Goal: Task Accomplishment & Management: Complete application form

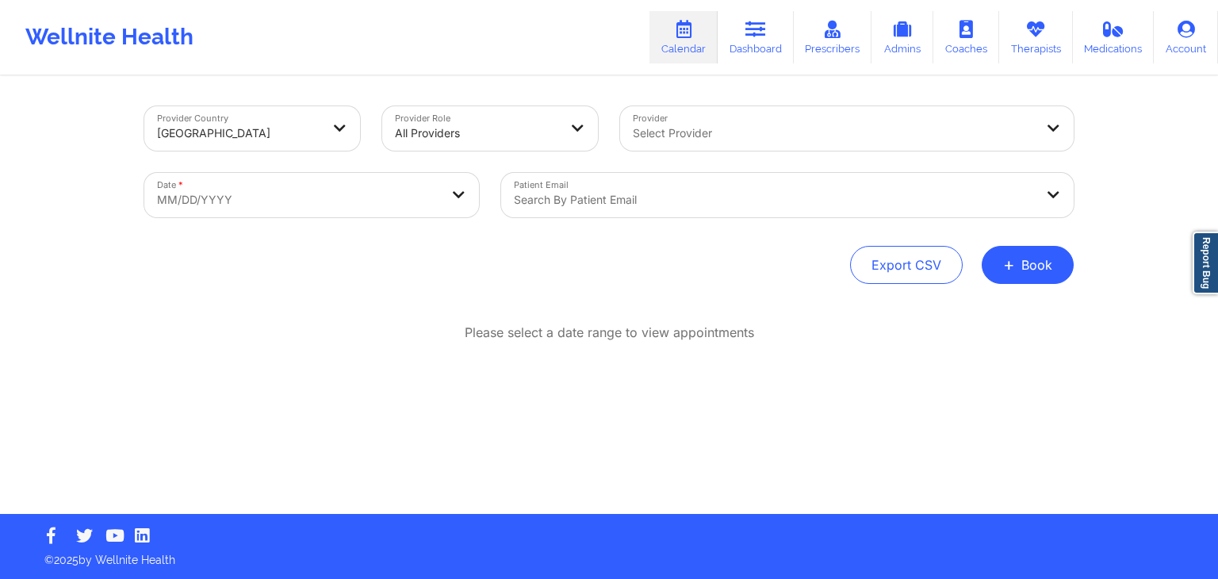
click at [492, 21] on div "Wellnite Health Calendar Dashboard Prescribers Admins Coaches Therapists Medica…" at bounding box center [609, 37] width 1218 height 63
click at [419, 23] on div "Wellnite Health Calendar Dashboard Prescribers Admins Coaches Therapists Medica…" at bounding box center [609, 37] width 1218 height 63
click at [538, 302] on div "Provider Country [GEOGRAPHIC_DATA] Provider Role All Providers Provider Select …" at bounding box center [608, 296] width 951 height 436
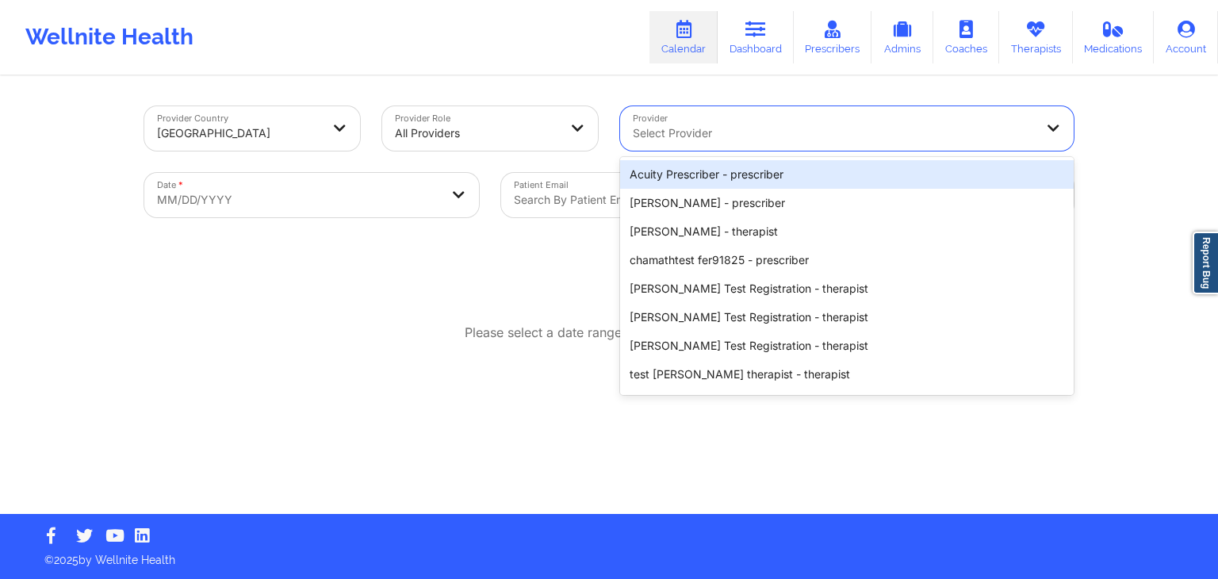
click at [682, 136] on div at bounding box center [833, 133] width 401 height 19
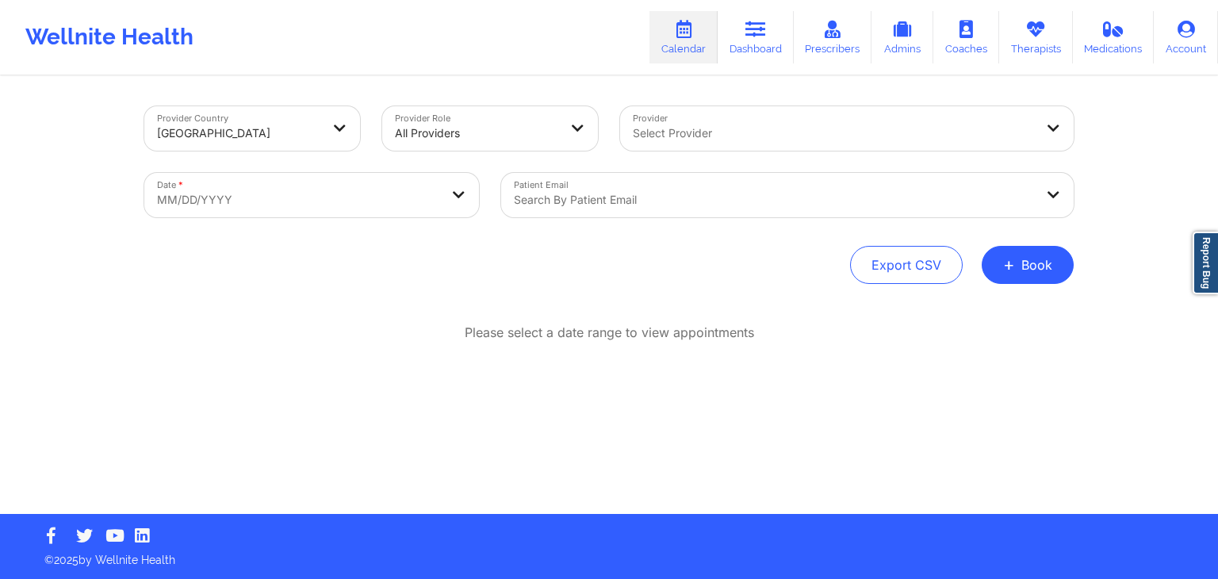
click at [517, 274] on div "Export CSV + Book" at bounding box center [608, 265] width 929 height 38
click at [501, 74] on div "Wellnite Health Calendar Dashboard Prescribers Admins Coaches Therapists Medica…" at bounding box center [609, 37] width 1218 height 75
click at [449, 296] on div "Provider Country United States Provider Role All Providers Provider Select Prov…" at bounding box center [608, 296] width 951 height 436
click at [407, 52] on div "Wellnite Health Calendar Dashboard Prescribers Admins Coaches Therapists Medica…" at bounding box center [609, 37] width 1218 height 63
click at [343, 293] on div "Provider Country United States Provider Role All Providers Provider Select Prov…" at bounding box center [608, 296] width 951 height 436
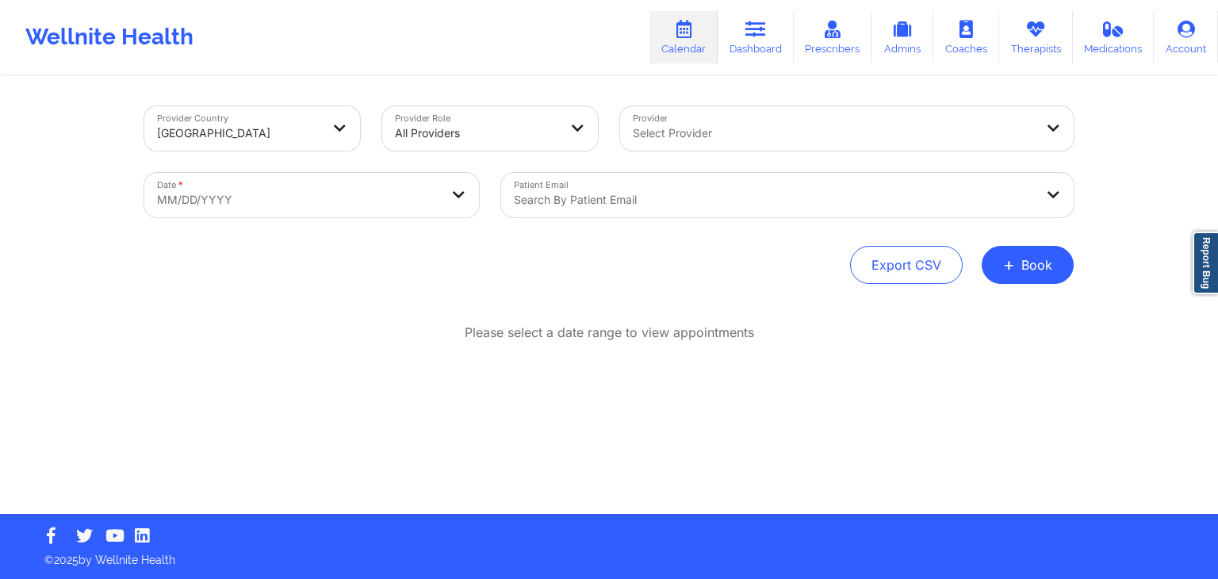
click at [1088, 354] on div "Provider Country United States Provider Role All Providers Provider Select Prov…" at bounding box center [609, 257] width 1218 height 514
click at [1026, 268] on button "+ Book" at bounding box center [1028, 265] width 92 height 38
click at [983, 317] on button "Therapy Session" at bounding box center [1000, 315] width 121 height 26
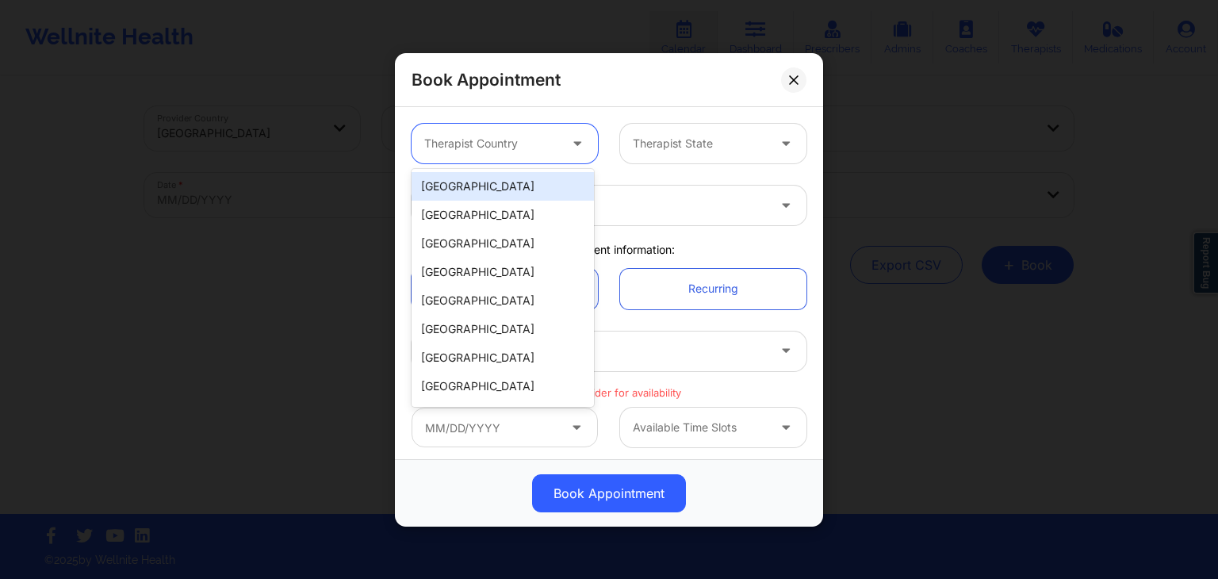
click at [538, 135] on div at bounding box center [491, 143] width 134 height 19
click at [482, 191] on div "United States" at bounding box center [503, 186] width 182 height 29
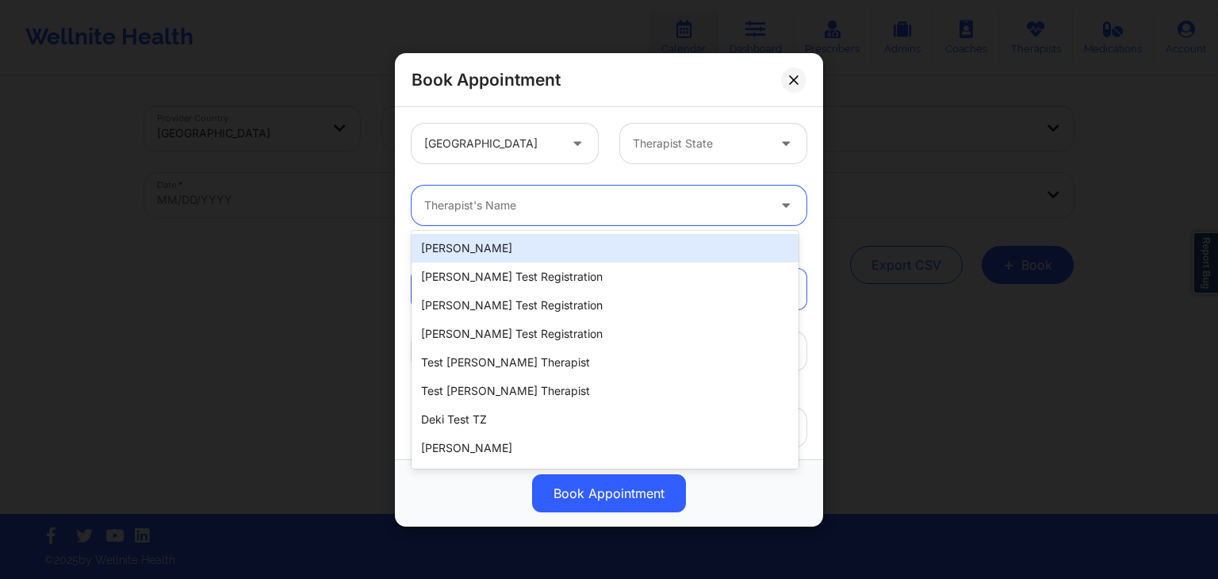
click at [618, 207] on div at bounding box center [595, 205] width 343 height 19
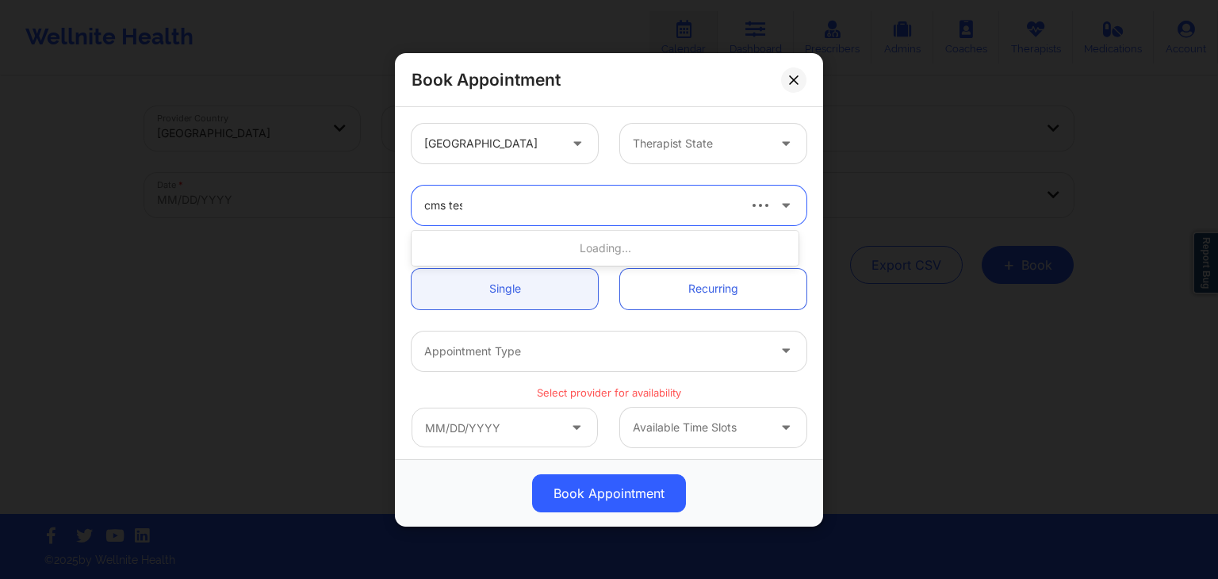
type input "cms test"
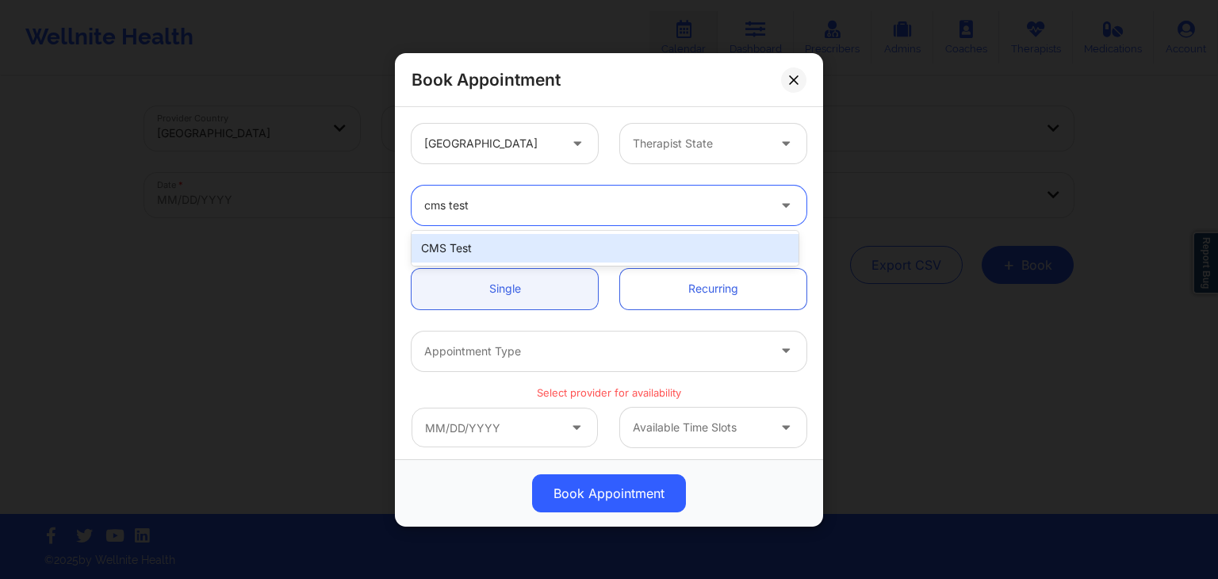
click at [549, 250] on div "CMS Test" at bounding box center [605, 248] width 387 height 29
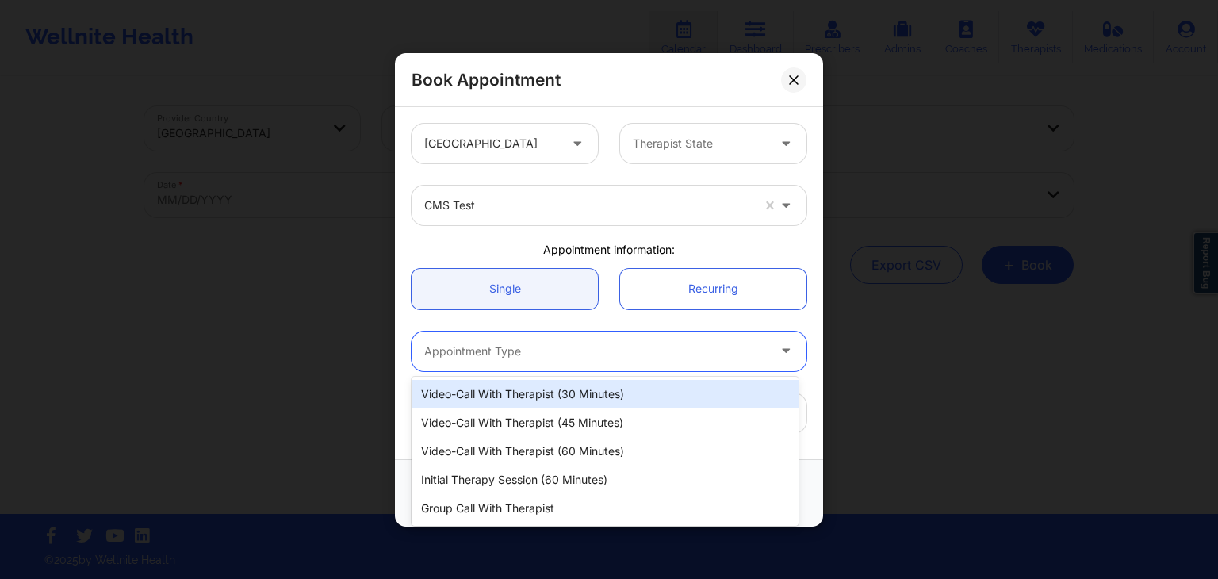
click at [580, 348] on div at bounding box center [595, 350] width 343 height 19
click at [542, 399] on div "Video-Call with Therapist (30 minutes)" at bounding box center [605, 394] width 387 height 29
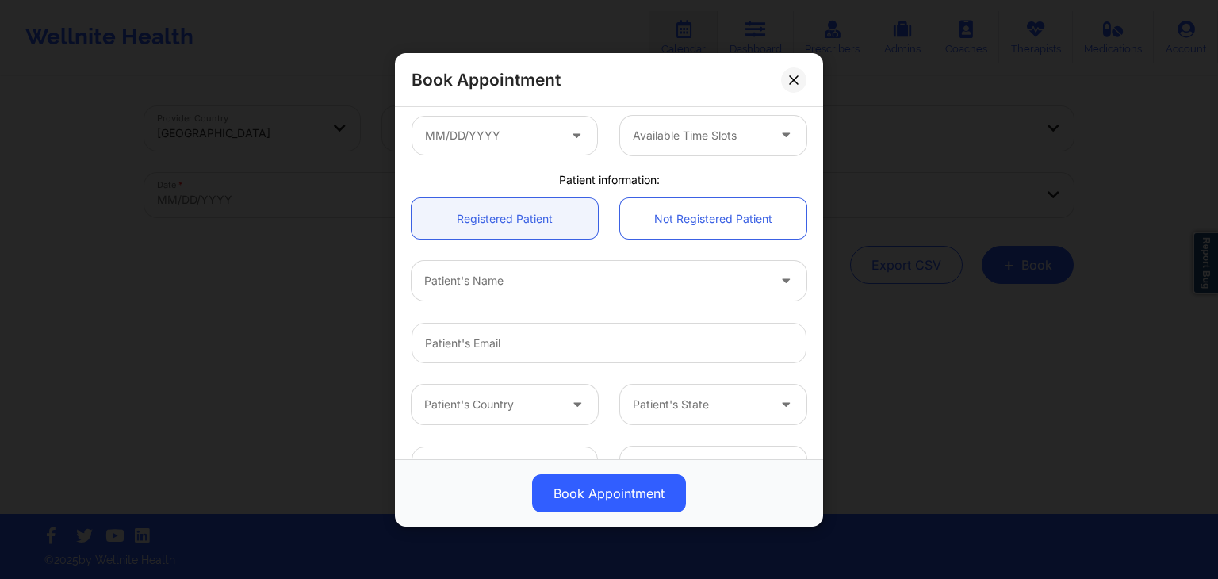
scroll to position [279, 0]
click at [534, 140] on input "text" at bounding box center [505, 133] width 186 height 40
click at [523, 121] on input "text" at bounding box center [505, 133] width 186 height 40
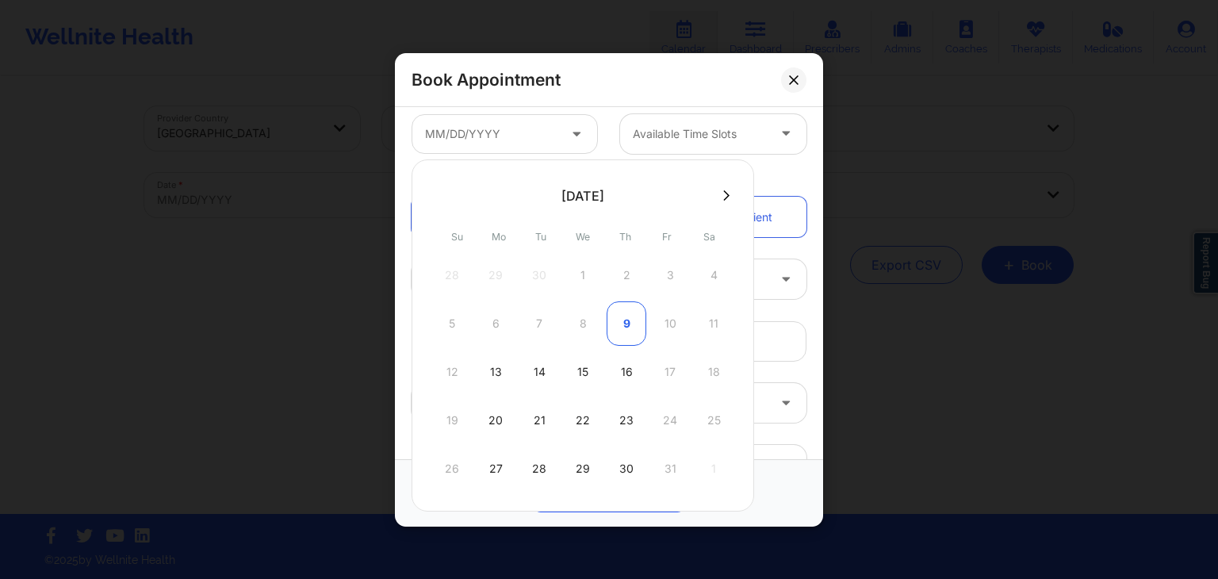
click at [623, 327] on div "9" at bounding box center [627, 323] width 40 height 44
type input "10/09/2025"
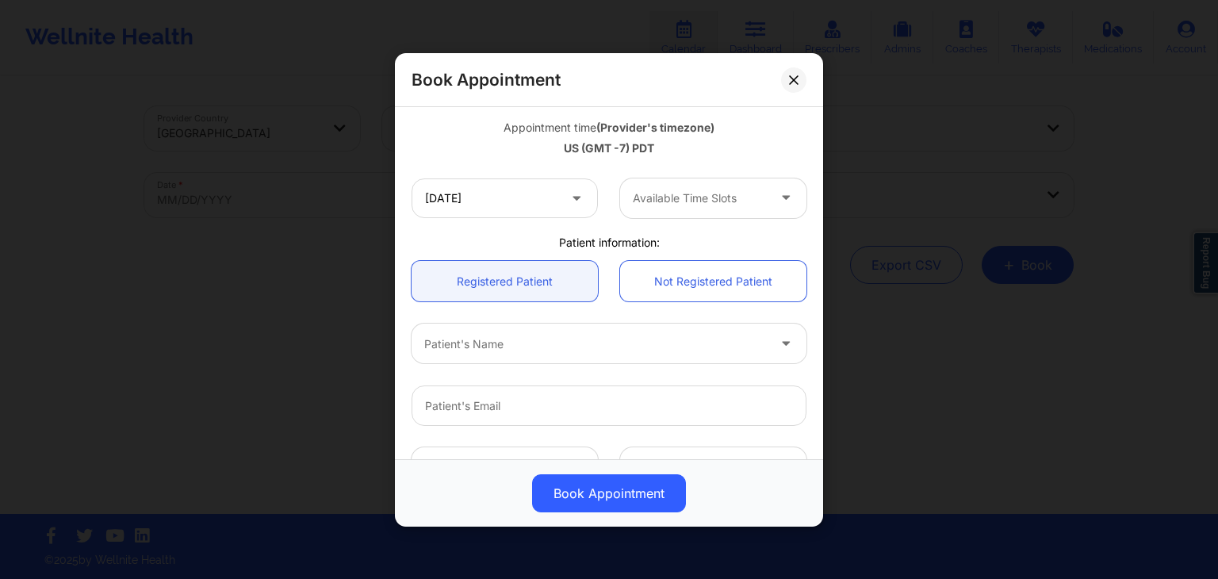
scroll to position [343, 0]
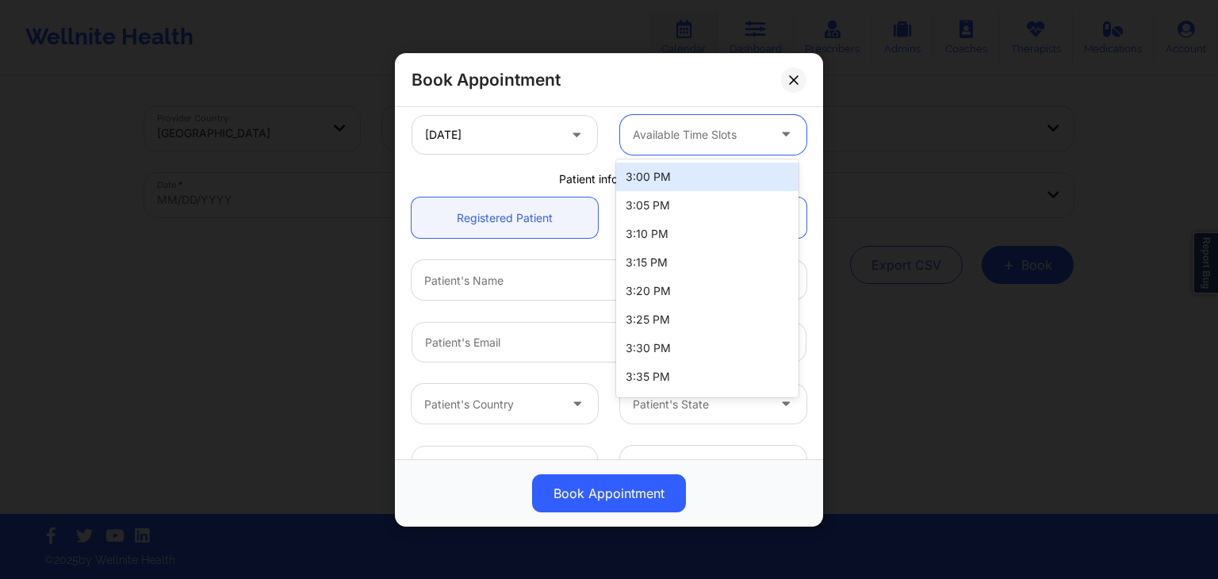
click at [682, 128] on div at bounding box center [700, 133] width 134 height 19
click at [663, 172] on div "3:00 PM" at bounding box center [707, 177] width 182 height 29
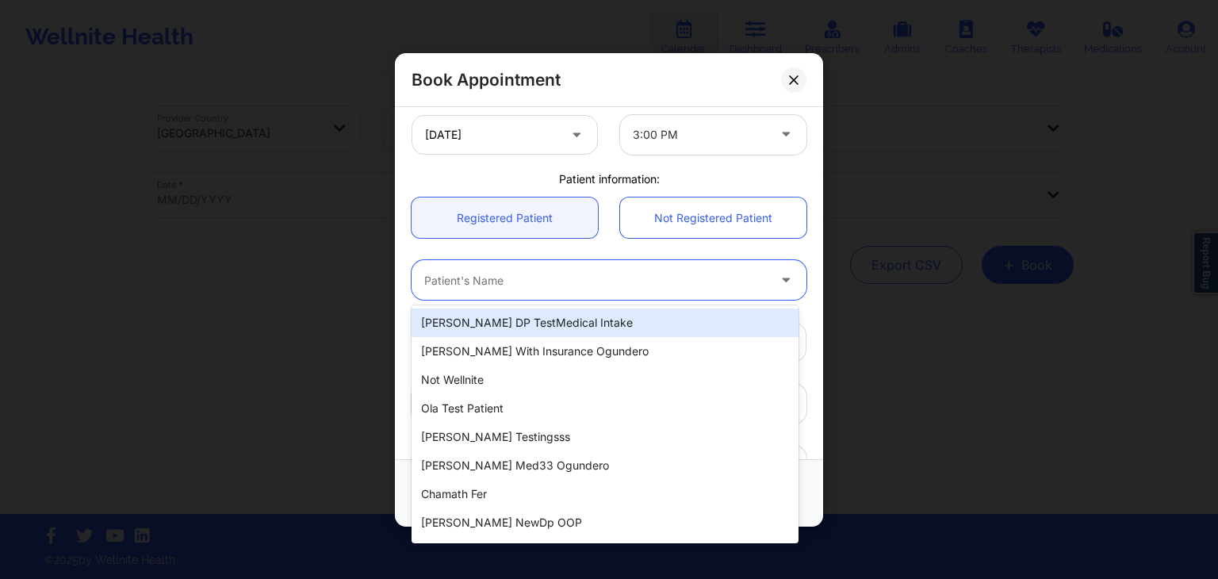
click at [483, 289] on div "Patient's Name" at bounding box center [590, 280] width 357 height 40
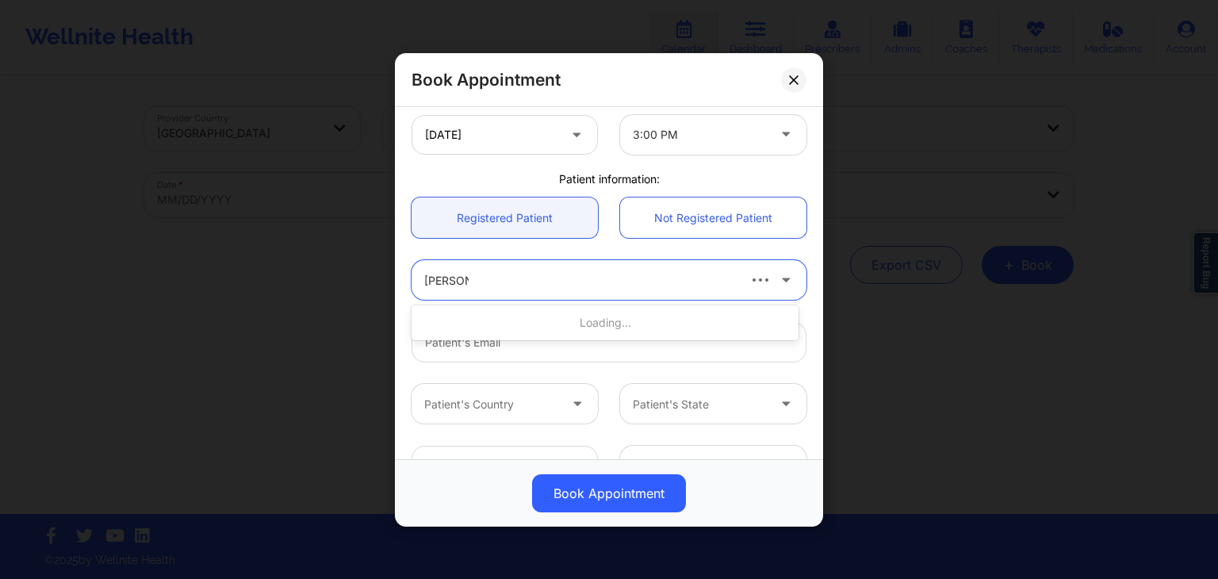
type input "deki test"
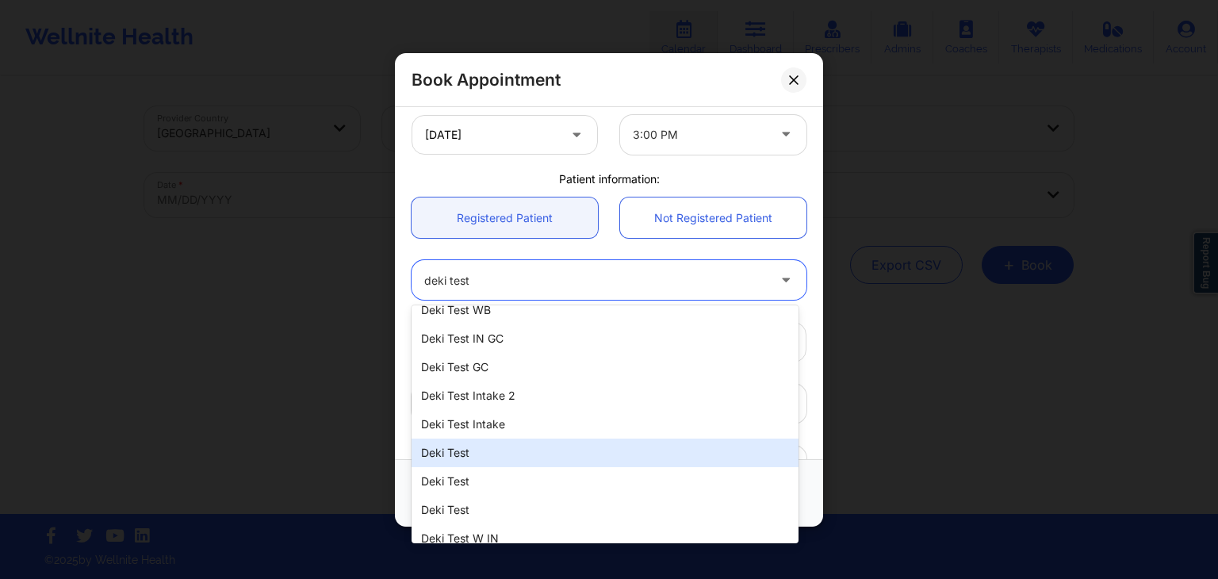
scroll to position [910, 0]
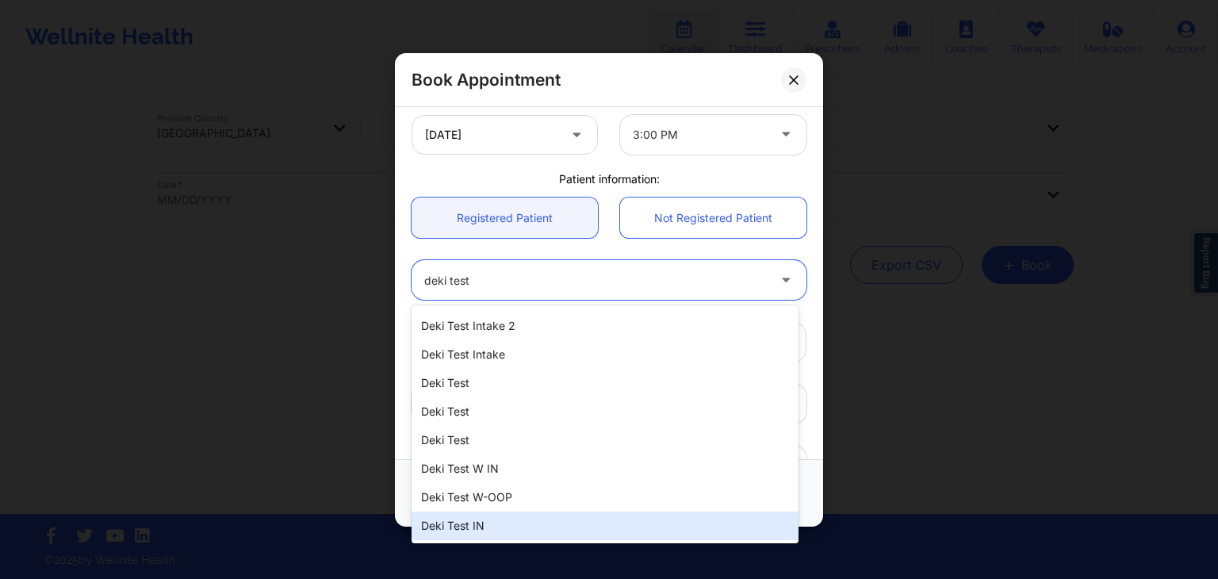
click at [484, 523] on div "Deki Test IN" at bounding box center [605, 525] width 387 height 29
type input "dekitestin@wellnite.com"
type input "+14157671564"
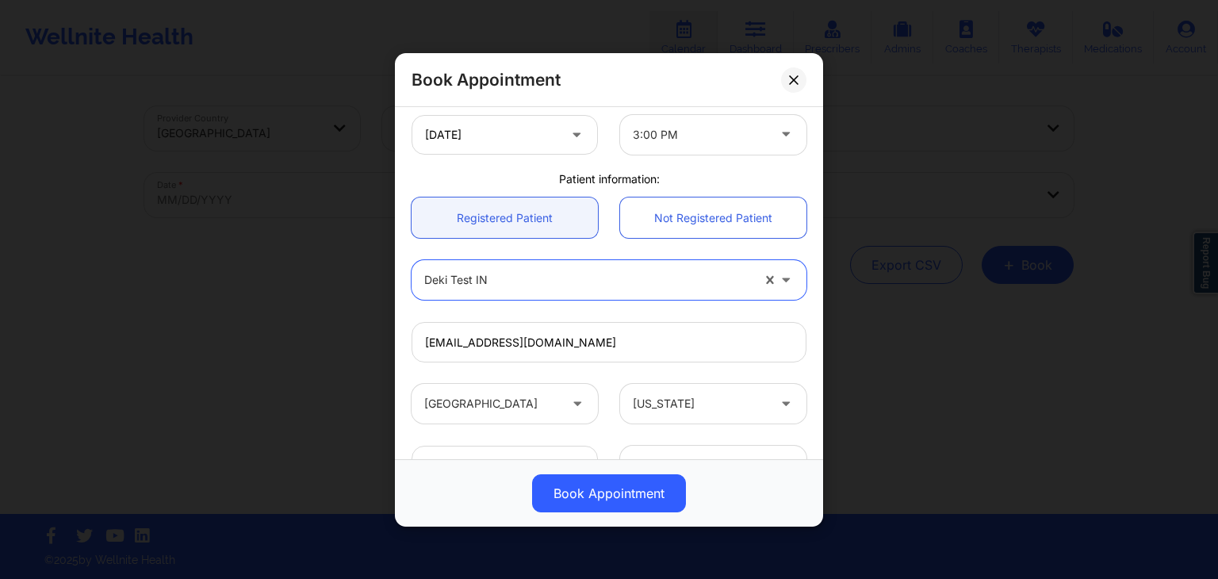
scroll to position [471, 0]
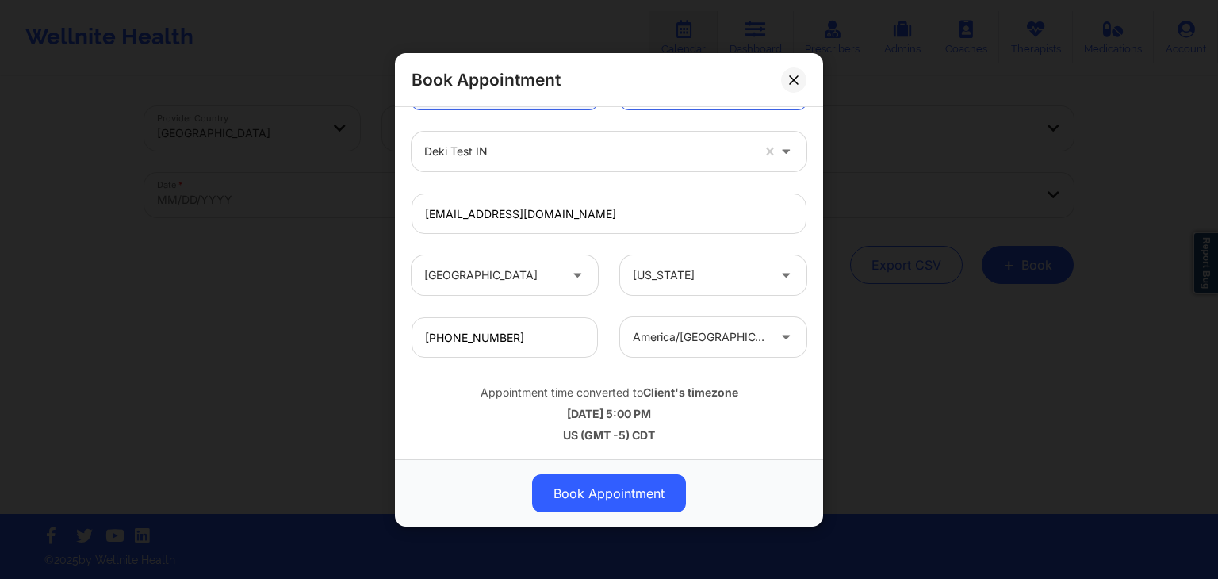
click at [633, 394] on div "Appointment time converted to Client's timezone" at bounding box center [609, 393] width 395 height 16
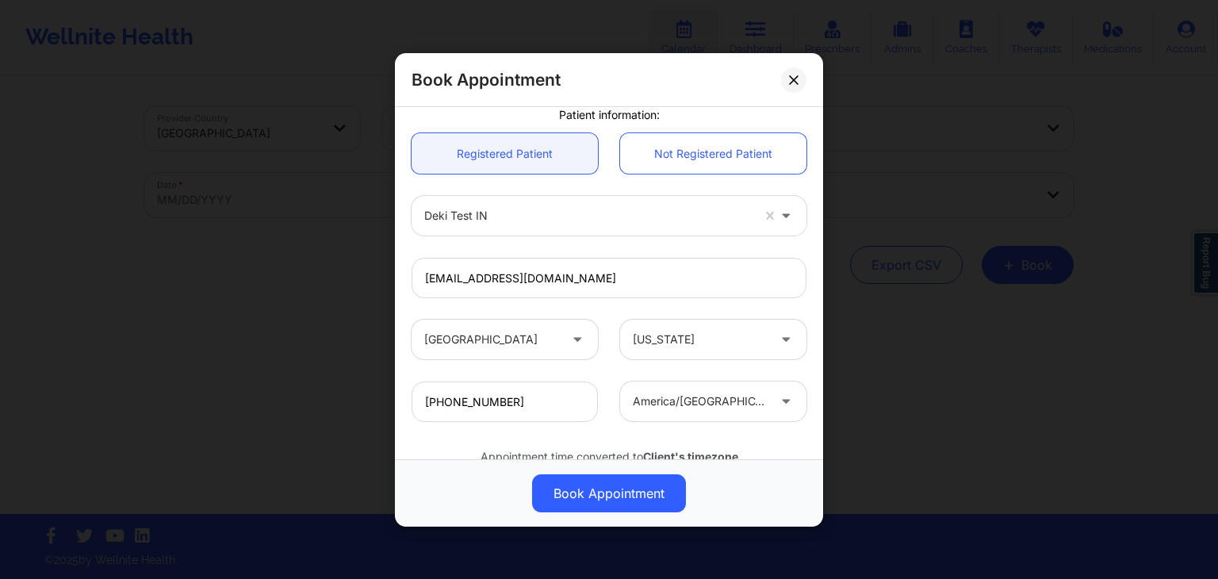
scroll to position [408, 0]
click at [609, 399] on div "america/chicago" at bounding box center [713, 401] width 209 height 40
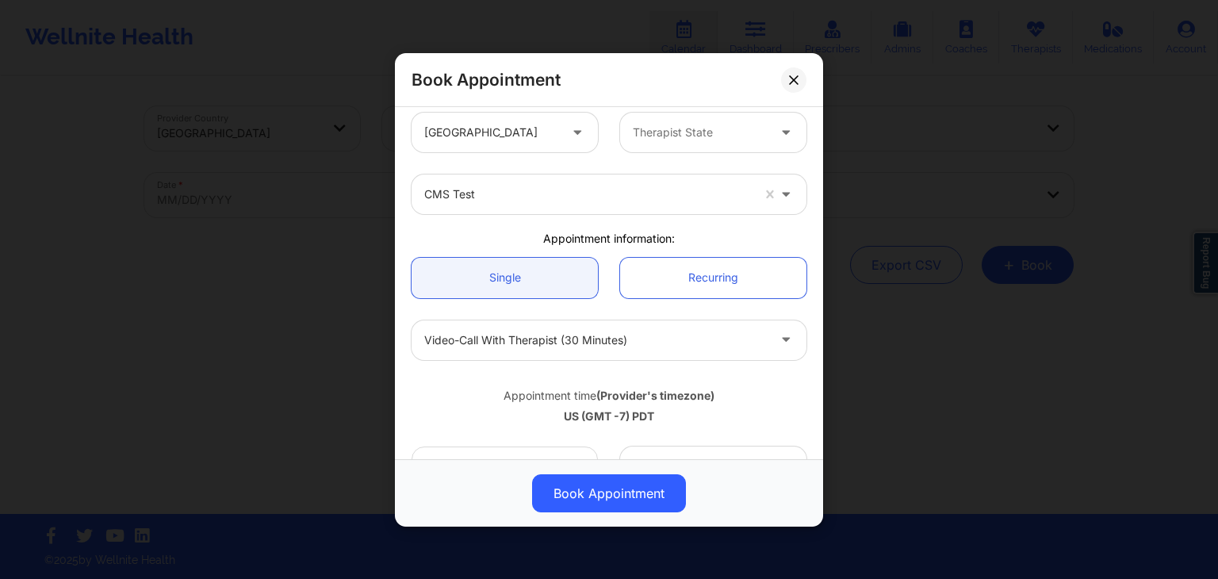
scroll to position [0, 0]
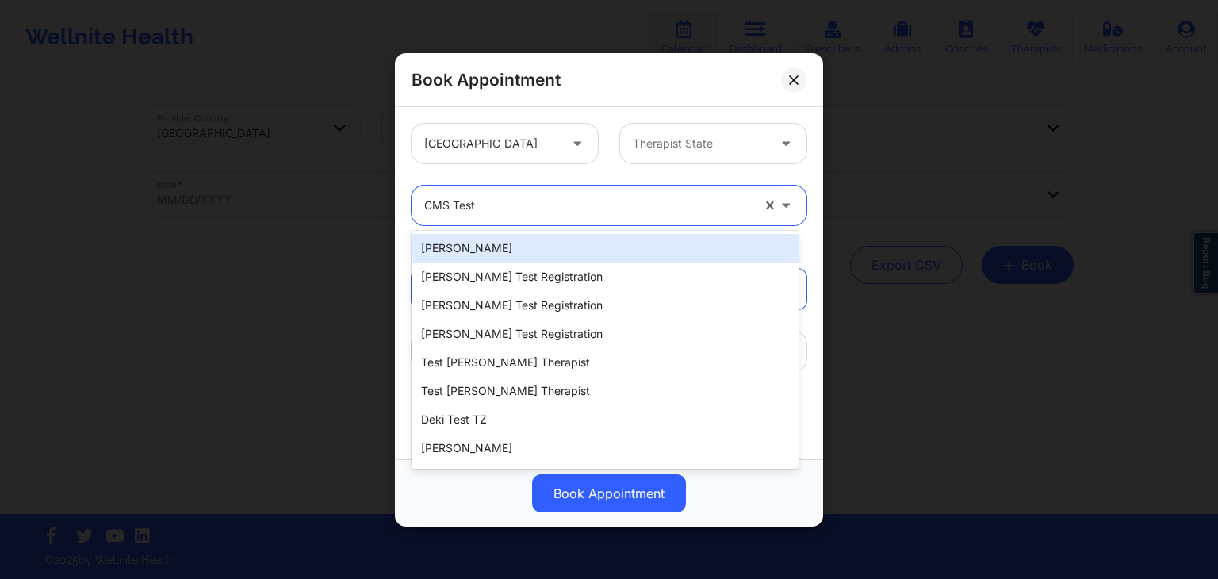
click at [542, 213] on div at bounding box center [587, 205] width 327 height 19
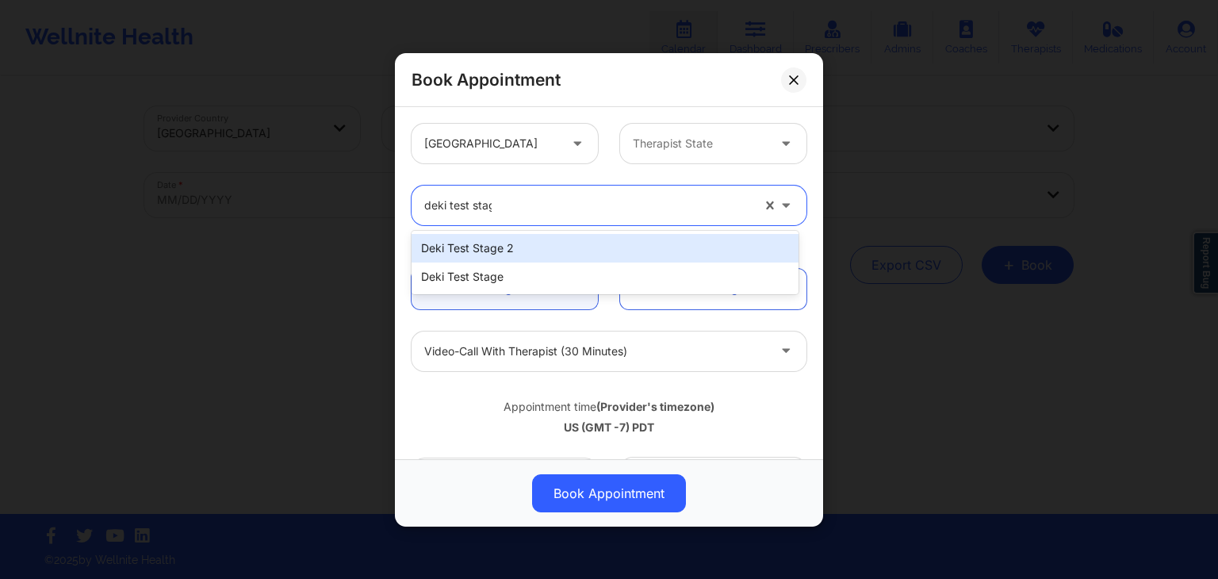
type input "deki test stage"
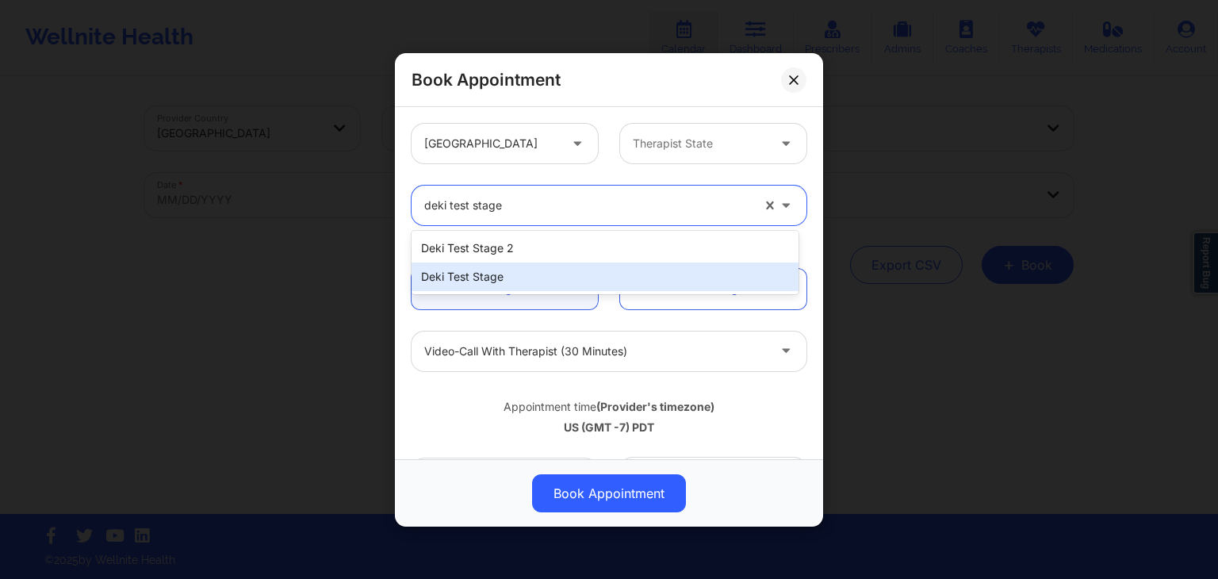
click at [528, 279] on div "Deki Test Stage" at bounding box center [605, 276] width 387 height 29
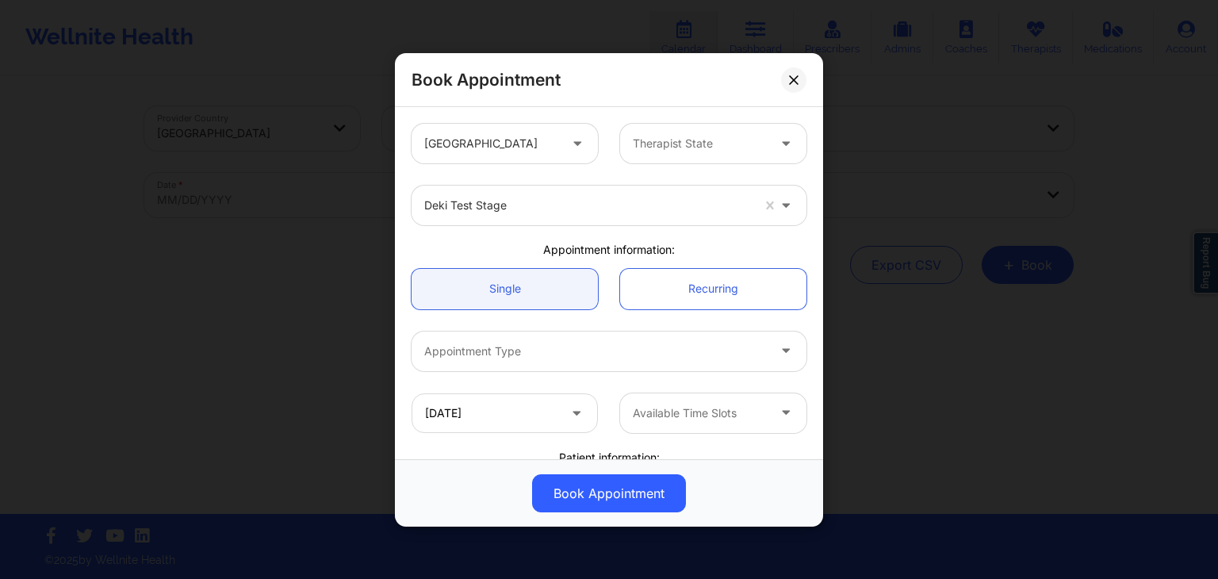
click at [620, 239] on div "United States Therapist State Deki Test Stage Appointment information: Single R…" at bounding box center [608, 487] width 417 height 748
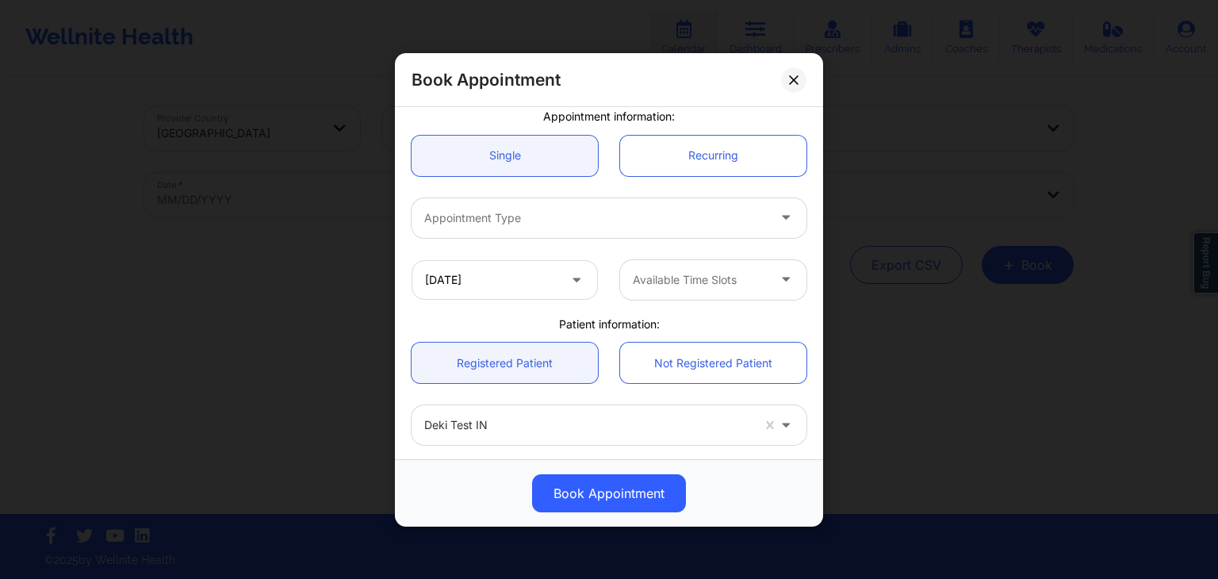
scroll to position [136, 0]
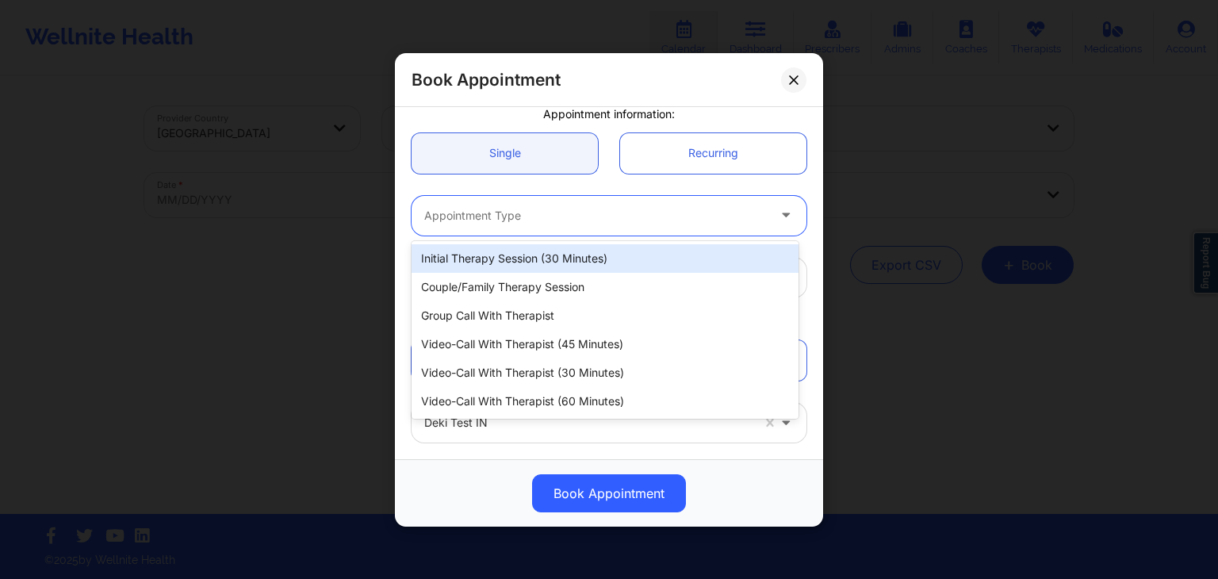
click at [598, 217] on div at bounding box center [595, 214] width 343 height 19
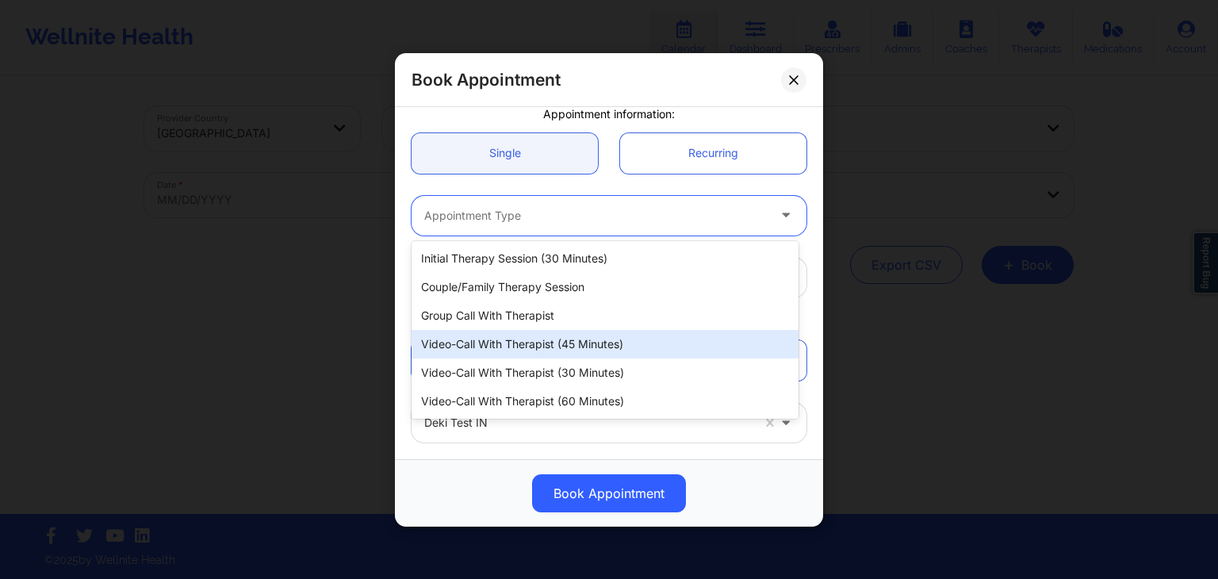
click at [558, 343] on div "Video-Call with Therapist (45 minutes)" at bounding box center [605, 344] width 387 height 29
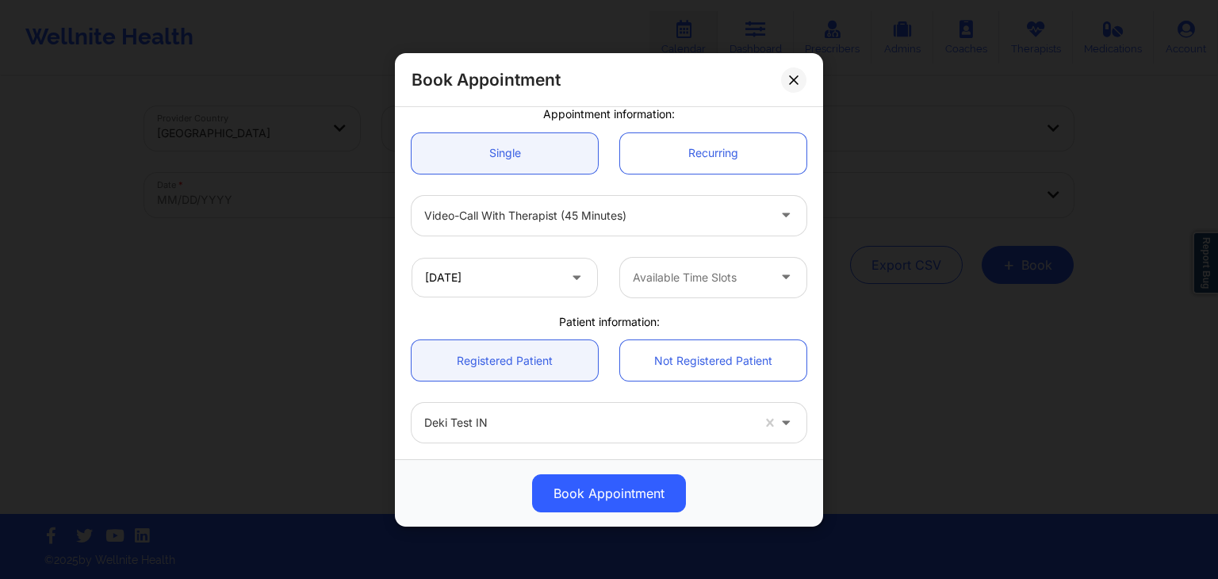
click at [609, 281] on div "Available Time Slots" at bounding box center [713, 277] width 209 height 40
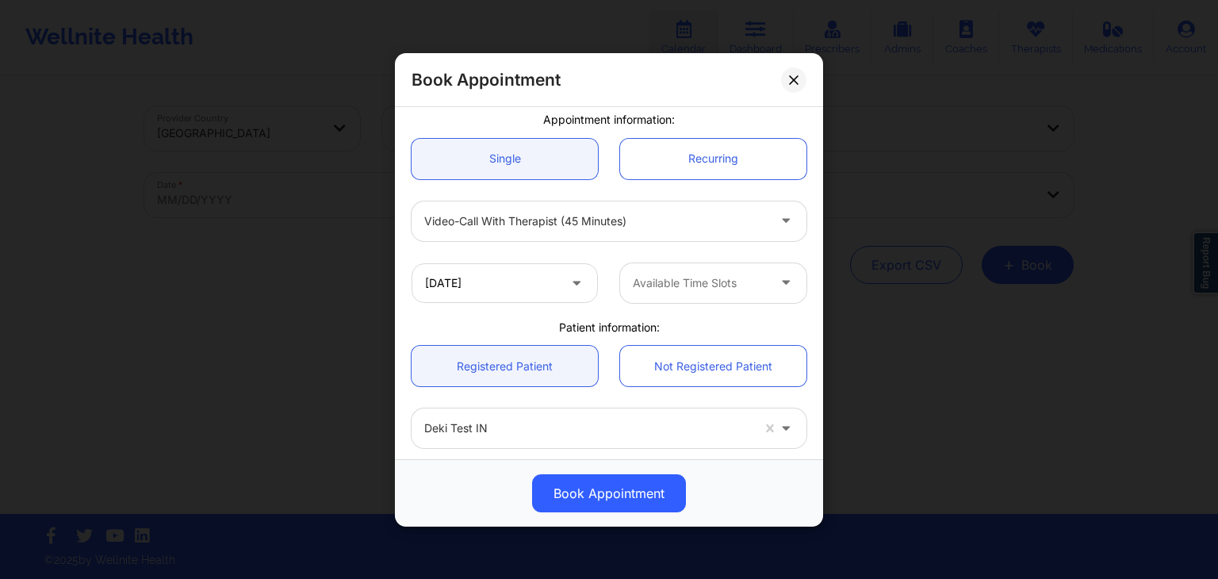
scroll to position [127, 0]
click at [650, 286] on div at bounding box center [700, 285] width 134 height 19
click at [514, 286] on input "10/09/2025" at bounding box center [505, 286] width 186 height 40
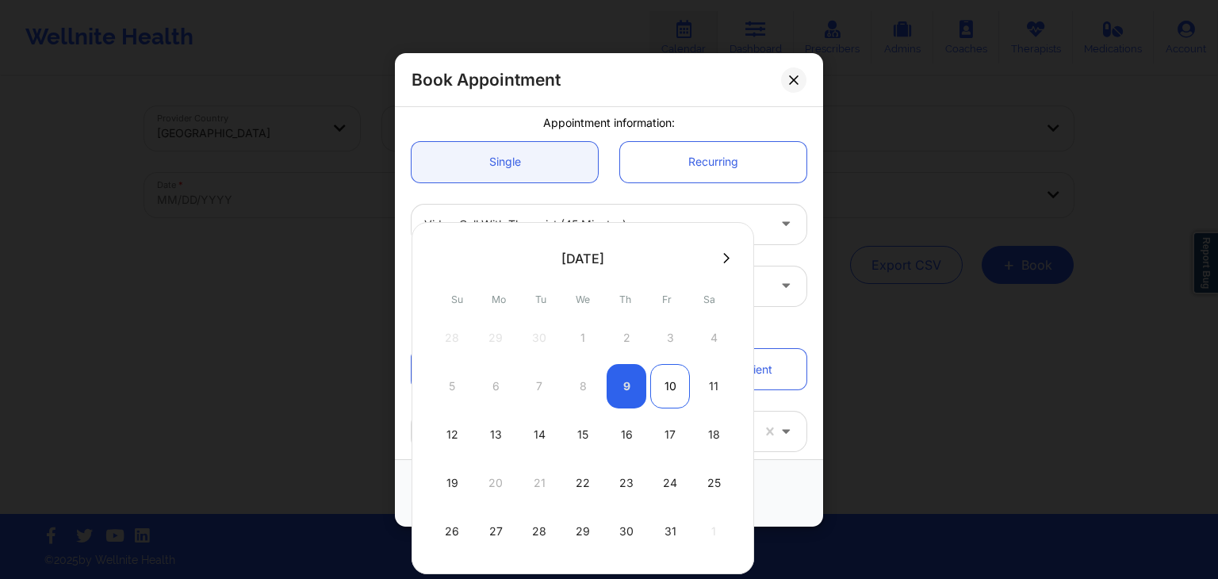
click at [666, 380] on div "10" at bounding box center [670, 386] width 40 height 44
type input "10/10/2025"
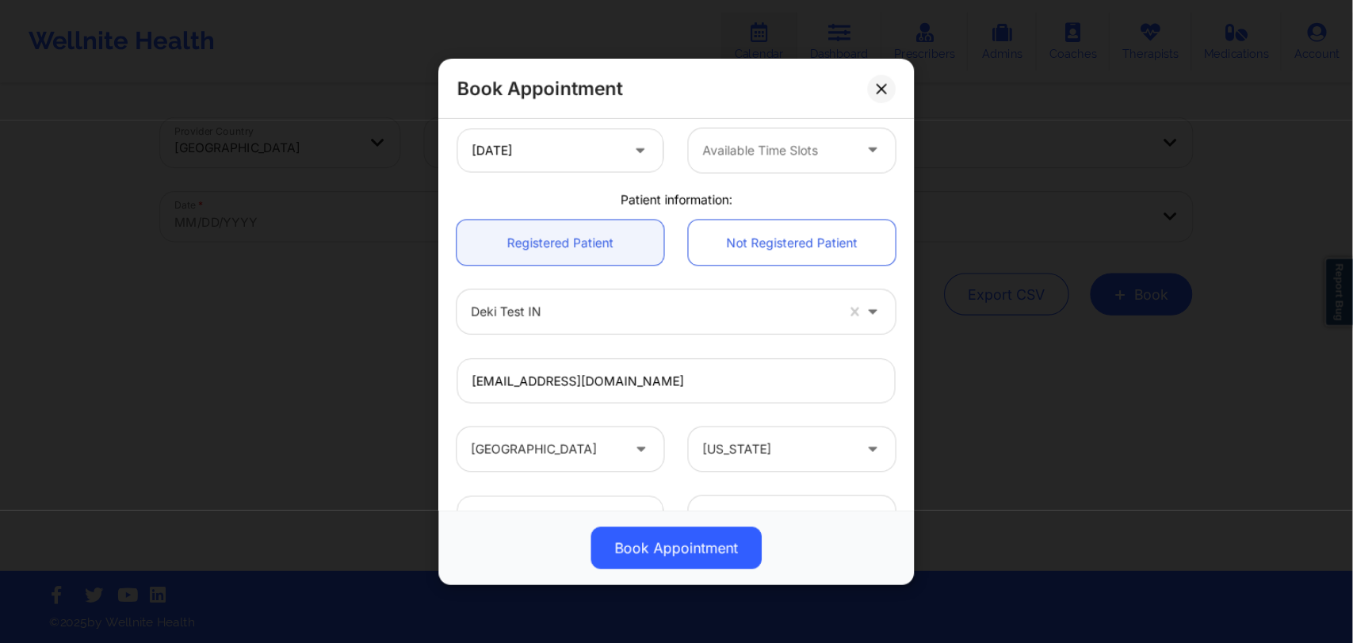
scroll to position [337, 0]
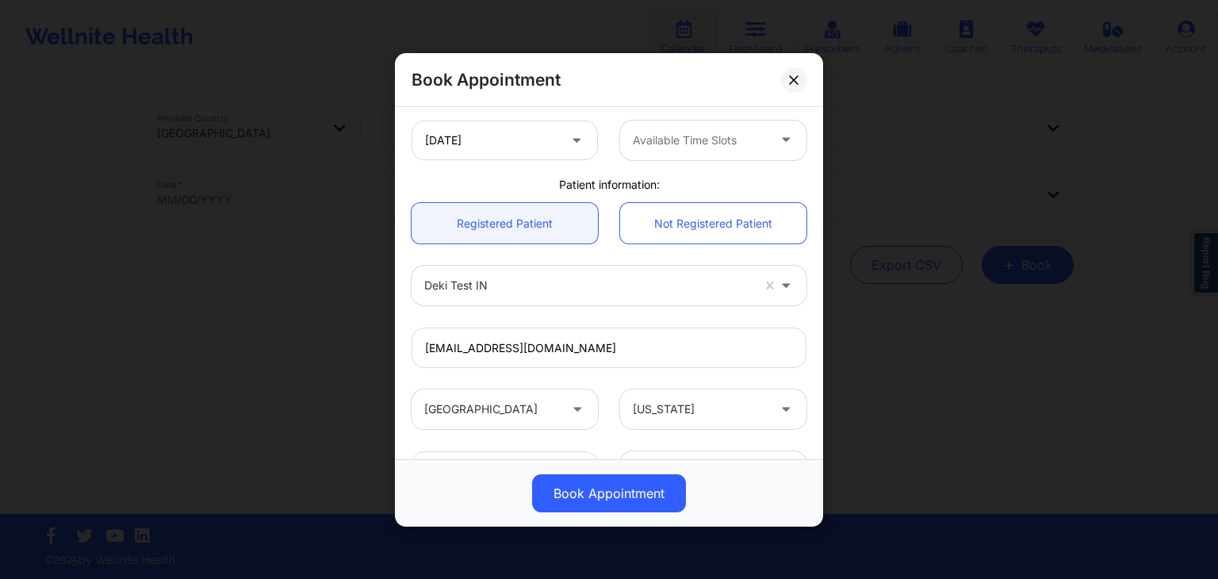
click at [614, 164] on div "10/10/2025 Available Time Slots" at bounding box center [608, 140] width 417 height 62
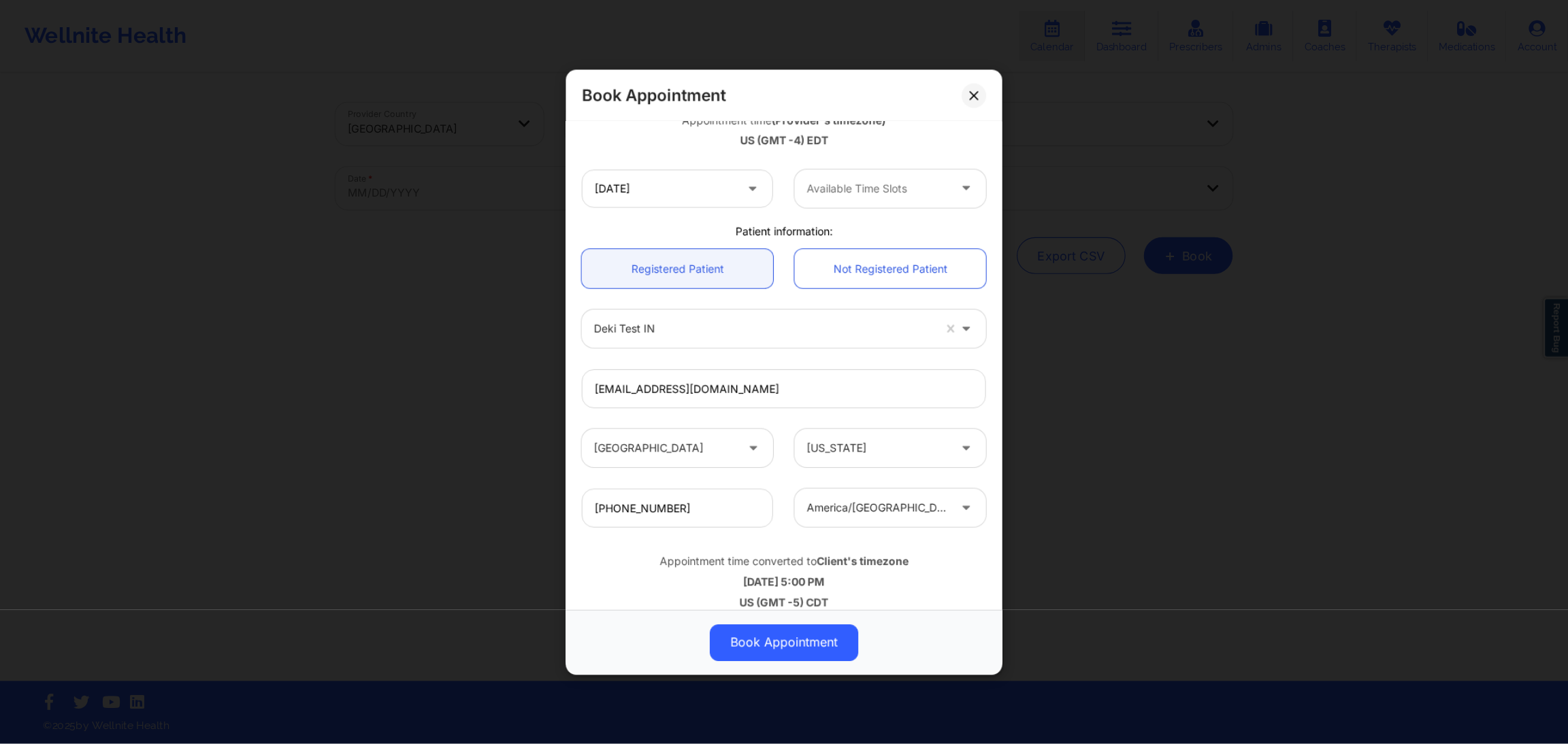
scroll to position [257, 0]
click at [702, 188] on div "10/10/2025 Available Time Slots" at bounding box center [696, 168] width 378 height 53
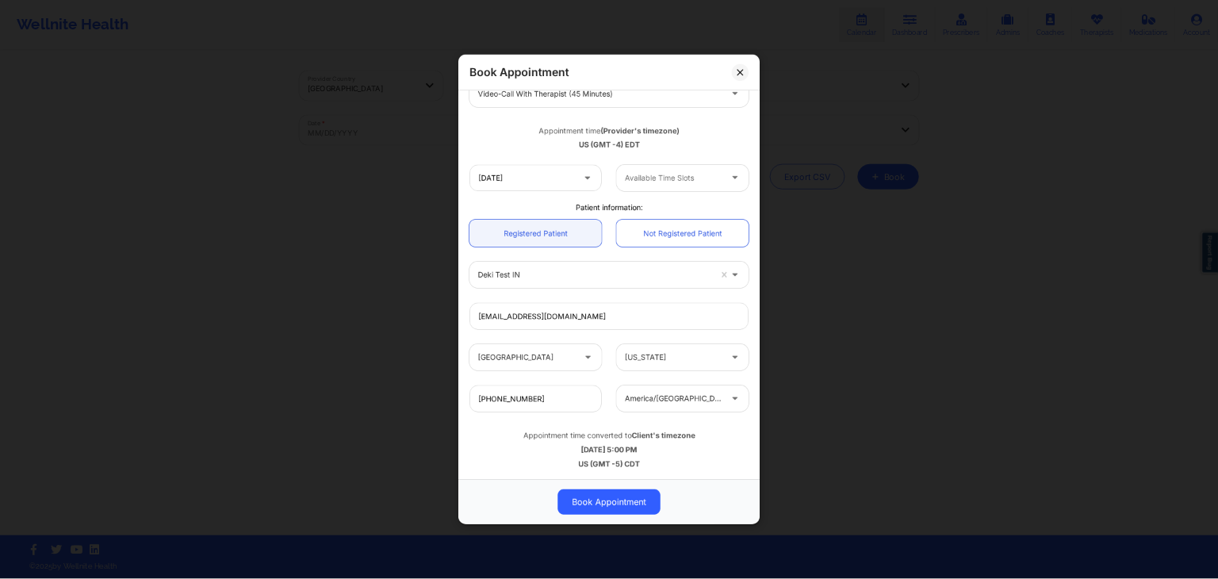
scroll to position [9, 0]
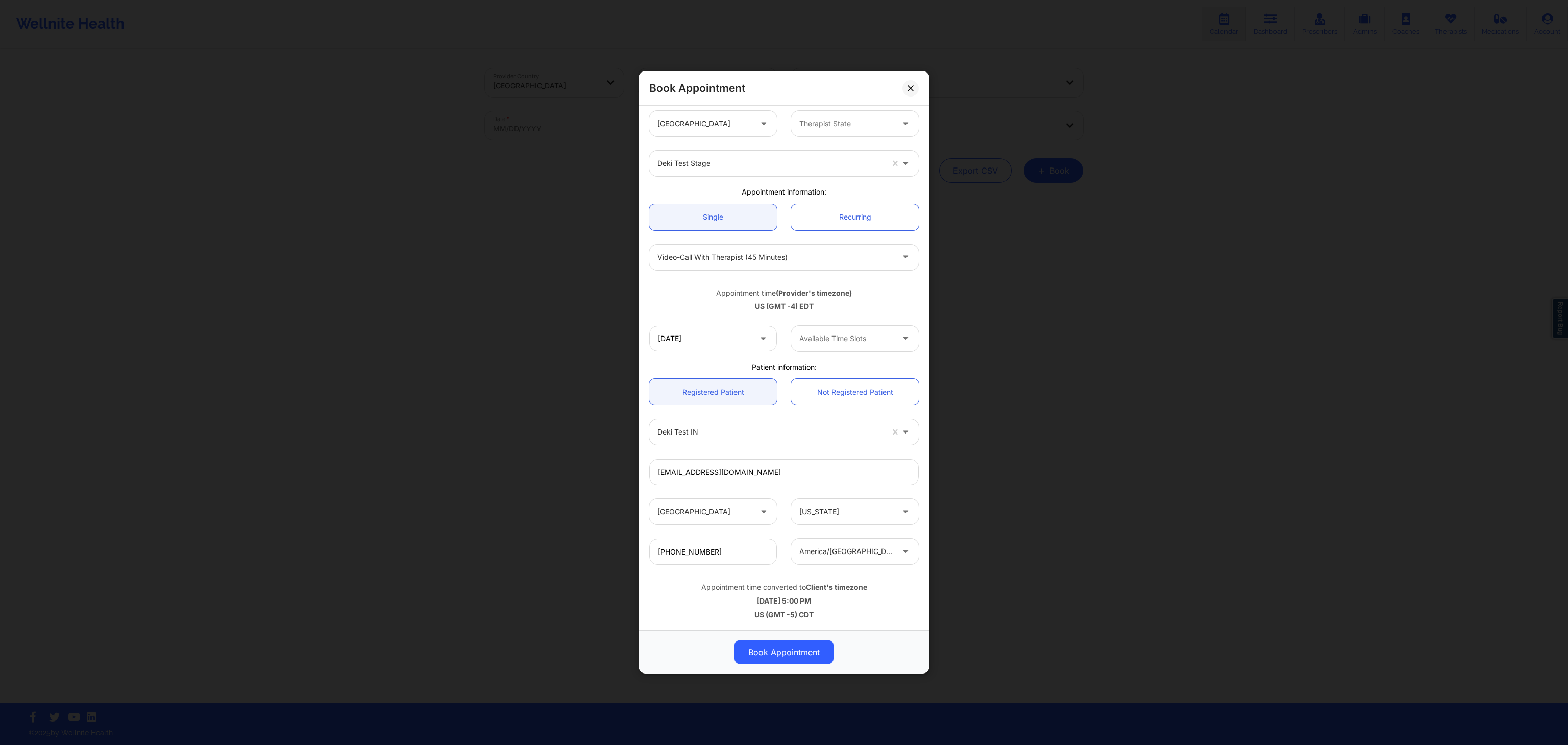
click at [783, 294] on div "Appointment time (Provider's timezone)" at bounding box center [784, 293] width 270 height 10
click at [783, 189] on div "Appointment information:" at bounding box center [783, 192] width 284 height 10
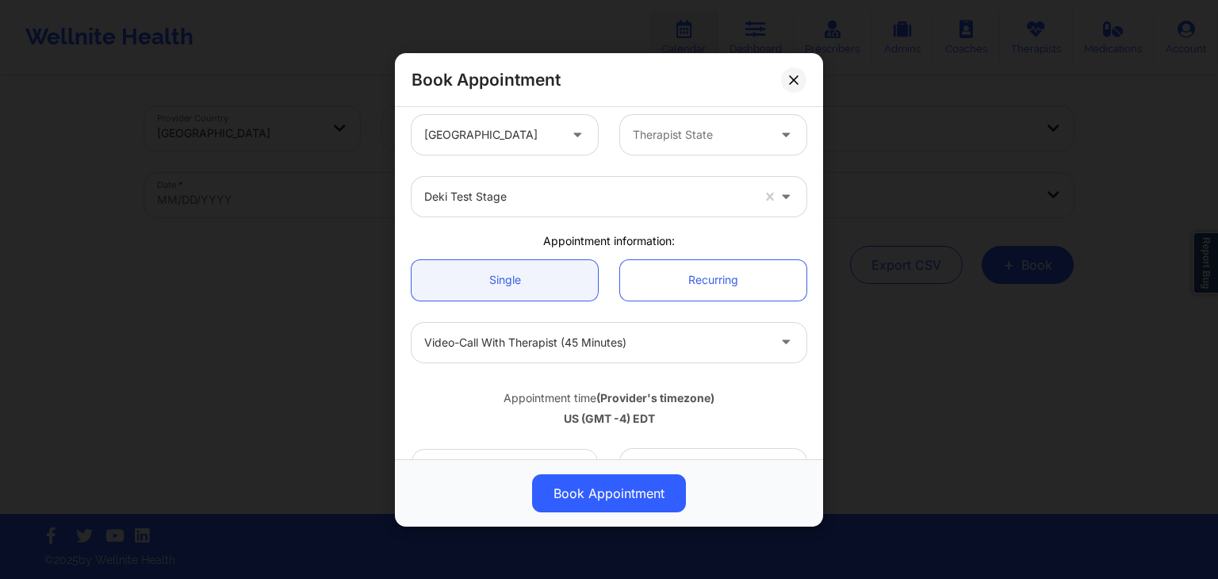
click at [669, 66] on div "Book Appointment" at bounding box center [609, 80] width 428 height 54
click at [787, 78] on button at bounding box center [793, 79] width 25 height 25
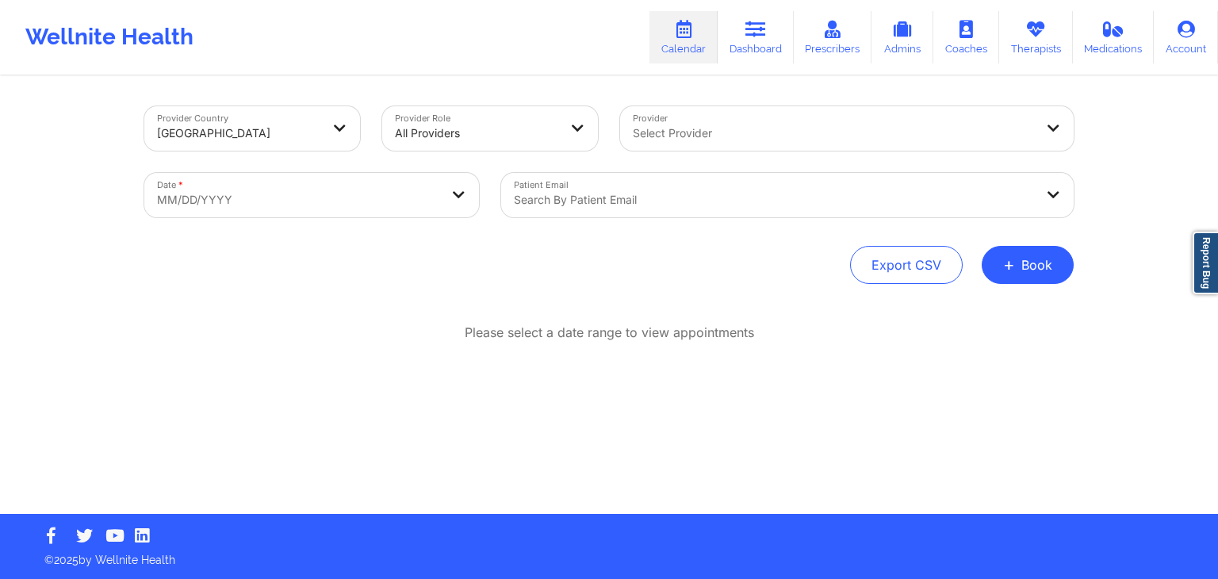
click at [593, 280] on div "Export CSV + Book" at bounding box center [608, 265] width 929 height 38
click at [534, 334] on p "Please select a date range to view appointments" at bounding box center [609, 332] width 289 height 18
click at [628, 296] on div "Provider Country United States Provider Role All Providers Provider Select Prov…" at bounding box center [608, 296] width 951 height 436
click at [418, 26] on div "Wellnite Health Calendar Dashboard Prescribers Admins Coaches Therapists Medica…" at bounding box center [609, 37] width 1218 height 63
click at [554, 25] on div "Wellnite Health Calendar Dashboard Prescribers Admins Coaches Therapists Medica…" at bounding box center [609, 37] width 1218 height 63
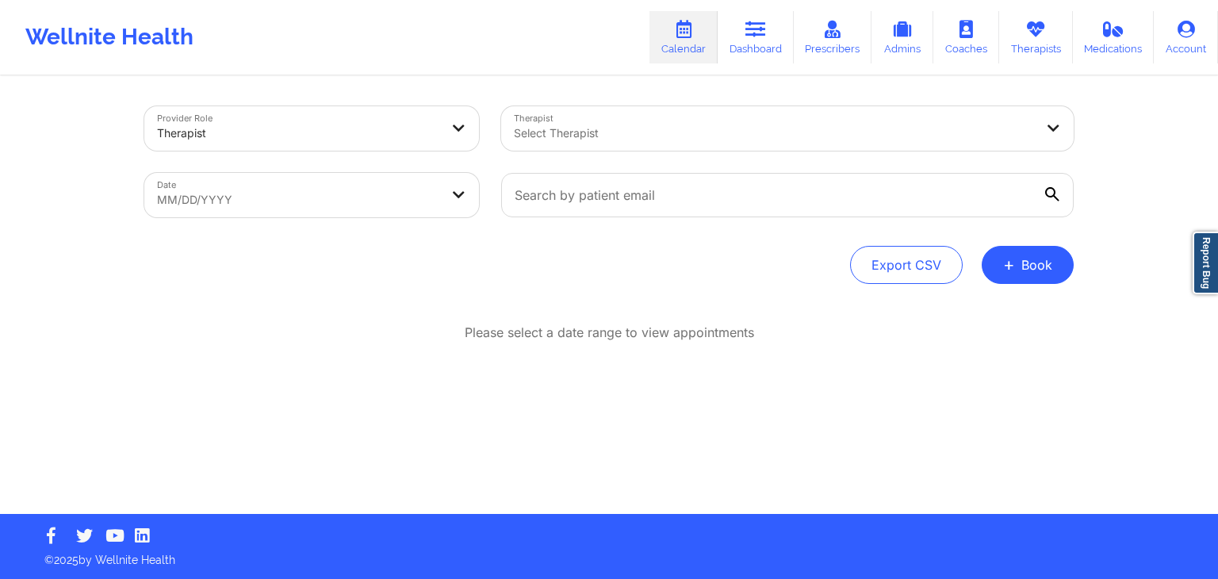
select select "2025-8"
select select "2025-9"
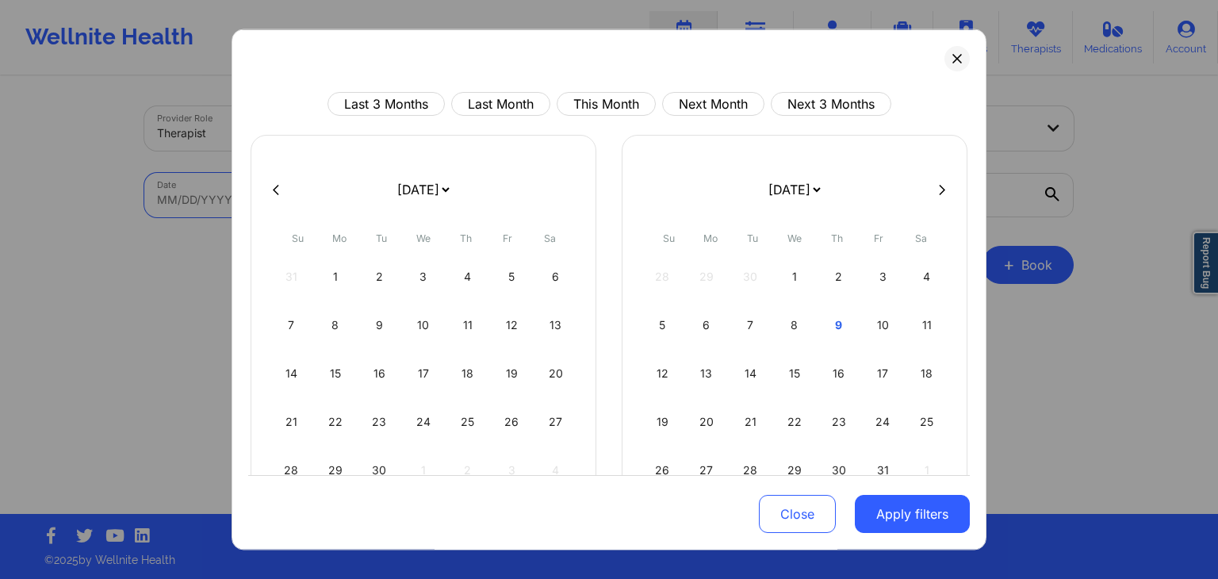
click at [386, 197] on body "Wellnite Health Calendar Dashboard Prescribers Admins Coaches Therapists Medica…" at bounding box center [609, 289] width 1218 height 579
click at [488, 97] on button "Last Month" at bounding box center [500, 104] width 99 height 24
select select "2025-8"
select select "2025-9"
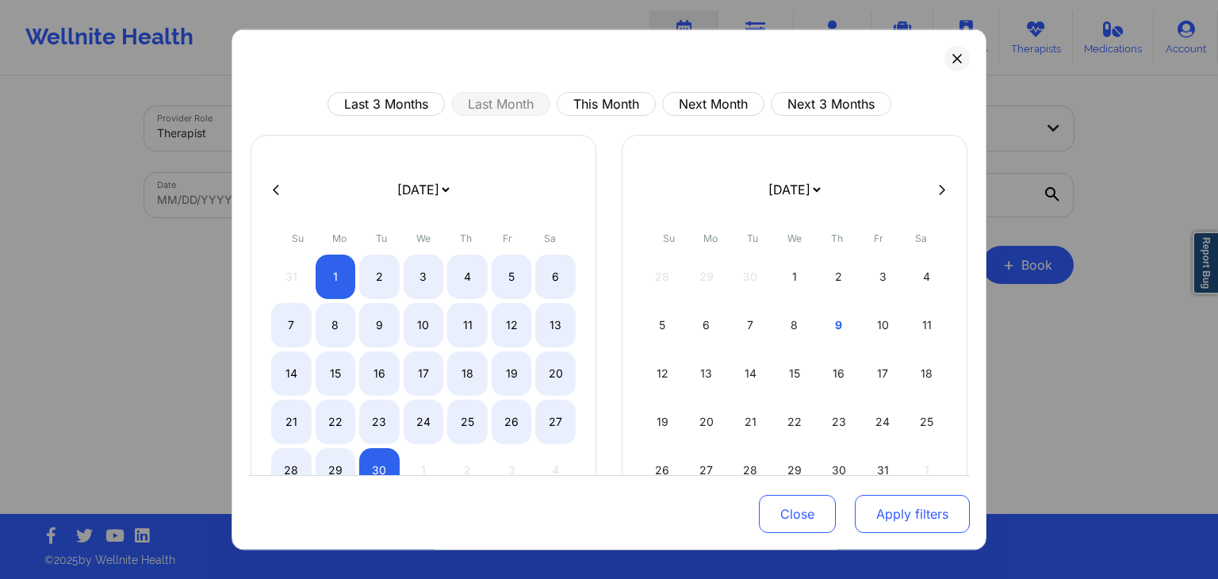
click at [906, 510] on button "Apply filters" at bounding box center [912, 515] width 115 height 38
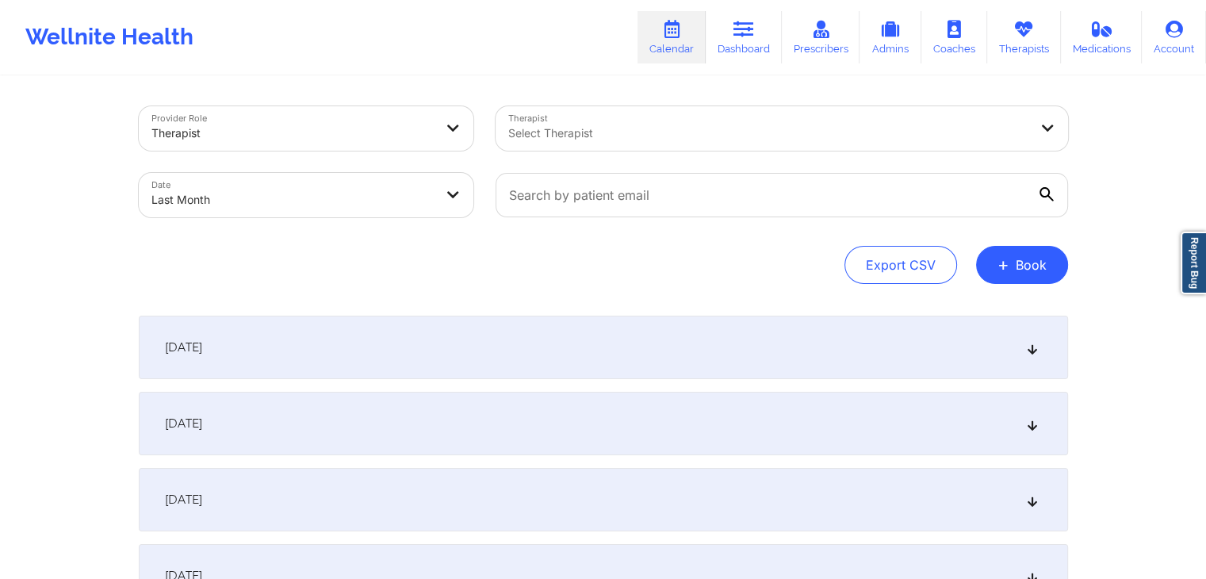
click at [756, 324] on div "[DATE]" at bounding box center [603, 347] width 929 height 63
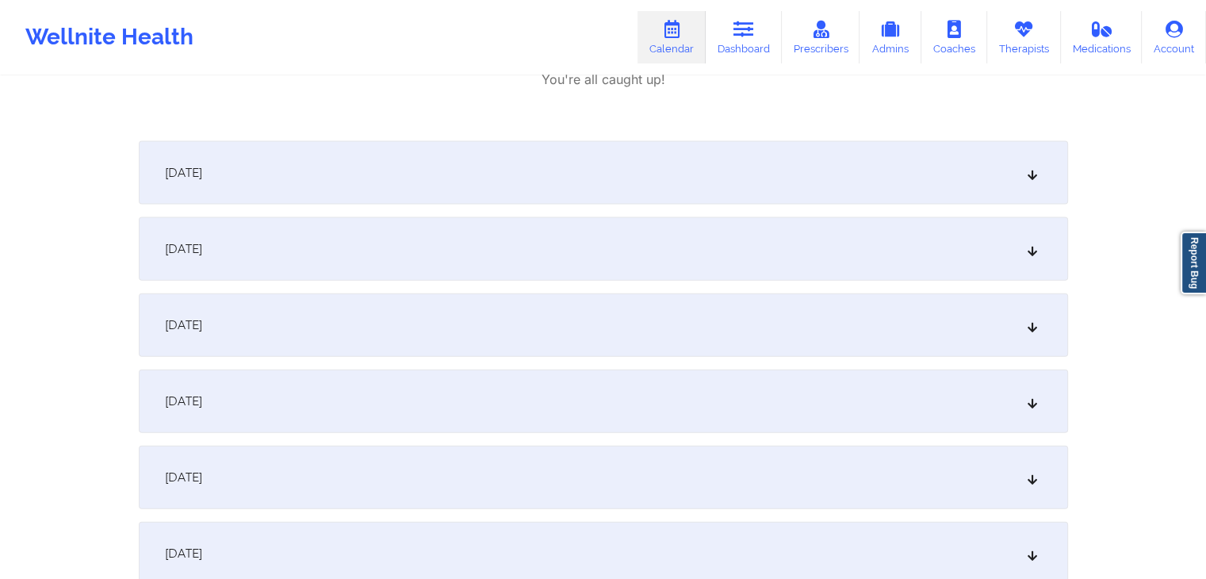
scroll to position [9546, 0]
click at [763, 158] on div "September 2, 2025" at bounding box center [603, 166] width 929 height 63
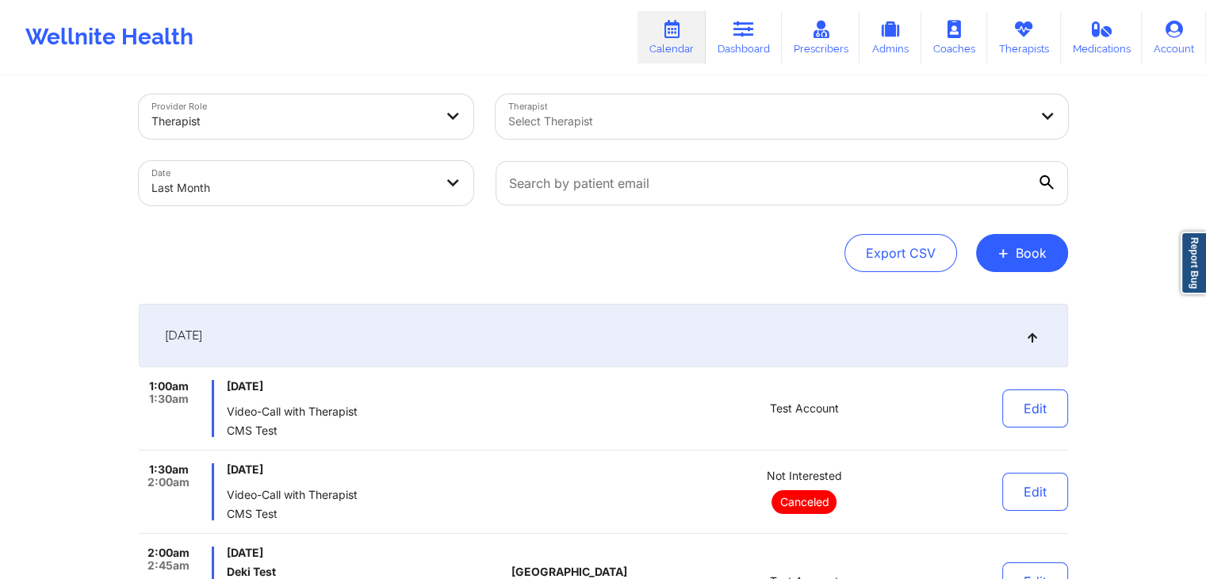
scroll to position [0, 0]
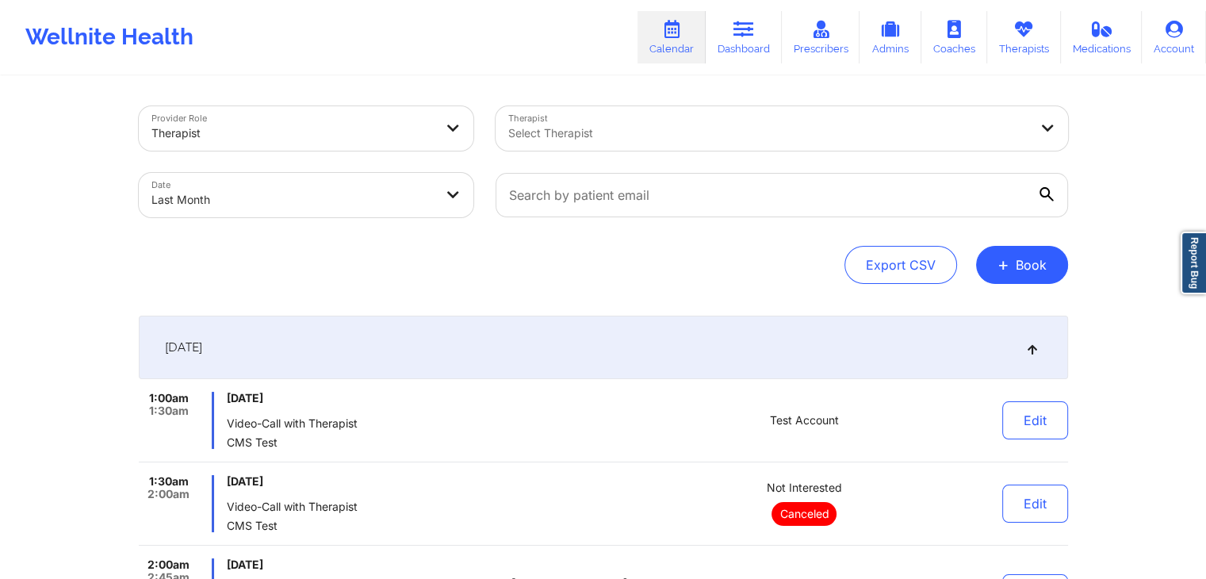
click at [618, 335] on div "September 1, 2025" at bounding box center [603, 347] width 929 height 63
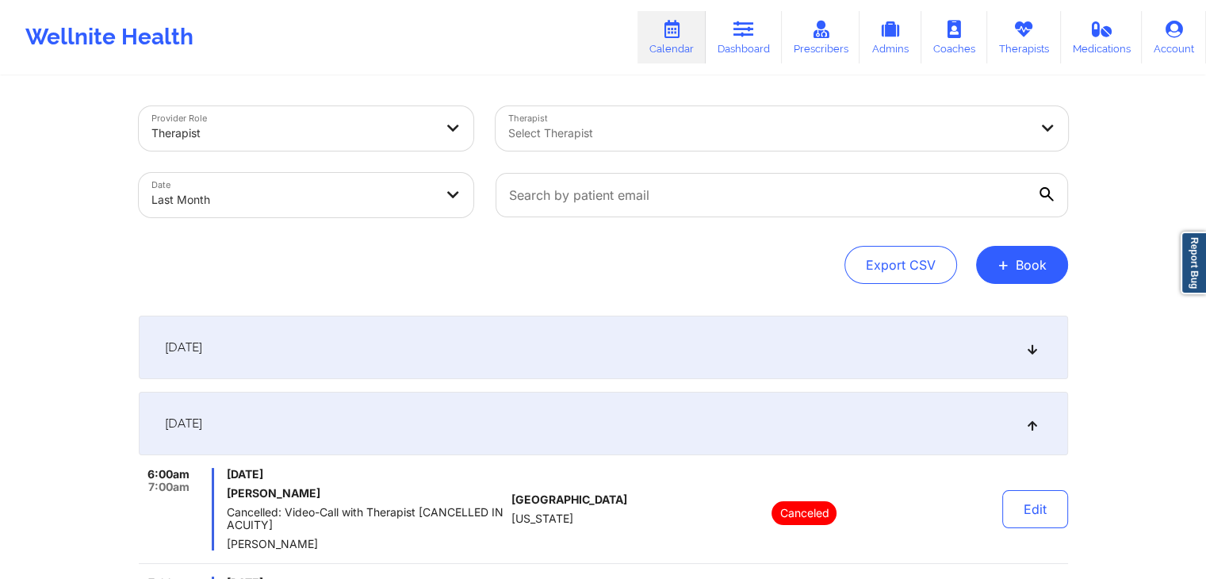
click at [649, 414] on div "September 2, 2025" at bounding box center [603, 423] width 929 height 63
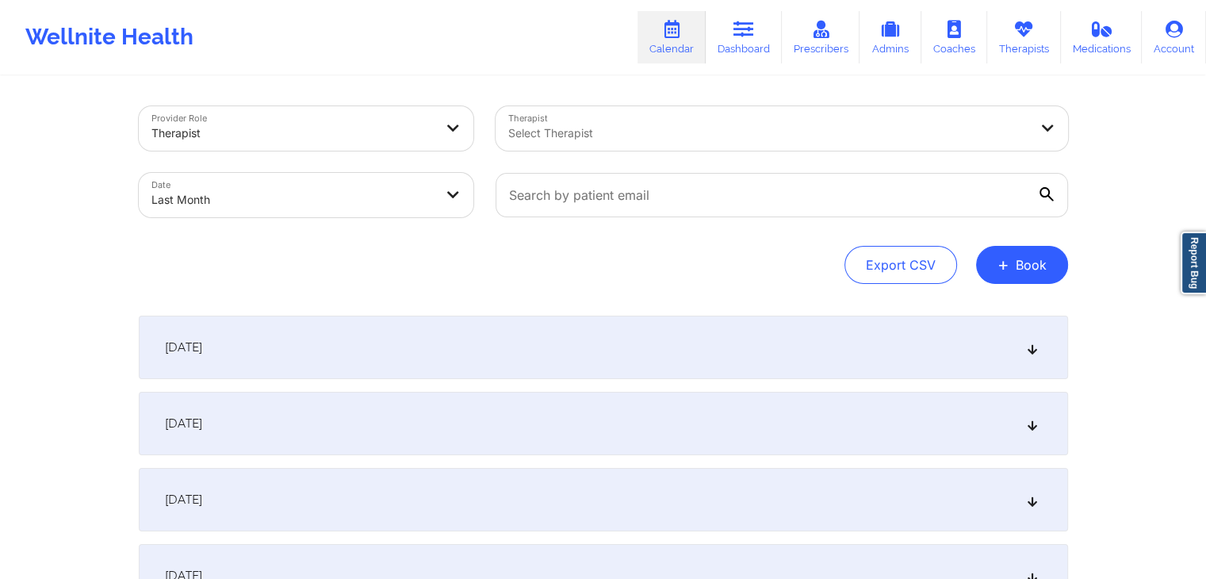
click at [649, 414] on div "September 2, 2025" at bounding box center [603, 423] width 929 height 63
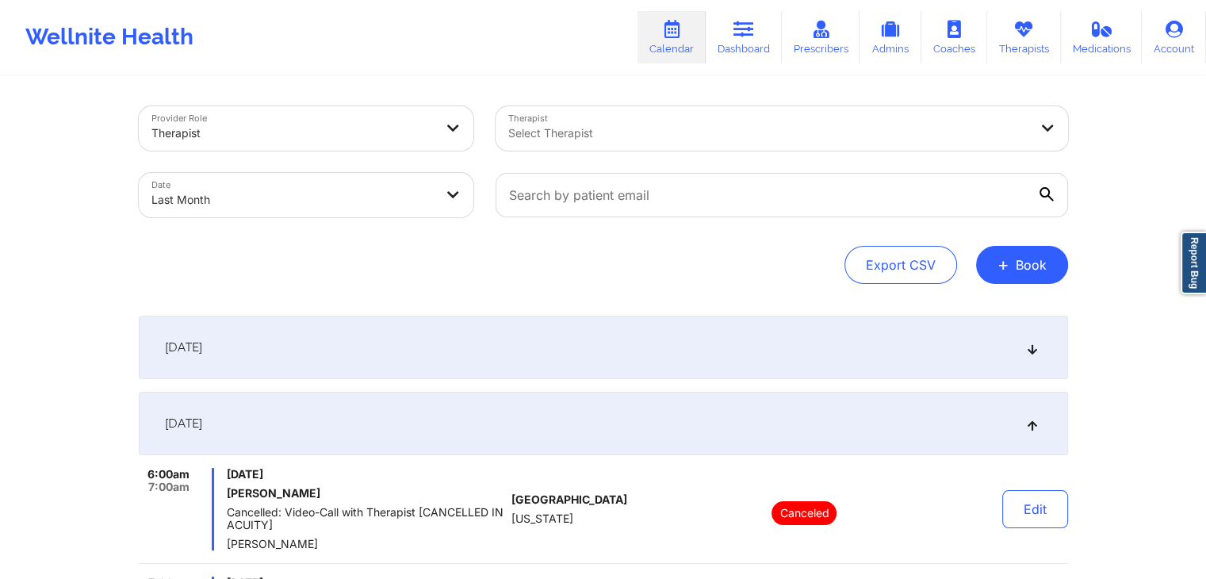
click at [649, 414] on div "September 2, 2025" at bounding box center [603, 423] width 929 height 63
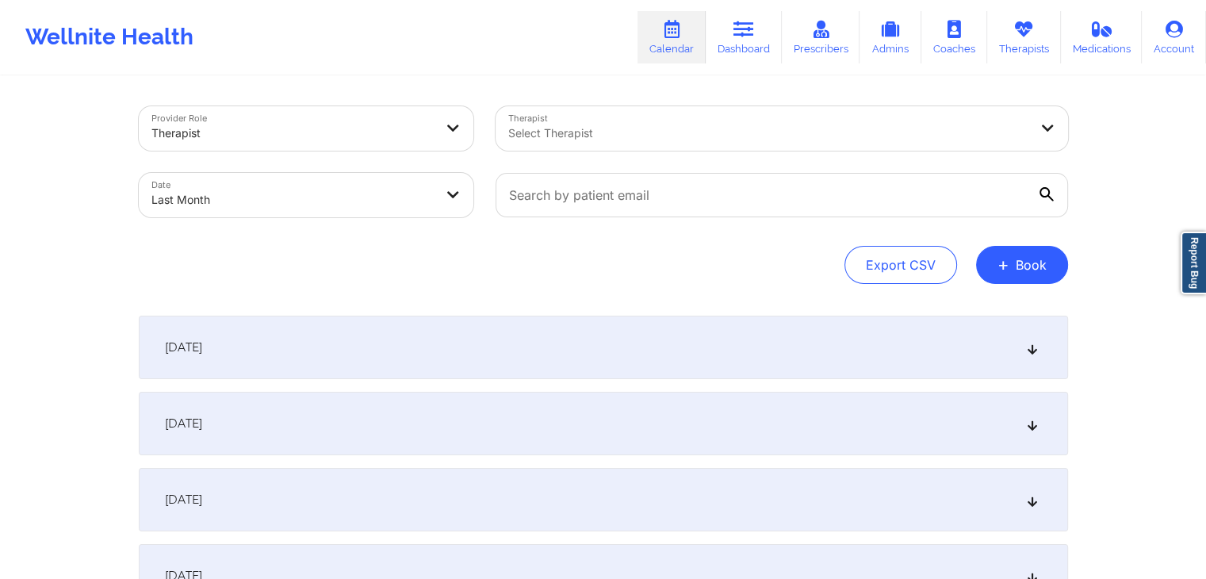
click at [704, 261] on div "Export CSV + Book" at bounding box center [603, 265] width 929 height 38
click at [213, 258] on div "Export CSV + Book" at bounding box center [603, 265] width 929 height 38
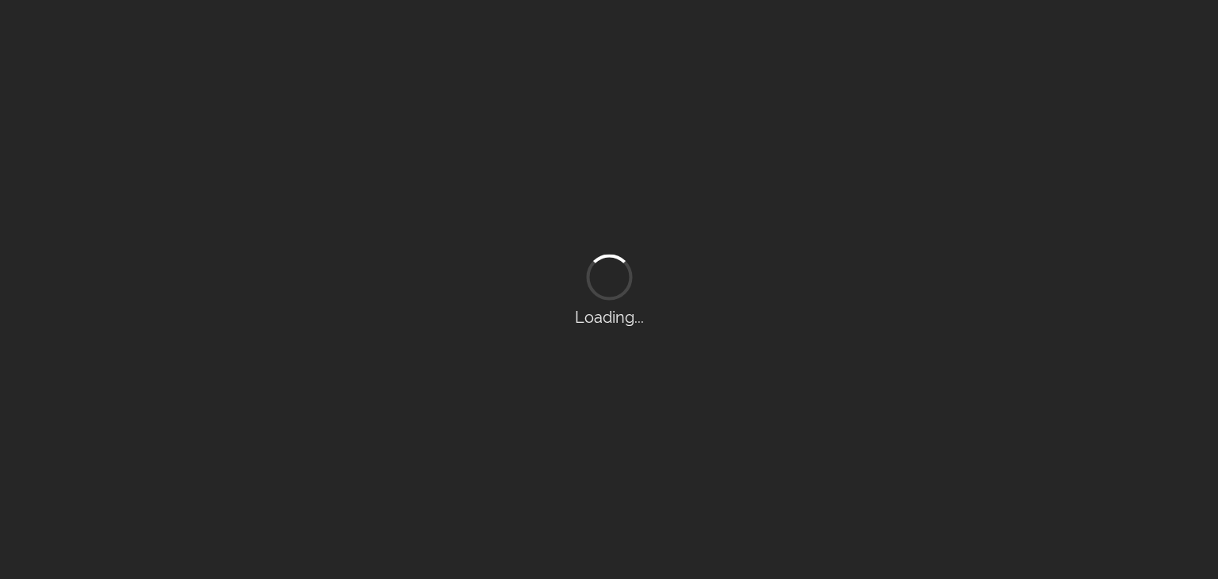
click at [514, 0] on div "Loading..." at bounding box center [609, 289] width 1218 height 579
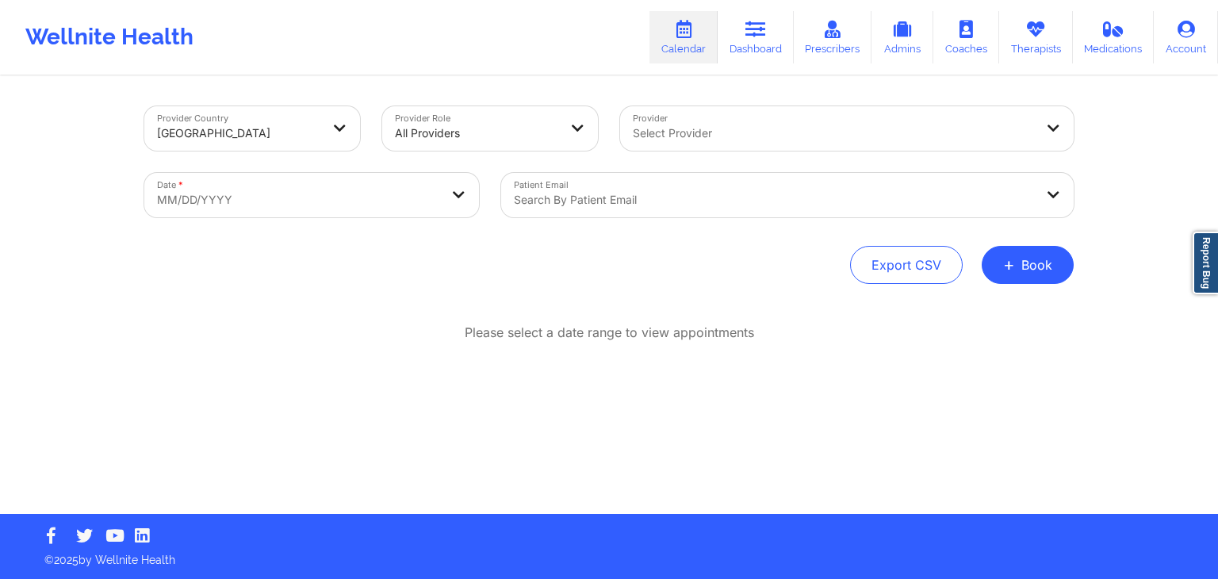
click at [744, 326] on p "Please select a date range to view appointments" at bounding box center [609, 332] width 289 height 18
click at [663, 230] on div "Provider Country United States Provider Role All Providers Provider Select Prov…" at bounding box center [608, 195] width 929 height 178
click at [655, 80] on div "Provider Country United States Provider Role All Providers Provider Select Prov…" at bounding box center [608, 296] width 951 height 436
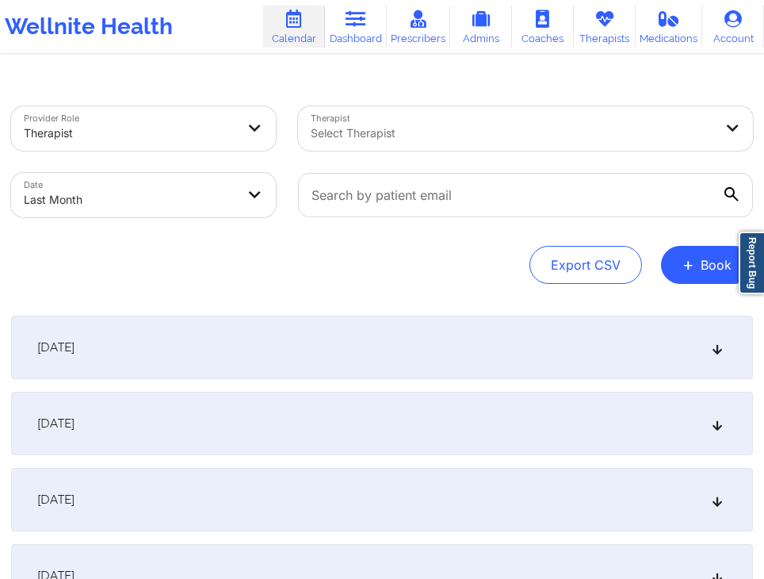
click at [423, 266] on div "Export CSV + Book" at bounding box center [382, 265] width 742 height 38
click at [443, 267] on div "Export CSV + Book" at bounding box center [382, 265] width 742 height 38
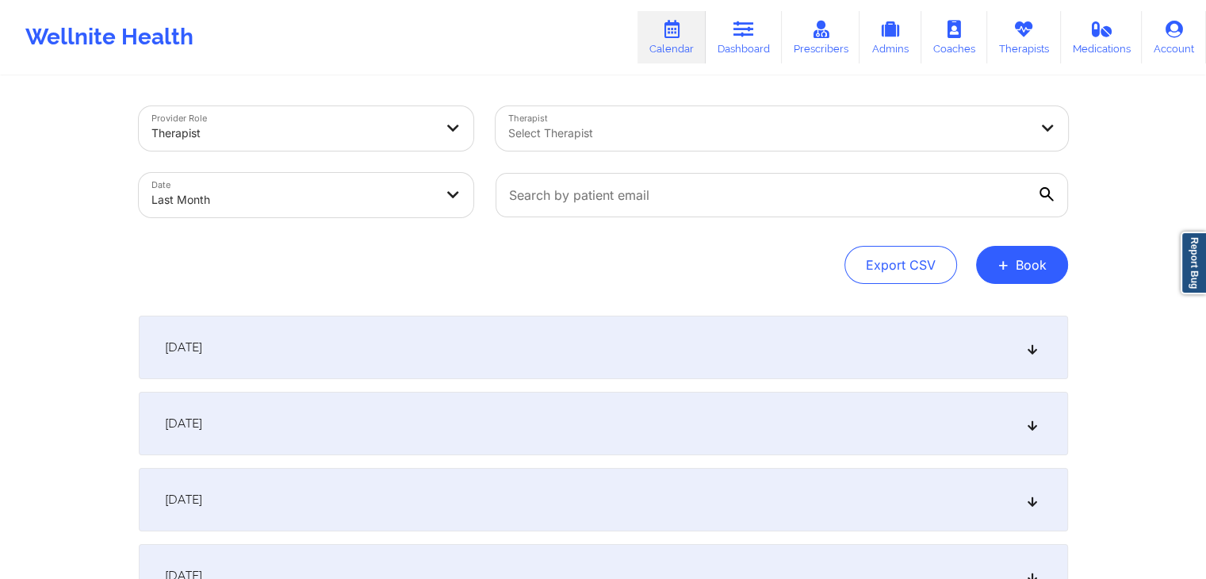
click at [466, 253] on div "Export CSV + Book" at bounding box center [603, 265] width 929 height 38
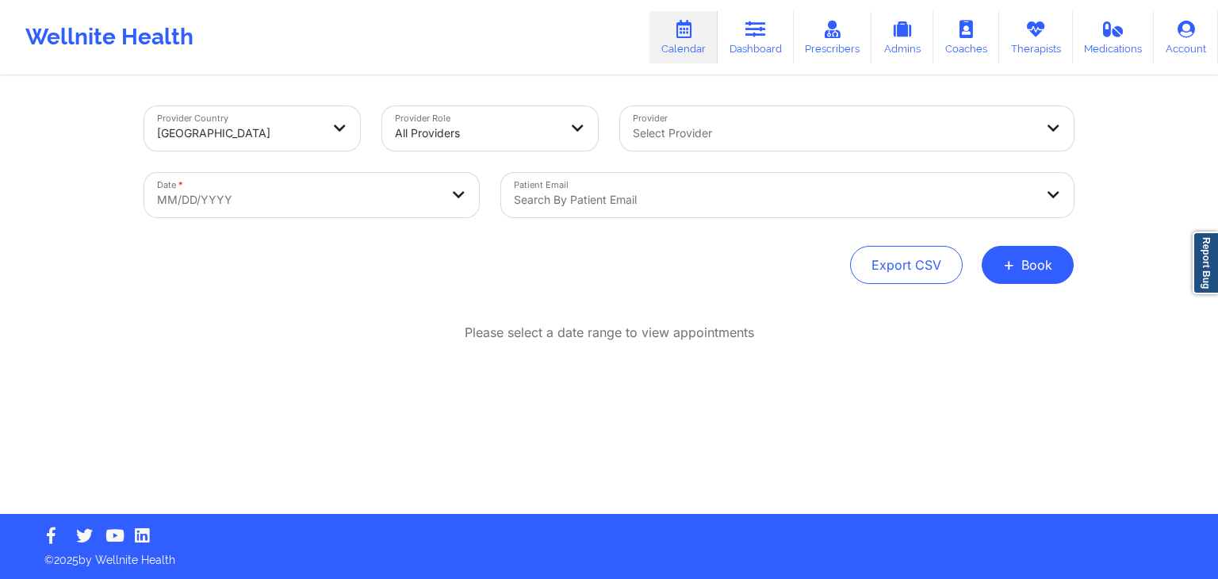
click at [752, 327] on p "Please select a date range to view appointments" at bounding box center [609, 332] width 289 height 18
click at [650, 276] on div "Export CSV + Book" at bounding box center [608, 265] width 929 height 38
select select "2025-8"
select select "2025-9"
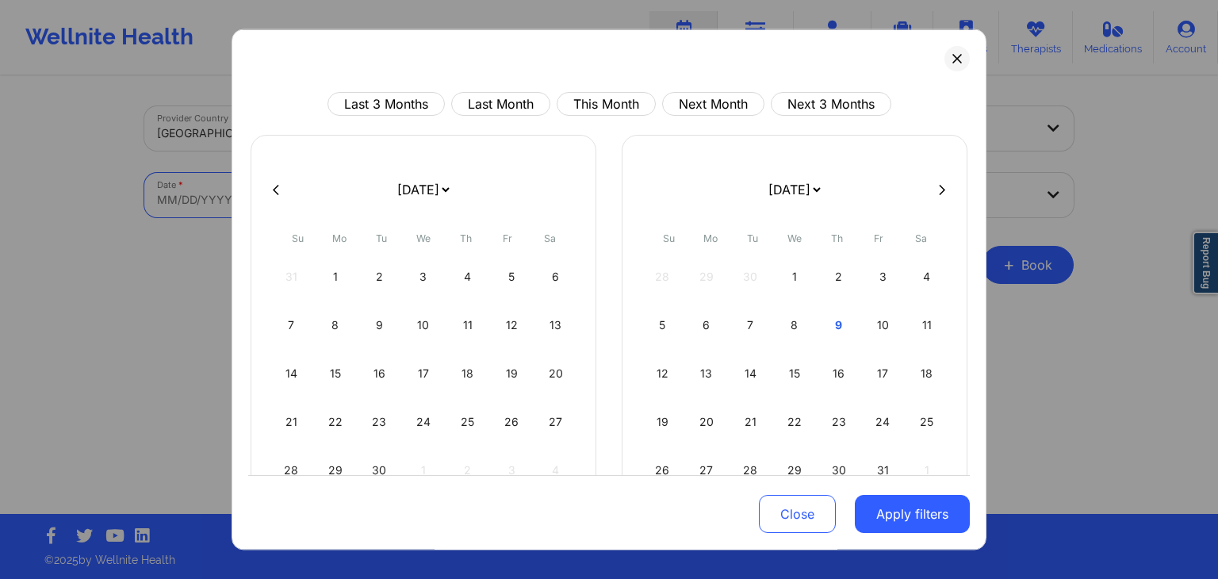
click at [425, 216] on body "Wellnite Health Calendar Dashboard Prescribers Admins Coaches Therapists Medica…" at bounding box center [609, 289] width 1218 height 579
click at [952, 60] on icon at bounding box center [957, 59] width 10 height 10
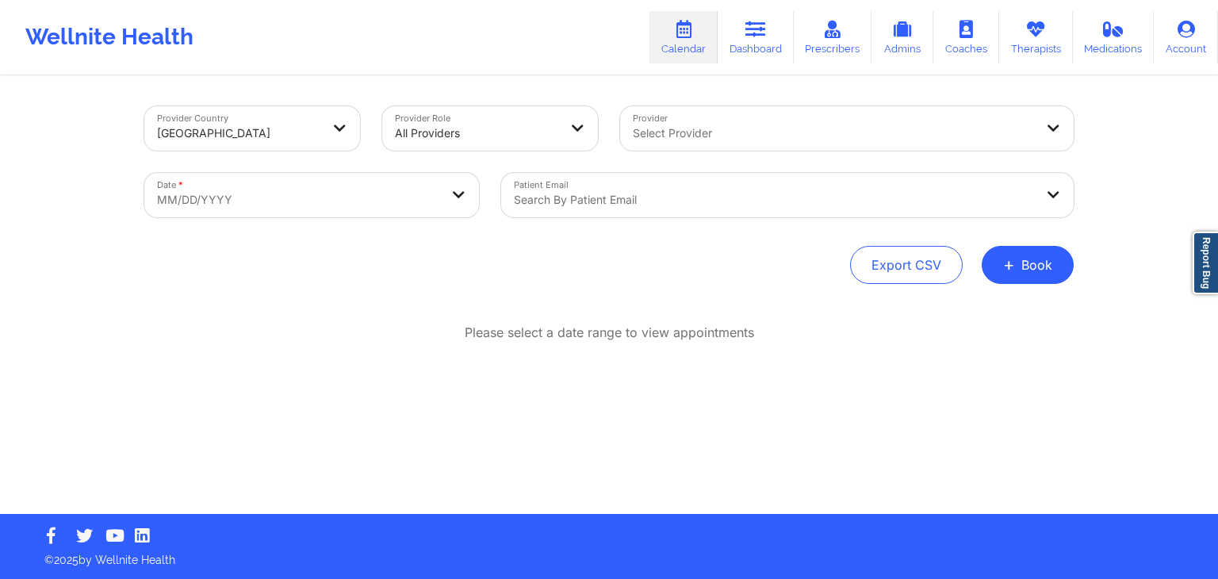
select select "2025-8"
select select "2025-9"
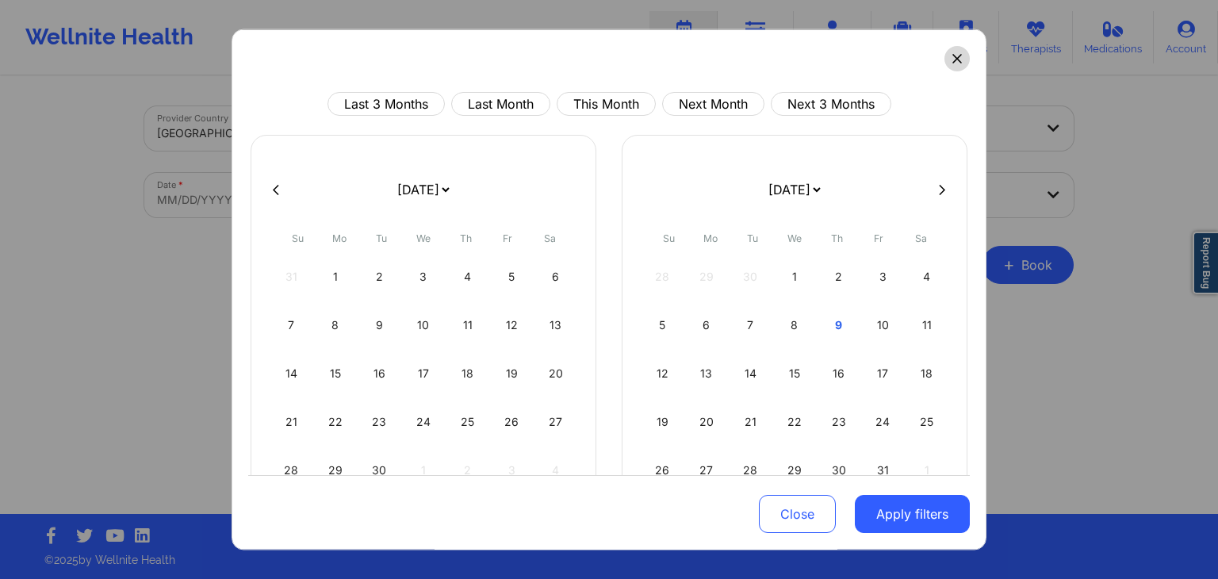
click at [952, 58] on icon at bounding box center [957, 59] width 10 height 10
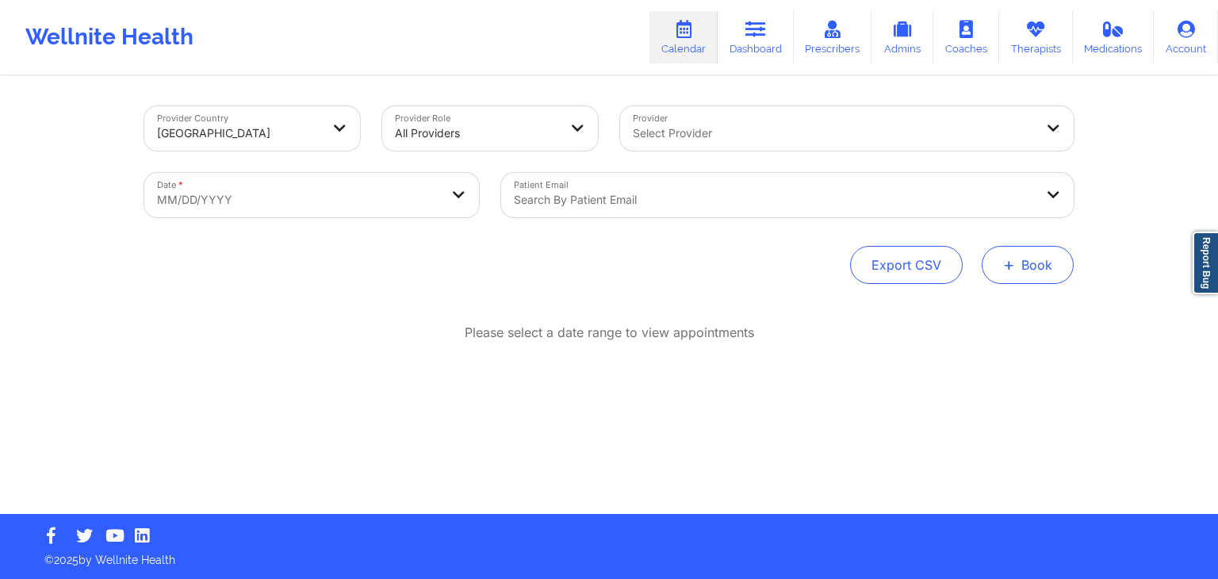
click at [1013, 266] on span "+" at bounding box center [1009, 264] width 12 height 9
click at [980, 308] on button "Therapy Session" at bounding box center [1000, 315] width 121 height 26
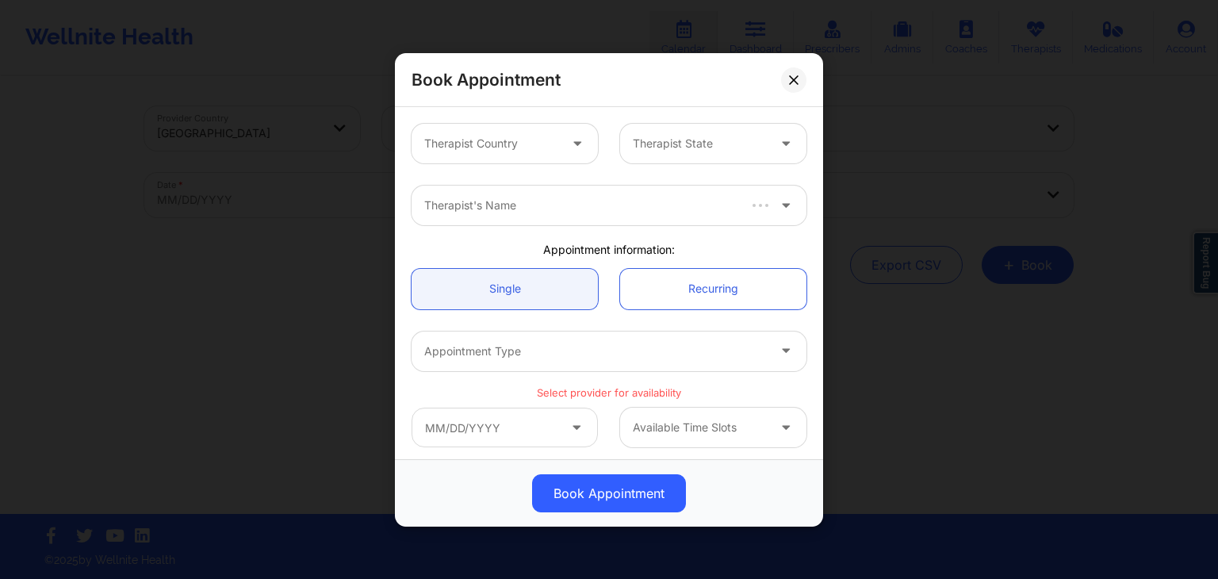
scroll to position [336, 0]
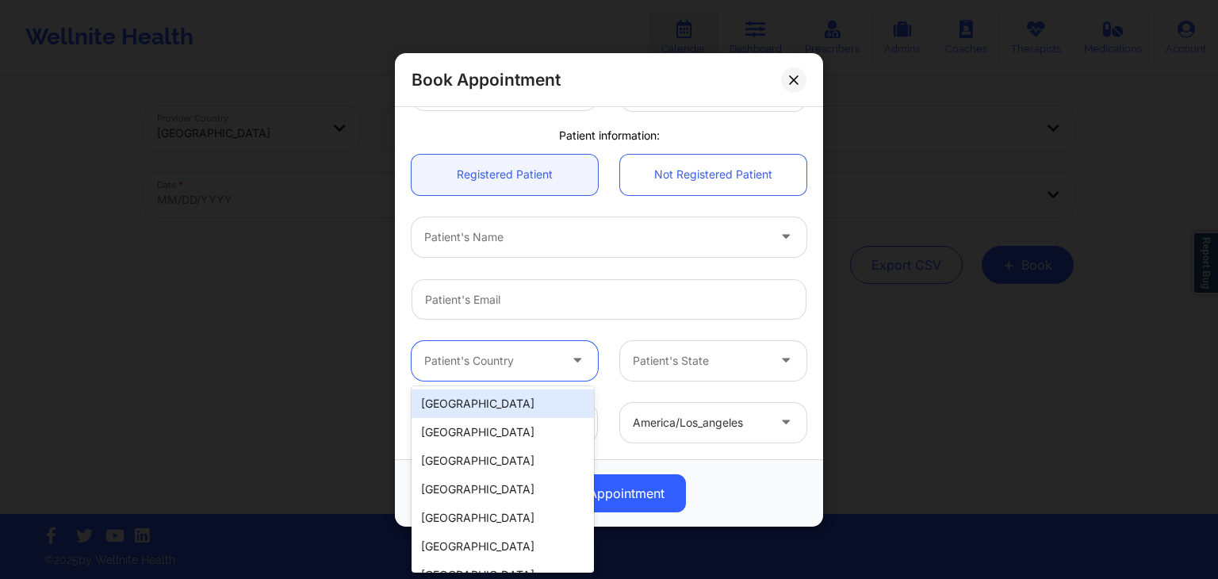
click at [495, 352] on div at bounding box center [491, 359] width 134 height 19
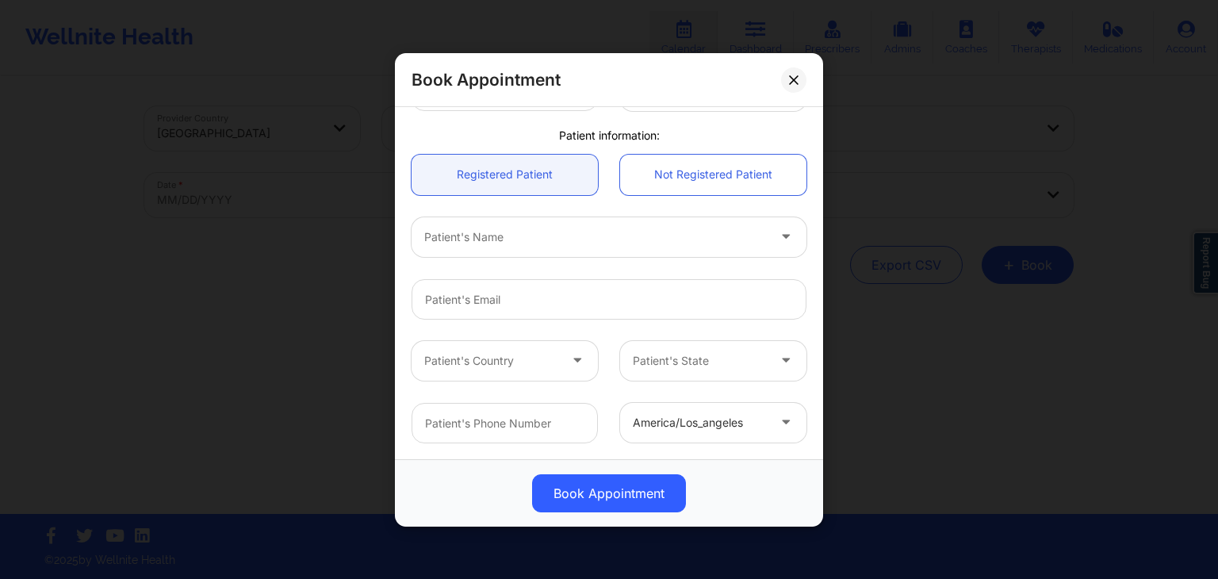
click at [578, 327] on div at bounding box center [608, 298] width 417 height 62
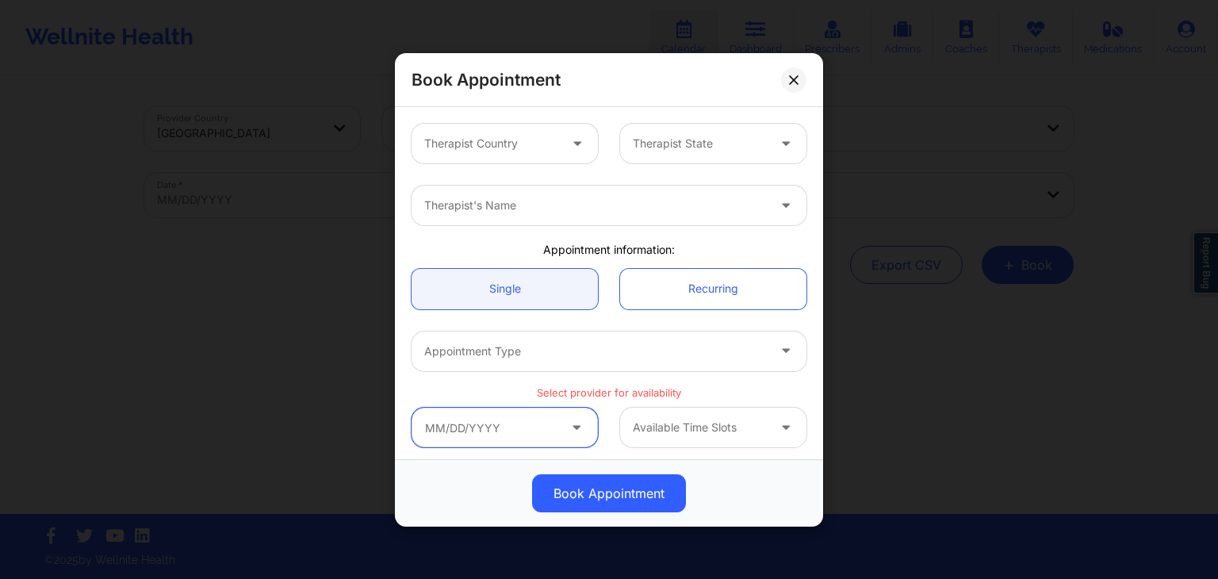
click at [526, 426] on input "text" at bounding box center [505, 428] width 186 height 40
click at [609, 438] on div "Available Time Slots" at bounding box center [713, 428] width 209 height 40
click at [575, 426] on icon at bounding box center [576, 423] width 16 height 13
click at [604, 410] on div at bounding box center [504, 428] width 209 height 40
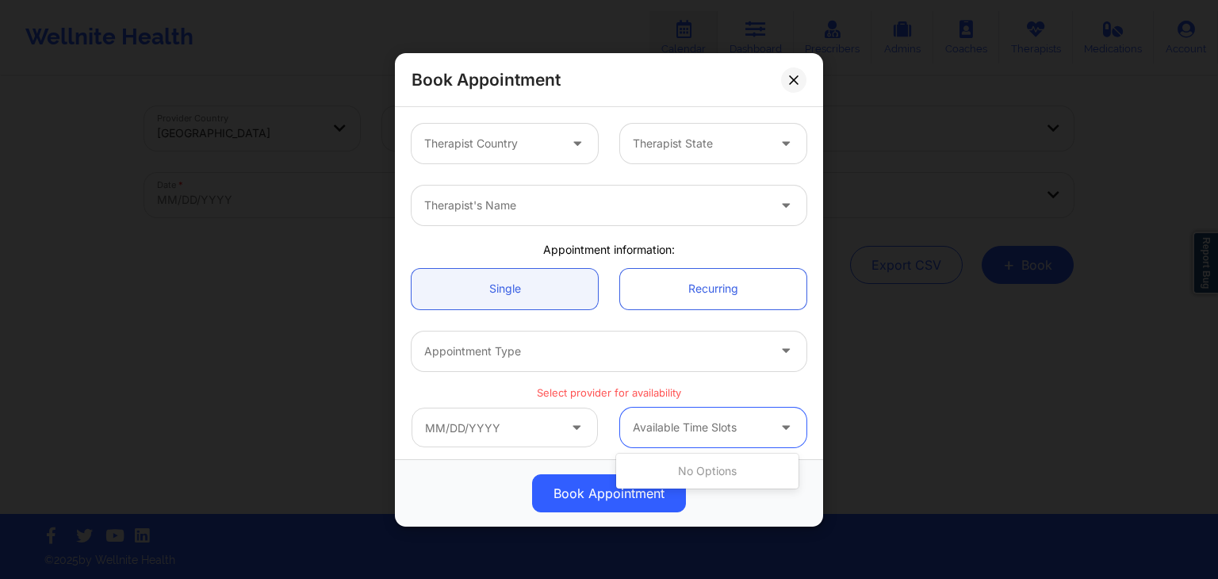
click at [645, 419] on div at bounding box center [700, 427] width 134 height 19
click at [592, 399] on div "Available Time Slots" at bounding box center [608, 427] width 417 height 62
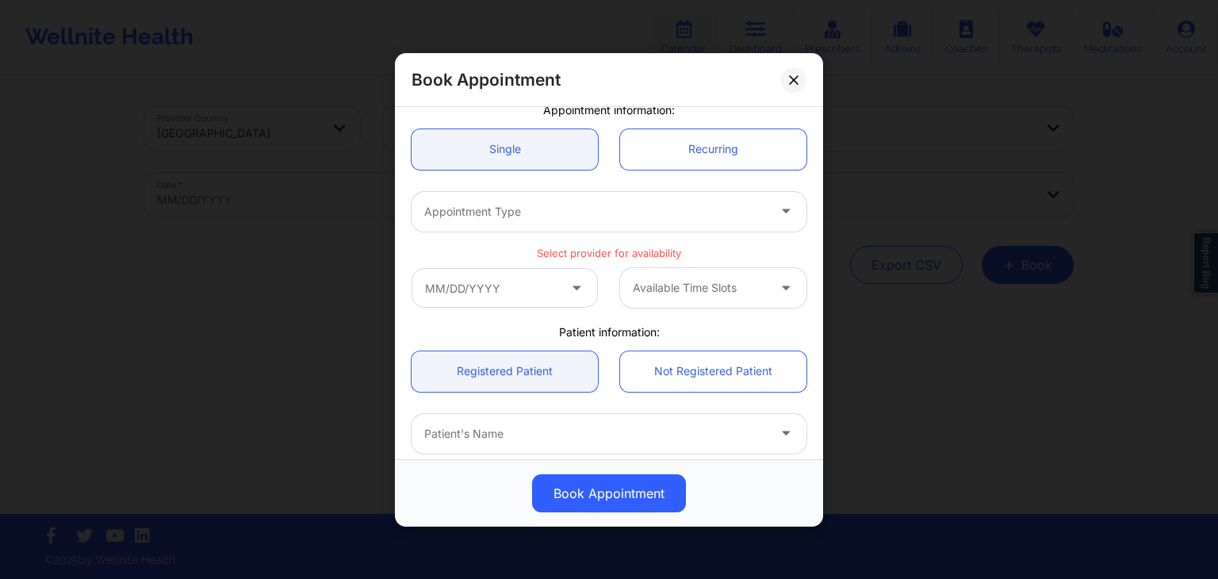
scroll to position [142, 0]
click at [601, 327] on div "Patient information:" at bounding box center [608, 330] width 417 height 16
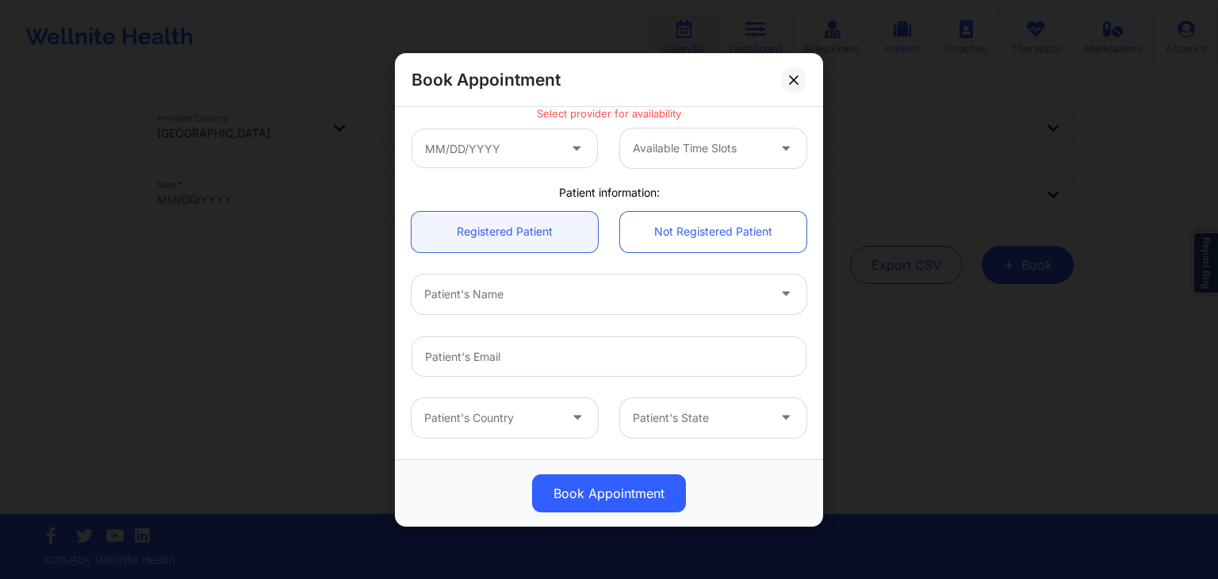
scroll to position [336, 0]
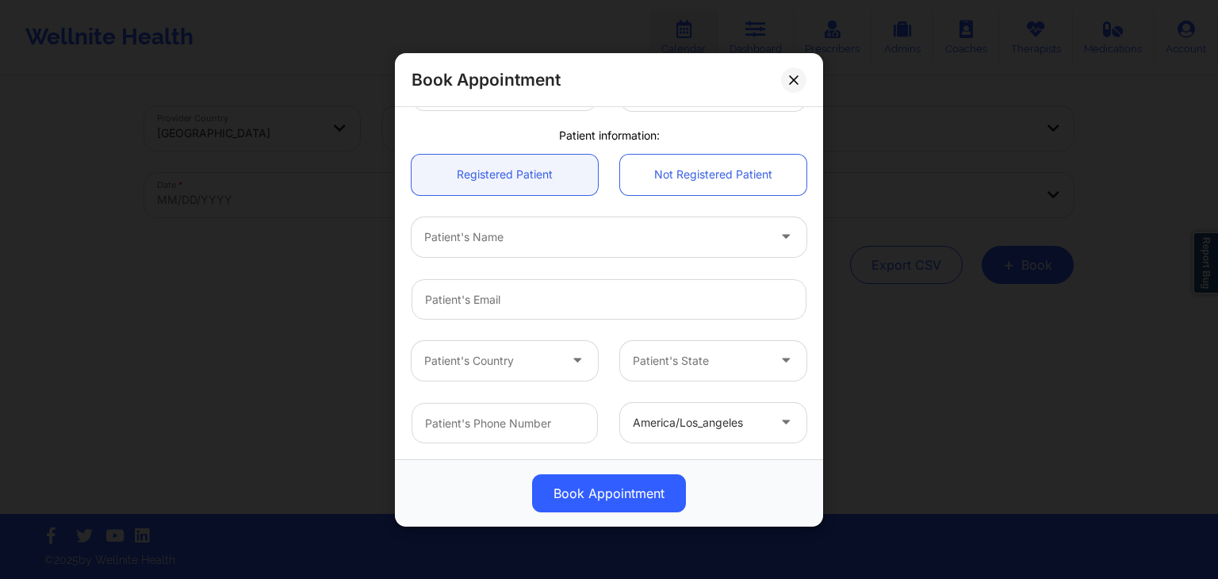
click at [599, 343] on div "Patient's Country" at bounding box center [504, 360] width 209 height 40
click at [656, 173] on link "Not Registered Patient" at bounding box center [713, 174] width 186 height 40
click at [549, 190] on link "Registered Patient" at bounding box center [505, 174] width 186 height 40
click at [659, 188] on link "Not Registered Patient" at bounding box center [713, 174] width 186 height 40
click at [545, 178] on link "Registered Patient" at bounding box center [505, 174] width 186 height 40
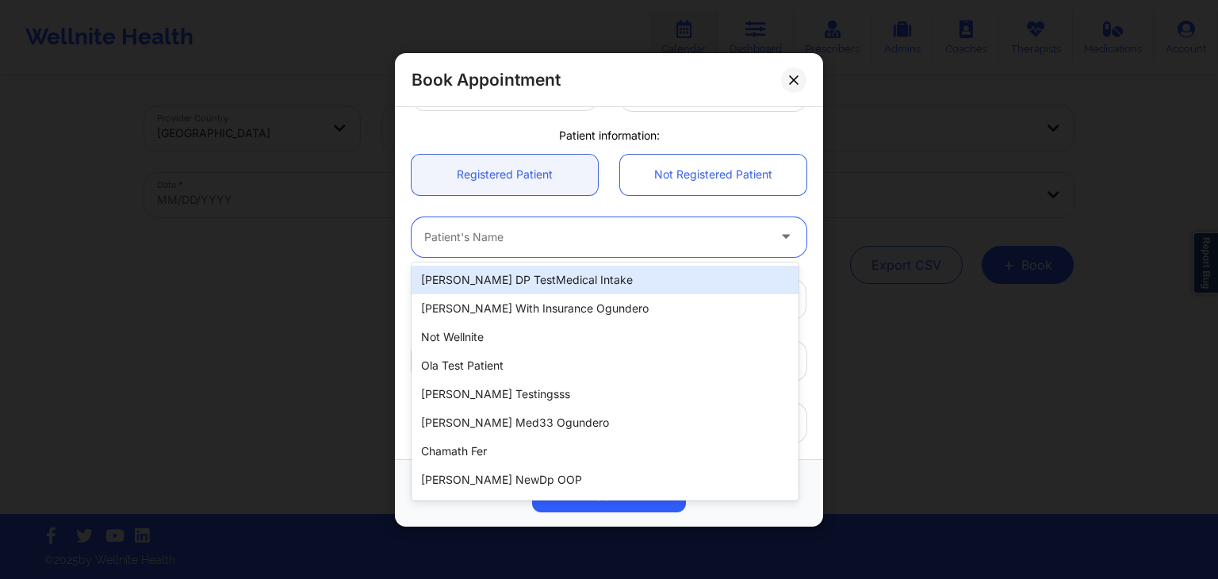
click at [639, 236] on div at bounding box center [595, 236] width 343 height 19
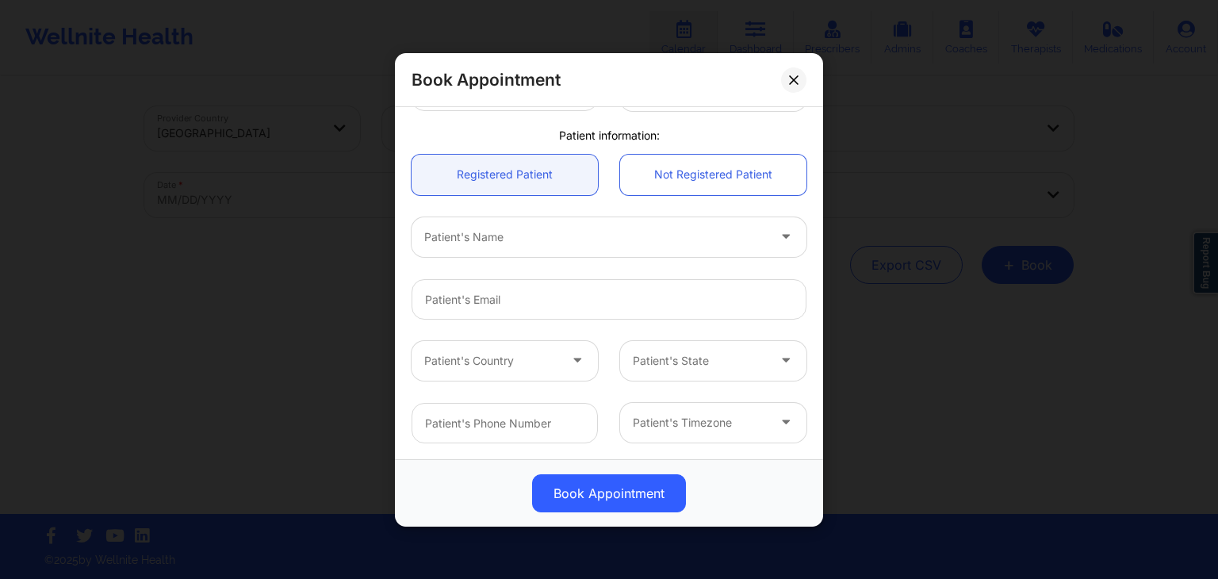
click at [602, 166] on div "Registered Patient" at bounding box center [504, 174] width 209 height 40
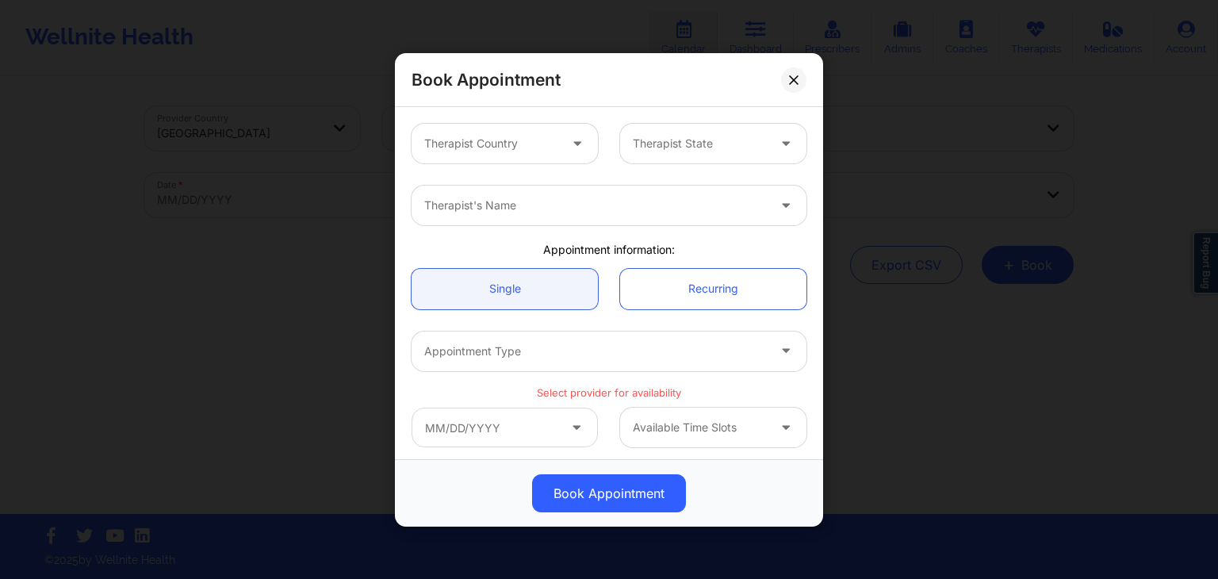
click at [588, 110] on div "Therapist Country Therapist State Therapist's Name Appointment information: Sin…" at bounding box center [609, 283] width 428 height 352
click at [609, 124] on div "Therapist State" at bounding box center [713, 144] width 209 height 40
click at [601, 134] on div "Therapist Country" at bounding box center [504, 144] width 209 height 40
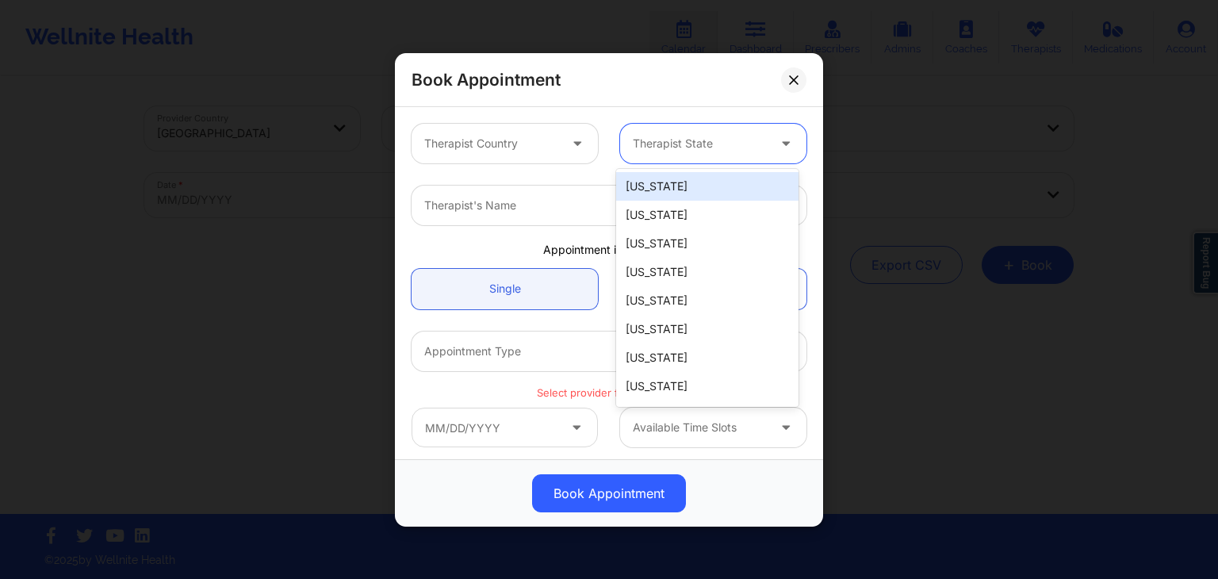
click at [779, 142] on icon at bounding box center [786, 139] width 16 height 13
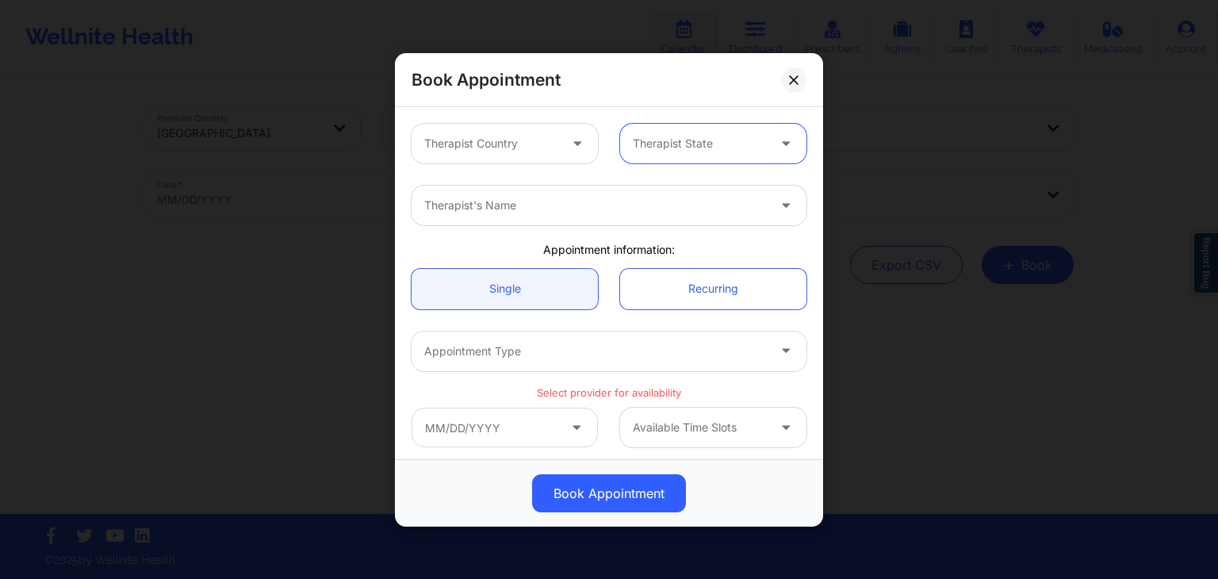
click at [779, 142] on icon at bounding box center [786, 139] width 16 height 13
click at [688, 100] on div "Book Appointment" at bounding box center [609, 80] width 428 height 54
click at [602, 137] on div "Therapist Country" at bounding box center [504, 144] width 209 height 40
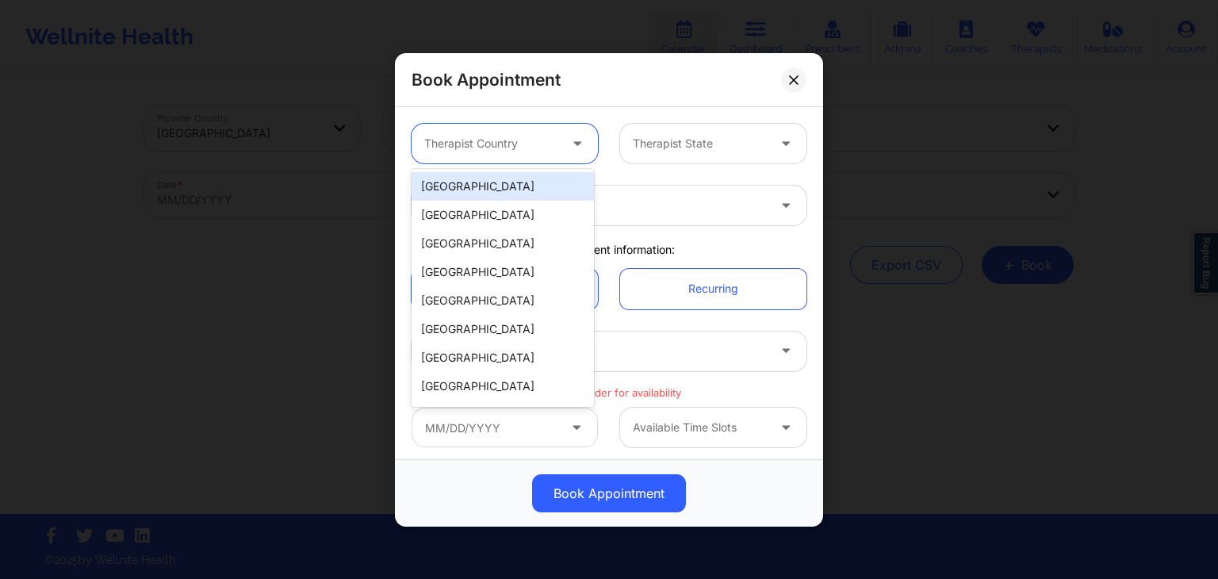
click at [572, 141] on icon at bounding box center [577, 139] width 16 height 13
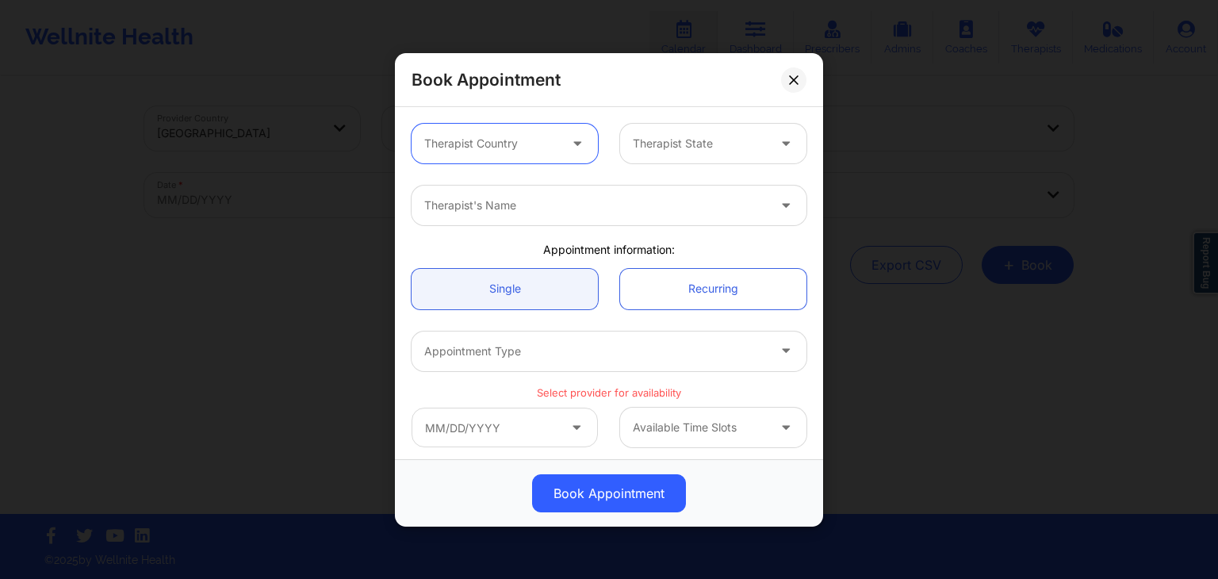
click at [572, 141] on icon at bounding box center [577, 139] width 16 height 13
click at [609, 128] on div "Therapist State" at bounding box center [713, 144] width 209 height 40
click at [609, 162] on div "Therapist State" at bounding box center [713, 144] width 209 height 40
click at [637, 239] on div "Therapist Country Therapist State Therapist's Name Appointment information: Sin…" at bounding box center [608, 451] width 417 height 677
click at [668, 278] on link "Recurring" at bounding box center [713, 288] width 186 height 40
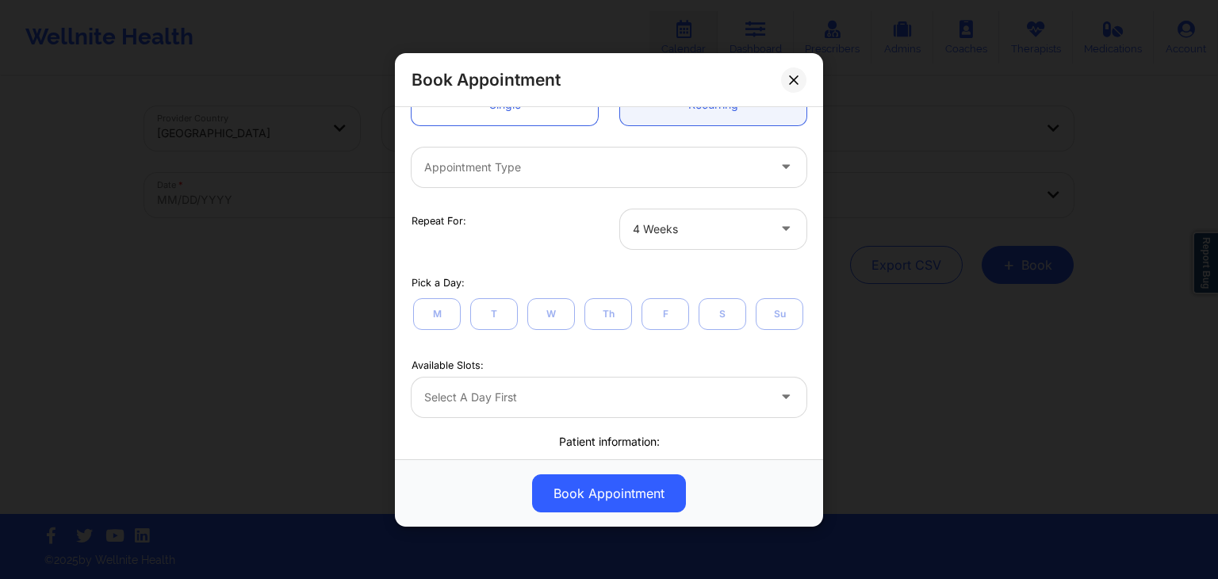
scroll to position [182, 0]
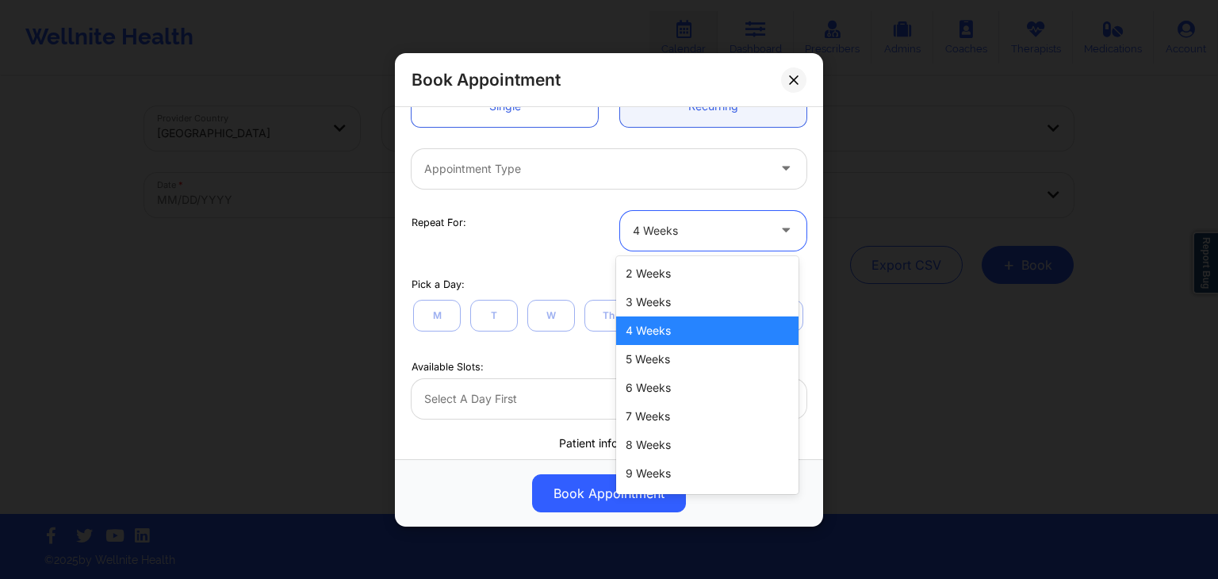
click at [679, 237] on div at bounding box center [700, 229] width 134 height 19
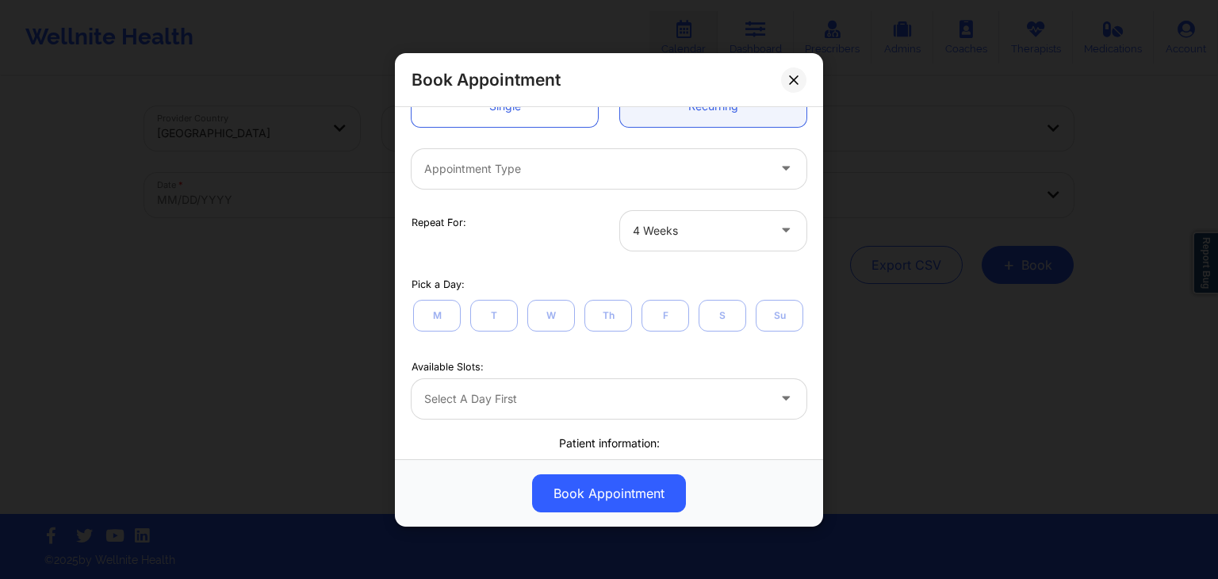
click at [565, 249] on div "Repeat For: 4 Weeks" at bounding box center [608, 230] width 417 height 62
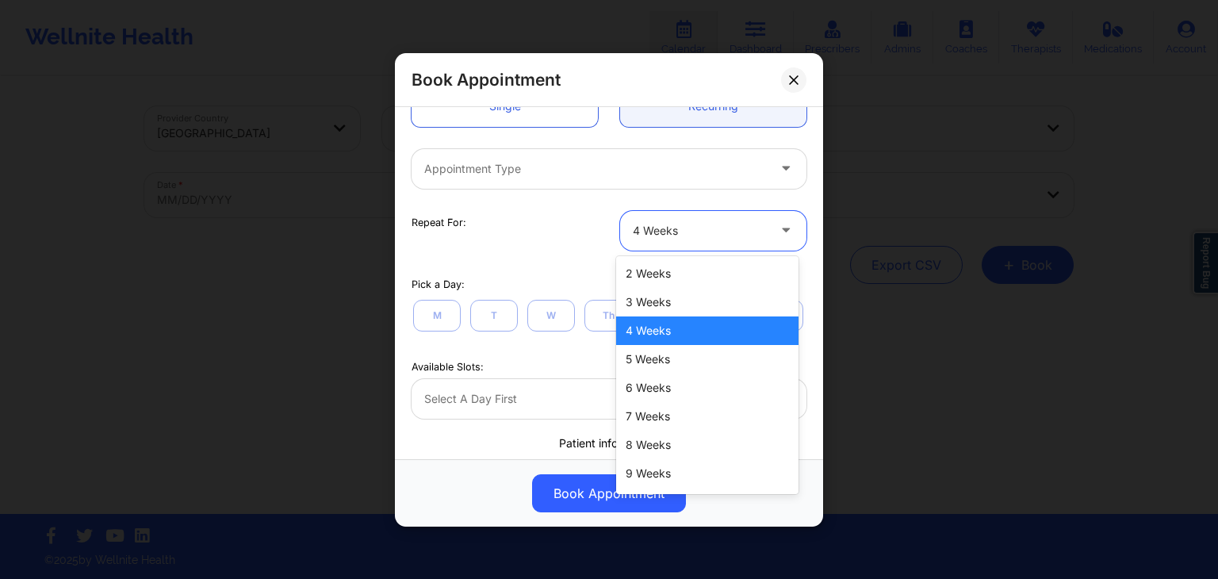
click at [660, 239] on div "4 Weeks" at bounding box center [700, 230] width 134 height 40
click at [663, 277] on div "2 Weeks" at bounding box center [707, 273] width 182 height 29
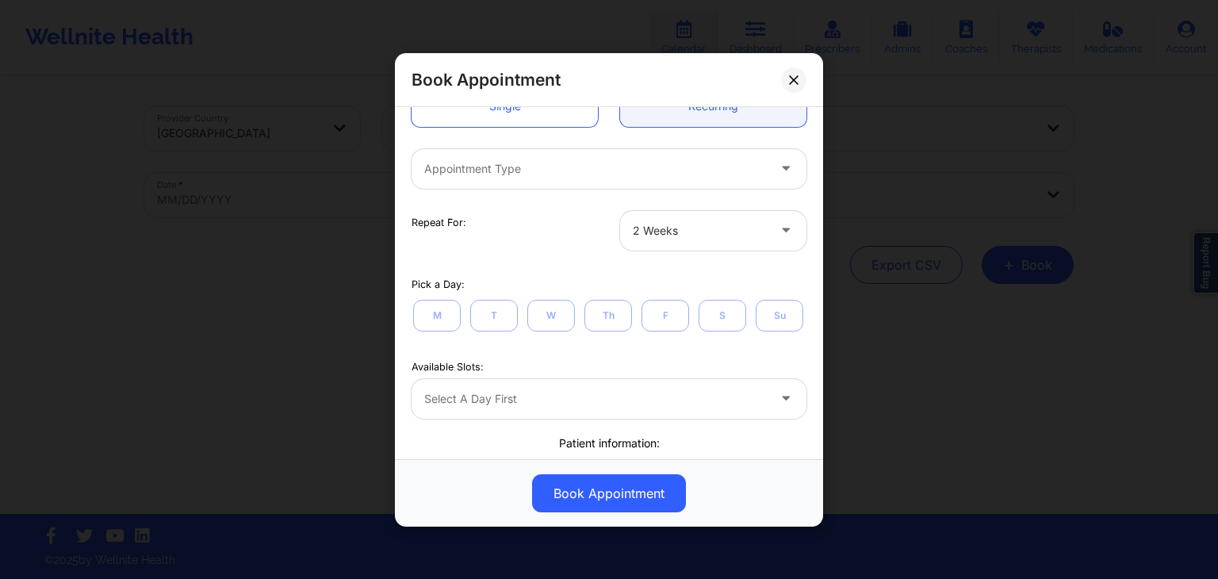
click at [557, 278] on div "Pick a Day:" at bounding box center [609, 284] width 395 height 14
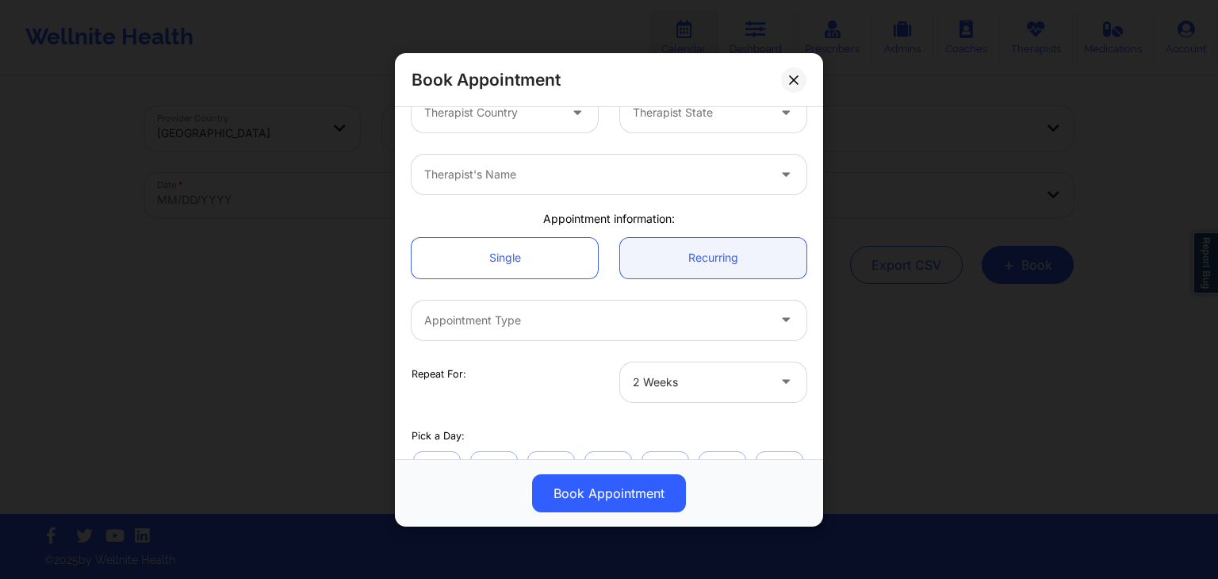
scroll to position [0, 0]
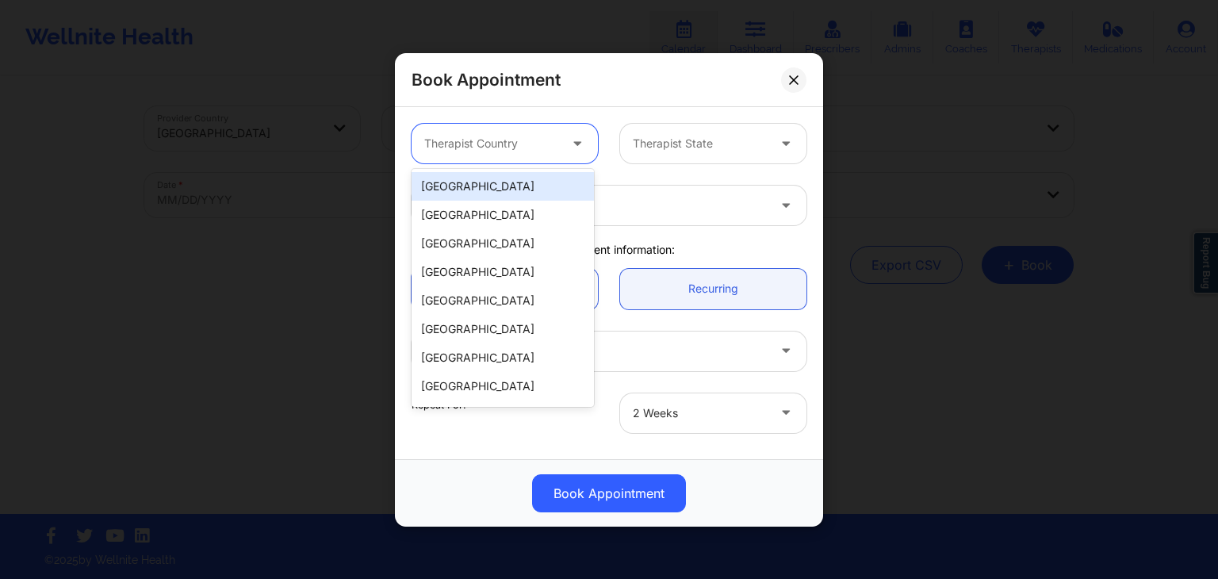
click at [534, 152] on div "Therapist Country" at bounding box center [486, 144] width 148 height 40
click at [512, 188] on div "[GEOGRAPHIC_DATA]" at bounding box center [503, 186] width 182 height 29
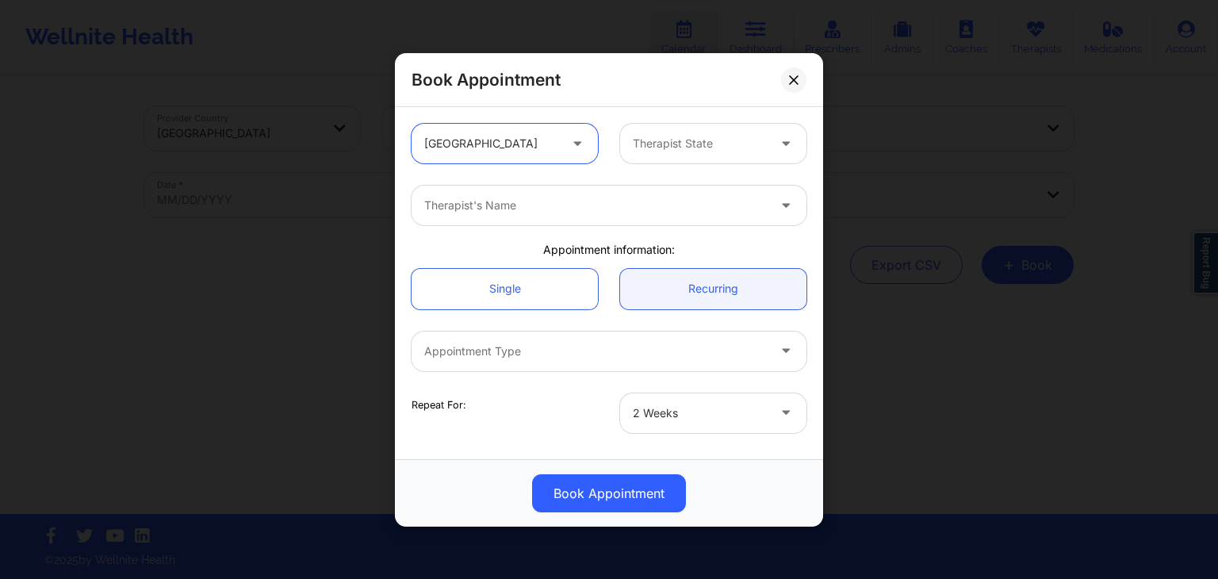
click at [570, 216] on div "Therapist's Name" at bounding box center [590, 206] width 357 height 40
type input "cms test"
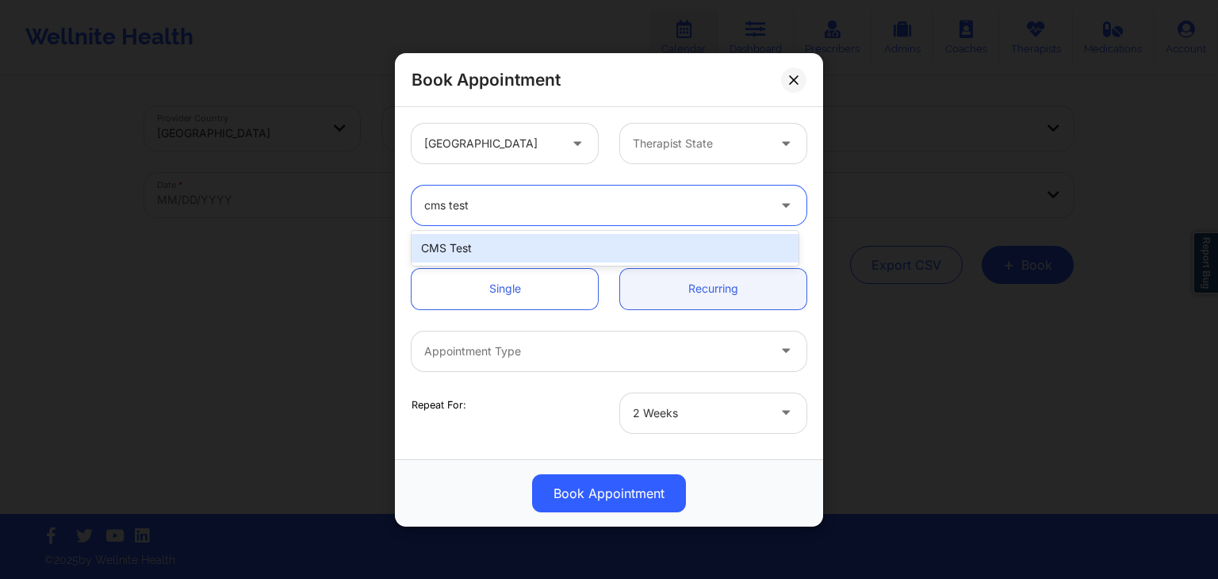
click at [587, 239] on div "CMS Test" at bounding box center [605, 248] width 387 height 29
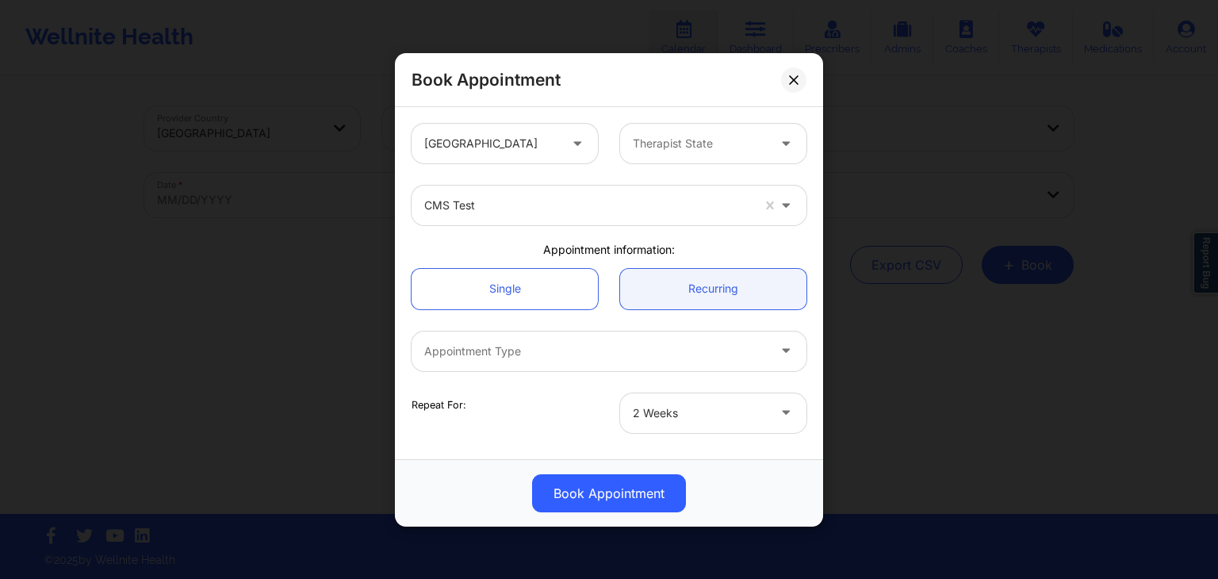
click at [611, 161] on div "Therapist State" at bounding box center [713, 144] width 209 height 40
click at [601, 243] on div "Appointment information:" at bounding box center [608, 250] width 417 height 16
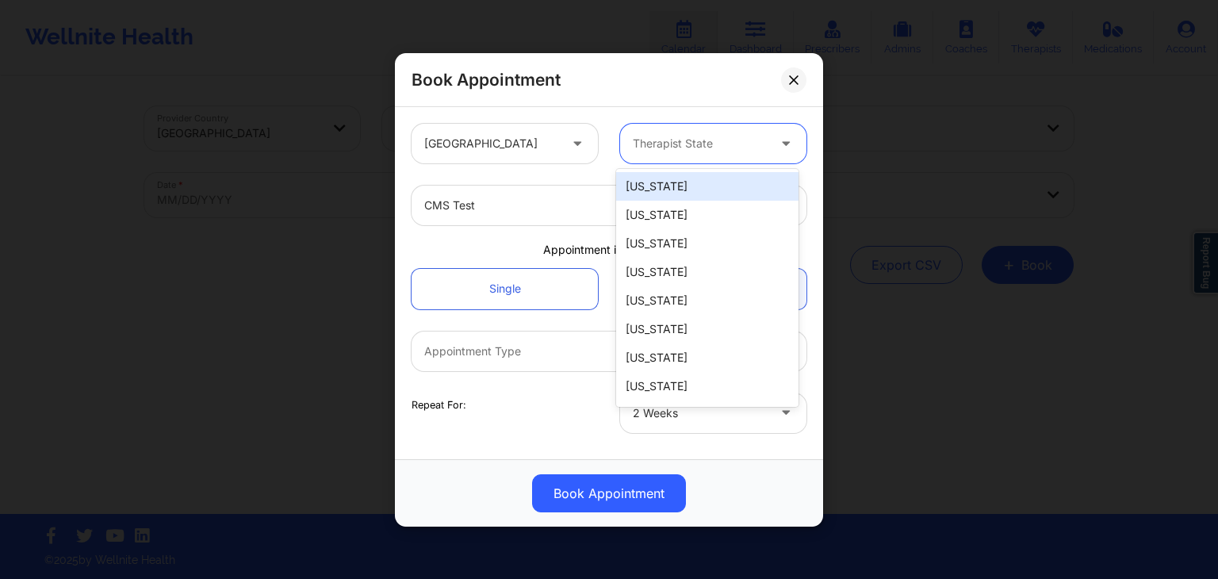
click at [656, 153] on div "Therapist State" at bounding box center [694, 144] width 148 height 40
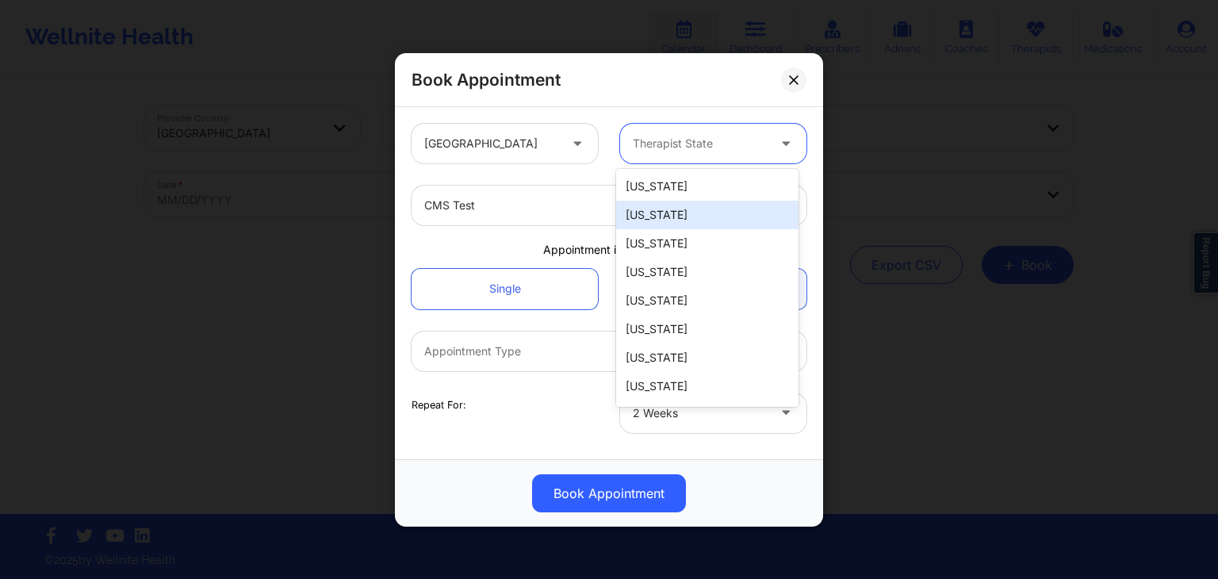
click at [660, 212] on div "Alaska" at bounding box center [707, 215] width 182 height 29
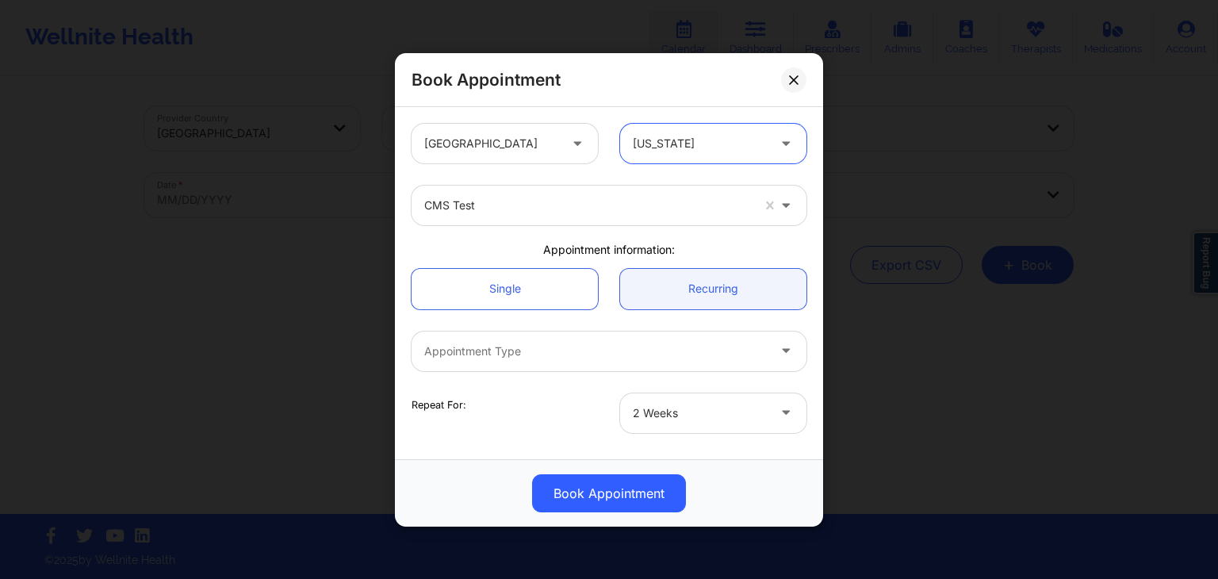
click at [609, 131] on div "option Alaska, selected. Alaska" at bounding box center [713, 144] width 209 height 40
click at [602, 239] on div "United States Alaska CMS Test Appointment information: Single Recurring Appoint…" at bounding box center [608, 528] width 417 height 830
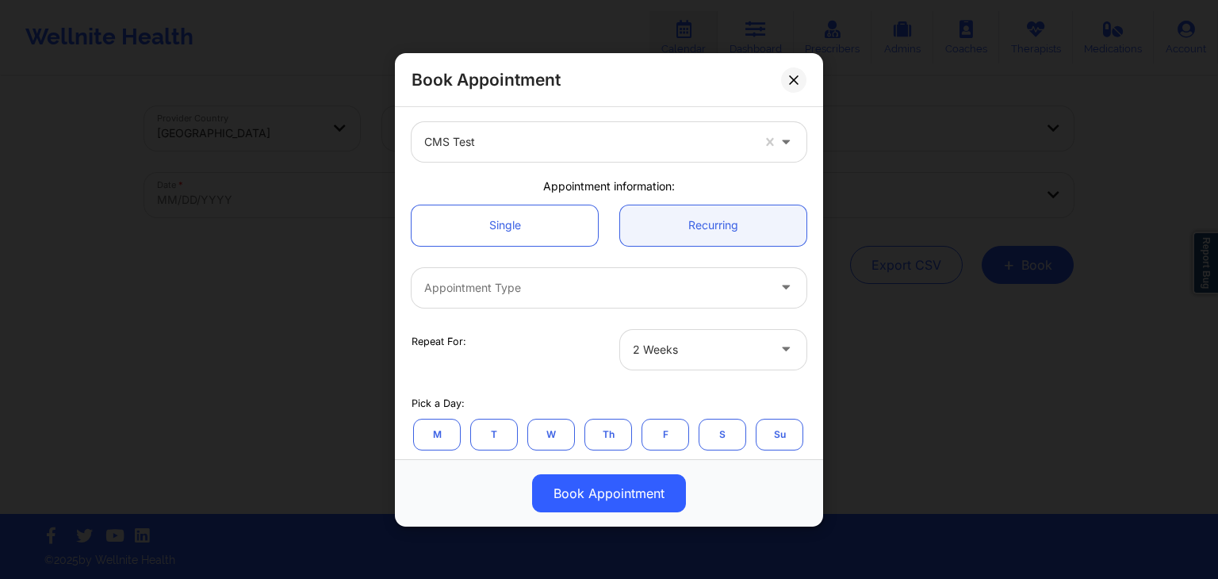
scroll to position [73, 0]
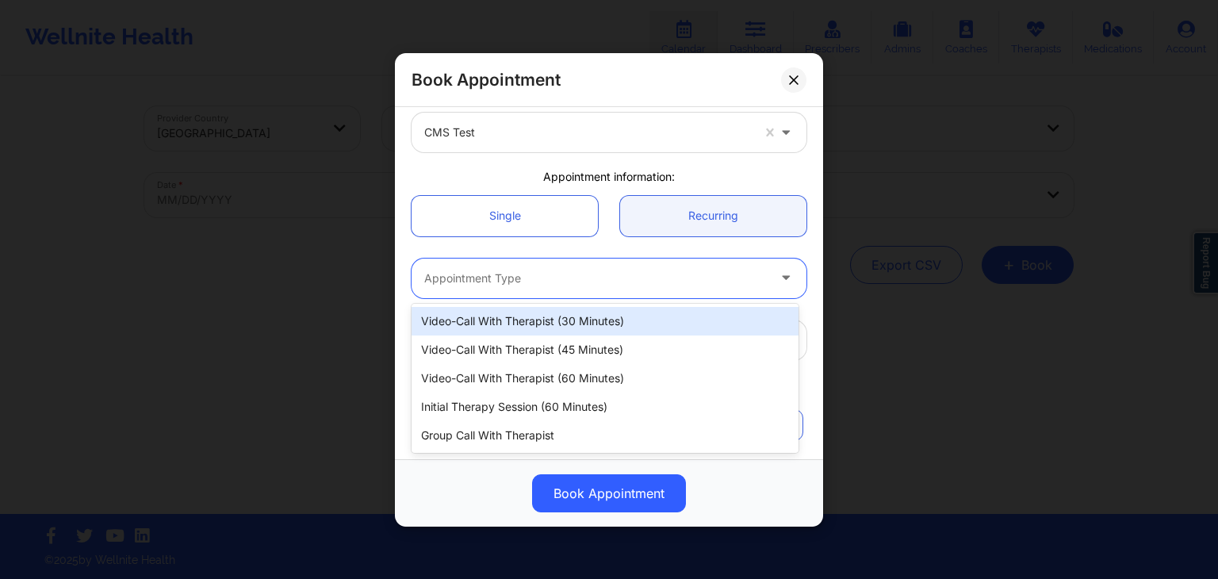
click at [588, 270] on div at bounding box center [595, 277] width 343 height 19
click at [580, 315] on div "Video-Call with Therapist (30 minutes)" at bounding box center [605, 321] width 387 height 29
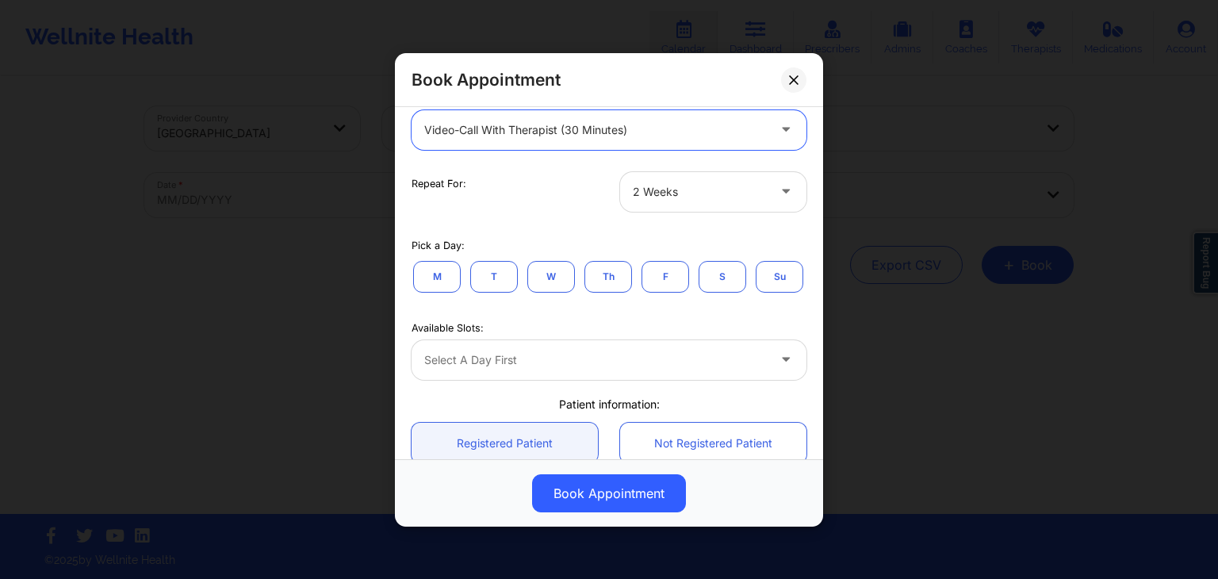
scroll to position [228, 0]
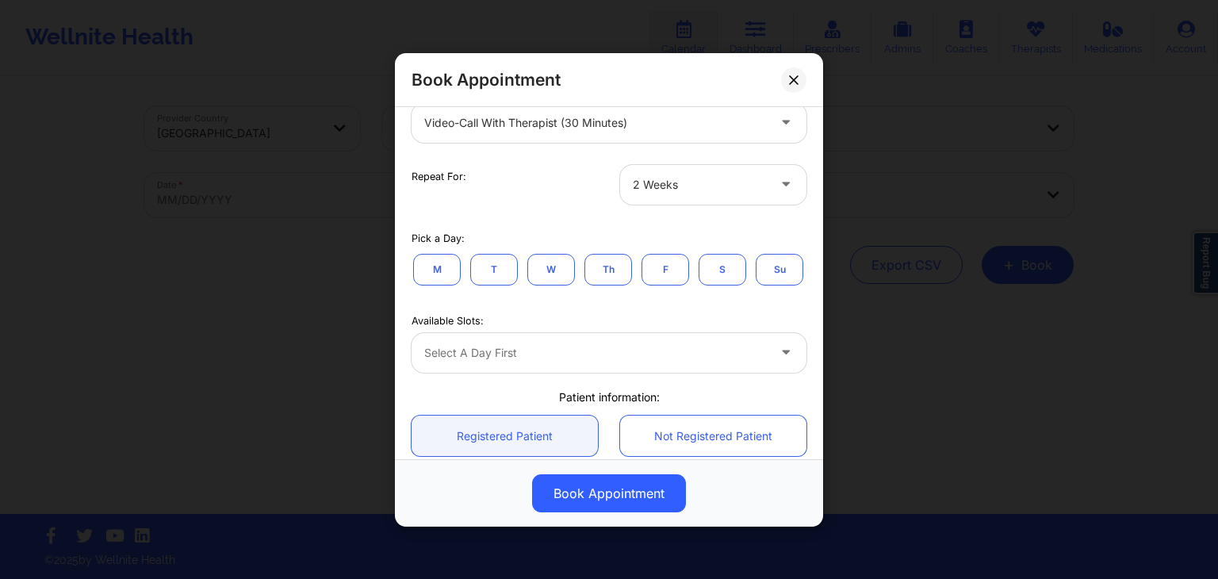
click at [542, 269] on button "W" at bounding box center [551, 269] width 48 height 32
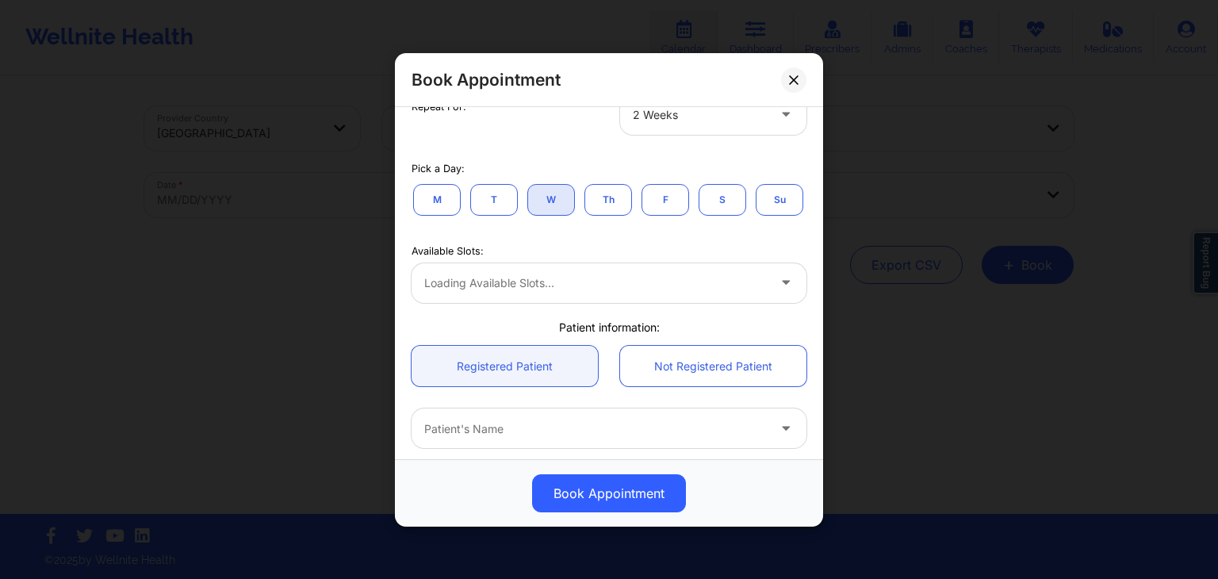
scroll to position [320, 0]
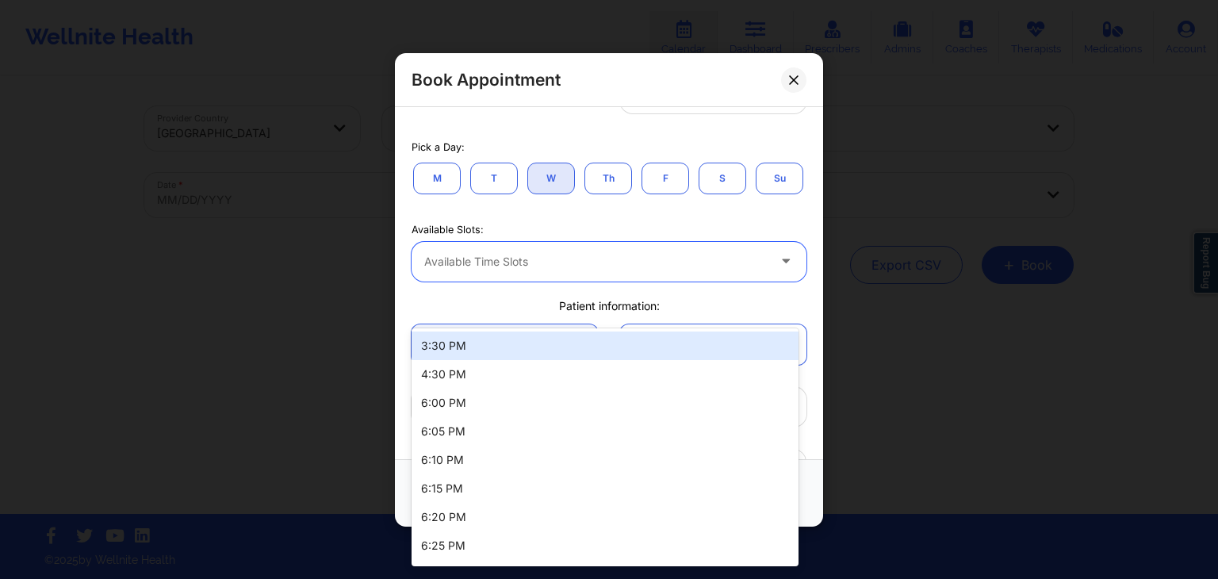
click at [616, 270] on div at bounding box center [595, 260] width 343 height 19
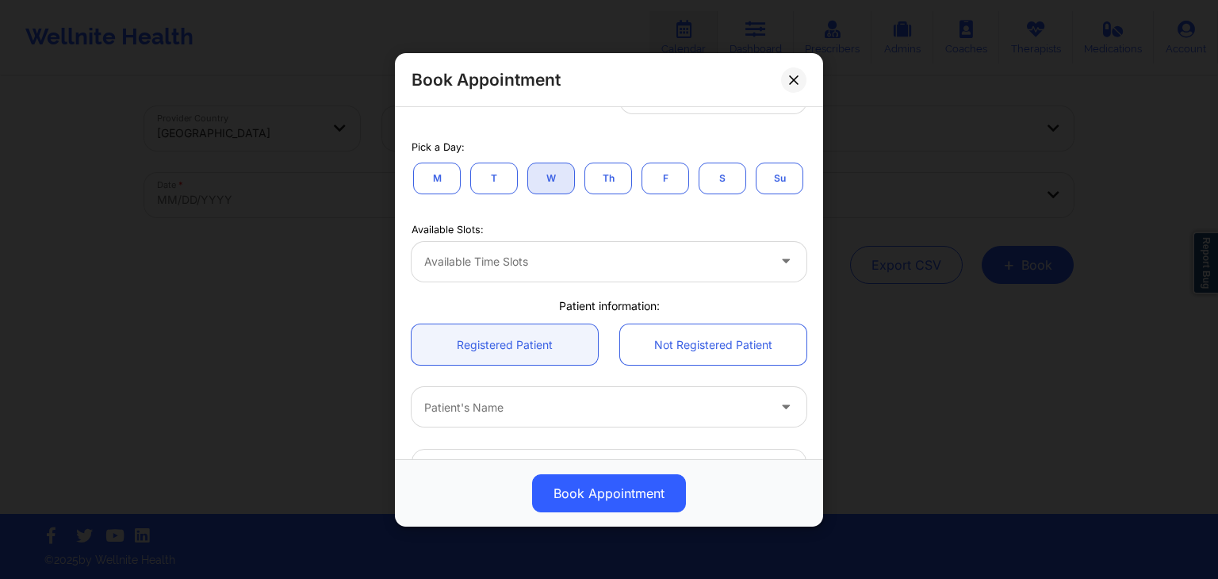
click at [650, 195] on div "M T W Th F S Su" at bounding box center [609, 177] width 395 height 35
click at [679, 181] on button "F" at bounding box center [665, 178] width 48 height 32
click at [743, 181] on button "S" at bounding box center [723, 178] width 48 height 32
click at [756, 193] on button "Su" at bounding box center [780, 178] width 48 height 32
click at [447, 176] on button "M" at bounding box center [437, 178] width 48 height 32
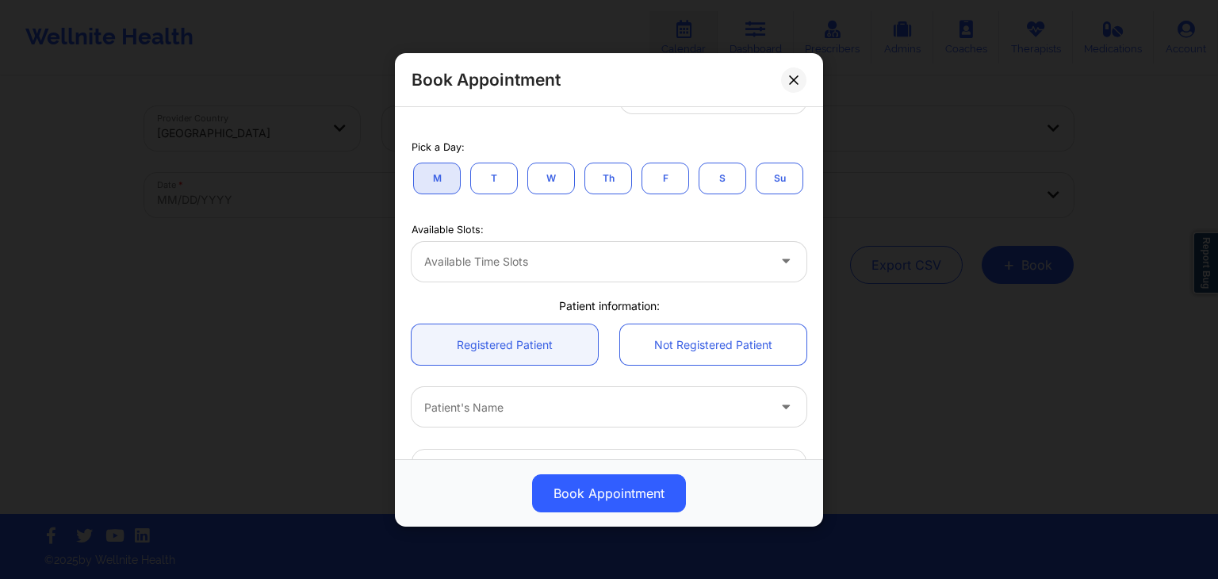
click at [492, 180] on button "T" at bounding box center [494, 178] width 48 height 32
click at [435, 183] on button "M" at bounding box center [437, 178] width 48 height 32
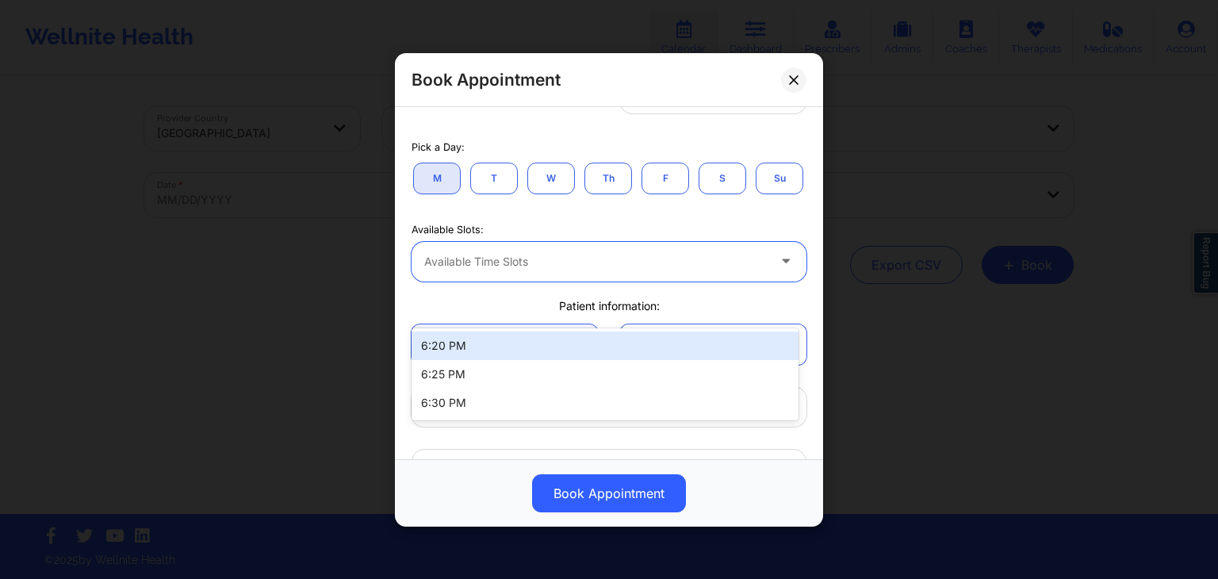
click at [542, 270] on div at bounding box center [595, 260] width 343 height 19
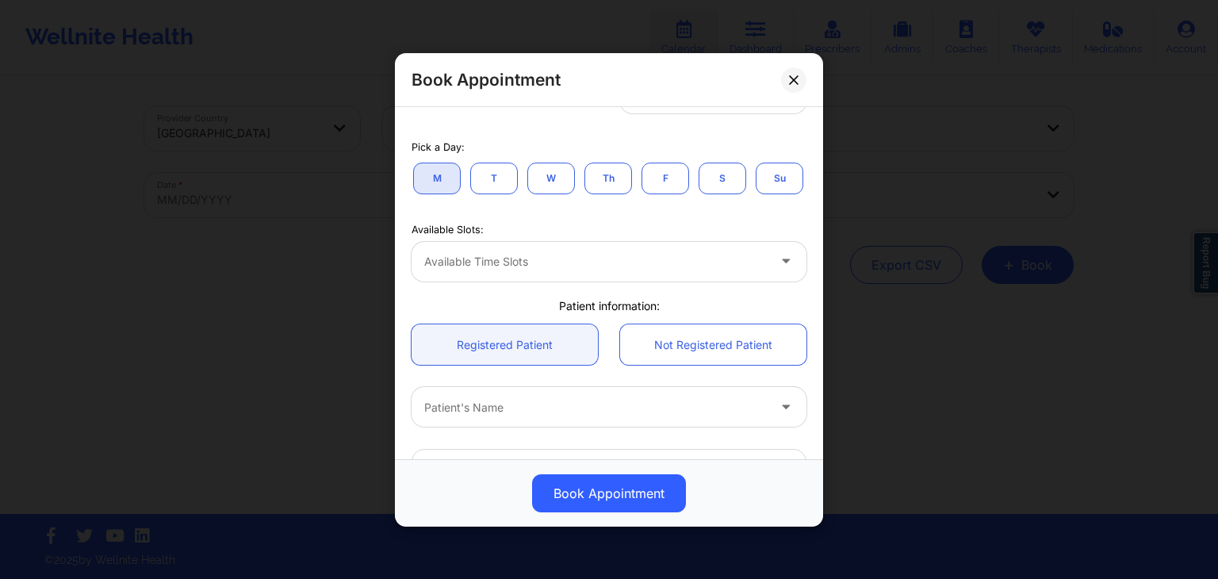
click at [537, 195] on div "M T W Th F S Su" at bounding box center [609, 177] width 395 height 35
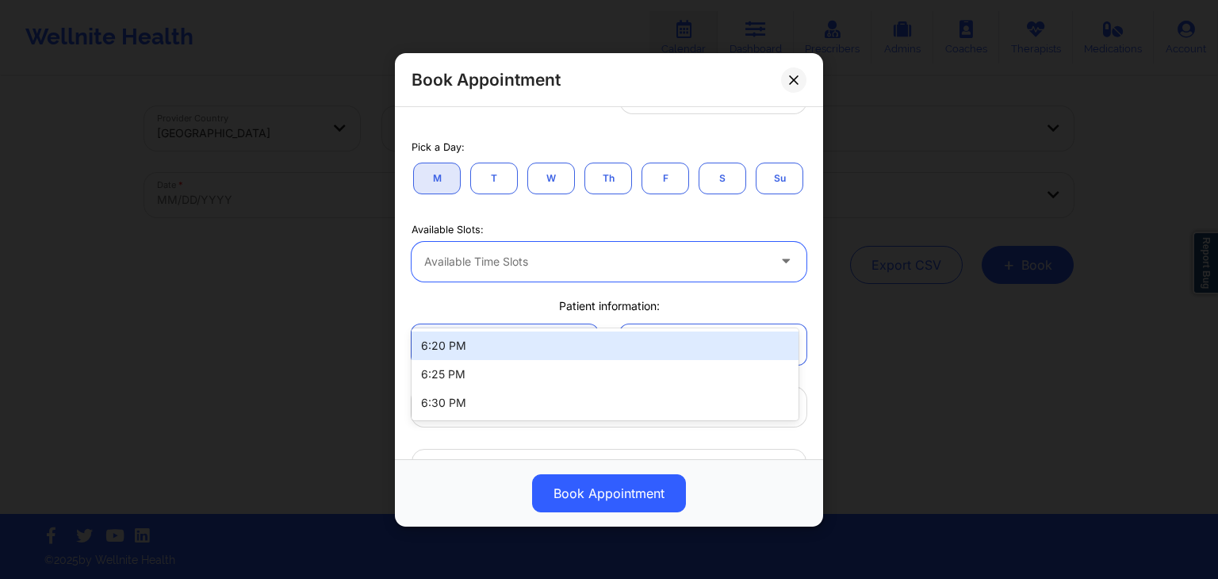
click at [549, 281] on div "Available Time Slots" at bounding box center [590, 261] width 357 height 40
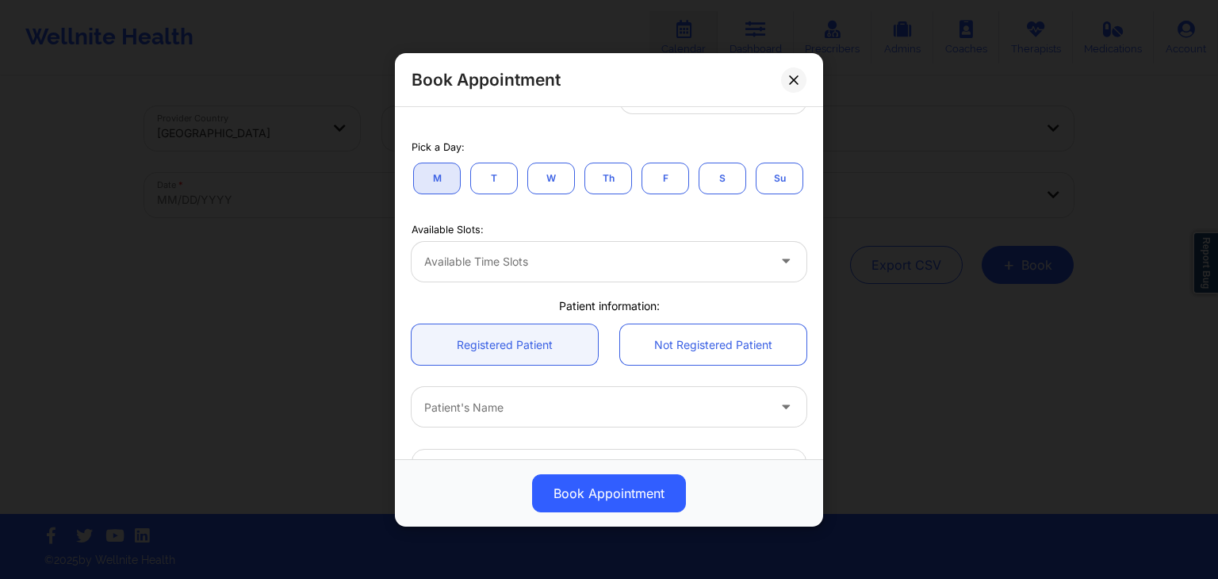
click at [498, 195] on div "M T W Th F S Su" at bounding box center [609, 177] width 395 height 35
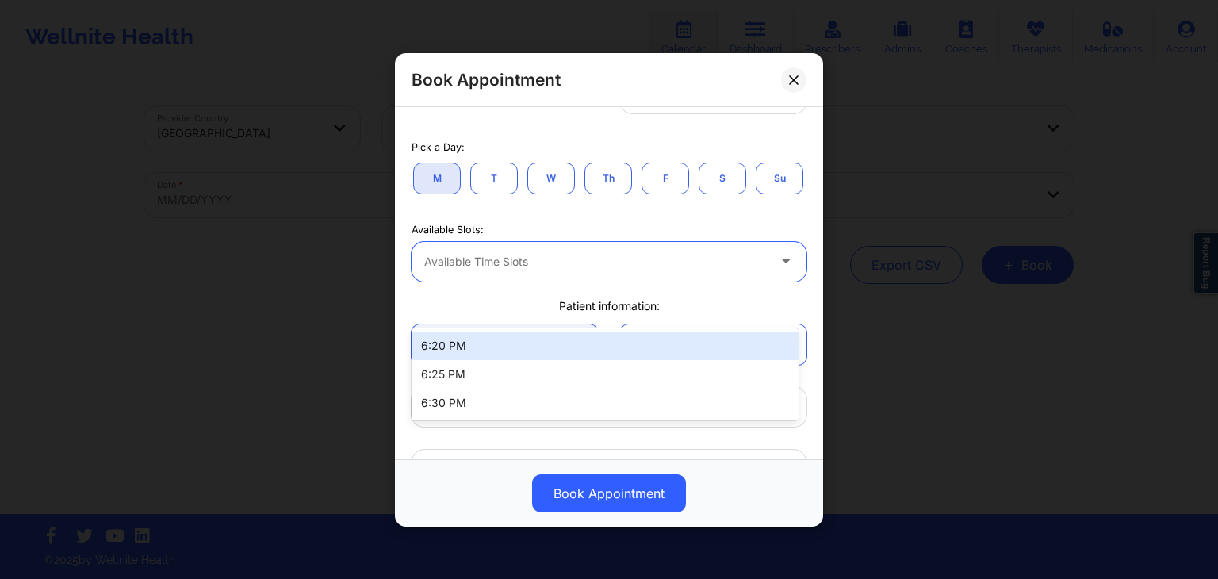
click at [626, 270] on div at bounding box center [595, 260] width 343 height 19
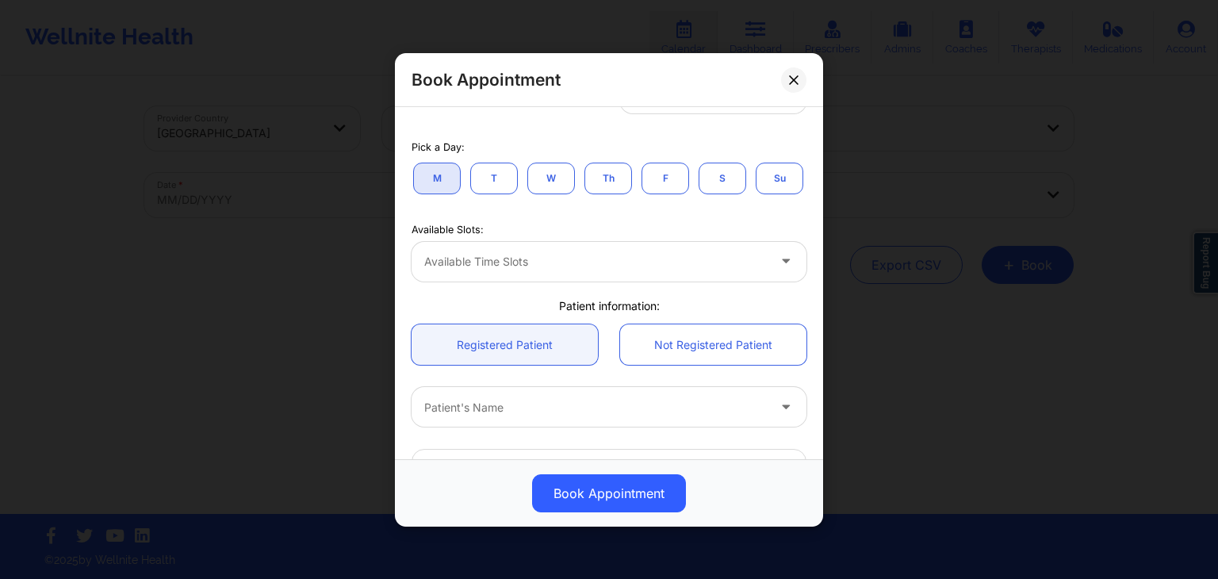
click at [610, 206] on div "Pick a Day: M T W Th F S Su" at bounding box center [608, 165] width 417 height 82
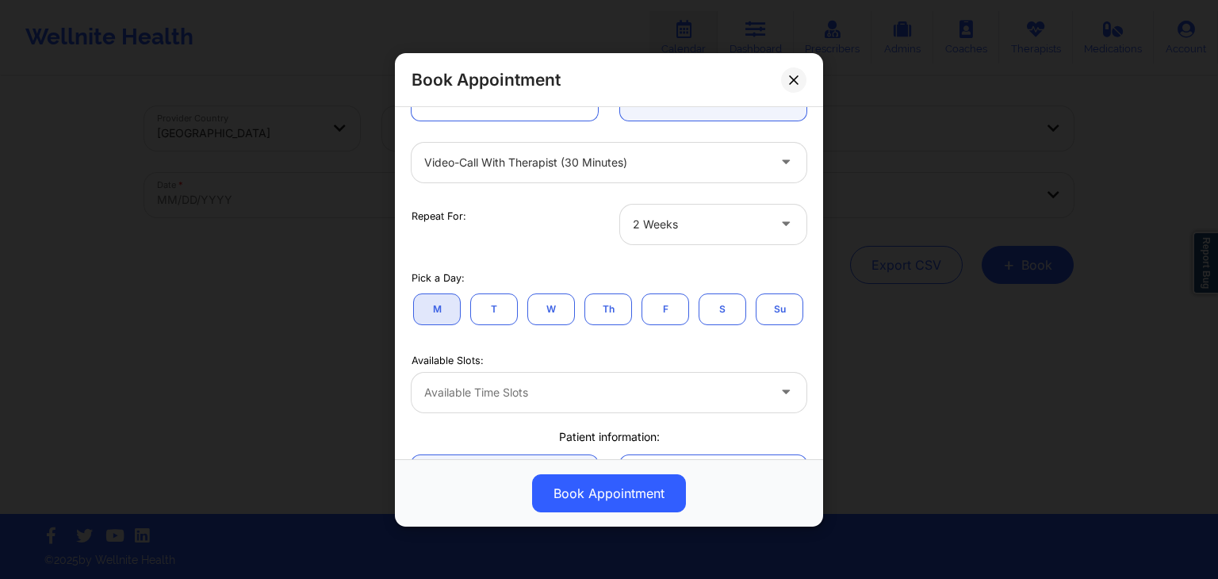
scroll to position [187, 0]
click at [596, 235] on div "Repeat For:" at bounding box center [504, 225] width 209 height 40
click at [576, 238] on div "Repeat For:" at bounding box center [504, 225] width 209 height 40
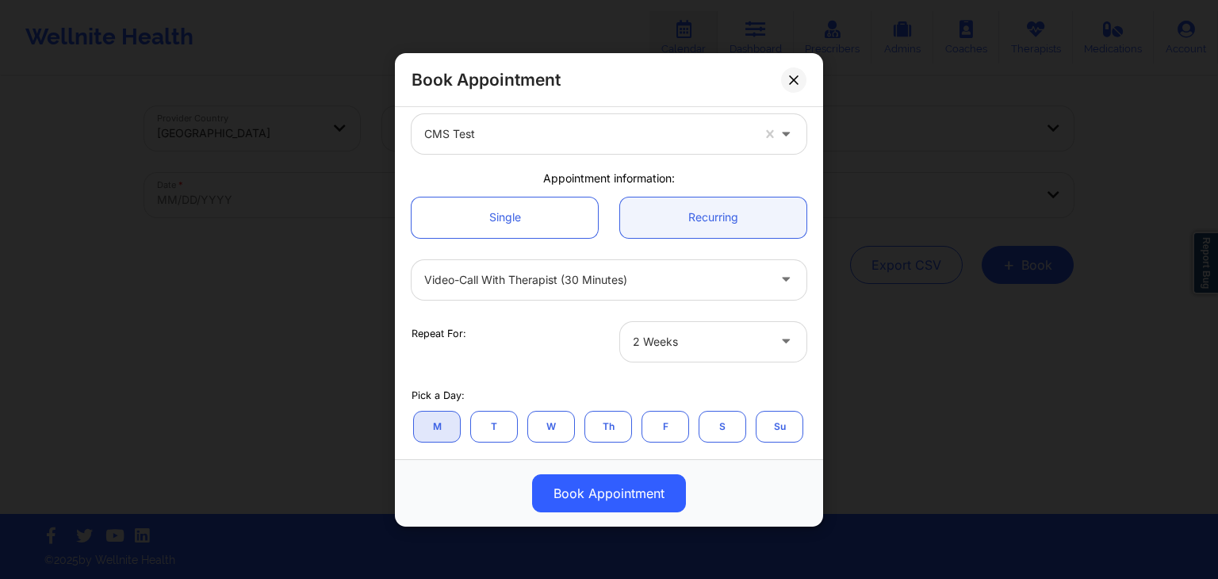
scroll to position [70, 0]
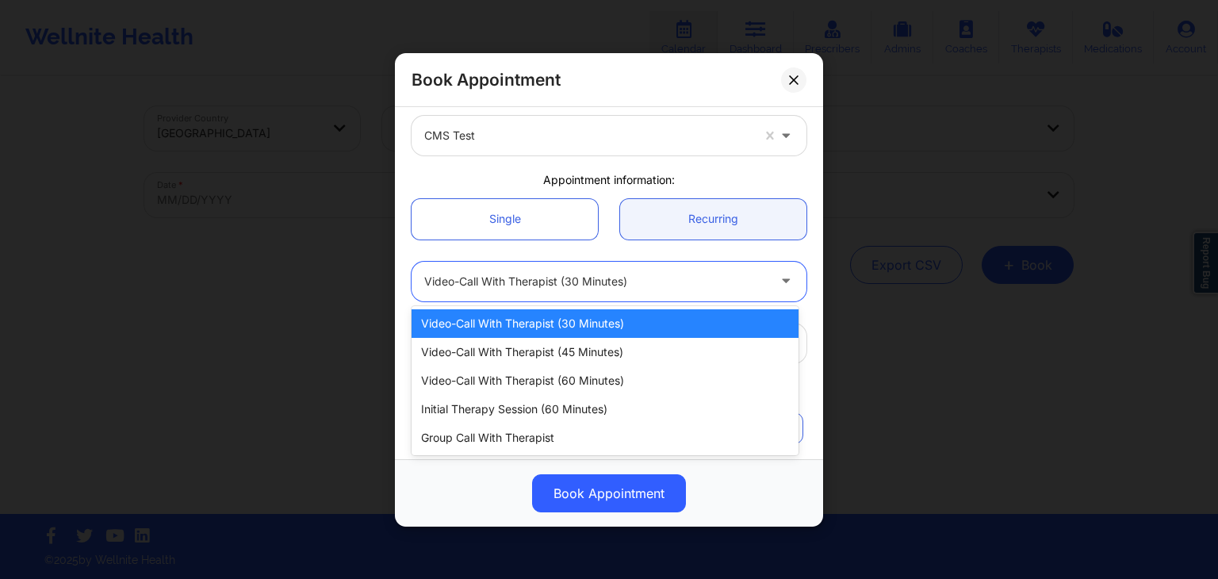
click at [577, 265] on div "Video-Call with Therapist (30 minutes)" at bounding box center [595, 281] width 343 height 40
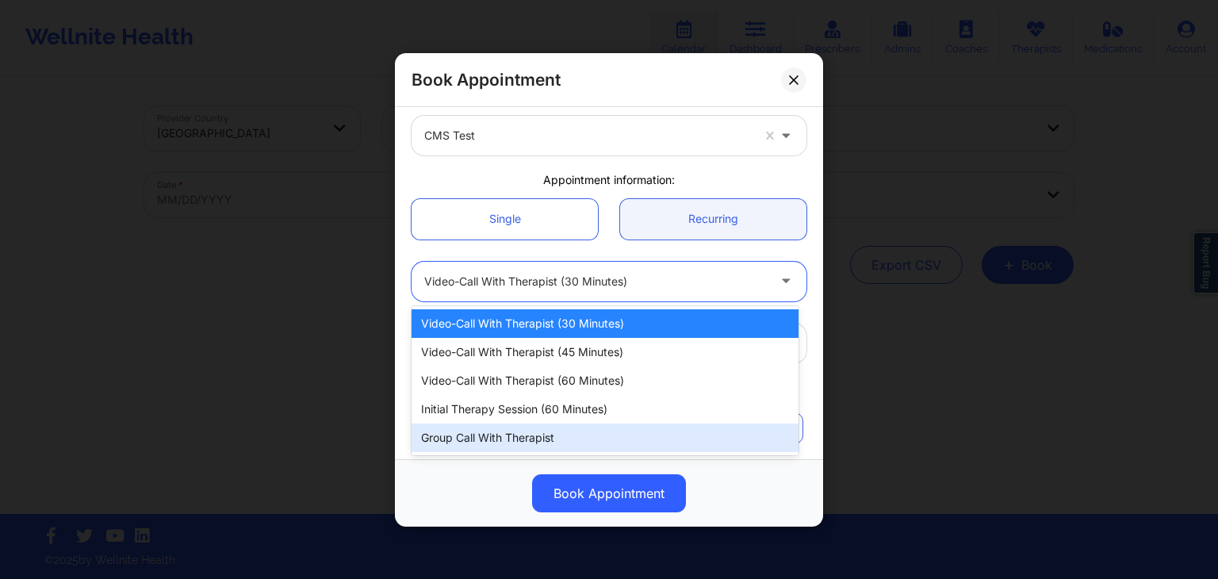
click at [542, 435] on div "Group Call with Therapist" at bounding box center [605, 437] width 387 height 29
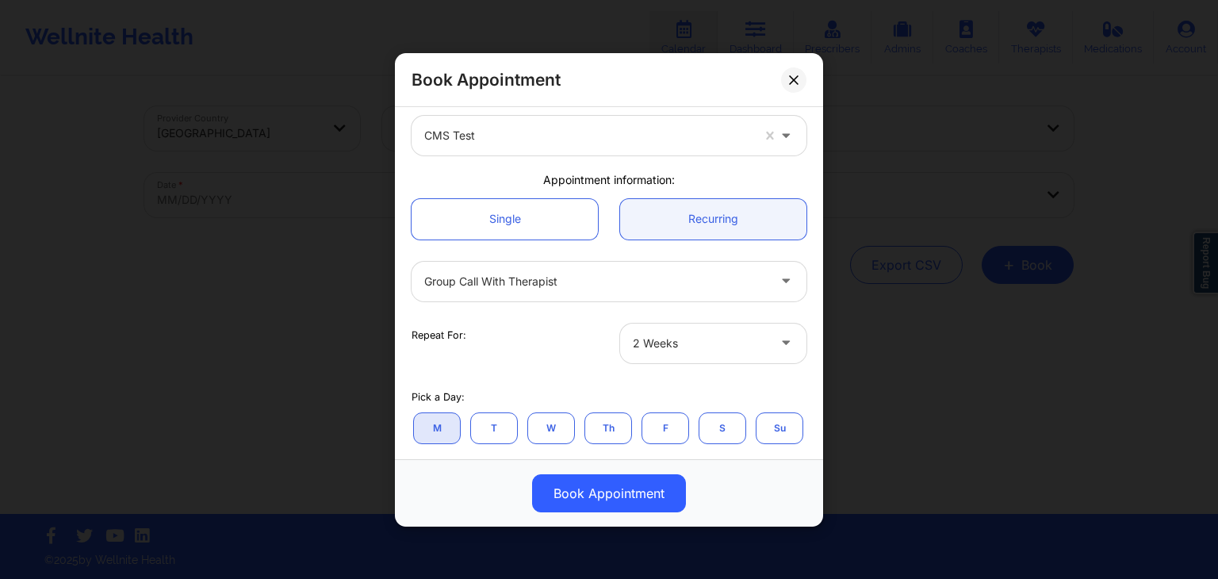
click at [576, 340] on div "Repeat For:" at bounding box center [505, 334] width 186 height 14
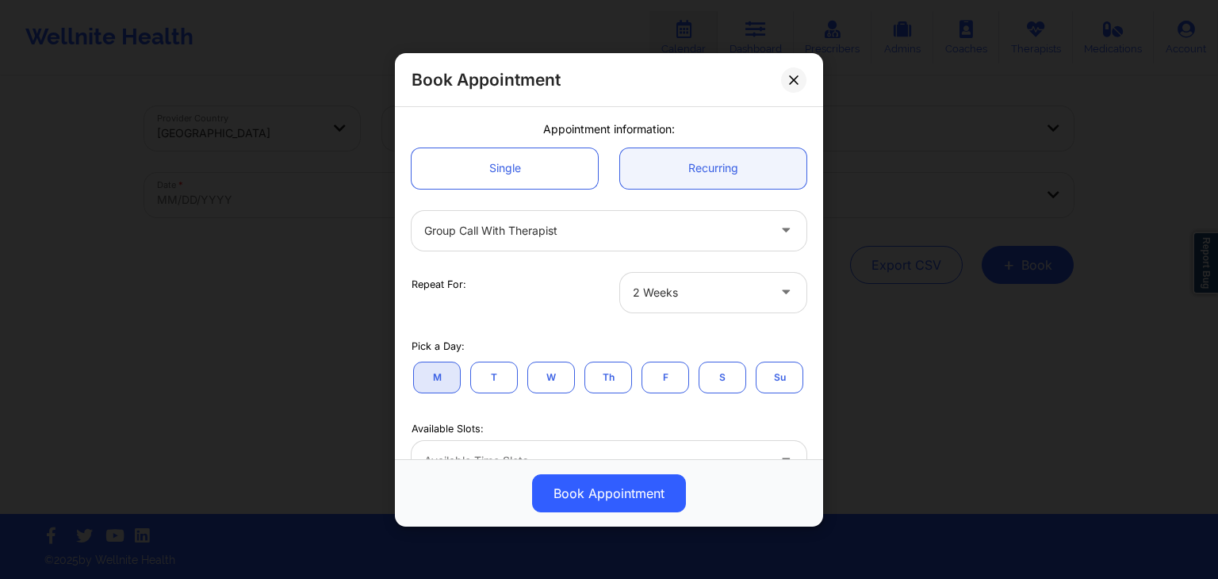
scroll to position [121, 0]
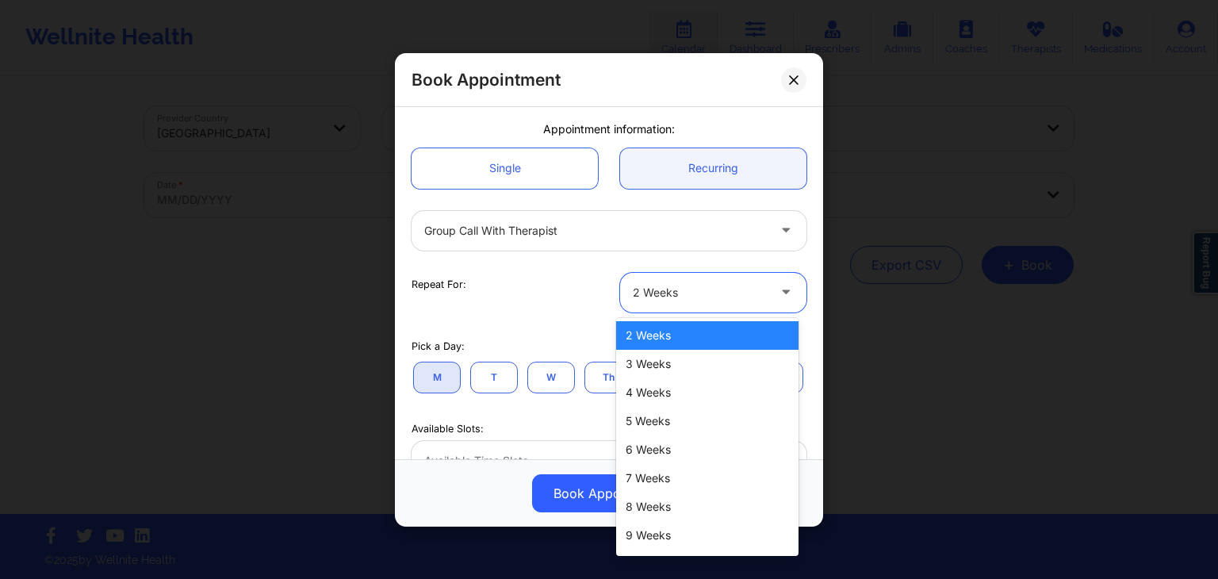
click at [665, 296] on div at bounding box center [700, 291] width 134 height 19
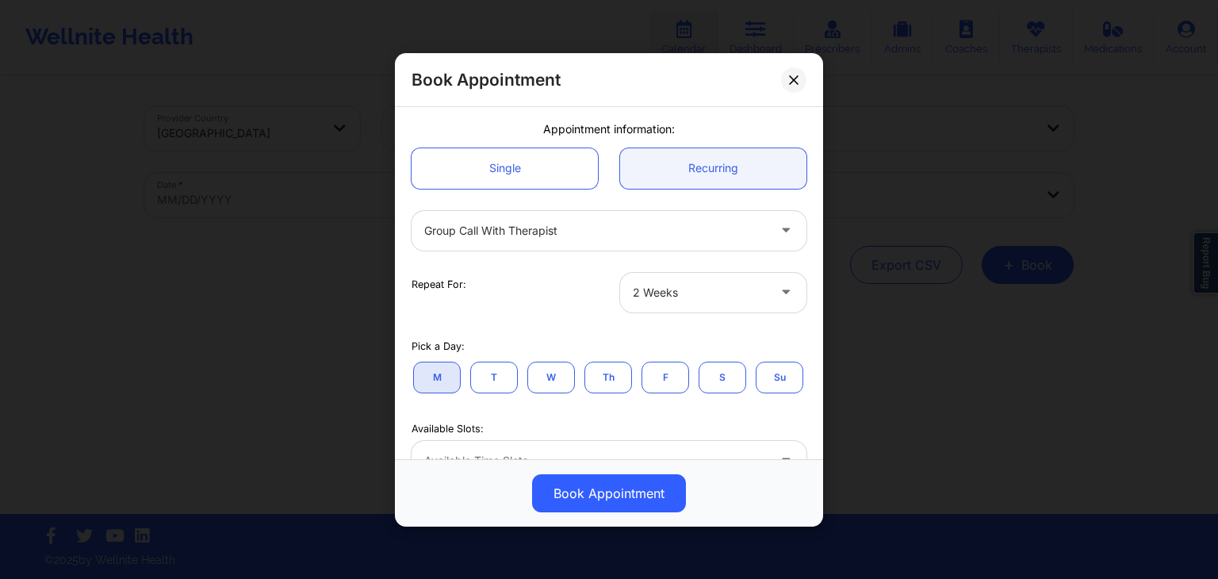
click at [568, 315] on div "Repeat For: 2 Weeks" at bounding box center [608, 292] width 417 height 62
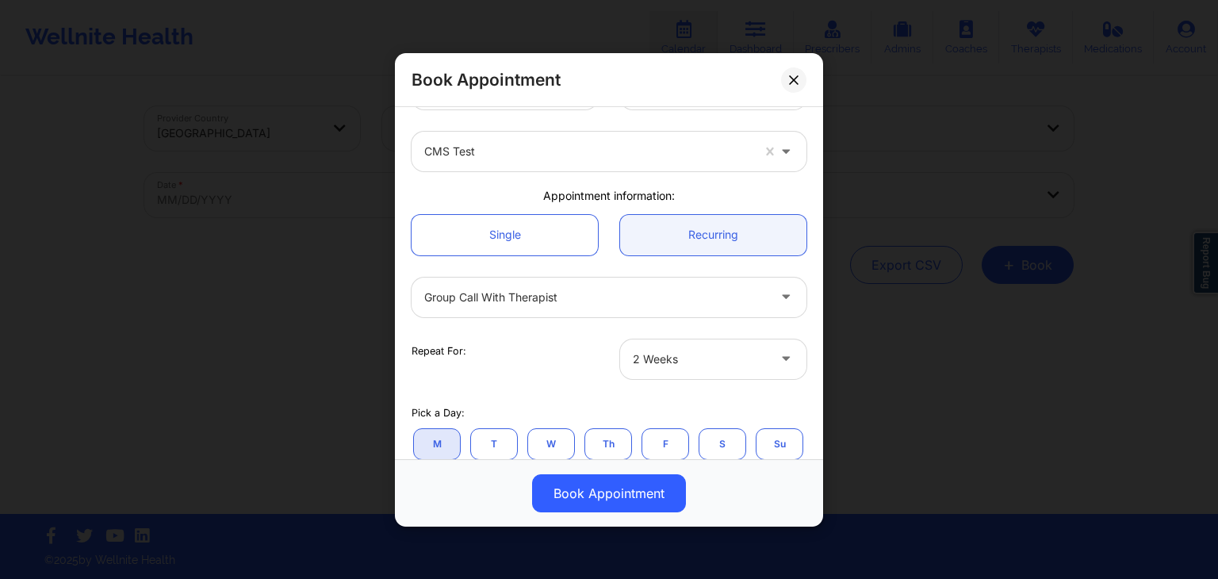
scroll to position [0, 0]
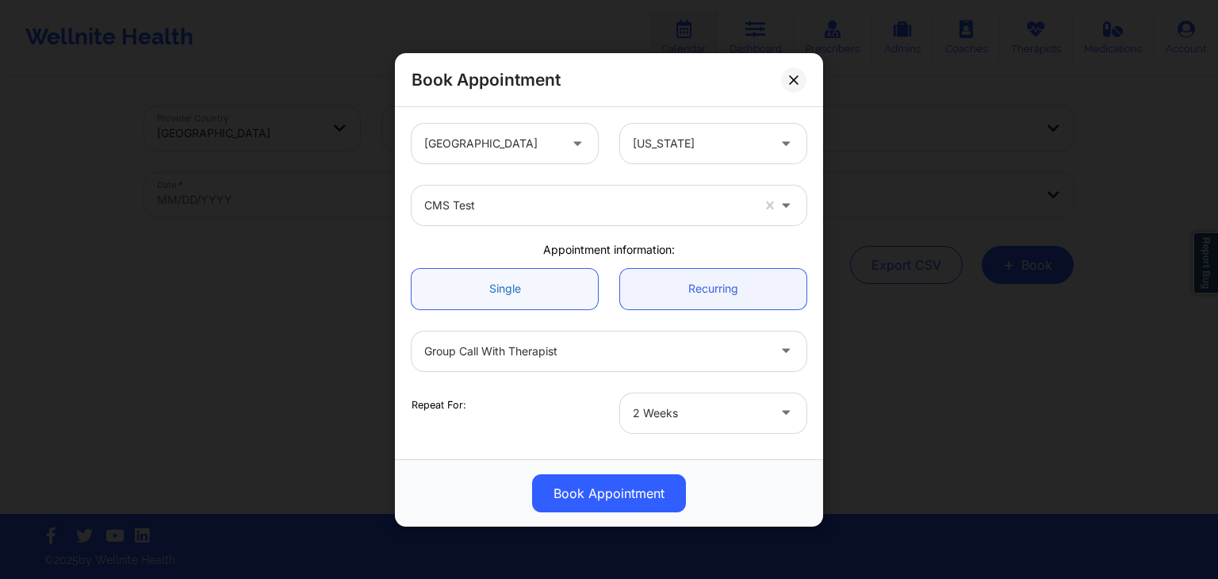
click at [523, 289] on link "Single" at bounding box center [505, 288] width 186 height 40
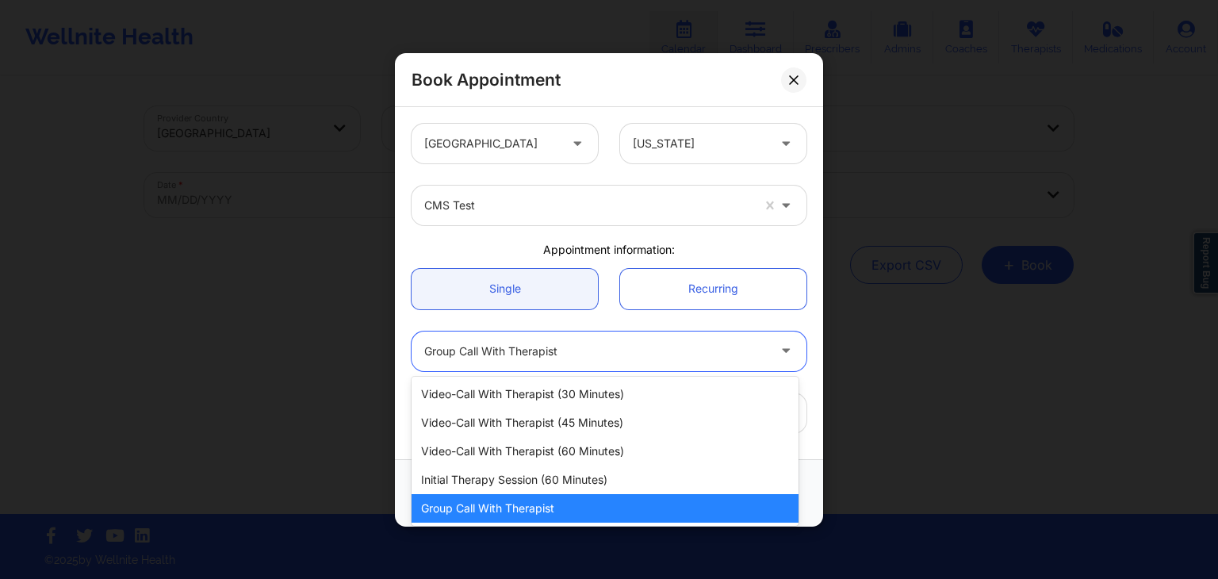
click at [594, 343] on div at bounding box center [595, 350] width 343 height 19
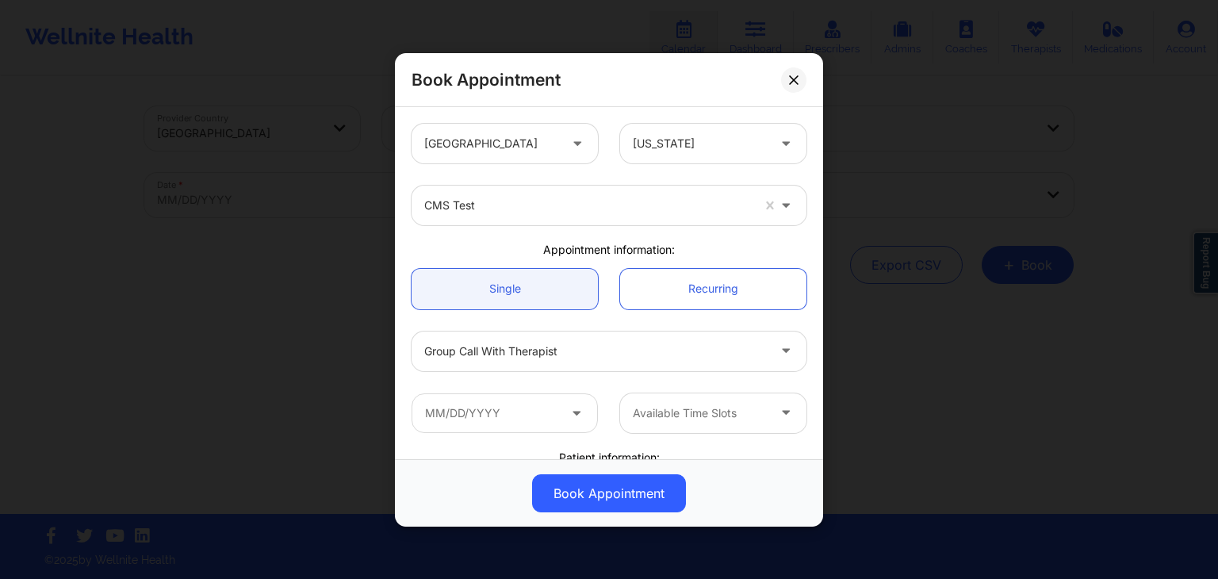
click at [615, 320] on div "Group Call with Therapist" at bounding box center [608, 351] width 417 height 62
click at [590, 346] on div at bounding box center [595, 350] width 343 height 19
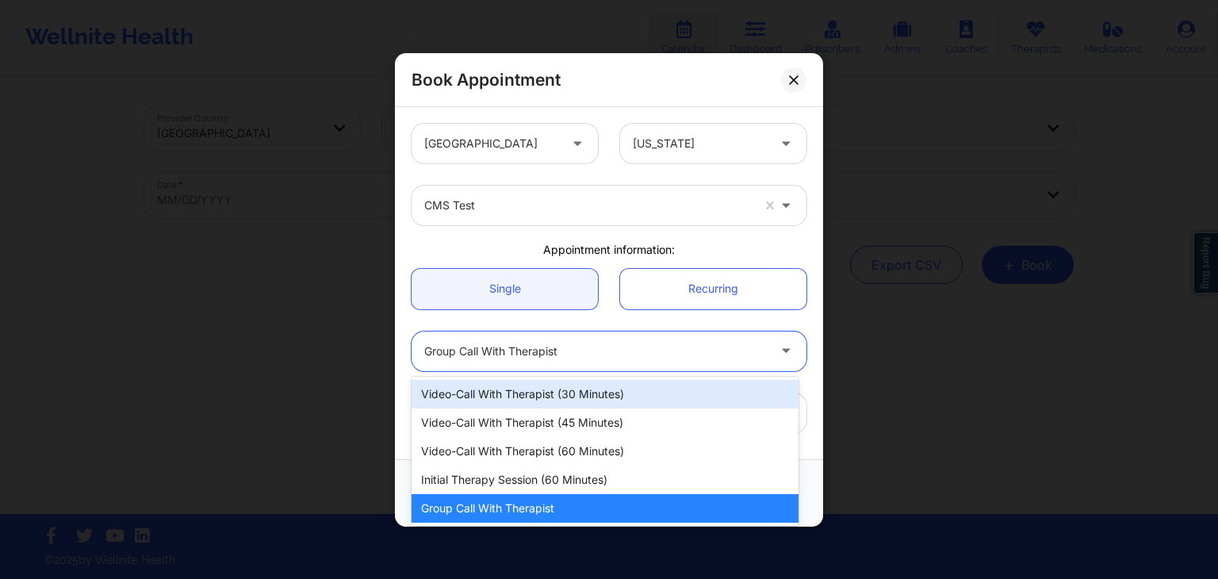
click at [576, 382] on div "Video-Call with Therapist (30 minutes)" at bounding box center [605, 394] width 387 height 29
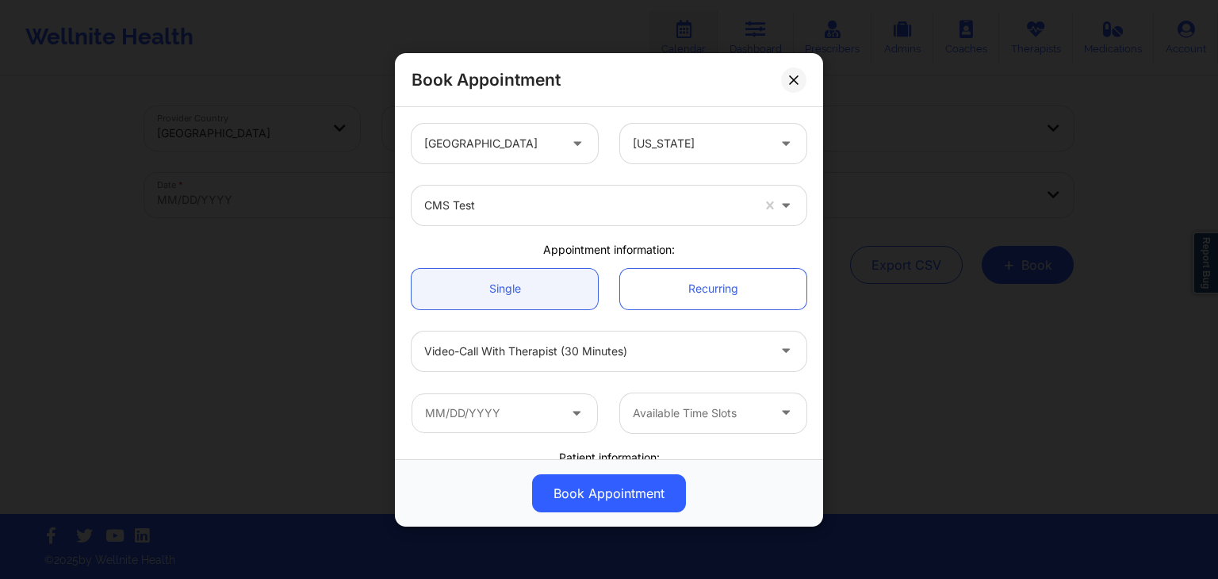
click at [614, 308] on div "Single Recurring" at bounding box center [608, 288] width 417 height 63
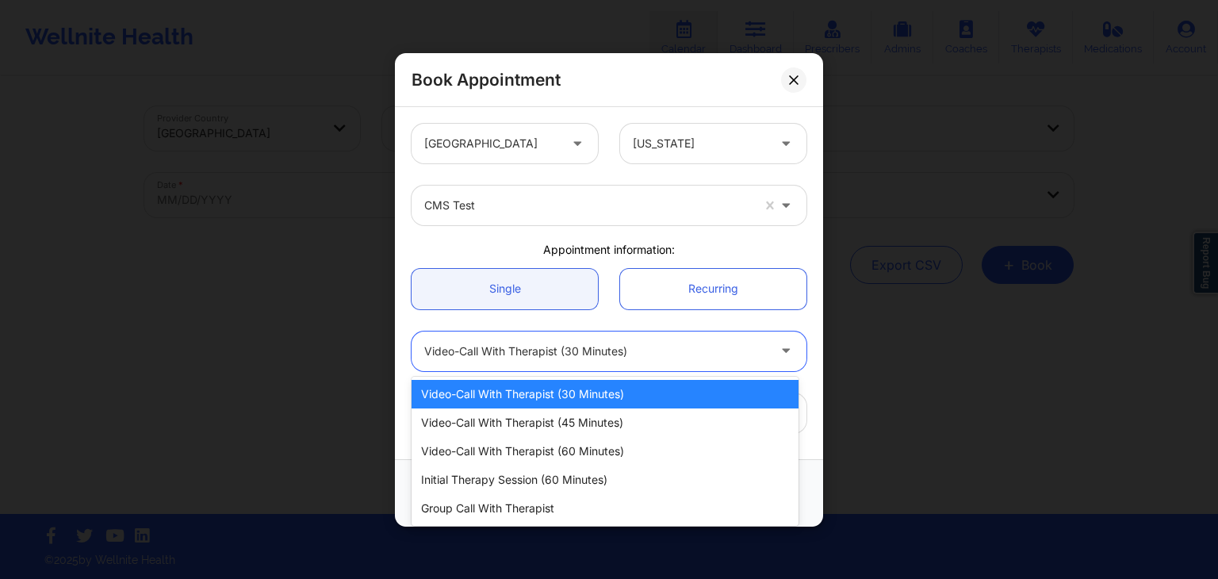
click at [581, 345] on div at bounding box center [595, 350] width 343 height 19
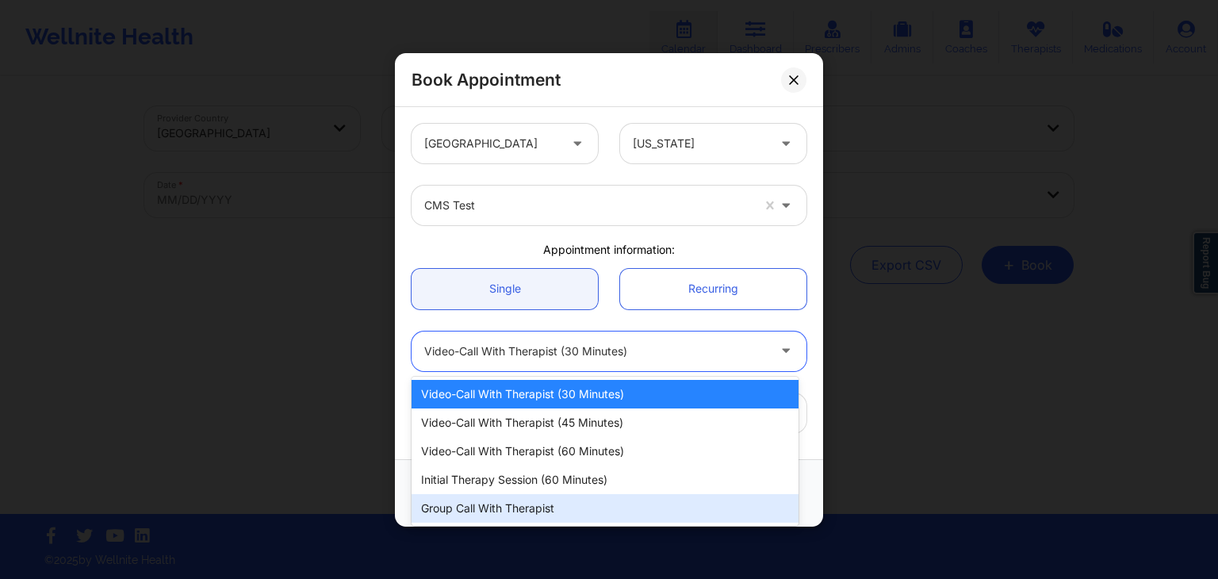
click at [562, 501] on div "Group Call with Therapist" at bounding box center [605, 508] width 387 height 29
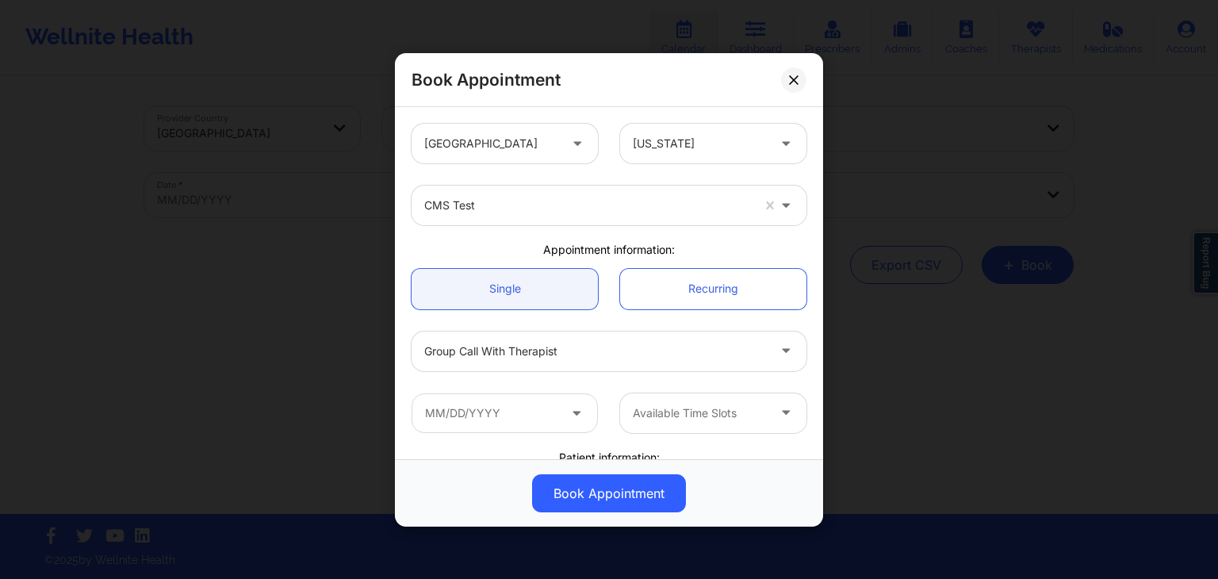
click at [599, 280] on div "Single" at bounding box center [504, 288] width 209 height 40
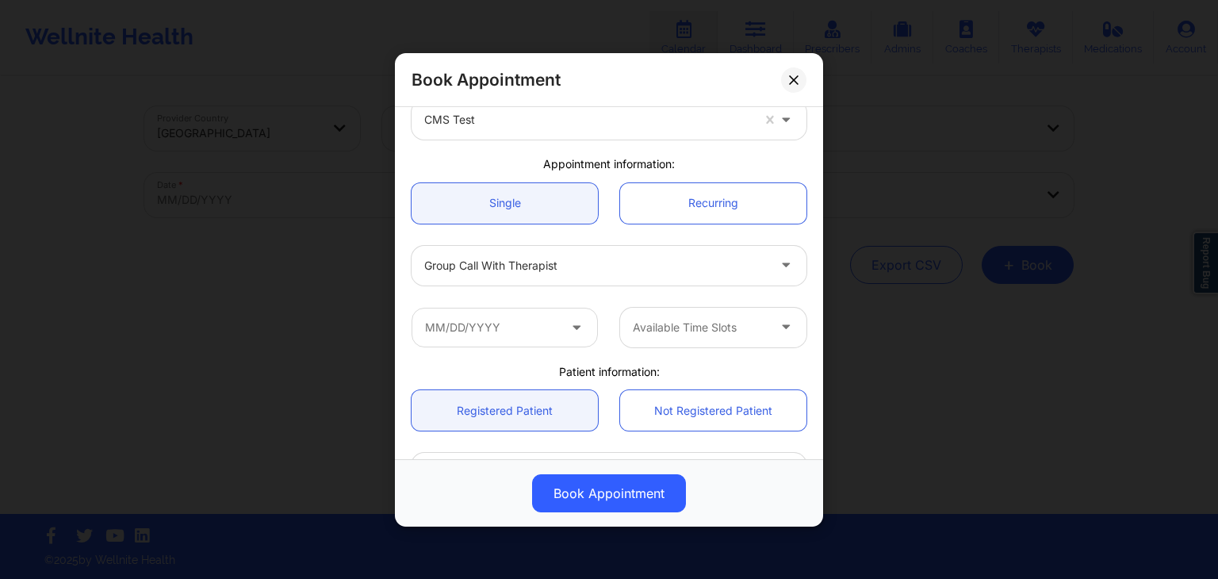
scroll to position [85, 0]
click at [603, 310] on div at bounding box center [504, 328] width 209 height 40
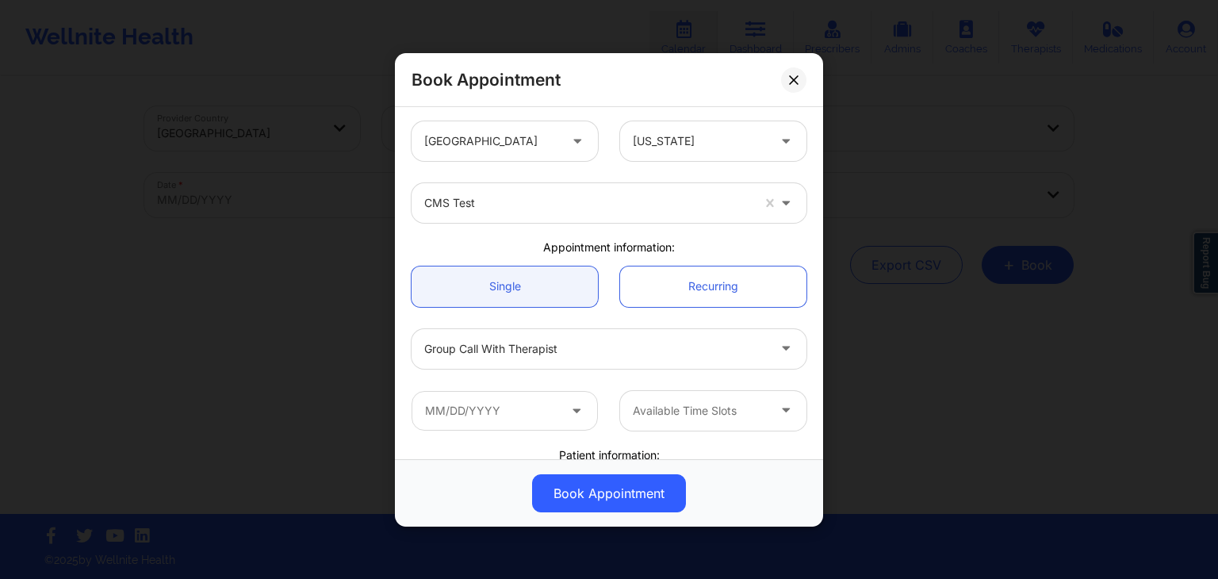
scroll to position [0, 0]
click at [603, 310] on div "Single Recurring" at bounding box center [608, 288] width 417 height 63
click at [685, 287] on link "Recurring" at bounding box center [713, 288] width 186 height 40
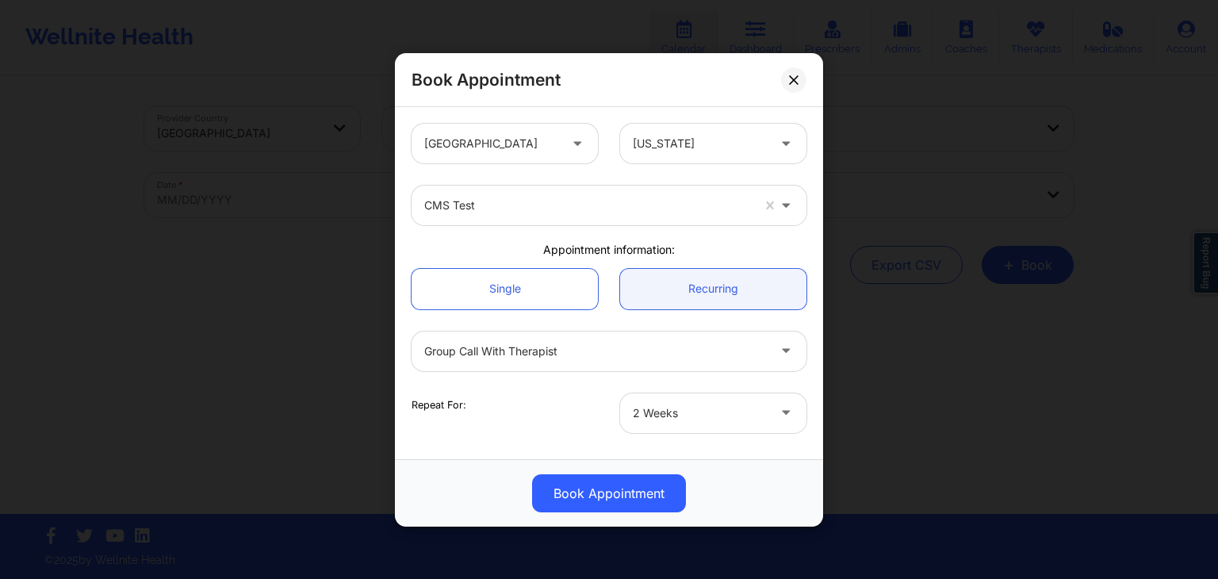
click at [599, 255] on div "Appointment information:" at bounding box center [608, 250] width 417 height 16
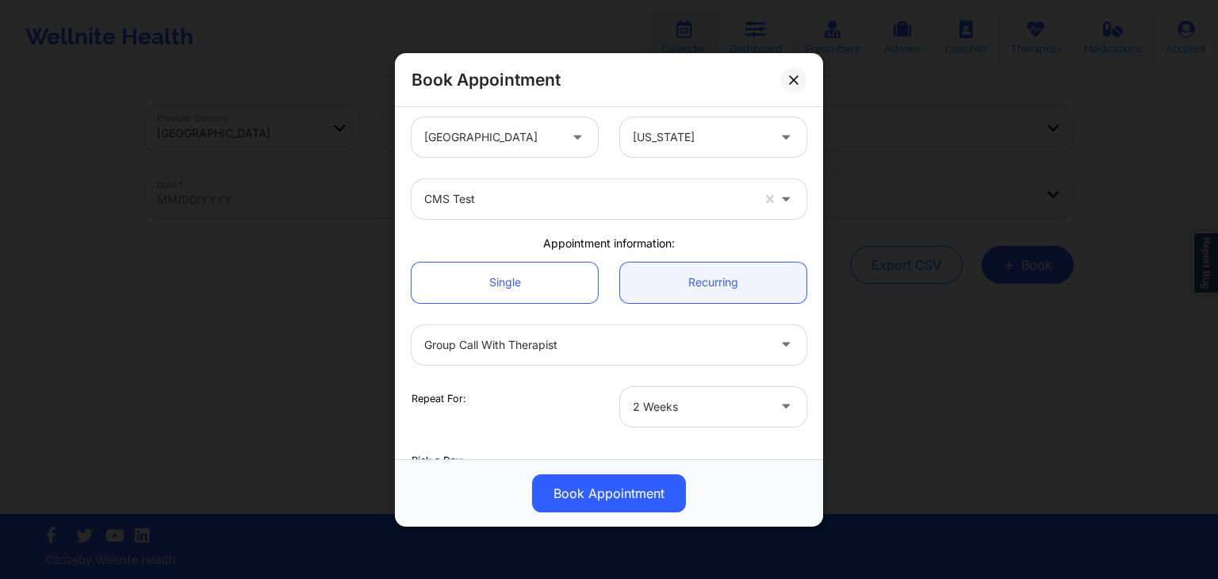
scroll to position [6, 0]
click at [546, 296] on link "Single" at bounding box center [505, 282] width 186 height 40
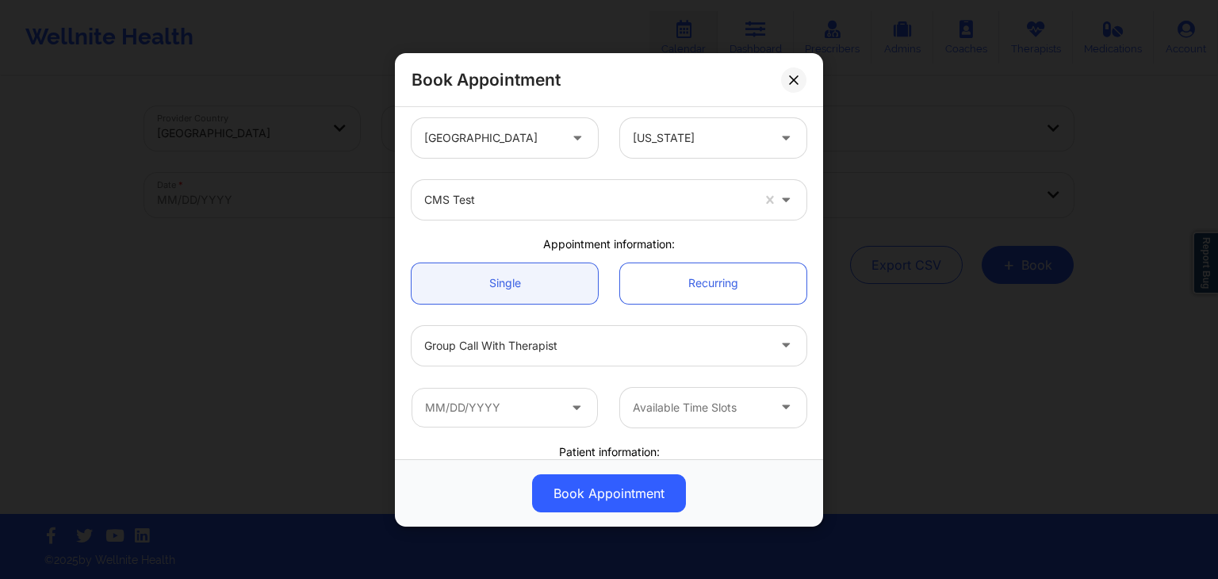
click at [589, 343] on div at bounding box center [595, 344] width 343 height 19
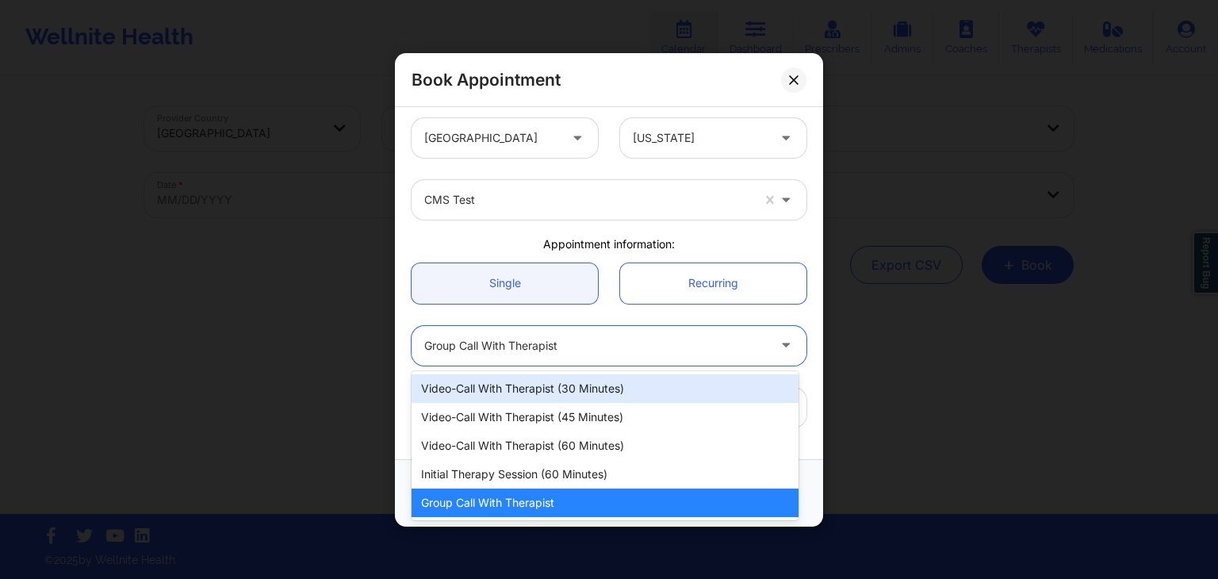
click at [565, 390] on div "Video-Call with Therapist (30 minutes)" at bounding box center [605, 388] width 387 height 29
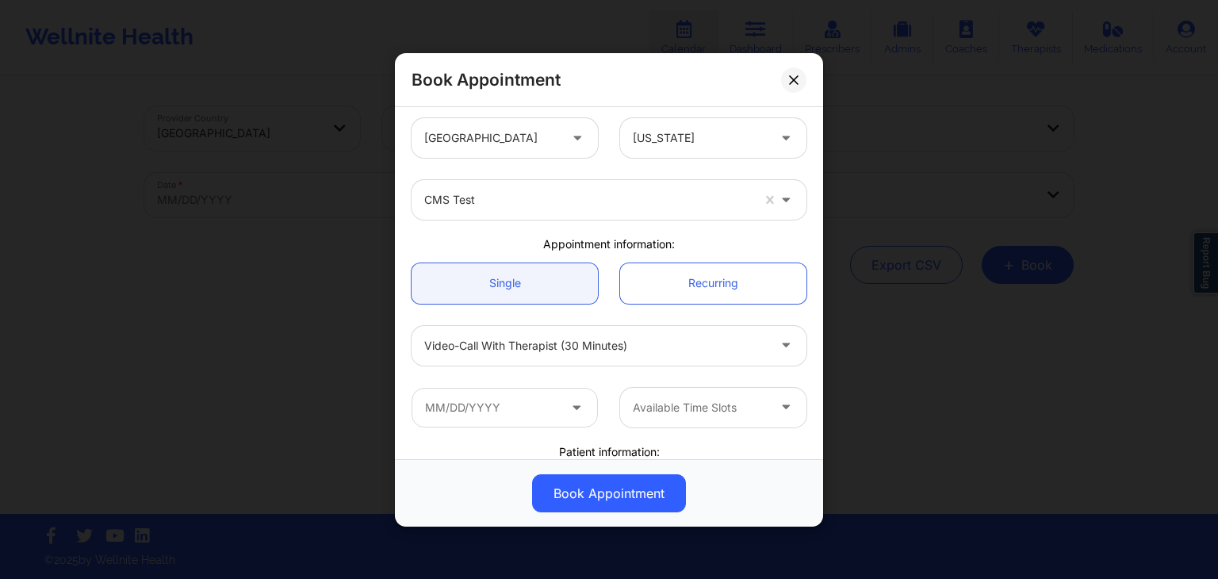
click at [603, 262] on div "Single" at bounding box center [504, 282] width 209 height 40
click at [661, 274] on link "Recurring" at bounding box center [713, 282] width 186 height 40
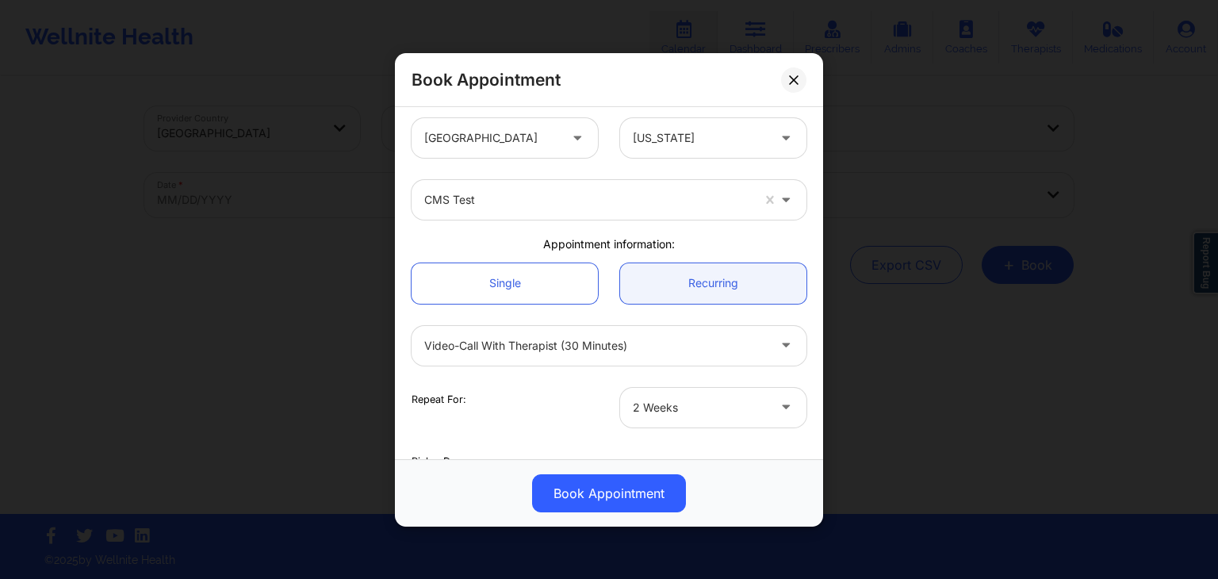
click at [588, 248] on div "Appointment information:" at bounding box center [608, 244] width 417 height 16
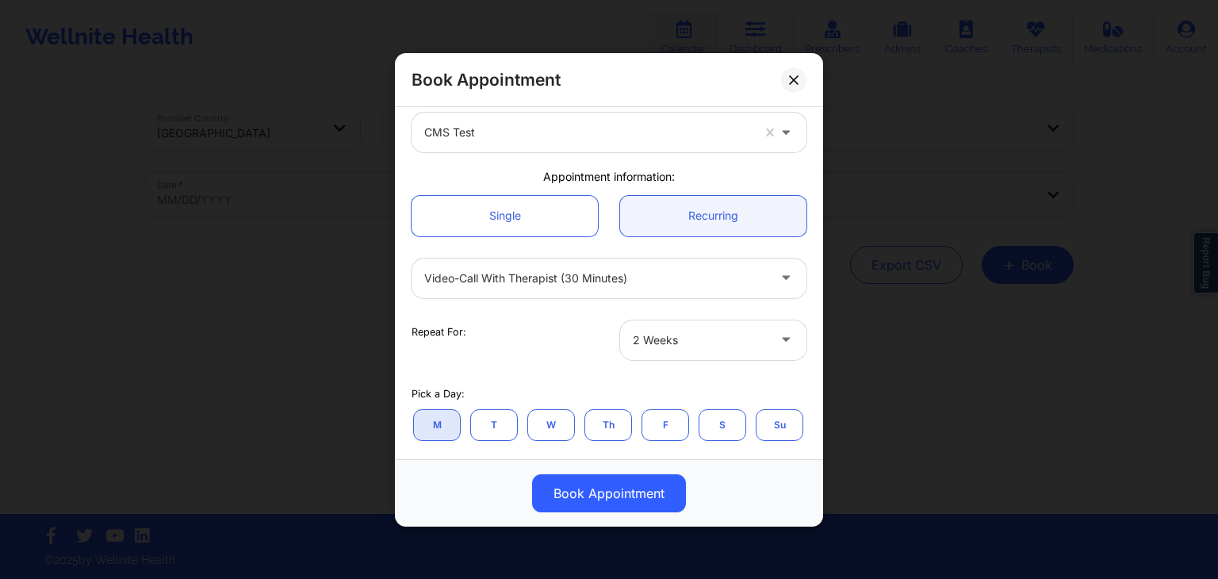
scroll to position [76, 0]
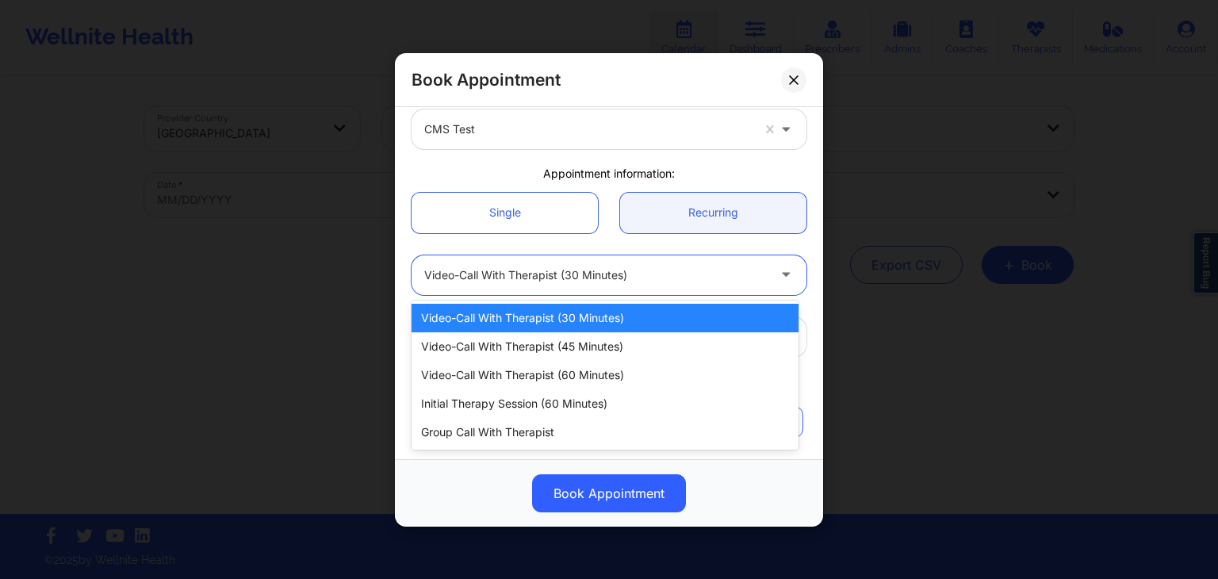
click at [590, 283] on div "Video-Call with Therapist (30 minutes)" at bounding box center [595, 275] width 343 height 40
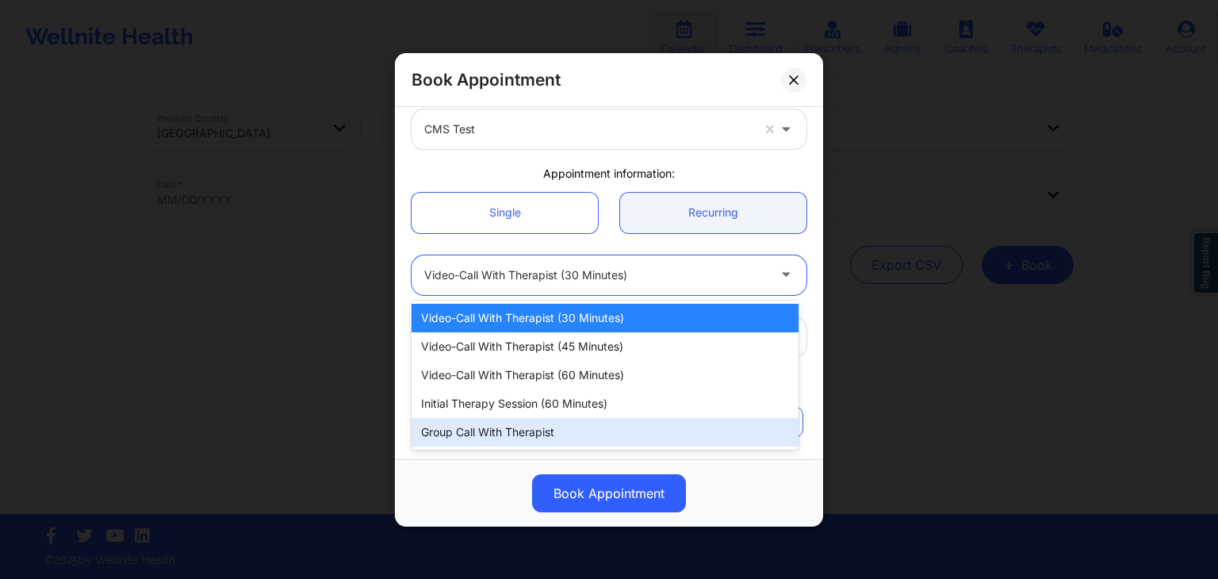
click at [556, 434] on div "Group Call with Therapist" at bounding box center [605, 432] width 387 height 29
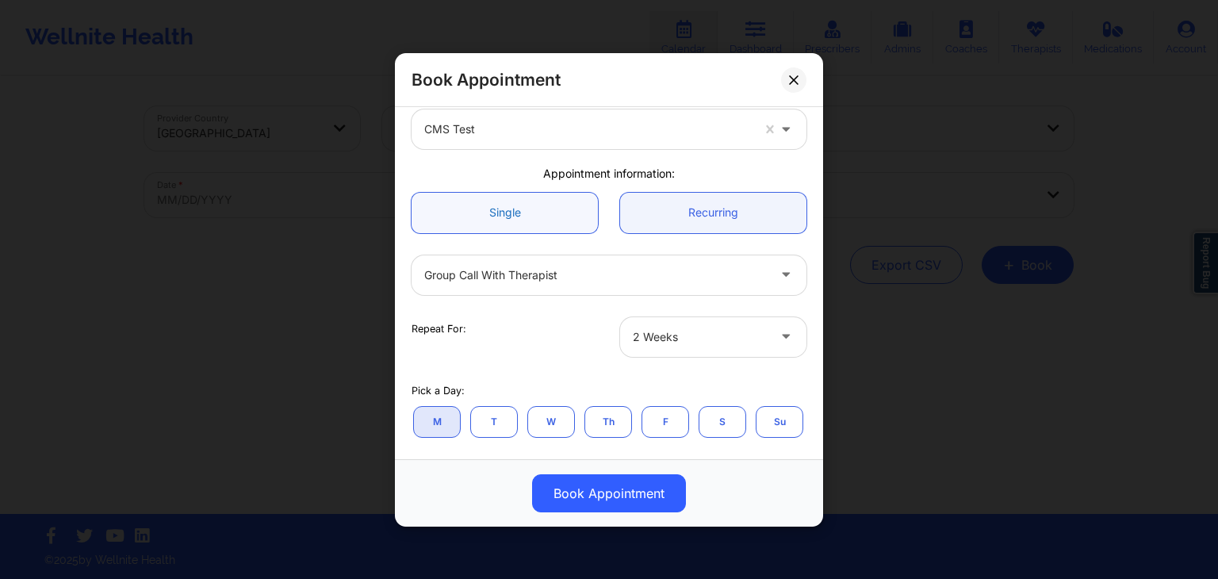
click at [542, 209] on link "Single" at bounding box center [505, 212] width 186 height 40
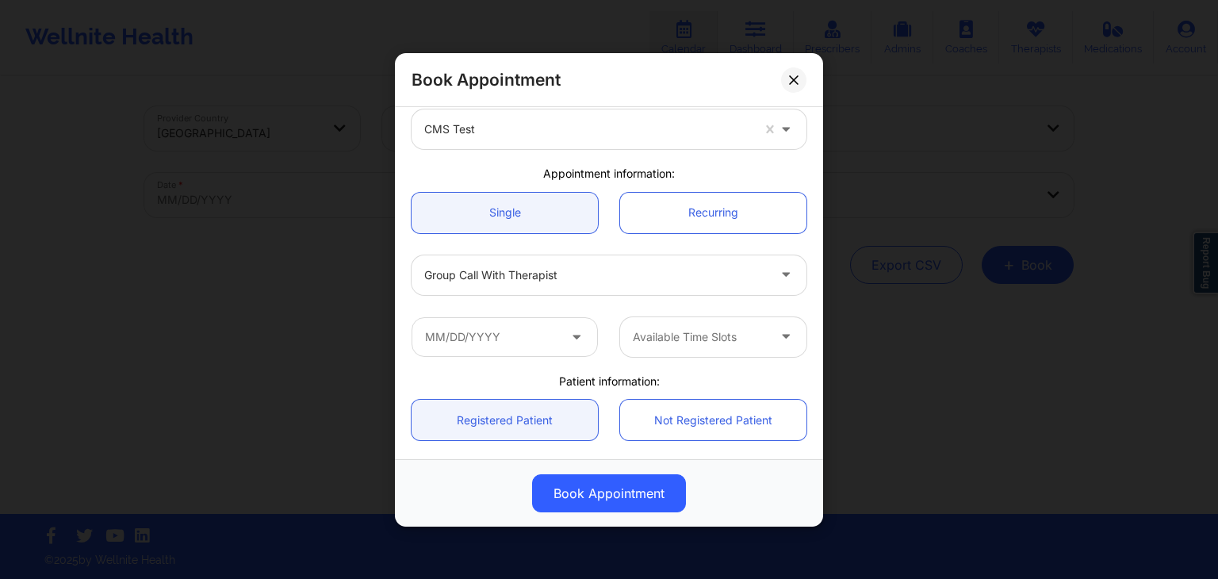
click at [602, 235] on div "Single Recurring" at bounding box center [608, 212] width 417 height 63
click at [551, 335] on input "text" at bounding box center [505, 340] width 186 height 40
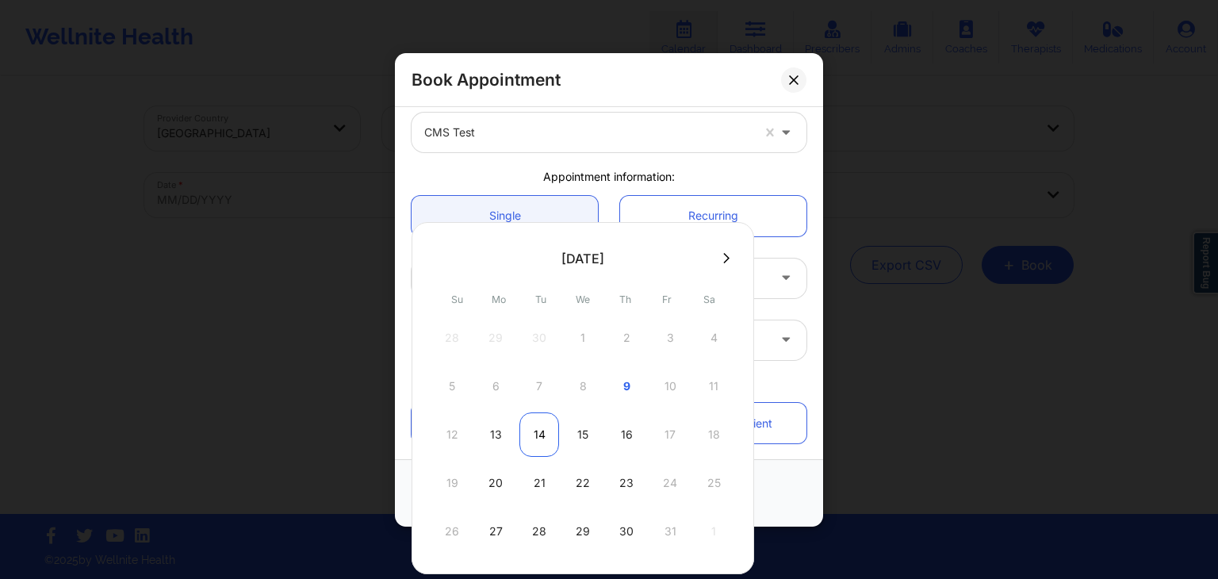
click at [528, 434] on div "14" at bounding box center [539, 434] width 40 height 44
type input "10/14/2025"
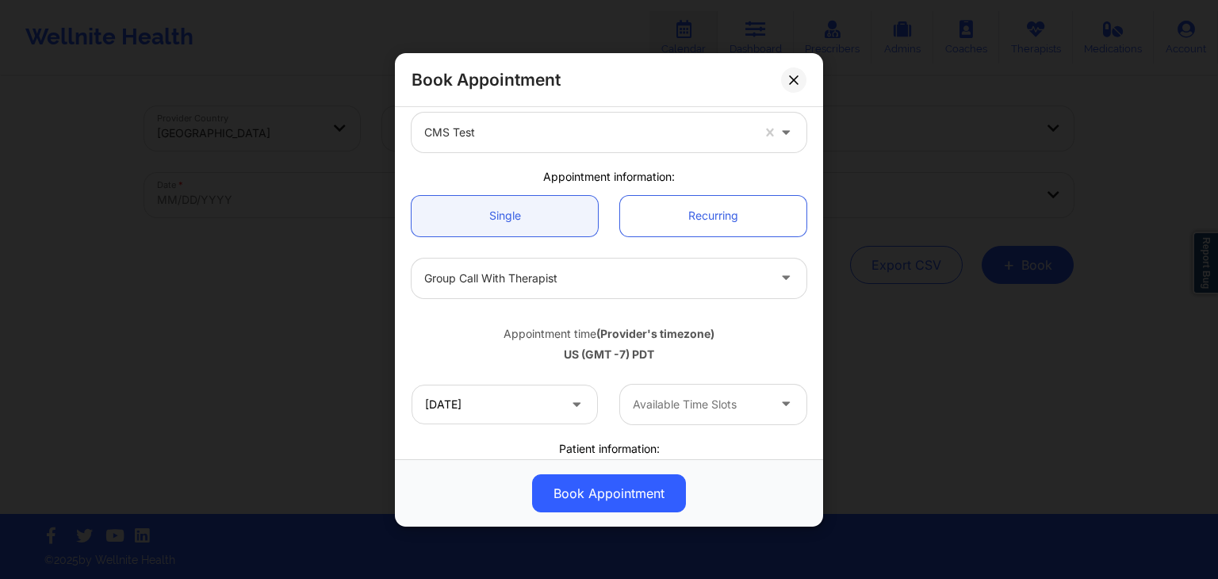
click at [643, 320] on div "Appointment time (Provider's timezone) US (GMT -7) PDT" at bounding box center [608, 341] width 417 height 42
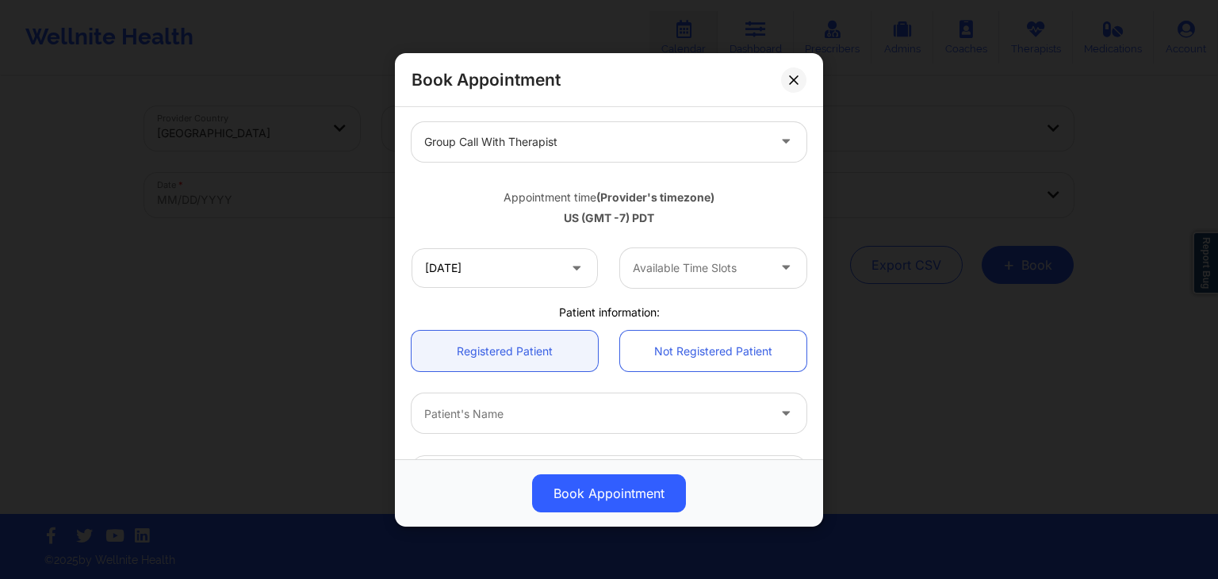
scroll to position [212, 0]
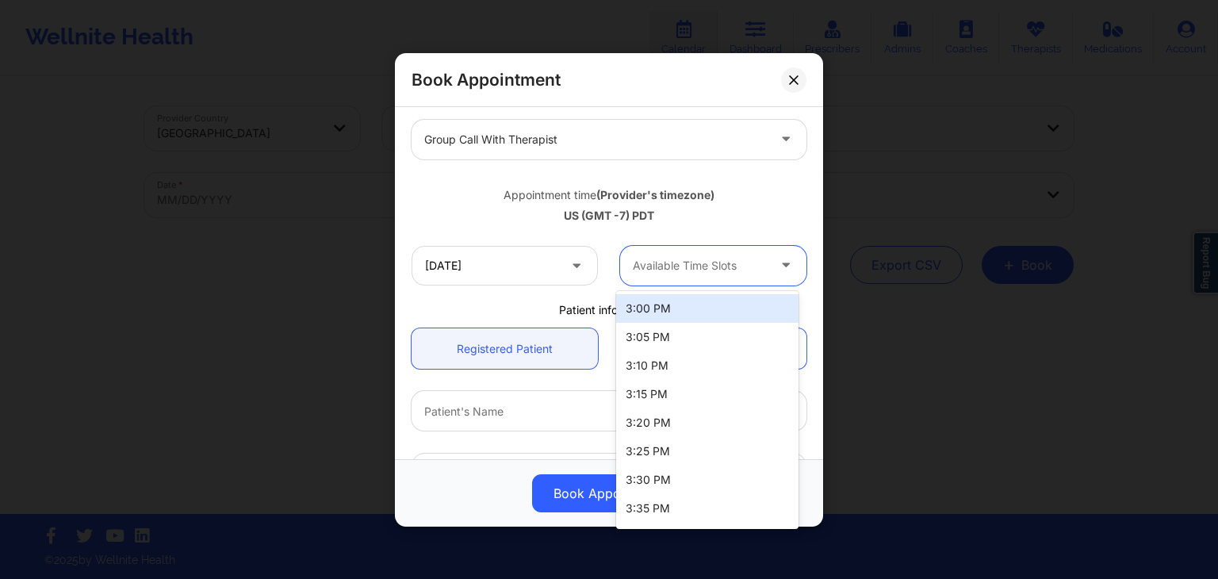
click at [683, 268] on div at bounding box center [700, 264] width 134 height 19
click at [684, 298] on div "3:00 PM" at bounding box center [707, 308] width 182 height 29
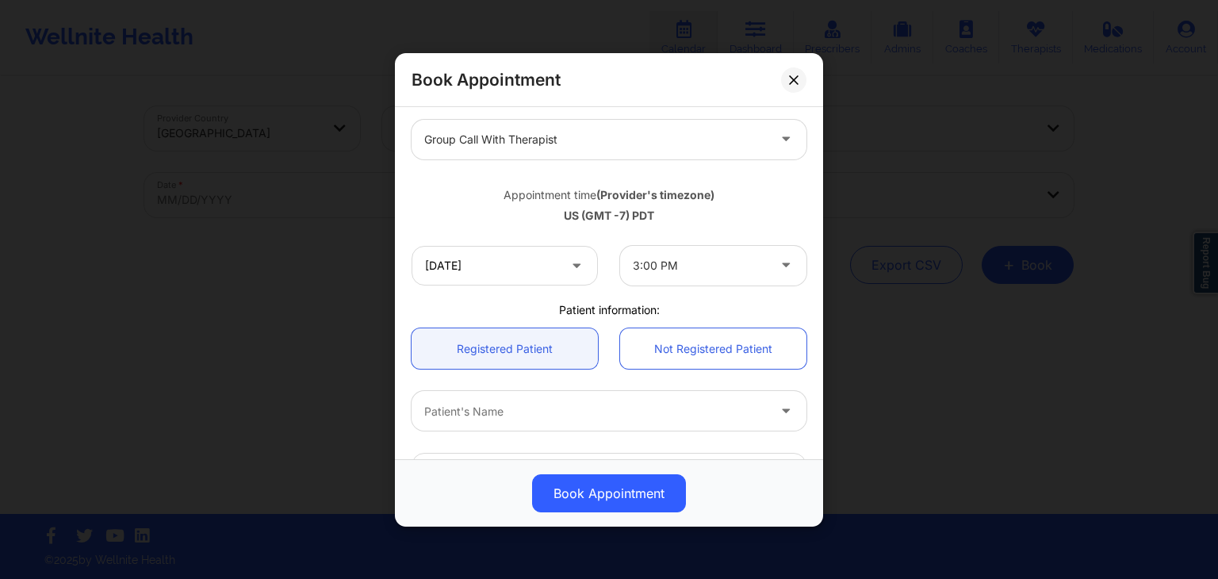
click at [610, 313] on div "Patient information:" at bounding box center [608, 309] width 417 height 16
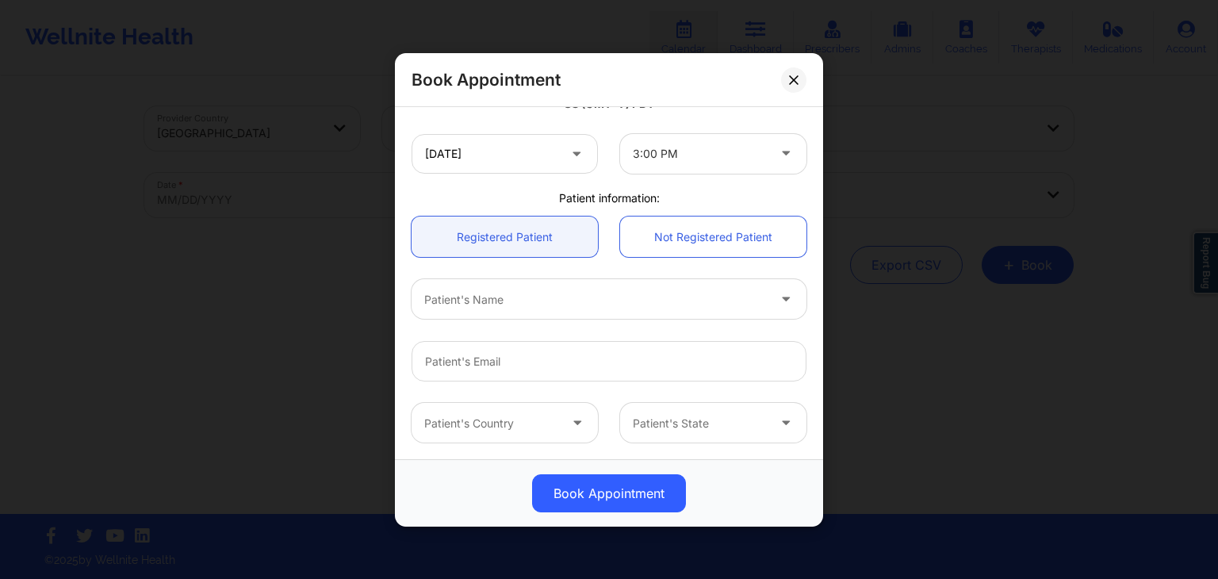
scroll to position [385, 0]
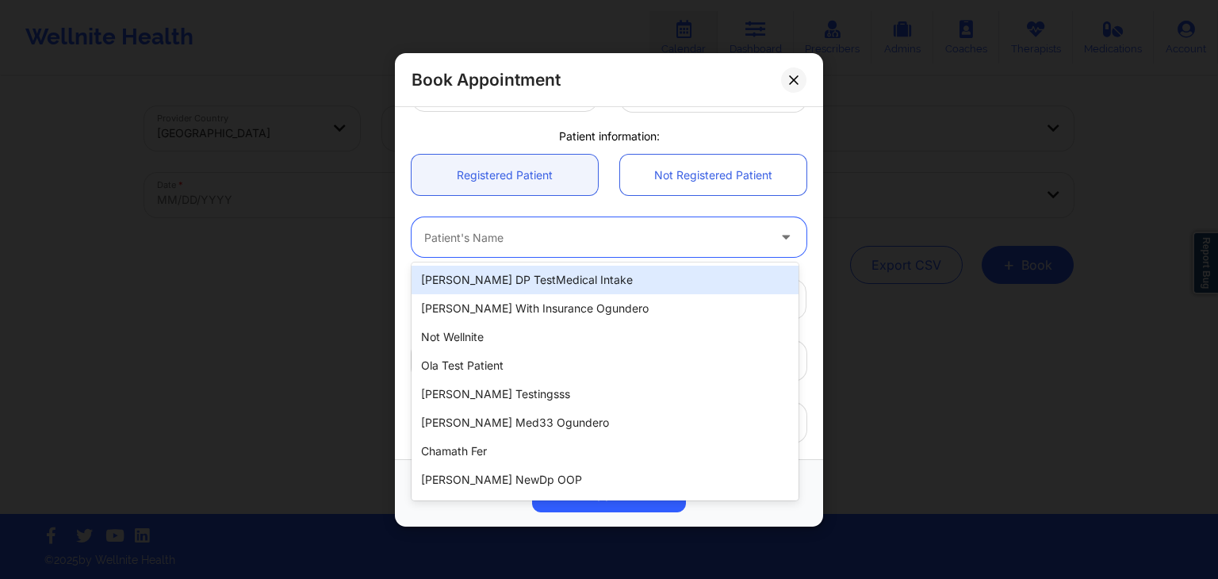
click at [588, 218] on div "Patient's Name" at bounding box center [590, 237] width 357 height 40
click at [667, 185] on link "Not Registered Patient" at bounding box center [713, 175] width 186 height 40
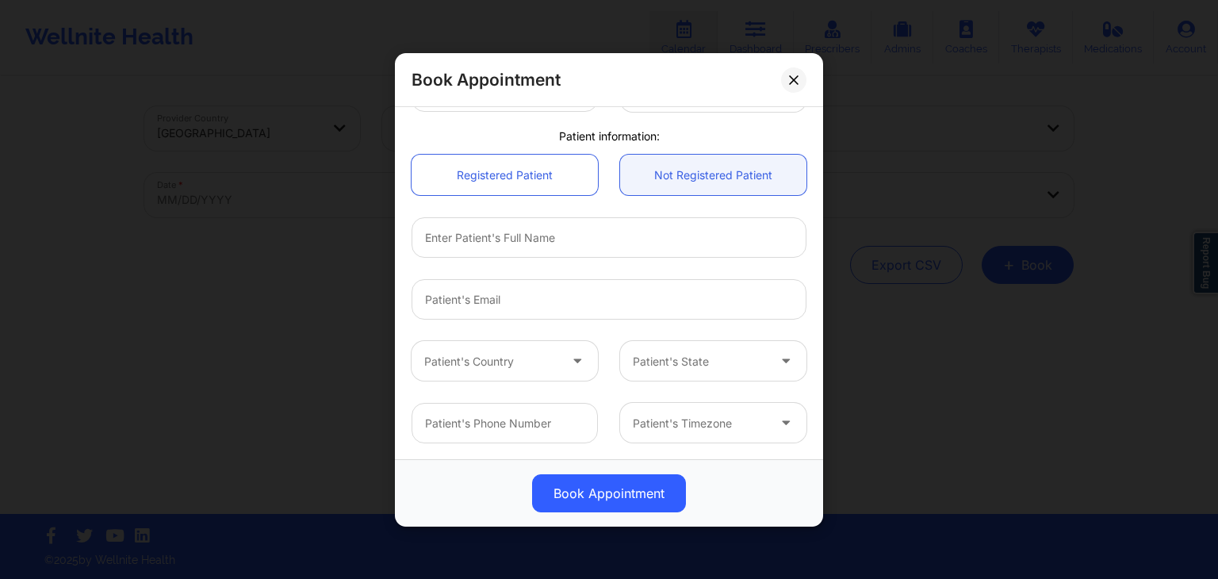
click at [599, 206] on div at bounding box center [608, 237] width 417 height 62
click at [584, 222] on input "text" at bounding box center [609, 237] width 395 height 40
click at [622, 206] on div at bounding box center [608, 237] width 417 height 62
click at [586, 232] on input "text" at bounding box center [609, 237] width 395 height 40
click at [609, 203] on div "Registered Patient Not Registered Patient" at bounding box center [608, 175] width 417 height 63
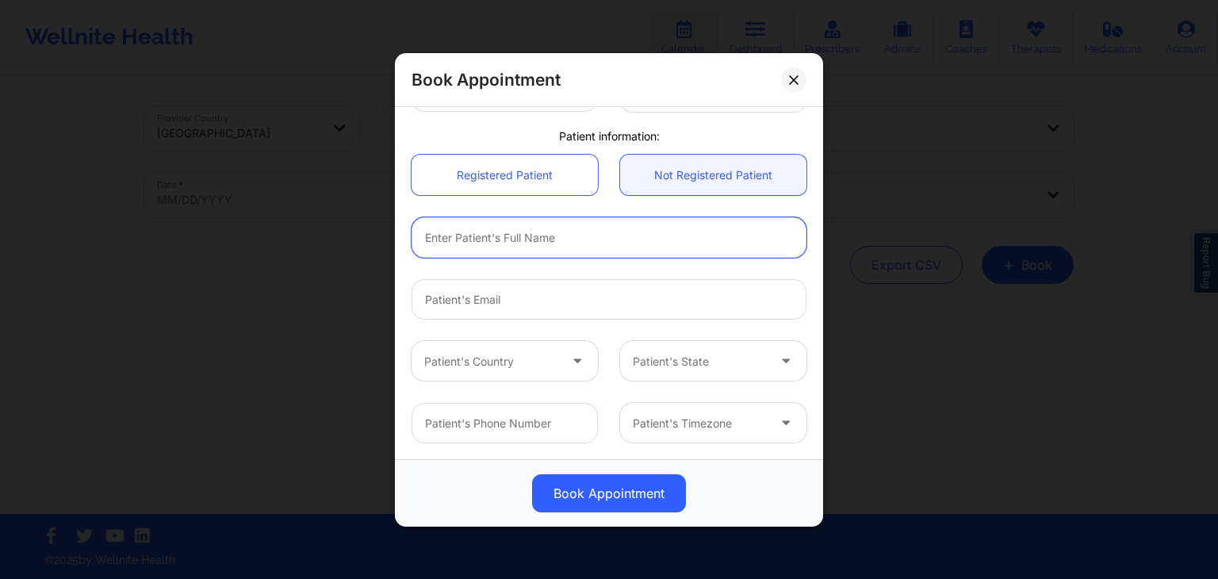
click at [546, 235] on input "text" at bounding box center [609, 237] width 395 height 40
click at [610, 195] on div "Registered Patient Not Registered Patient" at bounding box center [608, 175] width 417 height 63
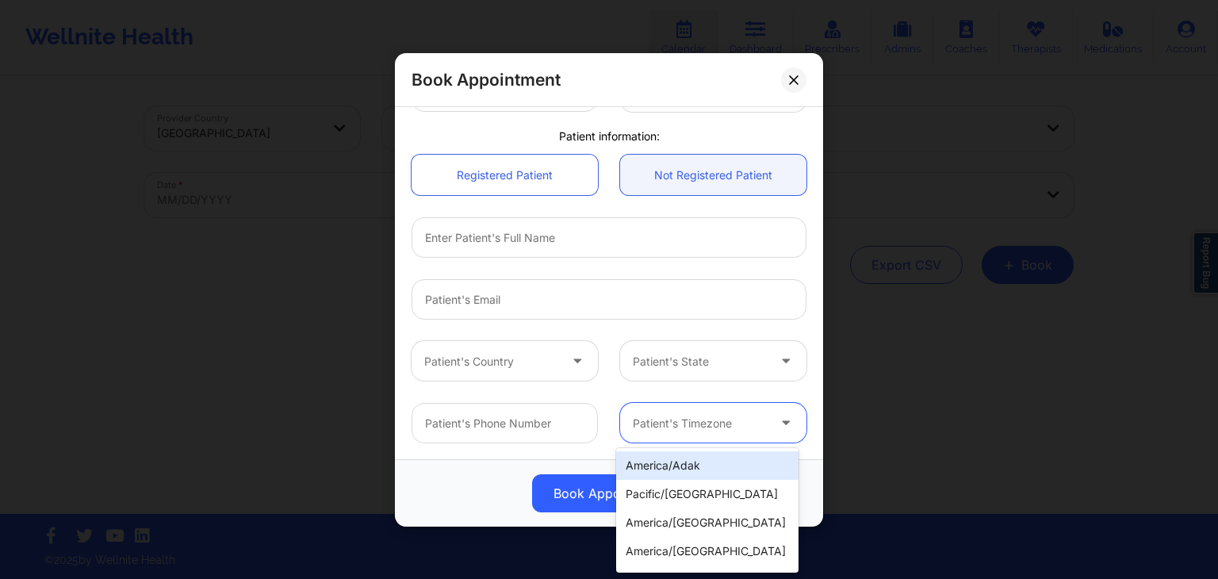
click at [703, 437] on div "Patient's Timezone" at bounding box center [694, 423] width 148 height 40
click at [701, 472] on div "america/adak" at bounding box center [707, 465] width 182 height 29
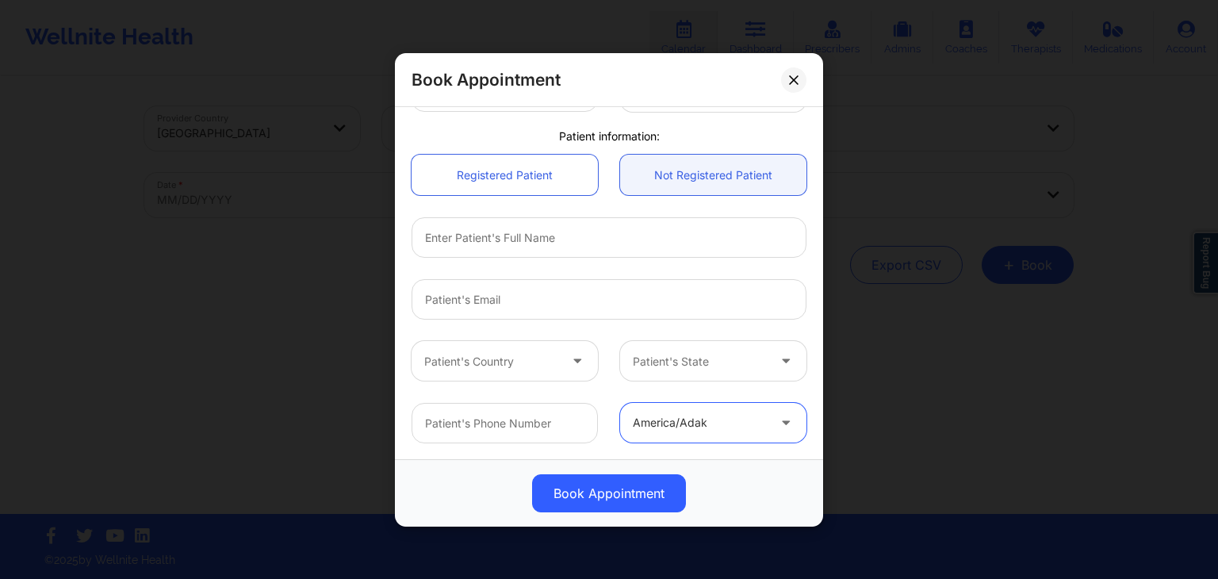
click at [618, 327] on div at bounding box center [608, 299] width 417 height 62
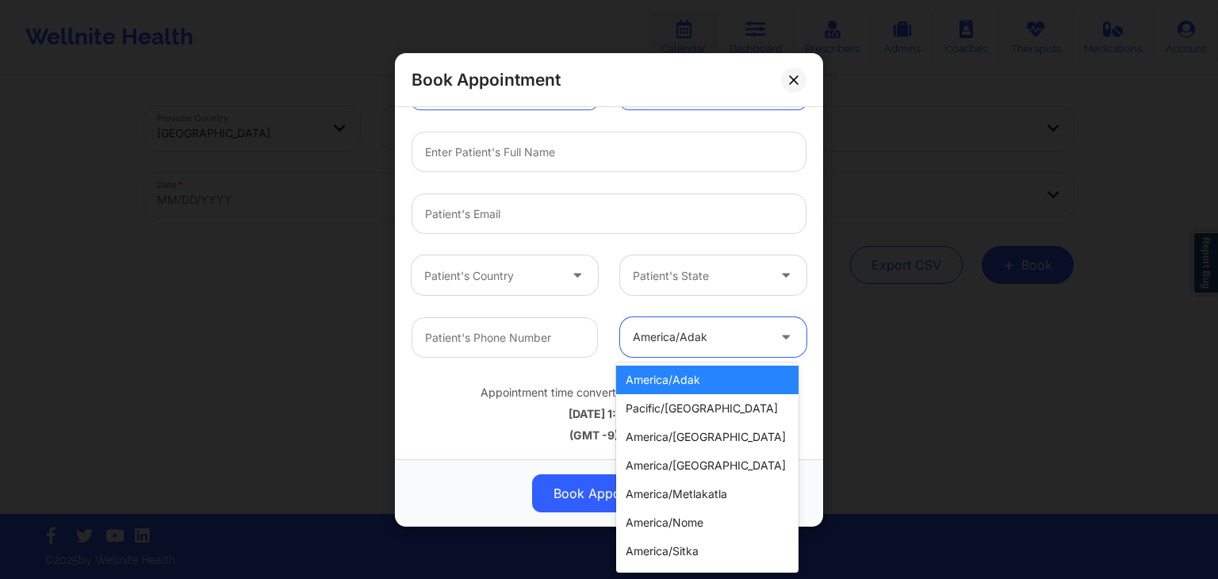
click at [673, 344] on div at bounding box center [700, 336] width 134 height 19
click at [697, 434] on div "america/anchorage" at bounding box center [707, 437] width 182 height 29
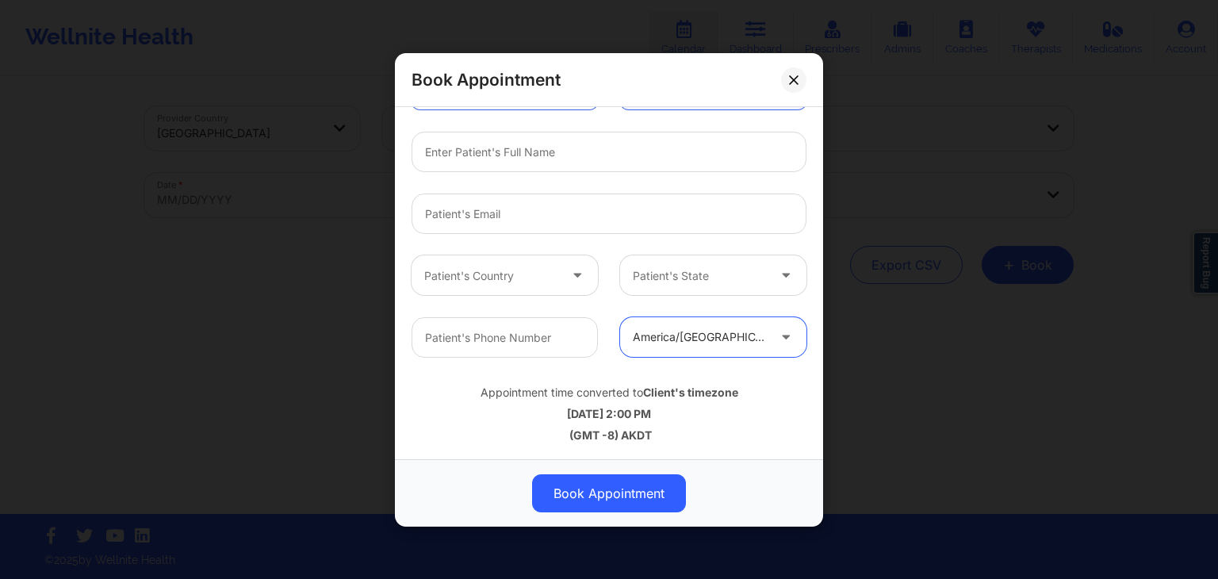
click at [622, 423] on div "Appointment time converted to Client's timezone 10/14/2025 2:00 PM (GMT -8) AKDT" at bounding box center [608, 410] width 417 height 63
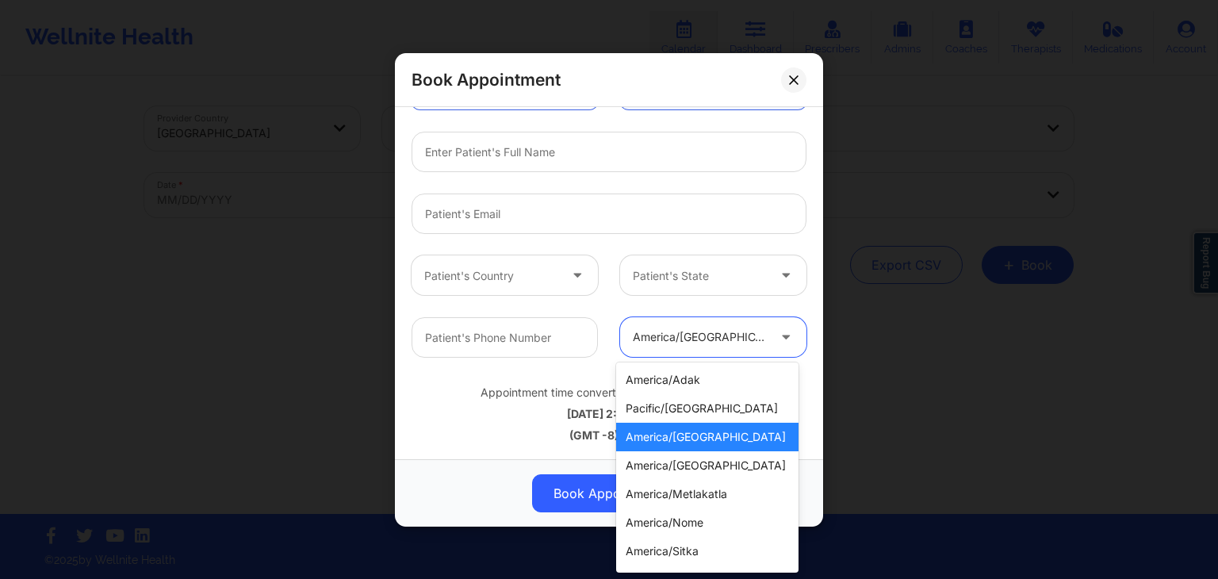
click at [687, 354] on div "america/anchorage" at bounding box center [700, 337] width 134 height 40
click at [702, 480] on div "america/metlakatla" at bounding box center [707, 494] width 182 height 29
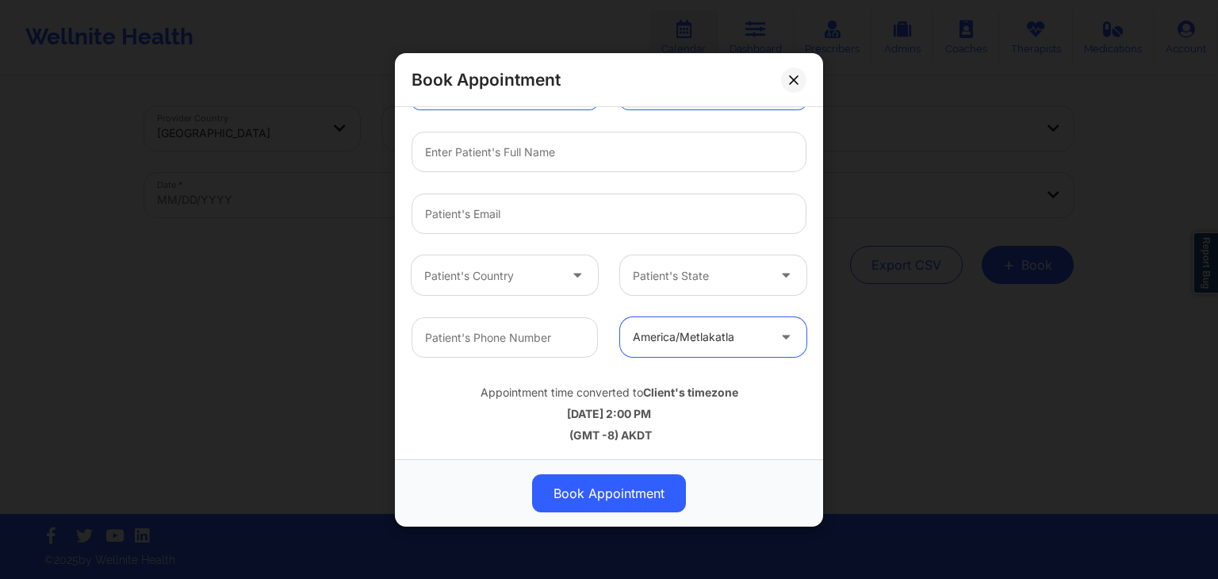
click at [660, 410] on div "10/14/2025 2:00 PM" at bounding box center [609, 413] width 395 height 16
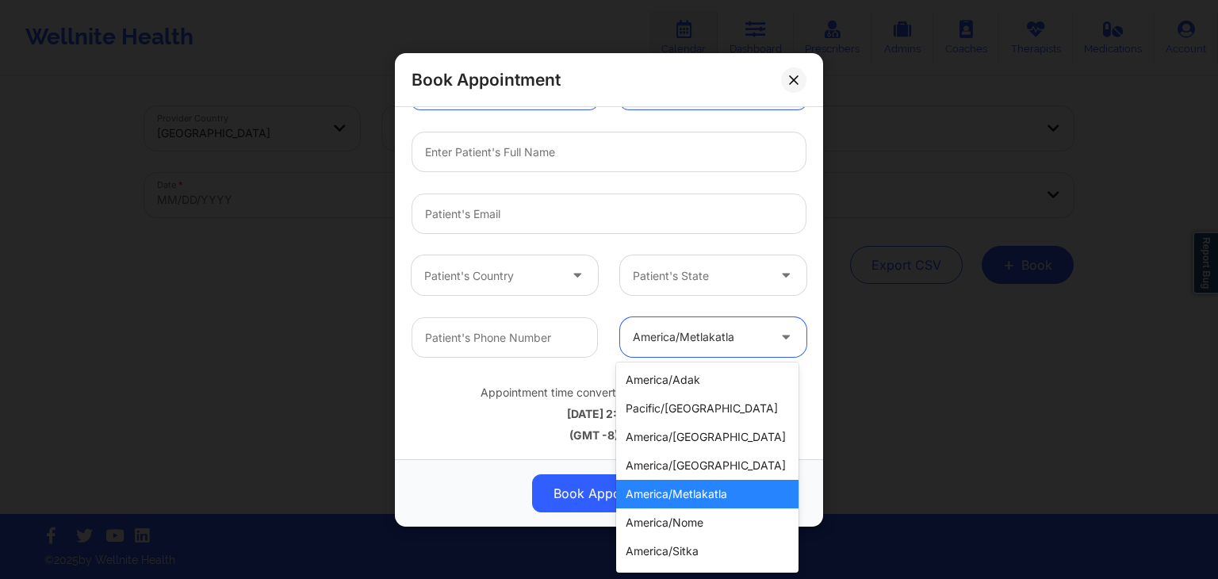
click at [694, 318] on div "america/metlakatla" at bounding box center [700, 337] width 134 height 40
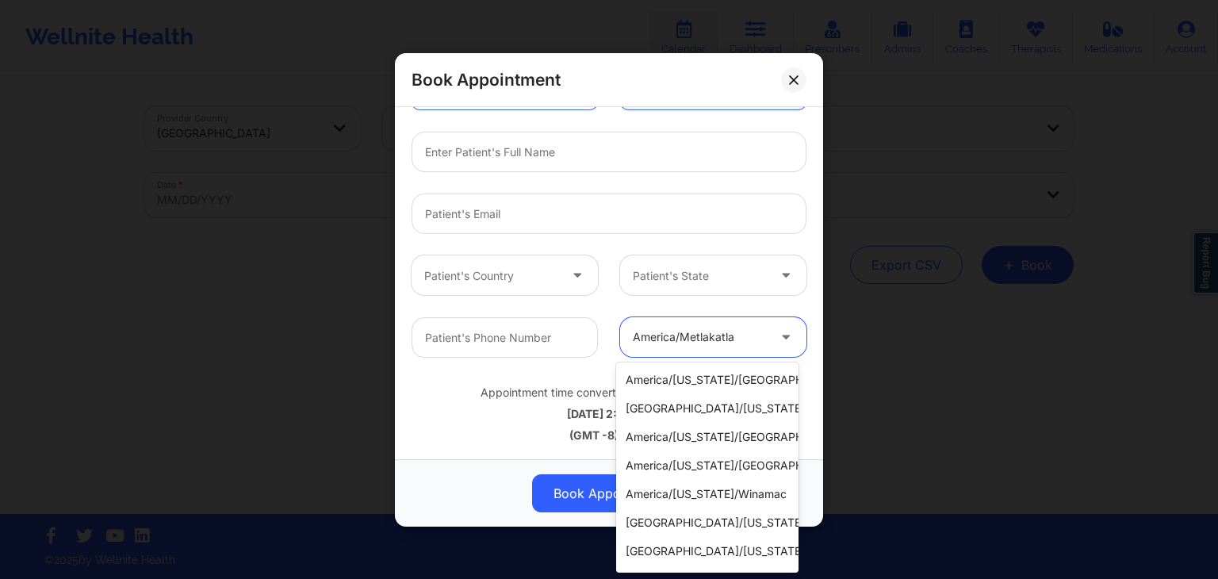
scroll to position [628, 0]
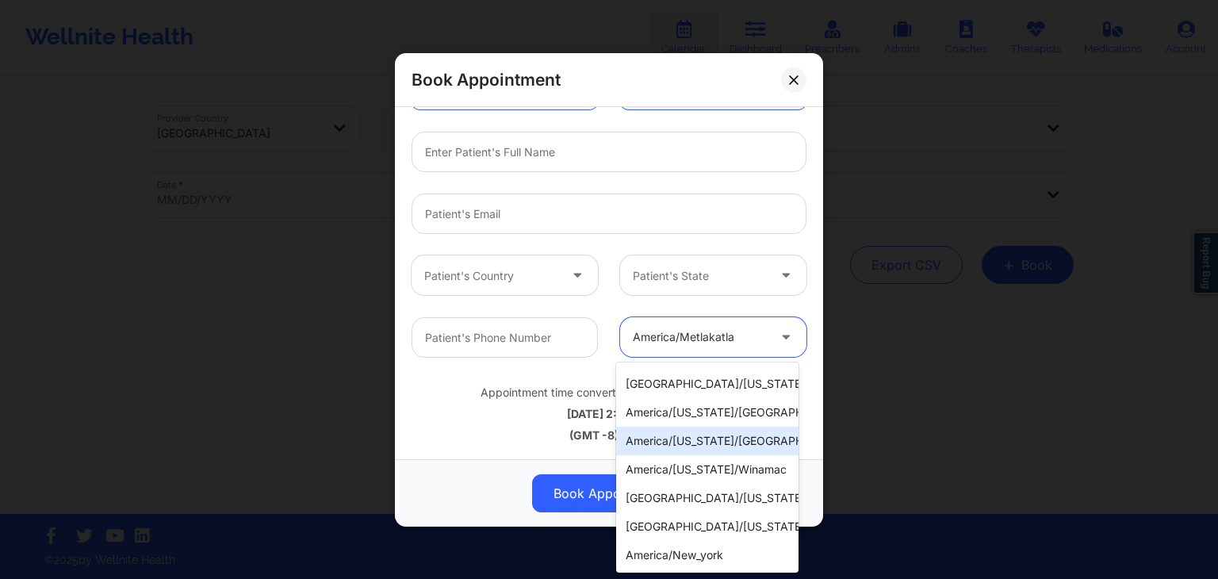
click at [713, 438] on div "america/indiana/vincennes" at bounding box center [707, 441] width 182 height 29
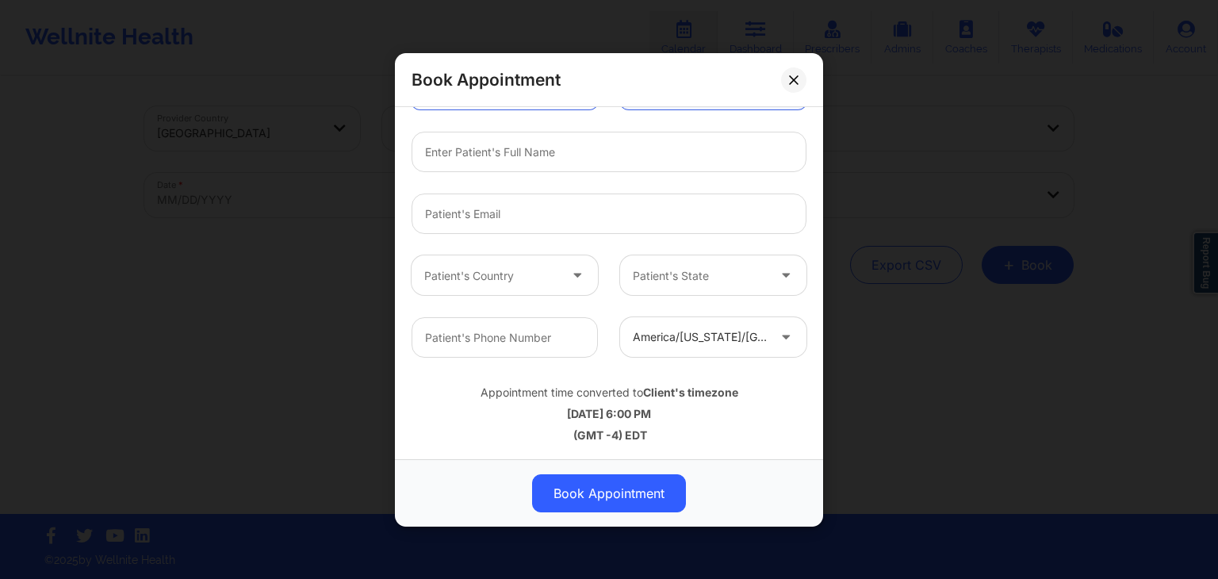
click at [664, 419] on div "10/14/2025 6:00 PM" at bounding box center [609, 413] width 395 height 16
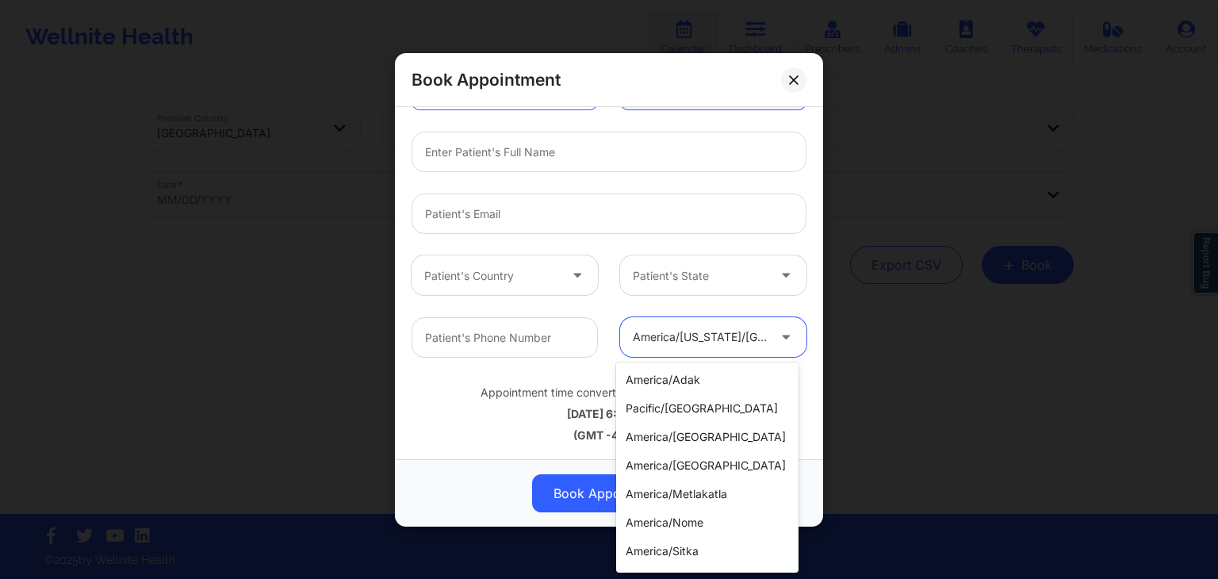
click at [716, 330] on div at bounding box center [700, 336] width 134 height 19
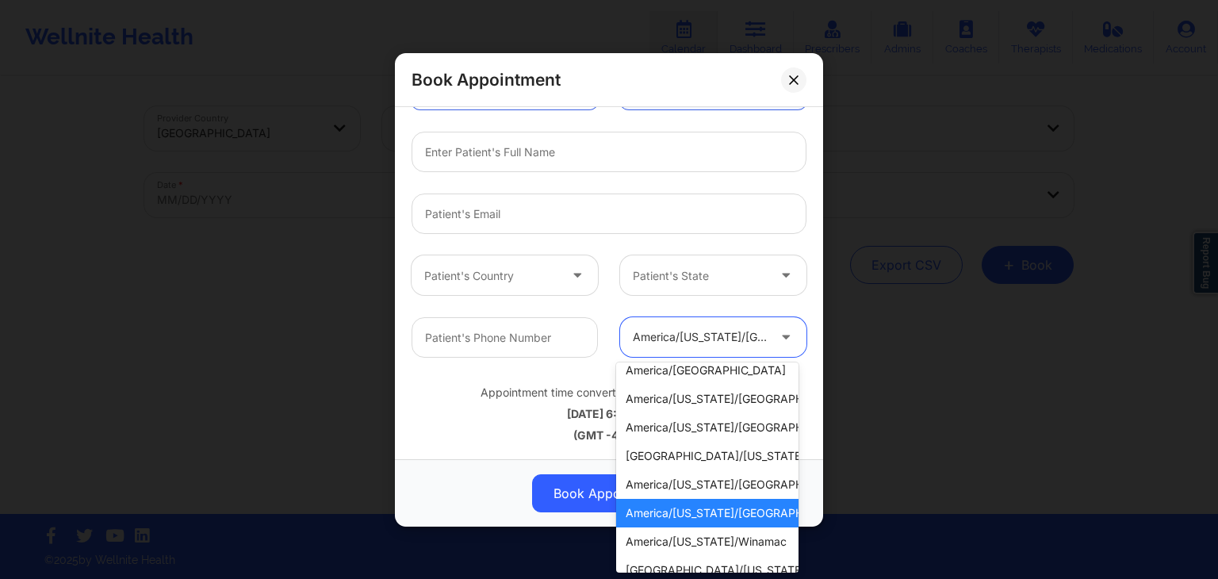
scroll to position [552, 0]
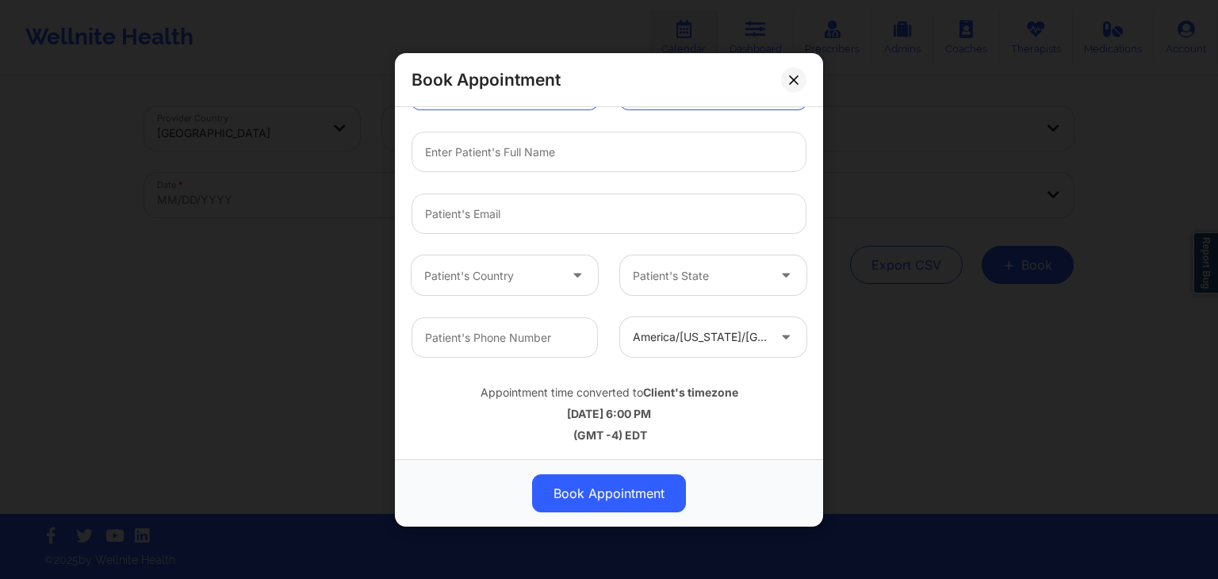
click at [584, 406] on div "10/14/2025 6:00 PM" at bounding box center [609, 413] width 395 height 16
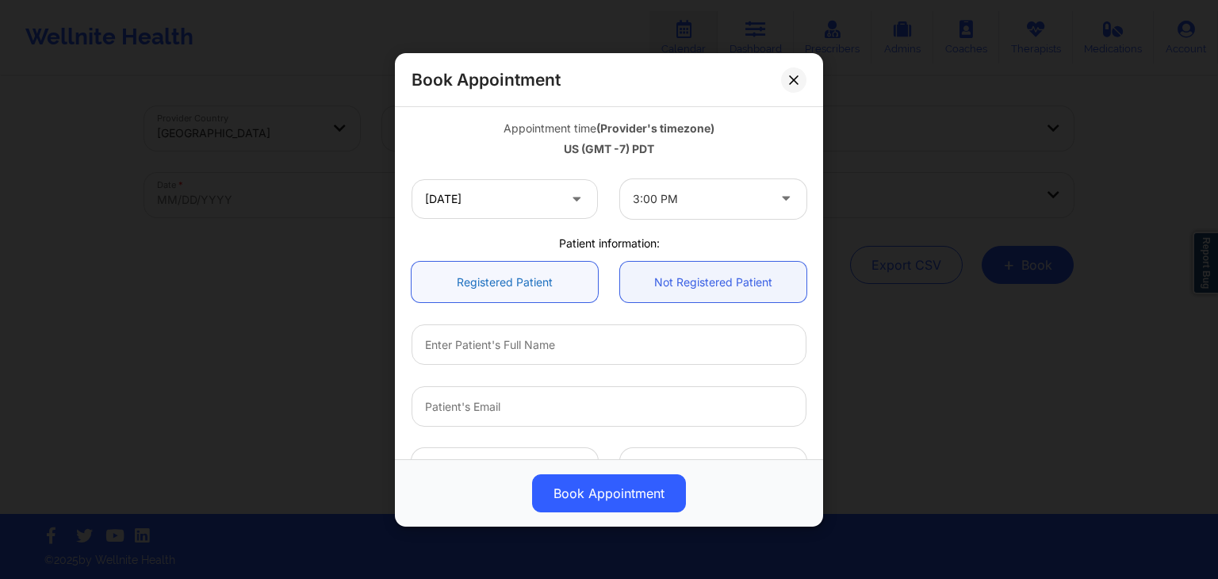
scroll to position [278, 0]
click at [523, 272] on link "Registered Patient" at bounding box center [505, 282] width 186 height 40
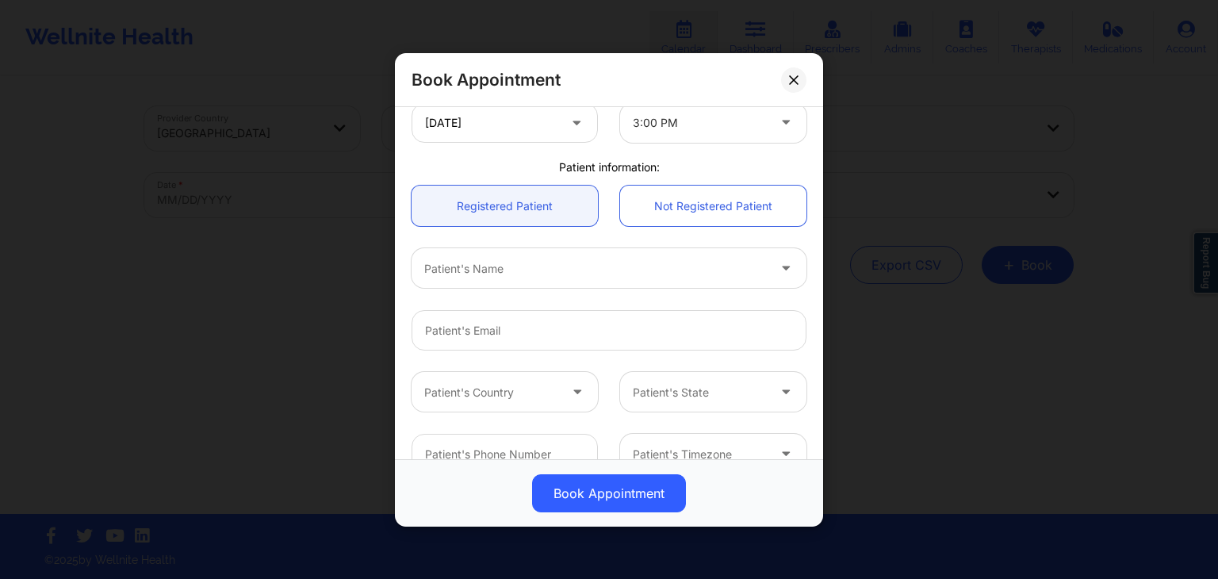
scroll to position [385, 0]
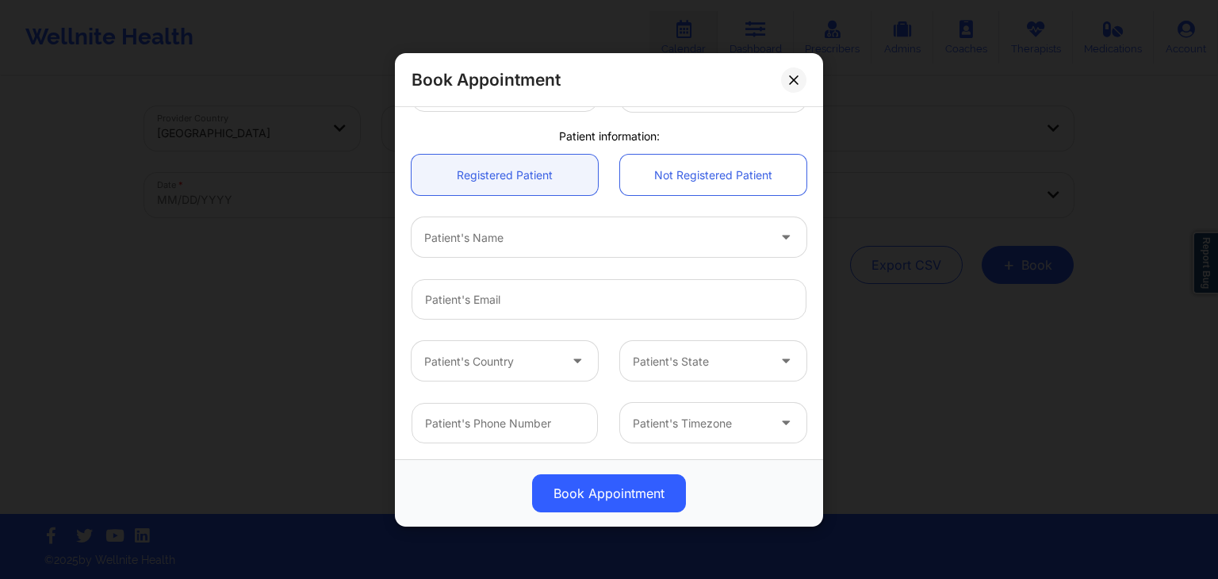
click at [624, 250] on div "Patient's Name" at bounding box center [590, 237] width 357 height 40
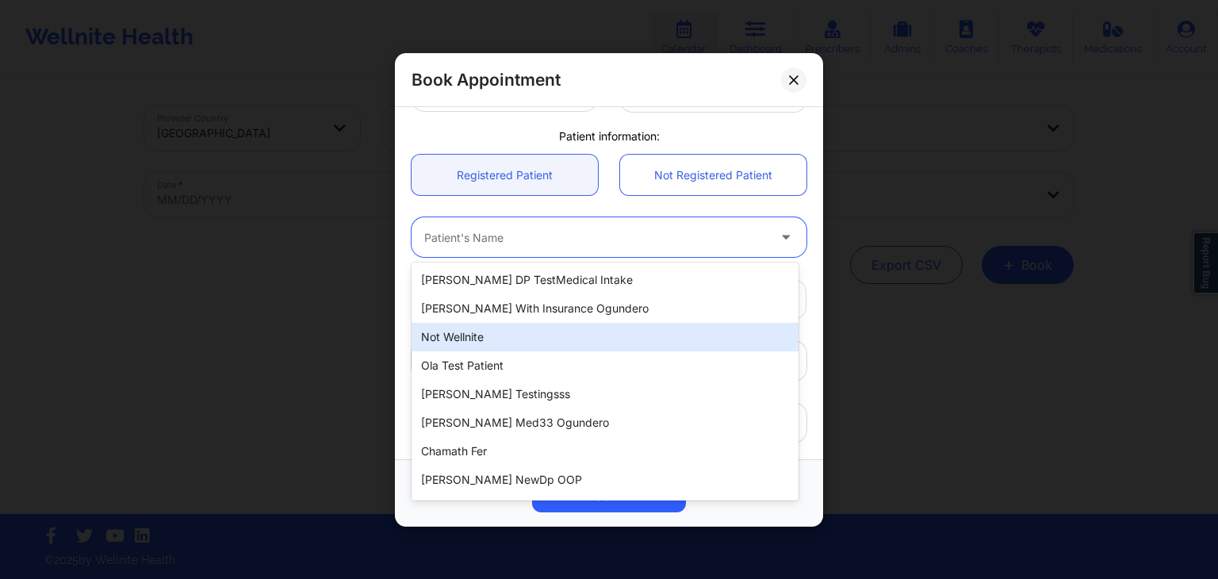
click at [538, 340] on div "Not Wellnite" at bounding box center [605, 337] width 387 height 29
type input "testingsamantha123355@wellnite.com"
type input "+13418887637"
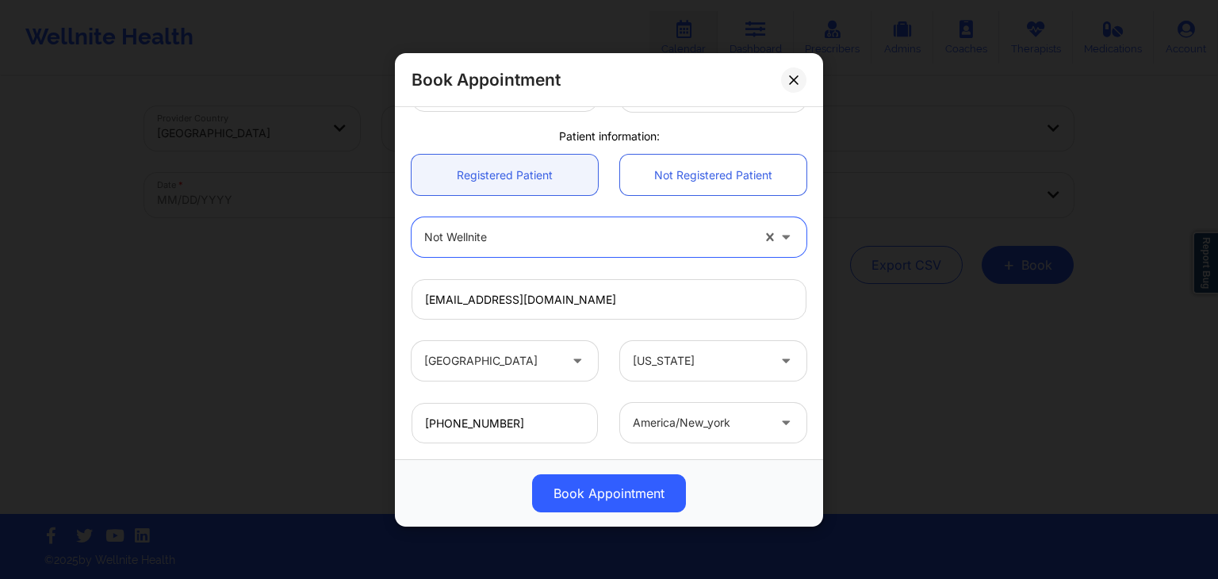
click at [611, 339] on div "United States New York" at bounding box center [608, 361] width 417 height 62
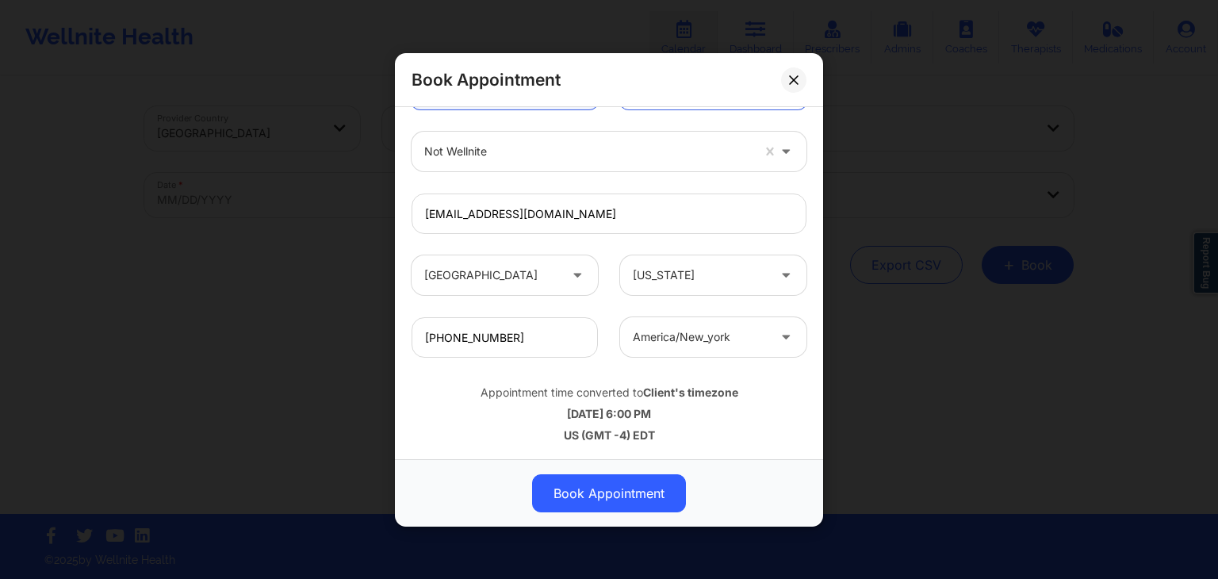
click at [628, 427] on div "US (GMT -4) EDT" at bounding box center [609, 435] width 395 height 16
click at [663, 419] on div "10/14/2025 6:00 PM" at bounding box center [609, 413] width 395 height 16
click at [723, 389] on b "Client's timezone" at bounding box center [690, 391] width 95 height 13
click at [690, 411] on div "10/14/2025 6:00 PM" at bounding box center [609, 413] width 395 height 16
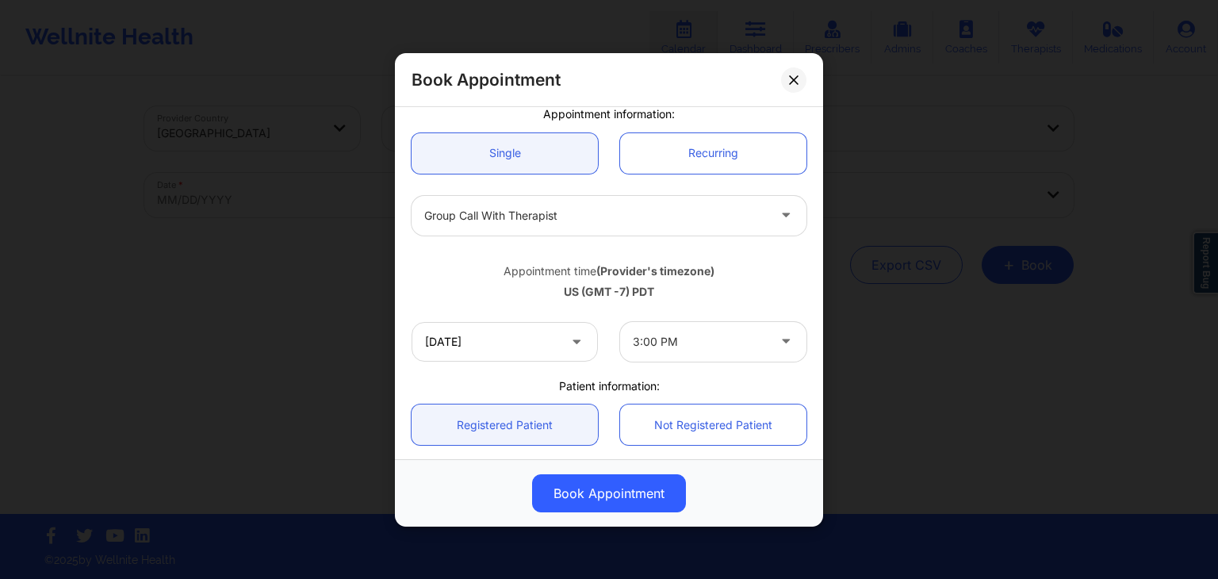
scroll to position [143, 0]
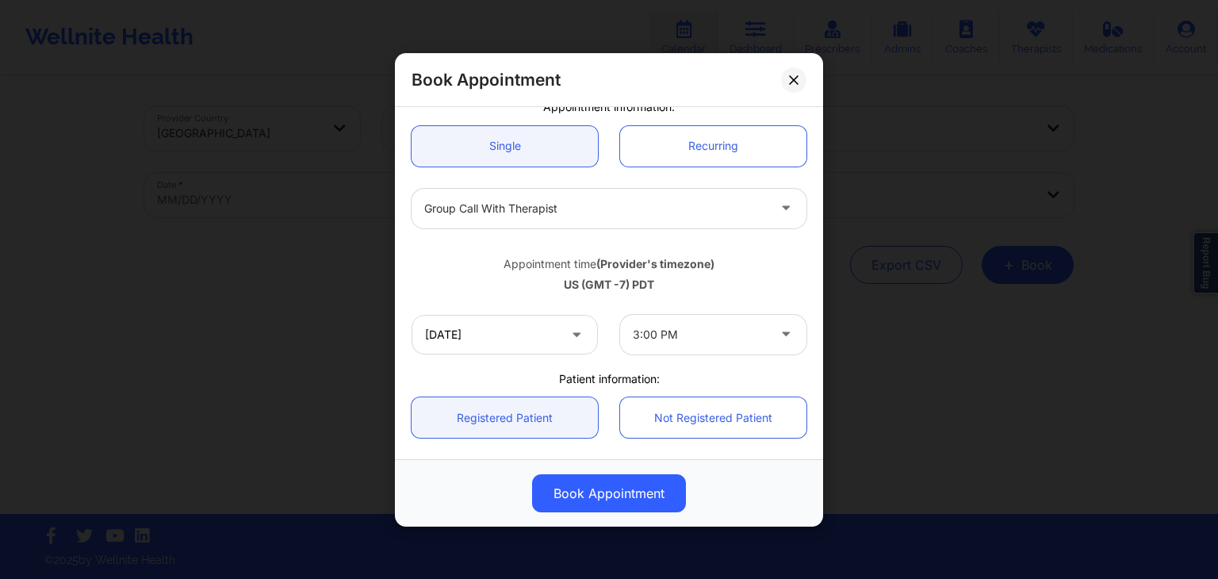
click at [695, 269] on div "Appointment time (Provider's timezone)" at bounding box center [609, 263] width 395 height 16
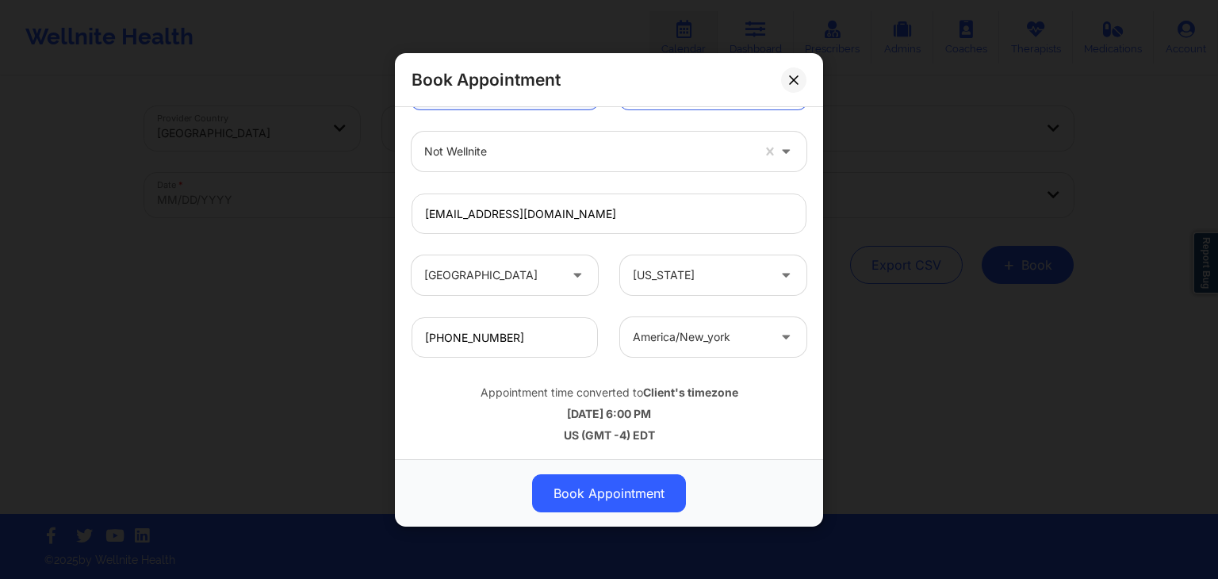
click at [682, 389] on b "Client's timezone" at bounding box center [690, 391] width 95 height 13
click at [714, 389] on b "Client's timezone" at bounding box center [690, 391] width 95 height 13
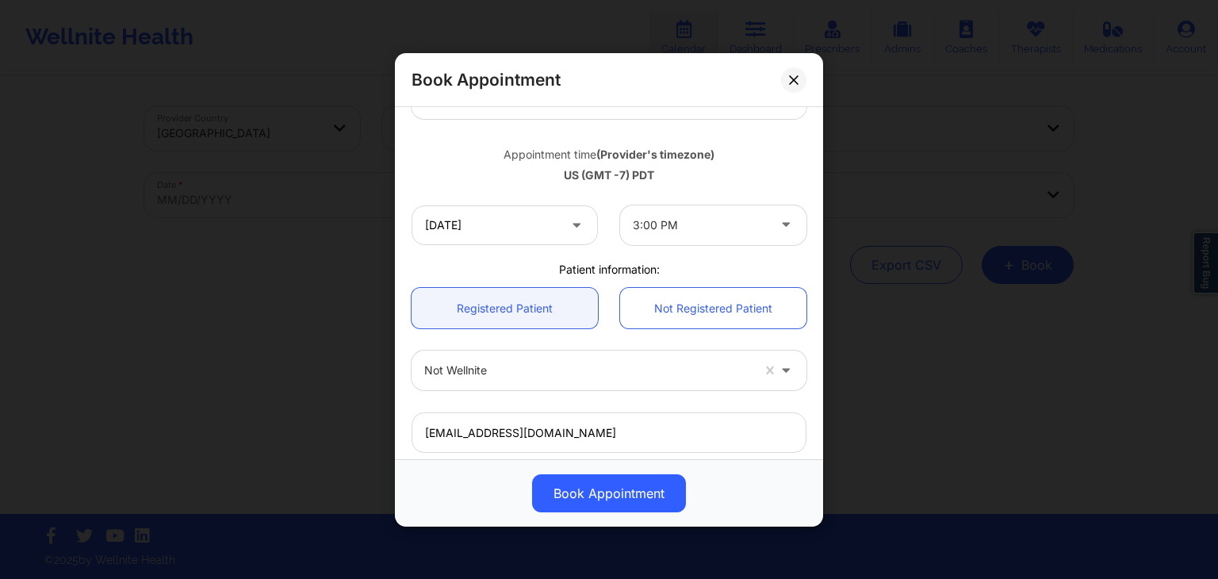
scroll to position [249, 0]
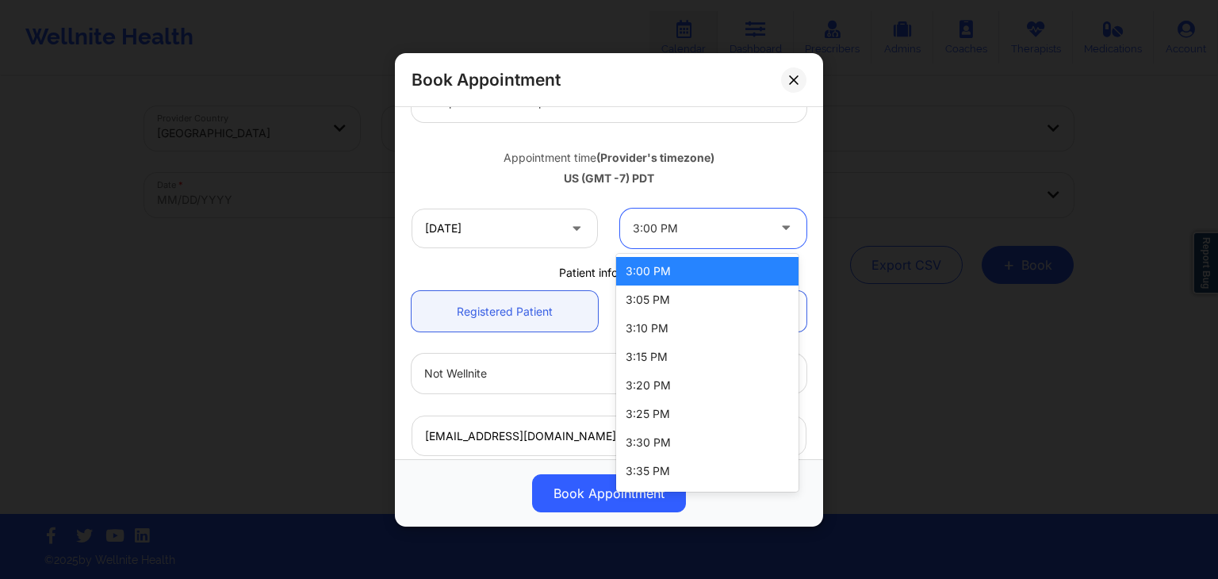
click at [656, 221] on div at bounding box center [700, 227] width 134 height 19
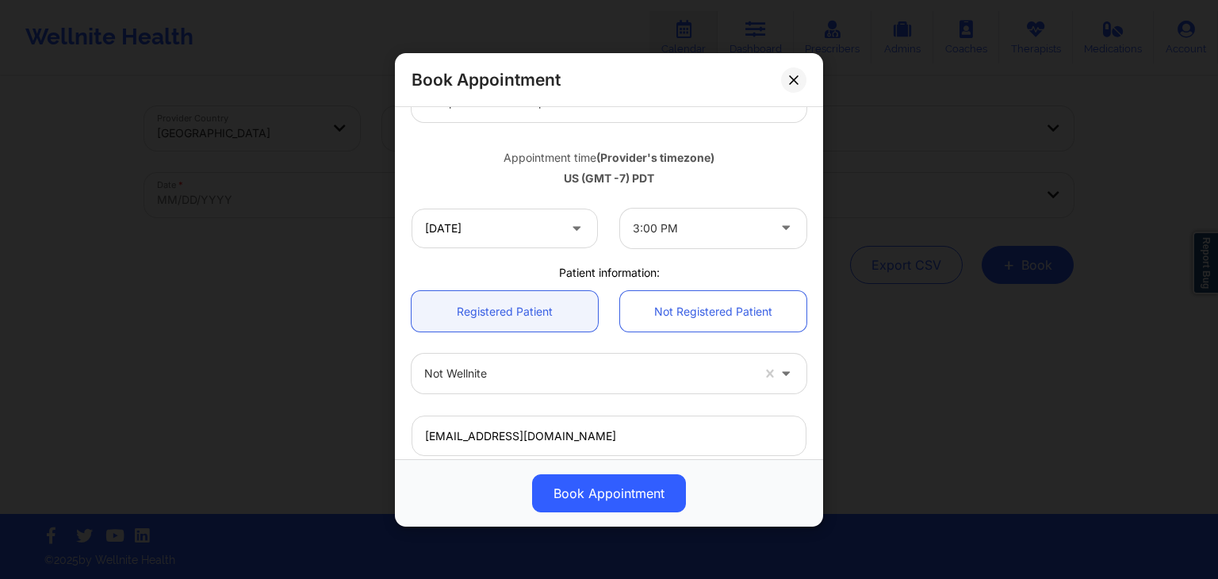
click at [704, 170] on div "US (GMT -7) PDT" at bounding box center [609, 178] width 395 height 16
click at [797, 79] on icon at bounding box center [794, 80] width 10 height 10
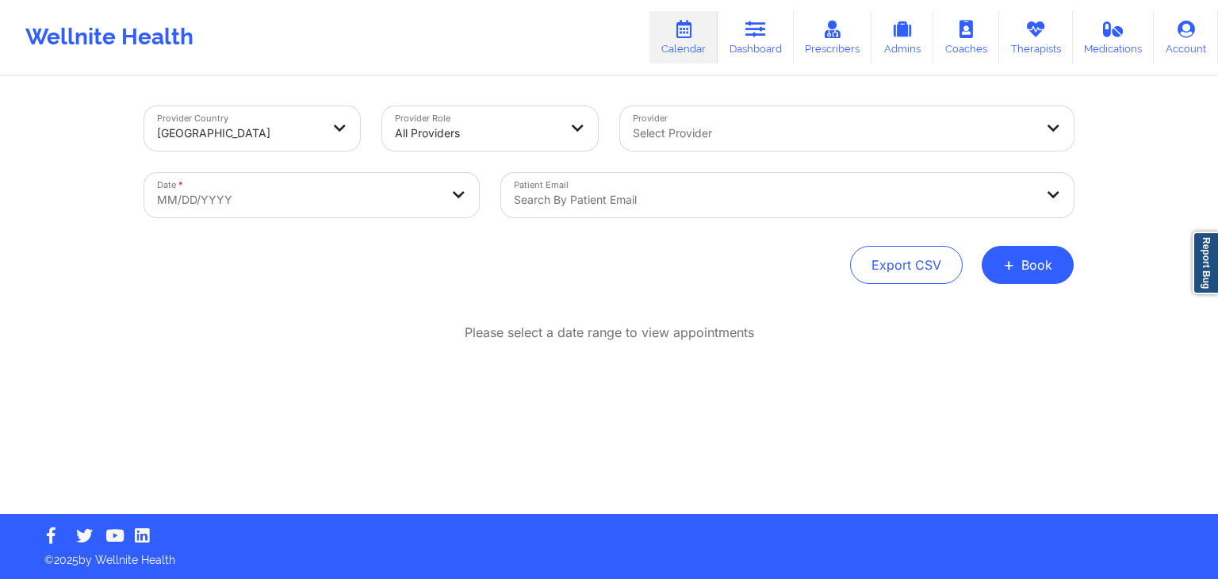
click at [596, 334] on p "Please select a date range to view appointments" at bounding box center [609, 332] width 289 height 18
click at [311, 259] on div "Export CSV + Book" at bounding box center [608, 265] width 929 height 38
click at [368, 123] on div "Provider Country United States" at bounding box center [252, 128] width 238 height 67
click at [605, 125] on div "Provider Role All Providers" at bounding box center [490, 128] width 238 height 67
click at [1084, 127] on div "Provider Select Provider" at bounding box center [847, 128] width 476 height 67
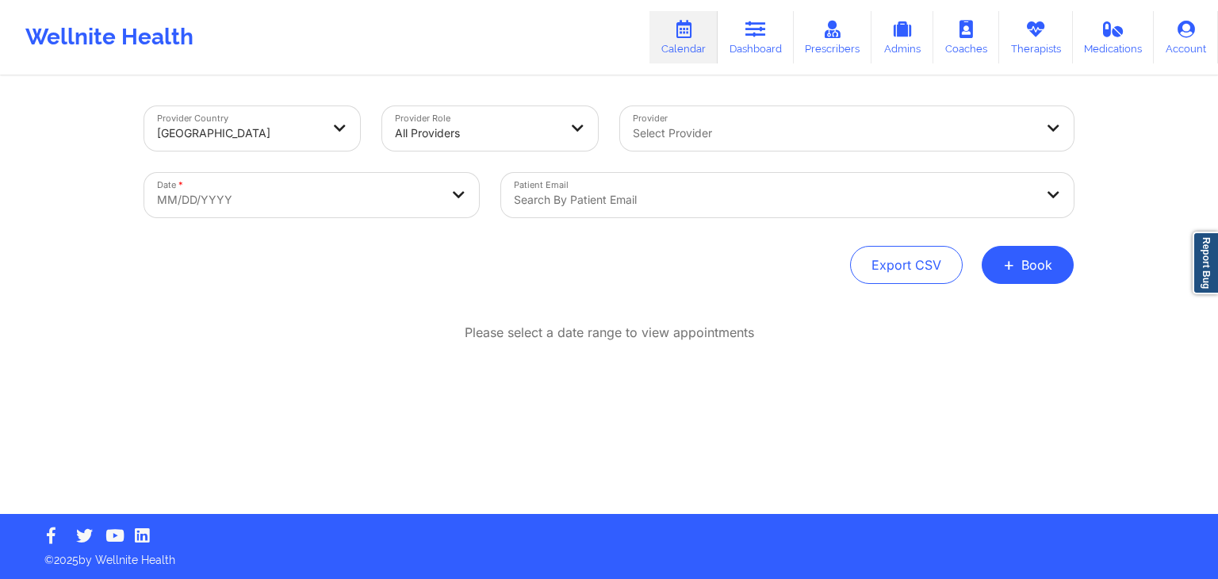
click at [1085, 189] on div "Provider Country United States Provider Role All Providers Provider Select Prov…" at bounding box center [609, 257] width 1218 height 514
click at [488, 189] on div "Date * MM/DD/YYYY" at bounding box center [311, 195] width 357 height 67
click at [548, 255] on div "Export CSV + Book" at bounding box center [608, 265] width 929 height 38
drag, startPoint x: 677, startPoint y: 165, endPoint x: 599, endPoint y: 226, distance: 98.8
click at [599, 226] on div "Patient Email Search by patient email" at bounding box center [787, 195] width 595 height 67
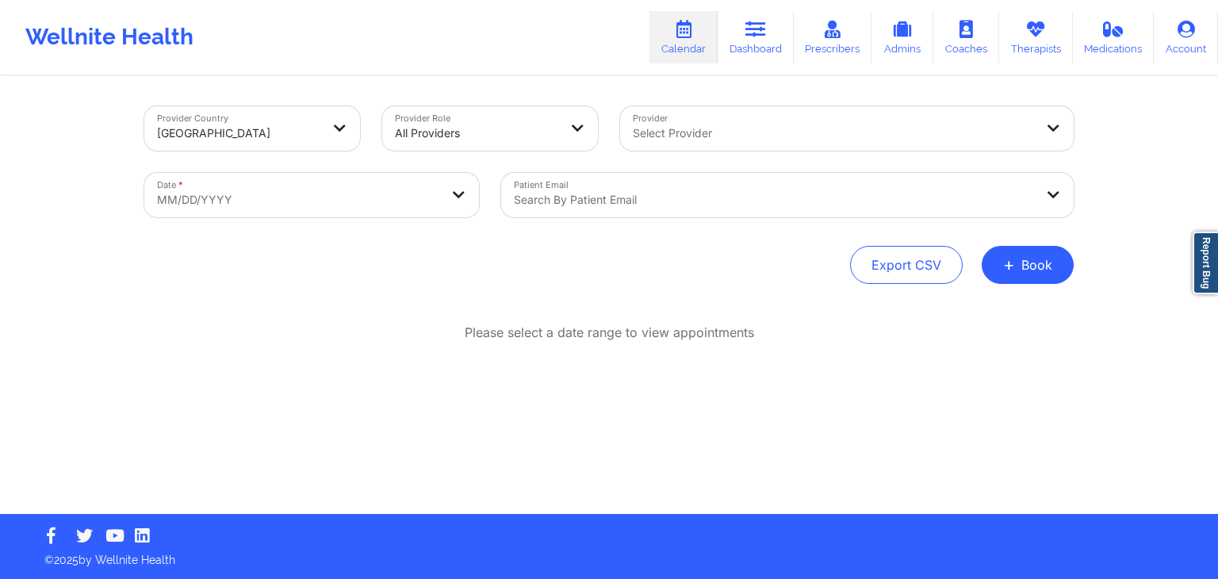
click at [634, 256] on div "Export CSV + Book" at bounding box center [608, 265] width 929 height 38
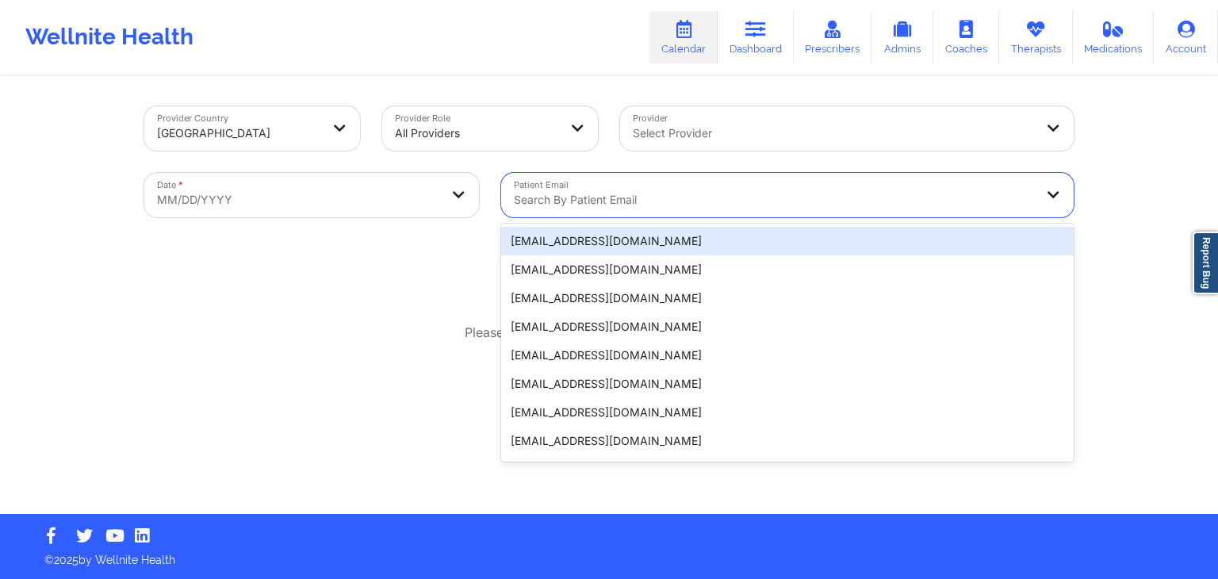
click at [668, 197] on div at bounding box center [774, 199] width 520 height 19
click at [637, 159] on div "Provider Select Provider" at bounding box center [847, 128] width 476 height 67
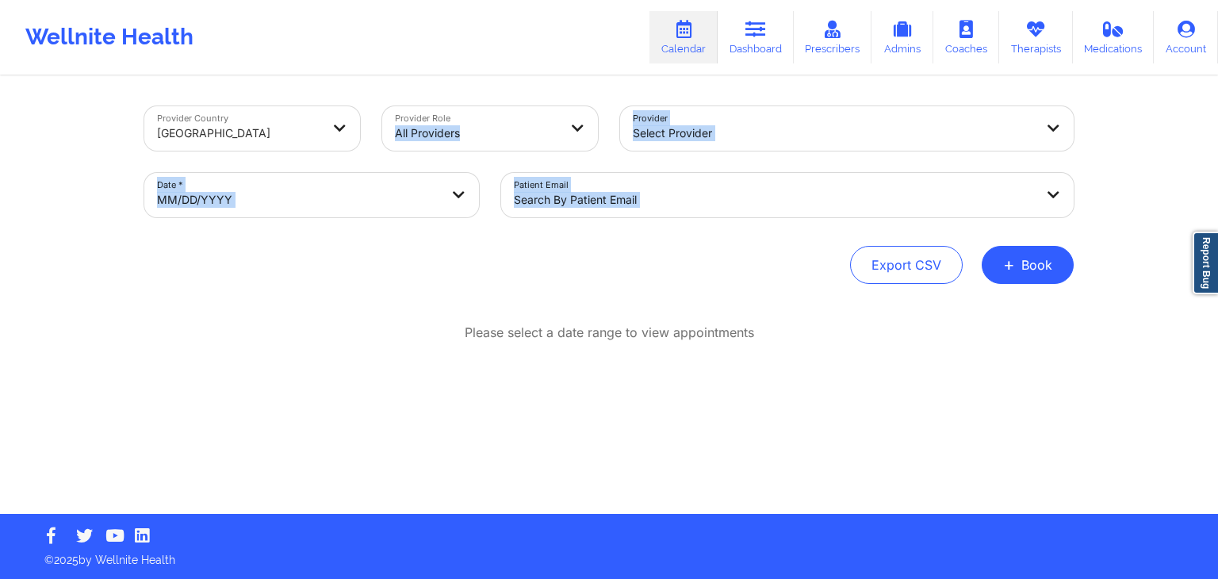
drag, startPoint x: 608, startPoint y: 89, endPoint x: 665, endPoint y: 270, distance: 190.3
click at [665, 270] on div "Provider Country United States Provider Role All Providers Provider Select Prov…" at bounding box center [608, 296] width 951 height 436
click at [665, 270] on div "Export CSV + Book" at bounding box center [608, 265] width 929 height 38
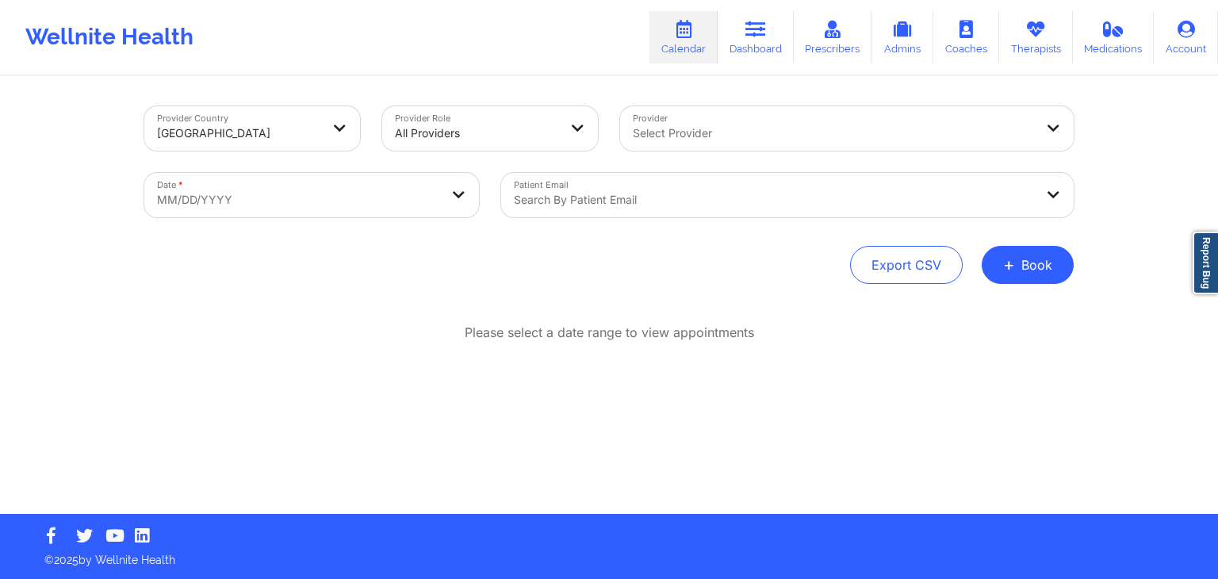
click at [710, 164] on div "Patient Email Search by patient email" at bounding box center [787, 195] width 595 height 67
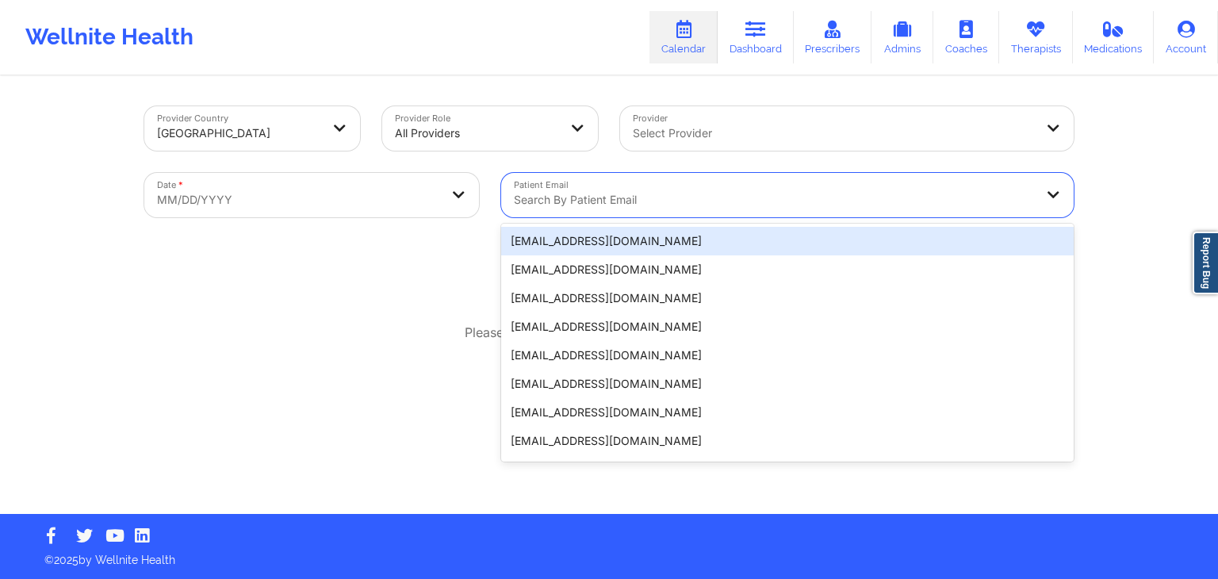
click at [717, 181] on div "Search by patient email" at bounding box center [768, 195] width 534 height 44
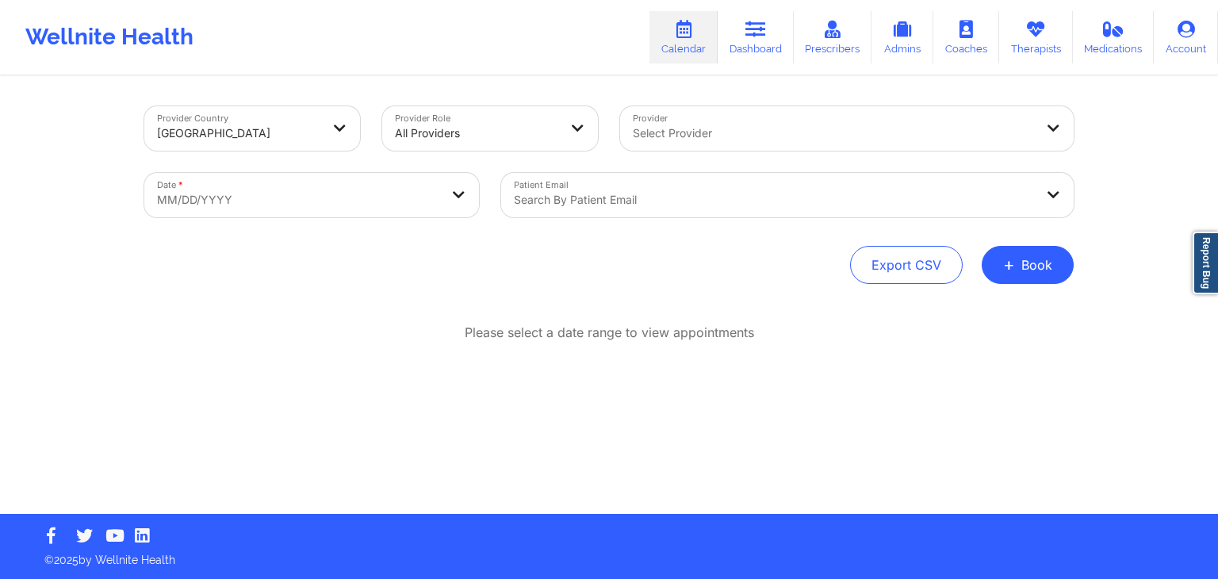
click at [427, 286] on div "Provider Country United States Provider Role All Providers Provider Select Prov…" at bounding box center [608, 296] width 951 height 436
click at [525, 251] on div "Export CSV + Book" at bounding box center [608, 265] width 929 height 38
click at [617, 300] on div "Provider Country United States Provider Role All Providers Provider Select Prov…" at bounding box center [608, 296] width 951 height 436
select select "2025-8"
select select "2025-9"
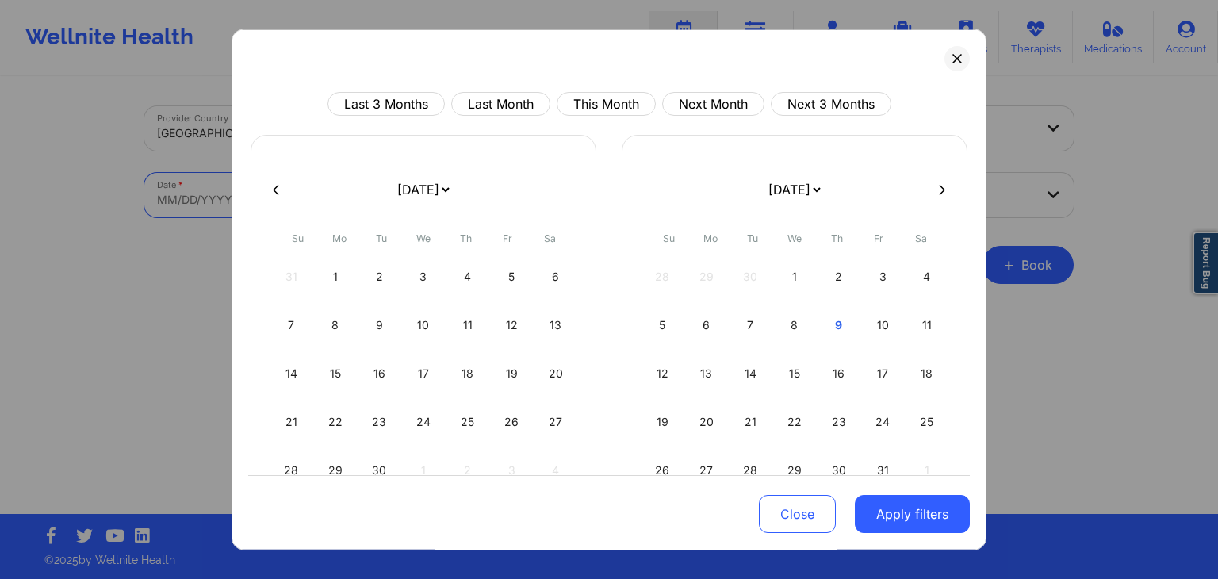
click at [427, 204] on body "Wellnite Health Calendar Dashboard Prescribers Admins Coaches Therapists Medica…" at bounding box center [609, 289] width 1218 height 579
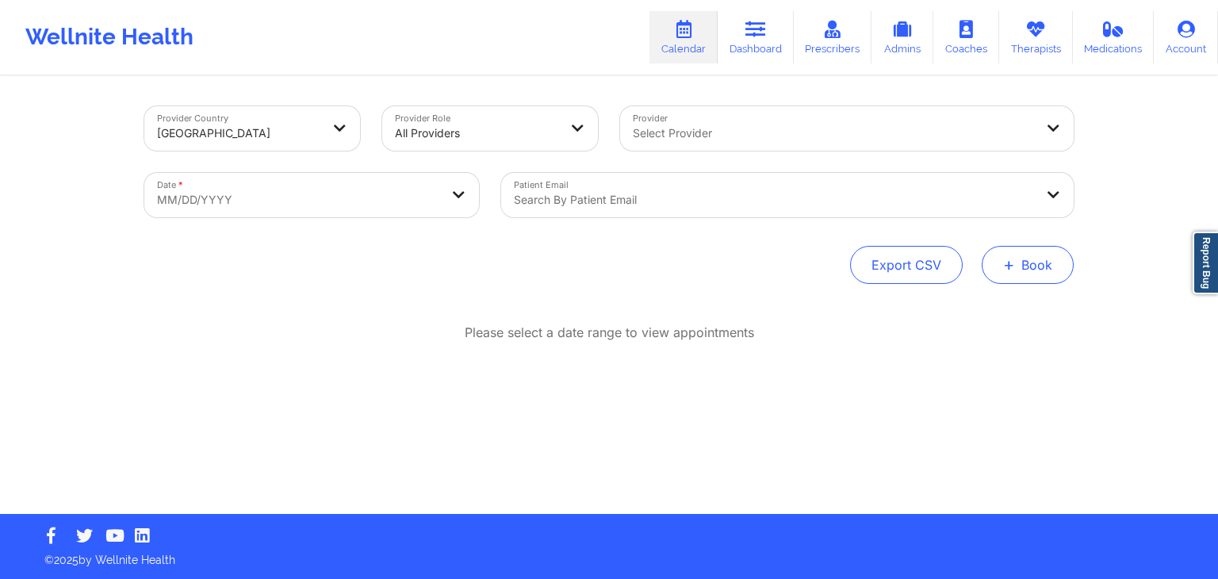
click at [1005, 269] on span "+" at bounding box center [1009, 264] width 12 height 9
click at [990, 310] on button "Therapy Session" at bounding box center [1000, 315] width 121 height 26
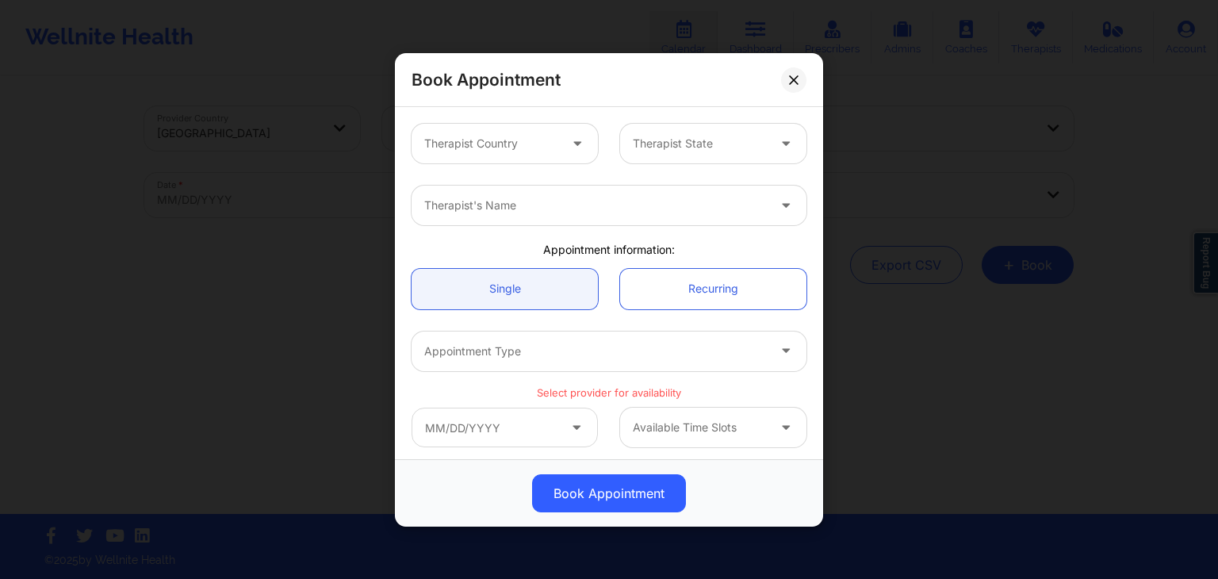
click at [519, 163] on div "Therapist Country Therapist State" at bounding box center [608, 144] width 417 height 62
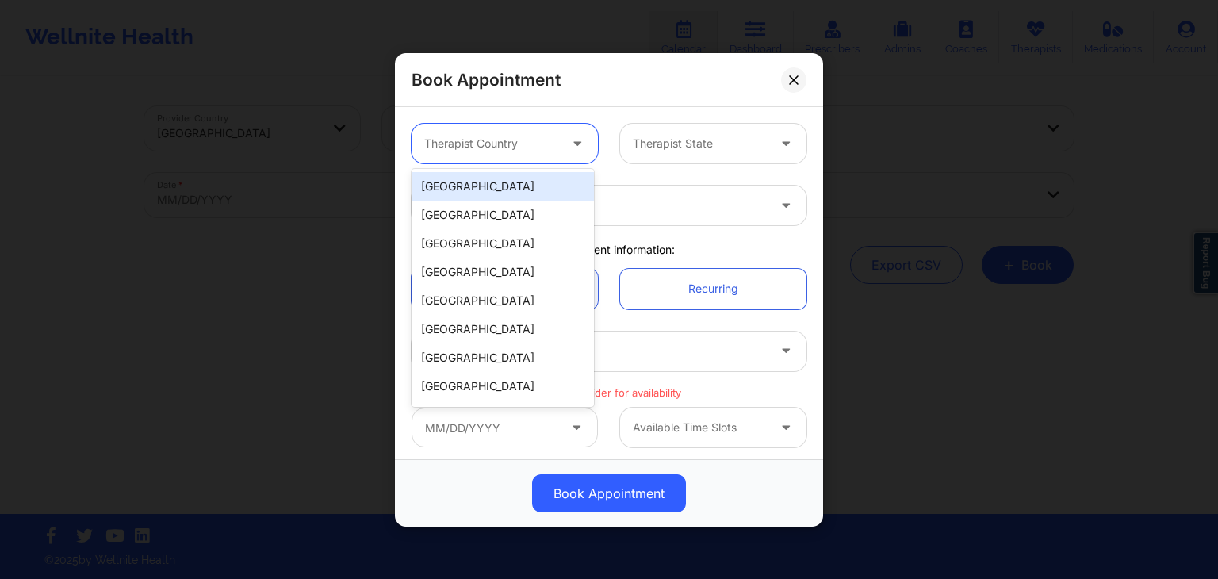
click at [539, 147] on div at bounding box center [491, 143] width 134 height 19
click at [477, 194] on div "[GEOGRAPHIC_DATA]" at bounding box center [503, 186] width 182 height 29
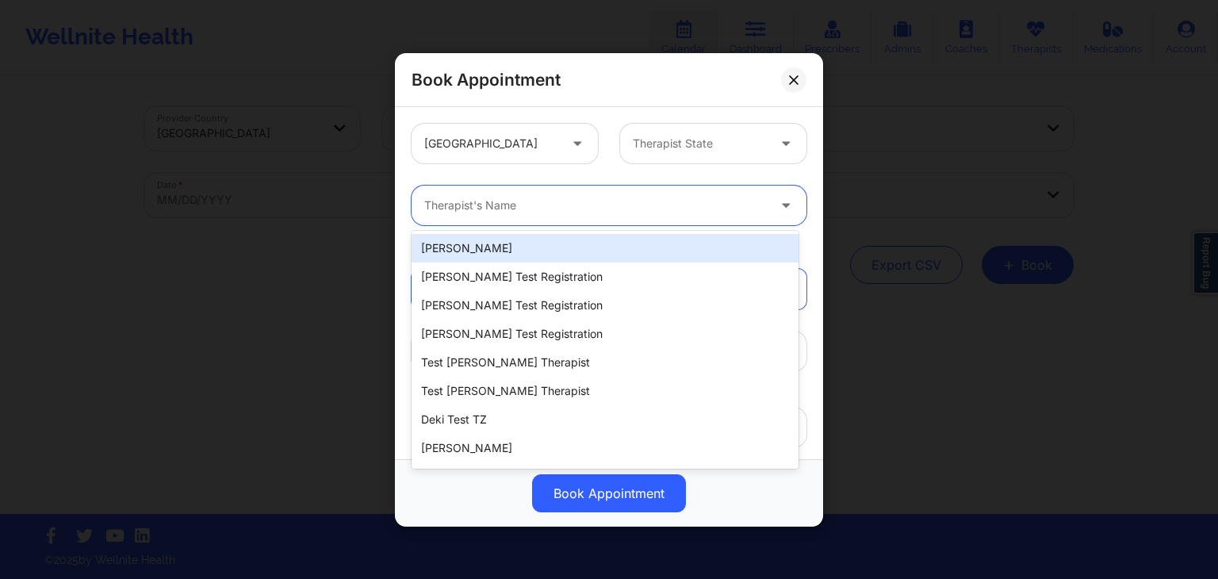
click at [555, 216] on div "Therapist's Name" at bounding box center [590, 206] width 357 height 40
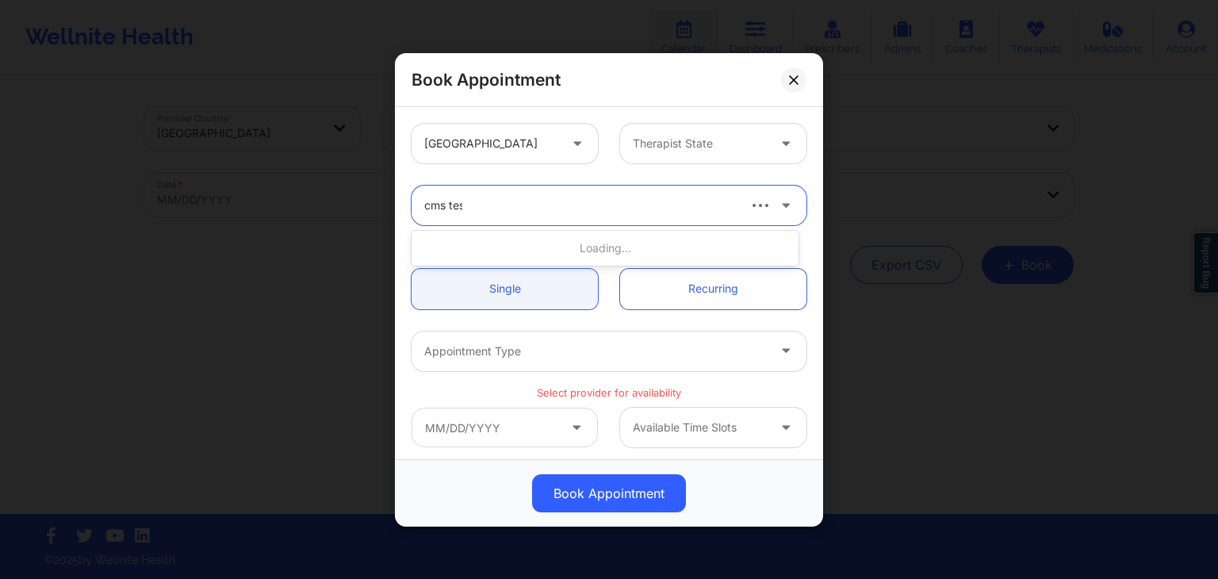
type input "cms test"
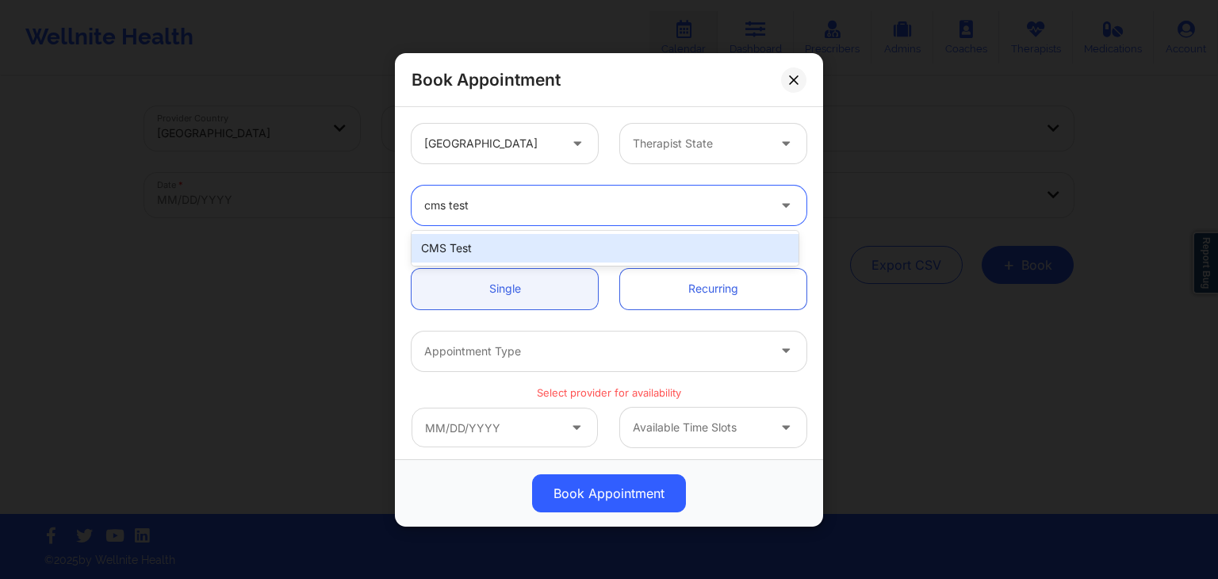
click at [574, 247] on div "CMS Test" at bounding box center [605, 248] width 387 height 29
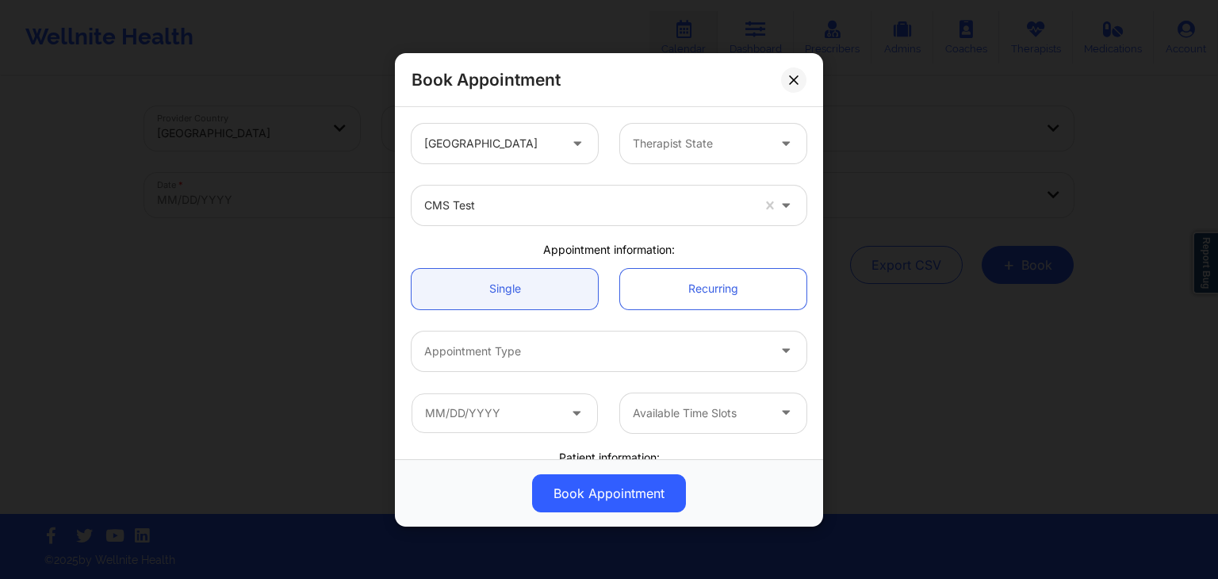
click at [612, 170] on div "United States Therapist State" at bounding box center [608, 144] width 417 height 62
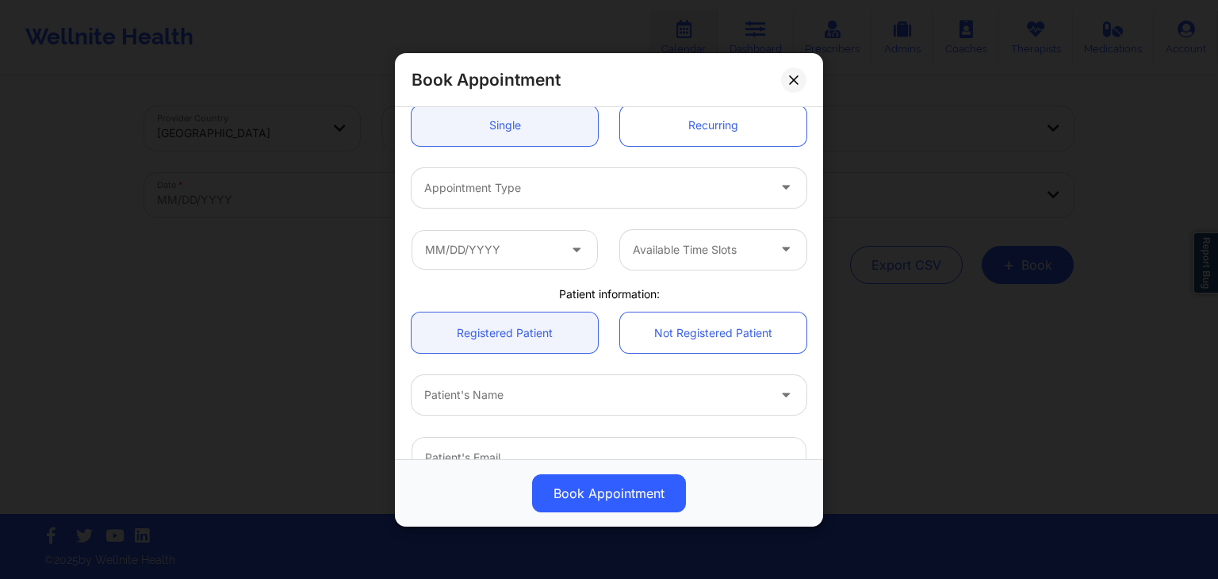
scroll to position [164, 0]
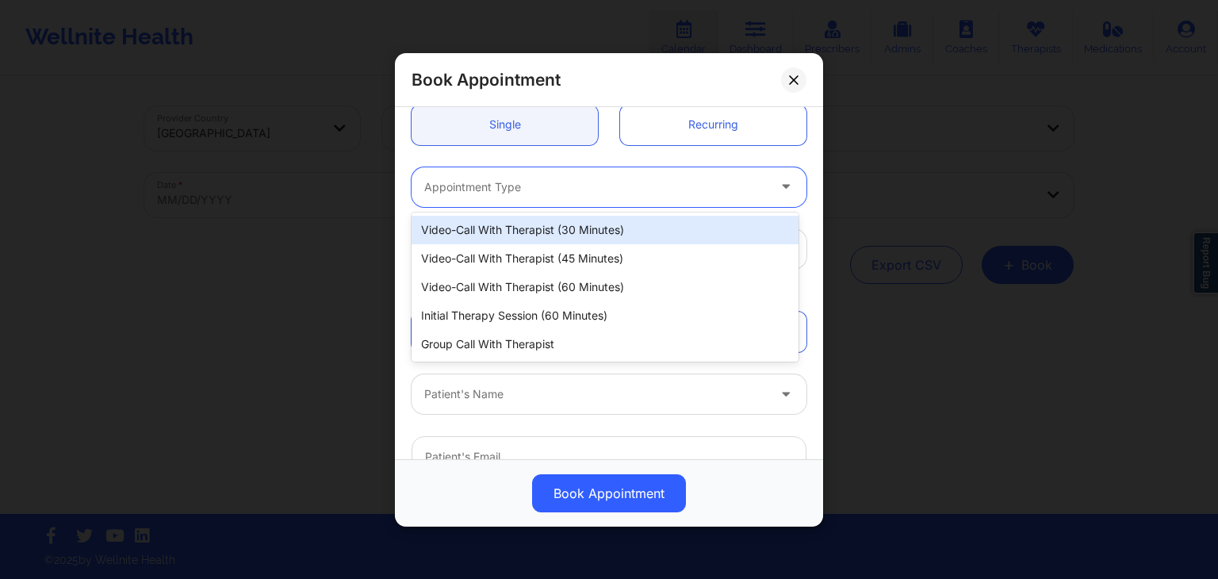
click at [584, 170] on div "Appointment Type" at bounding box center [590, 187] width 357 height 40
click at [604, 234] on div "Video-Call with Therapist (30 minutes)" at bounding box center [605, 230] width 387 height 29
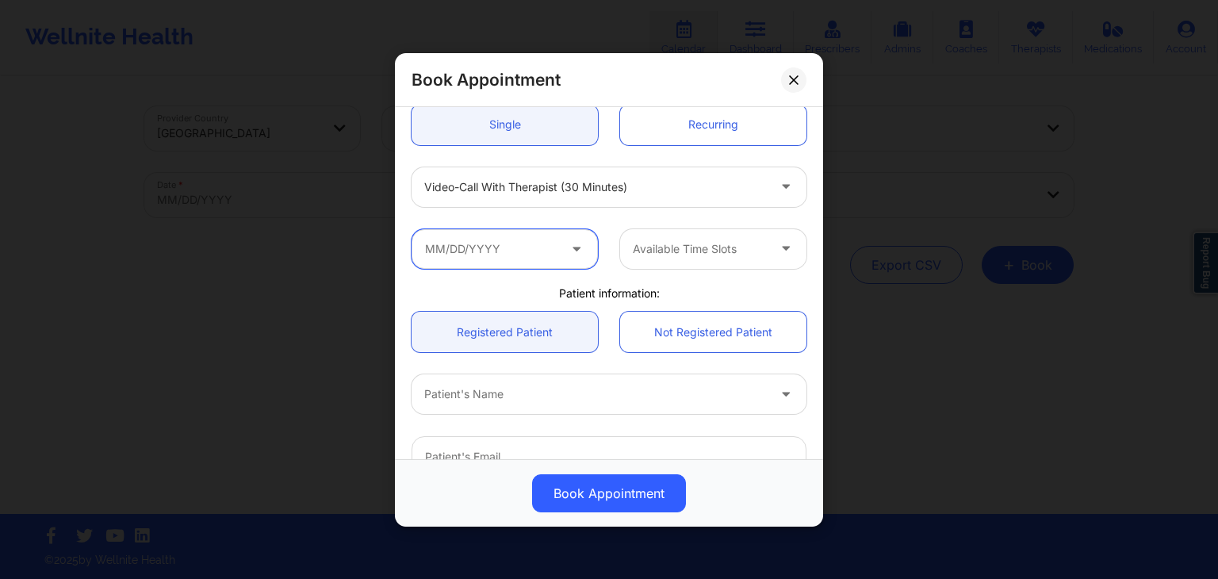
click at [535, 253] on input "text" at bounding box center [505, 248] width 186 height 40
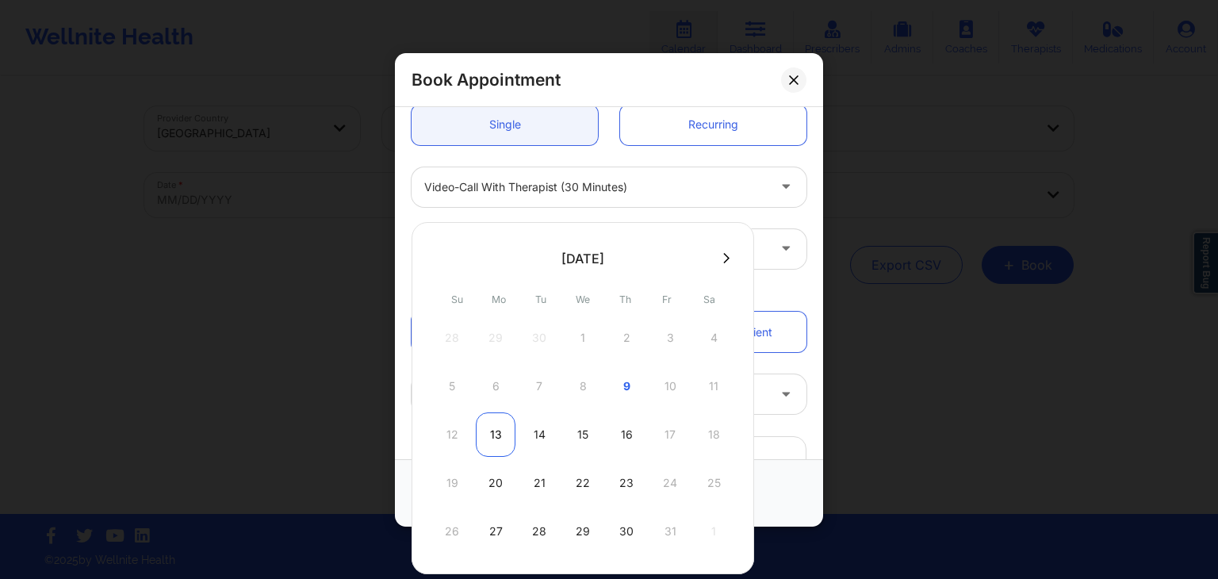
click at [488, 437] on div "13" at bounding box center [496, 434] width 40 height 44
type input "10/13/2025"
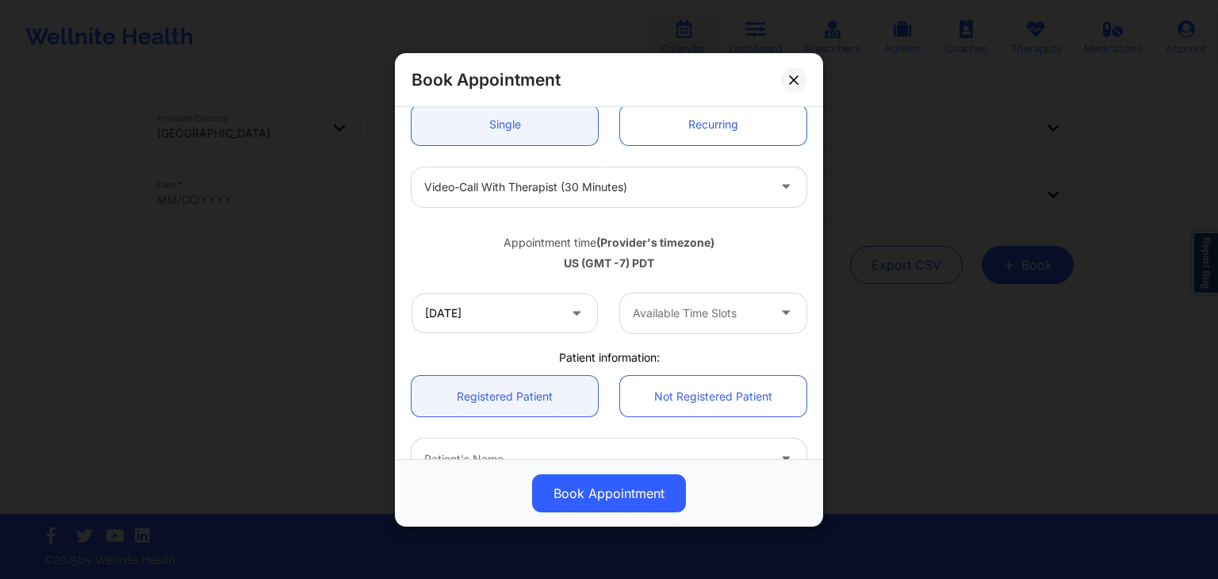
click at [660, 242] on b "(Provider's timezone)" at bounding box center [655, 241] width 118 height 13
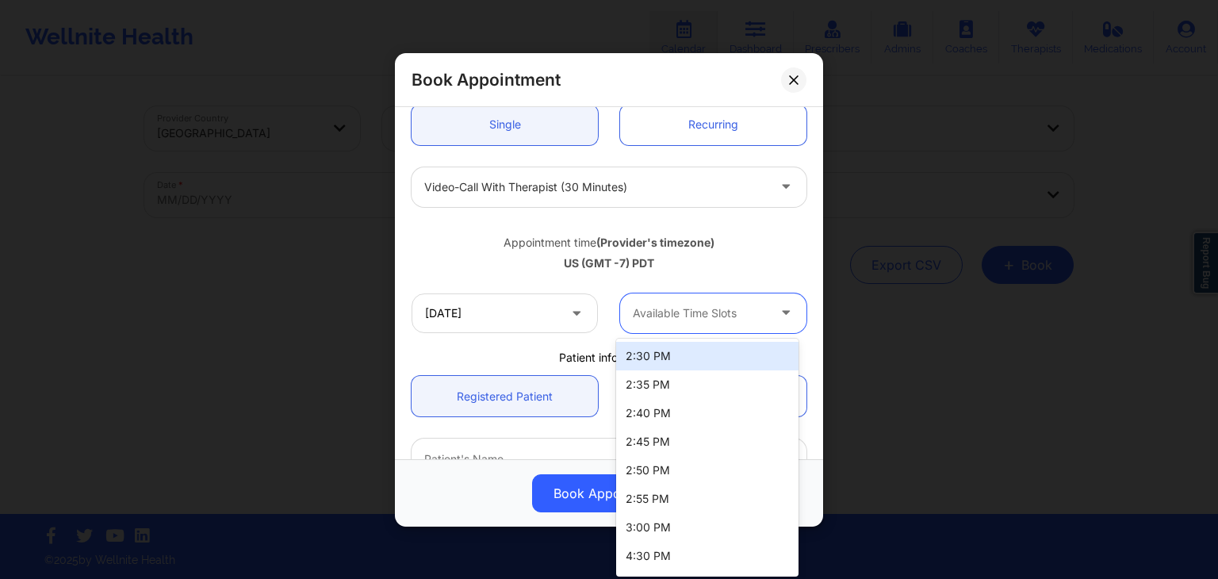
click at [682, 318] on div at bounding box center [700, 312] width 134 height 19
click at [676, 366] on div "2:30 PM" at bounding box center [707, 356] width 182 height 29
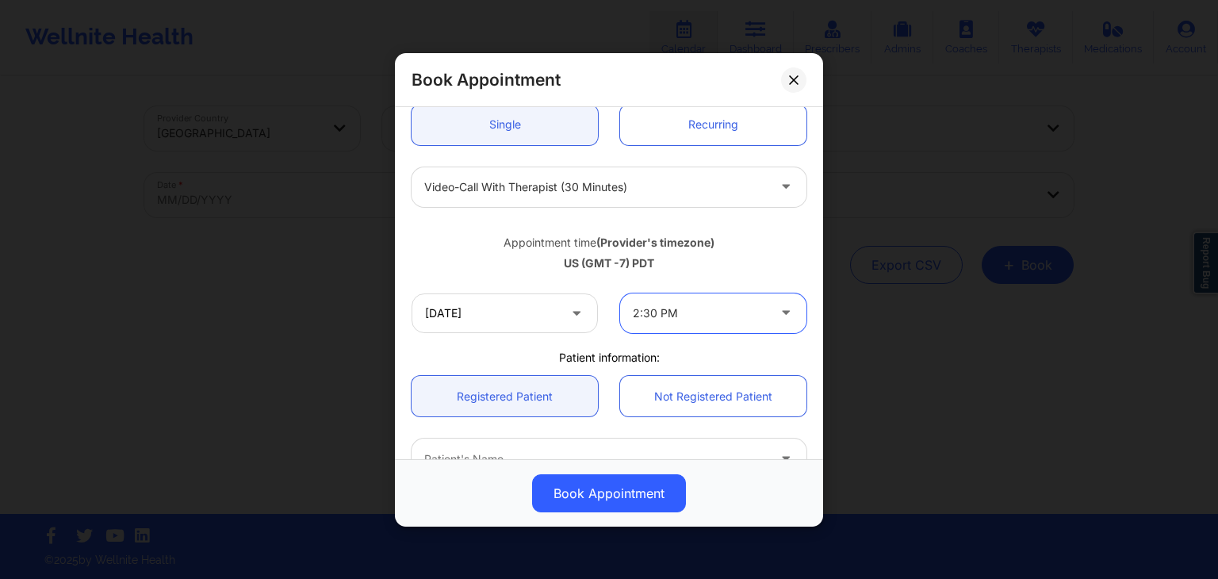
scroll to position [471, 0]
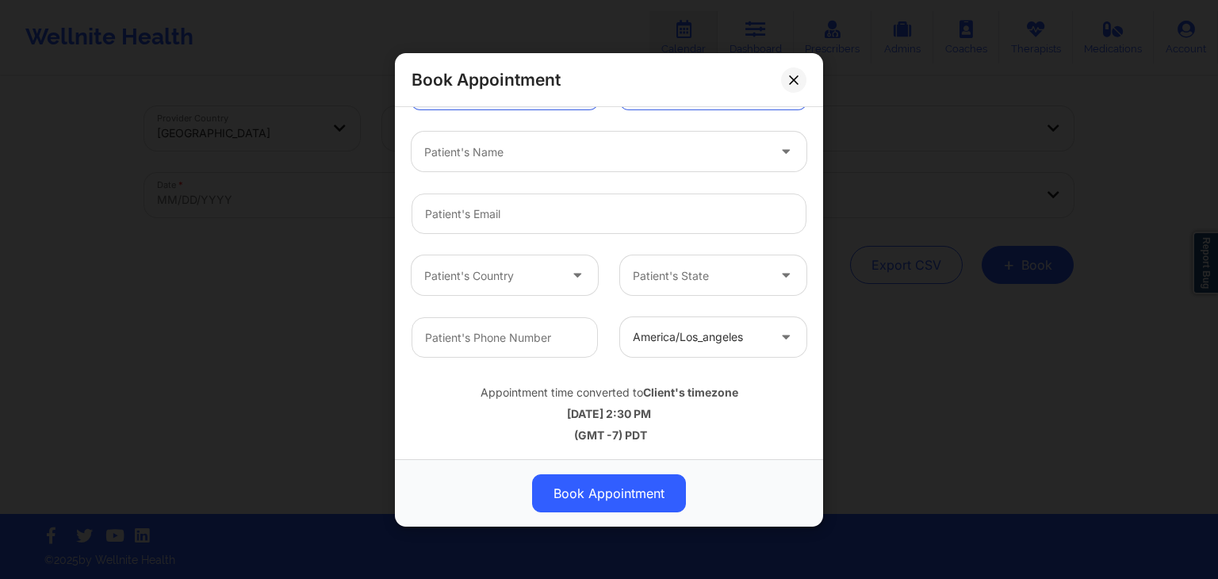
click at [654, 398] on div "Appointment time converted to Client's timezone" at bounding box center [609, 393] width 395 height 16
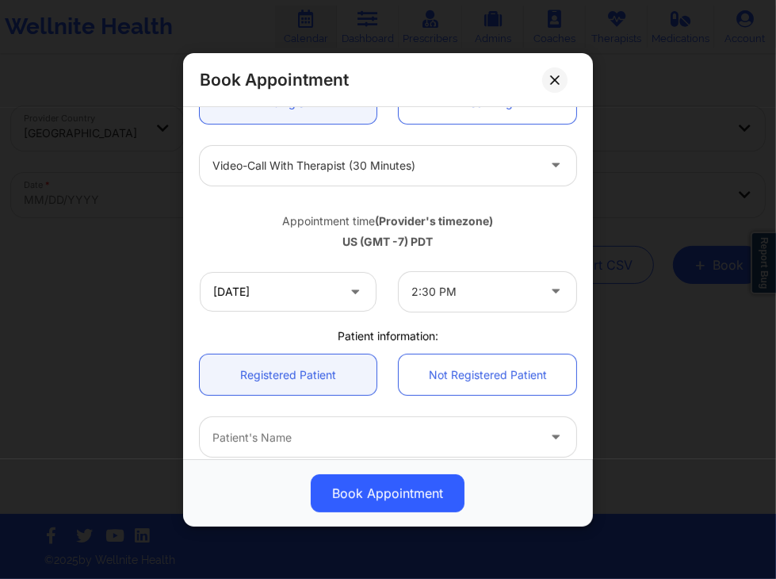
scroll to position [0, 0]
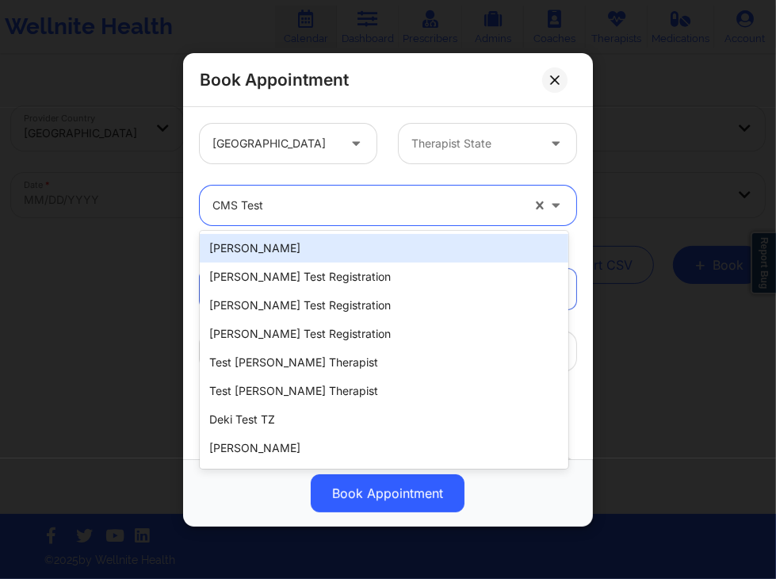
click at [368, 203] on div at bounding box center [366, 205] width 308 height 19
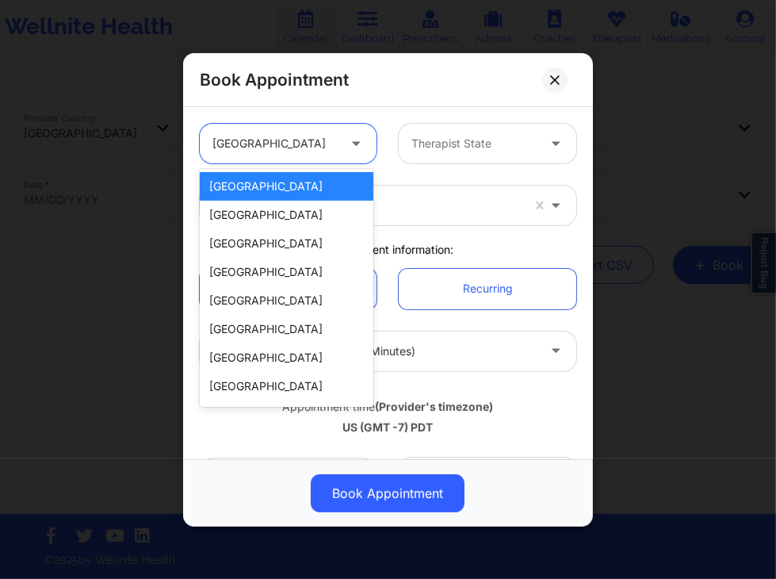
click at [279, 146] on div at bounding box center [274, 143] width 125 height 19
click at [261, 229] on div "Mexico" at bounding box center [287, 243] width 174 height 29
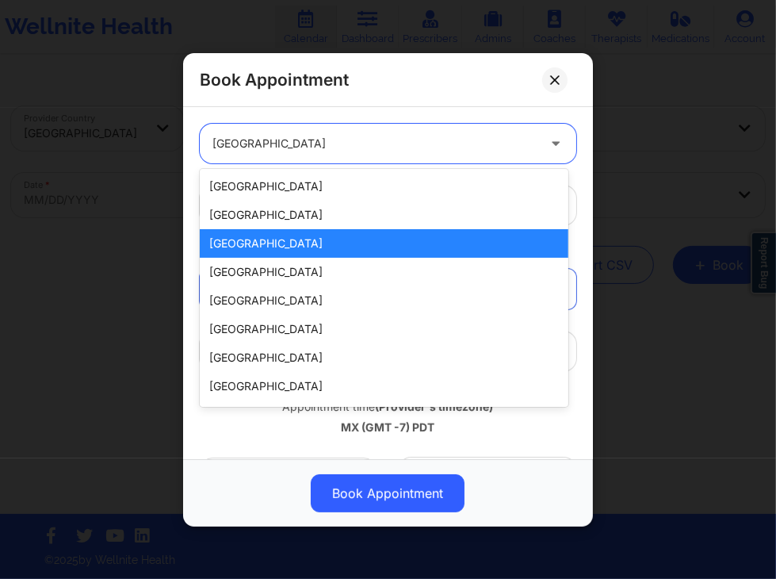
click at [293, 155] on div "Mexico" at bounding box center [374, 144] width 324 height 40
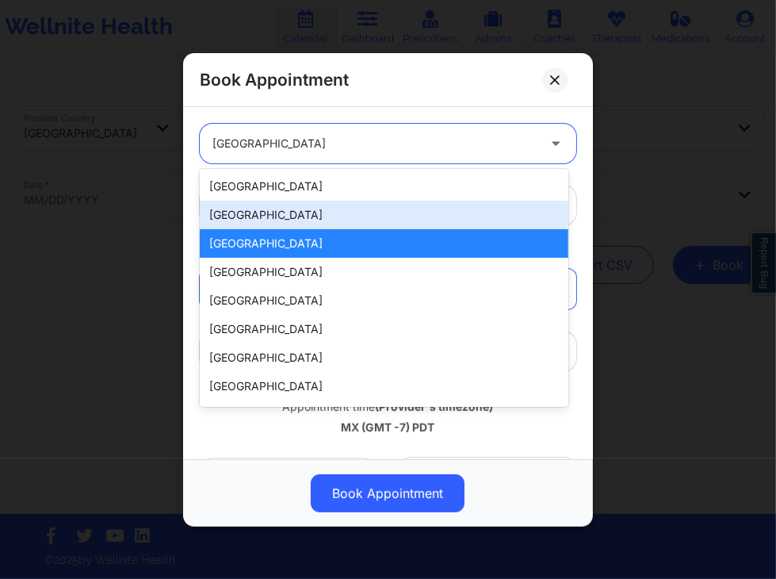
click at [282, 219] on div "Spain" at bounding box center [384, 215] width 369 height 29
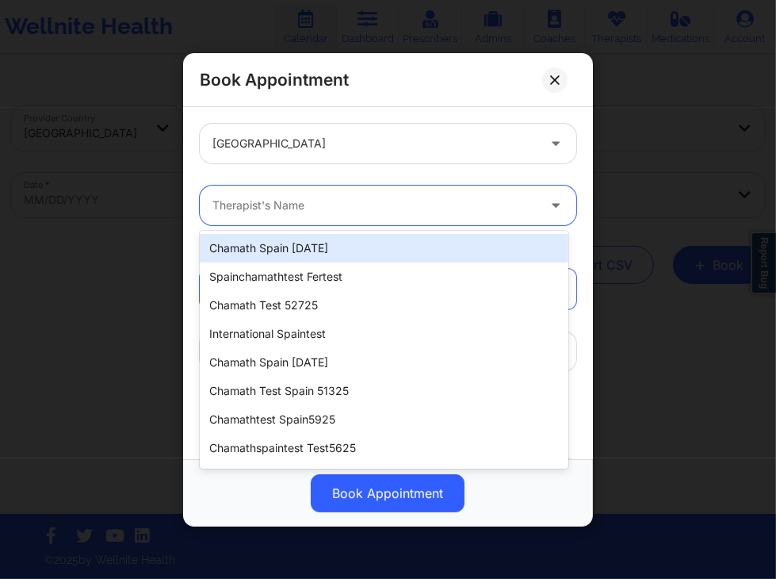
click at [400, 202] on div at bounding box center [374, 205] width 324 height 19
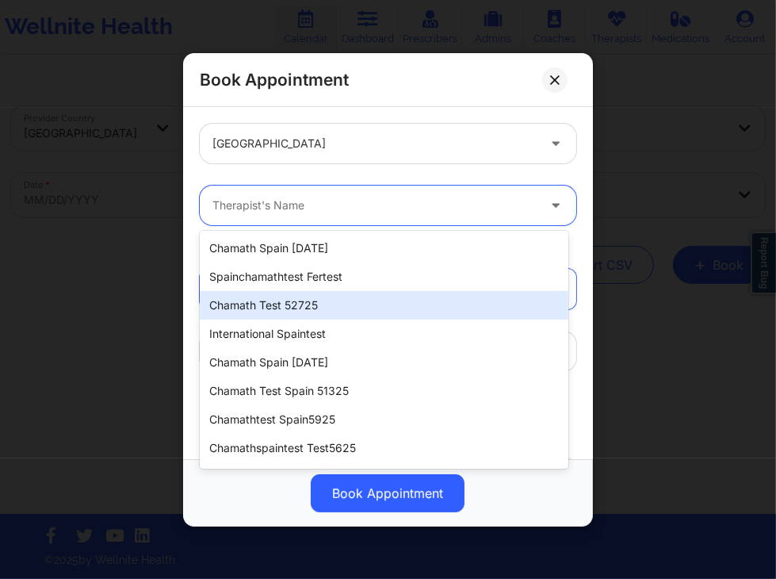
click at [350, 299] on div "chamath test 52725" at bounding box center [384, 305] width 369 height 29
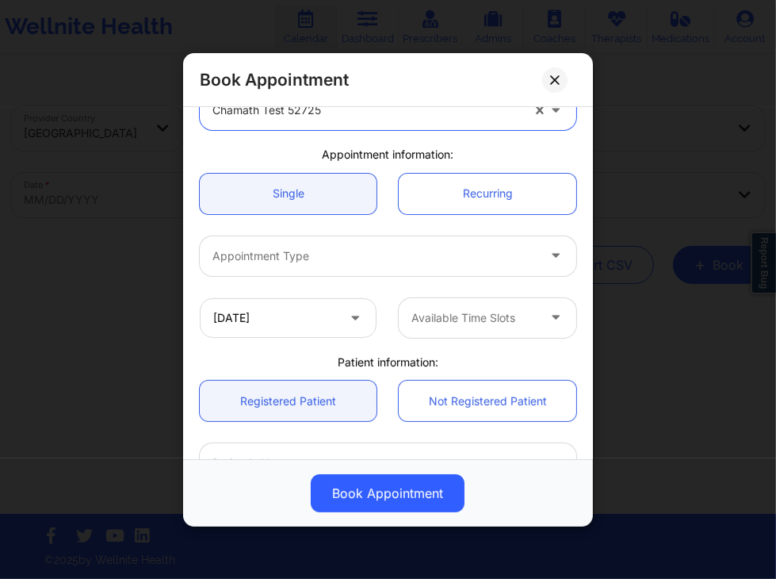
scroll to position [105, 0]
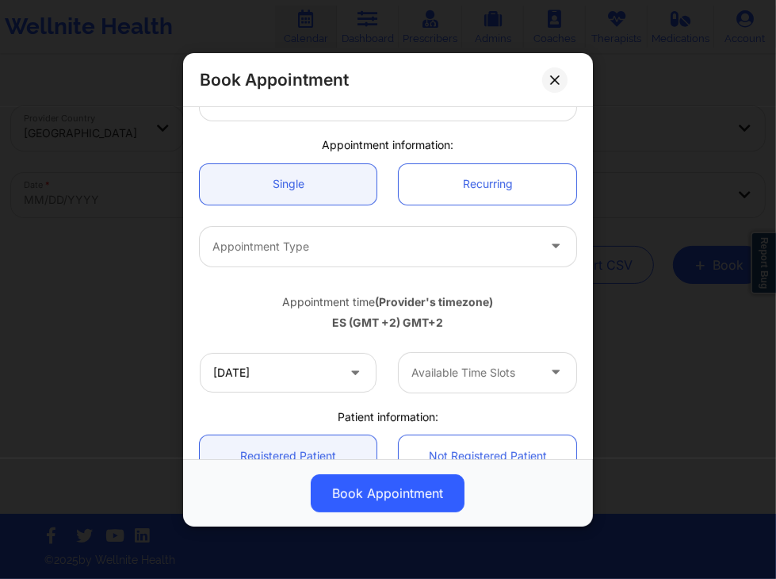
click at [501, 304] on div "Appointment time (Provider's timezone)" at bounding box center [388, 301] width 377 height 16
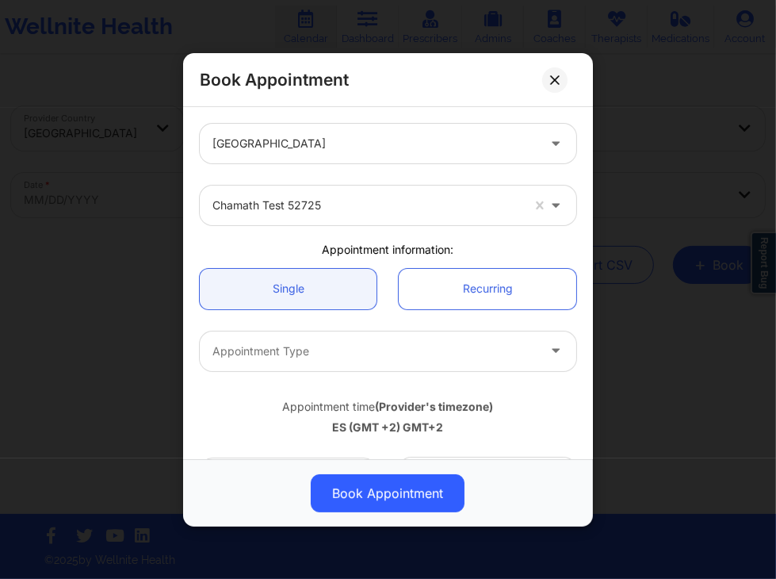
click at [499, 230] on div "chamath test 52725" at bounding box center [388, 205] width 399 height 62
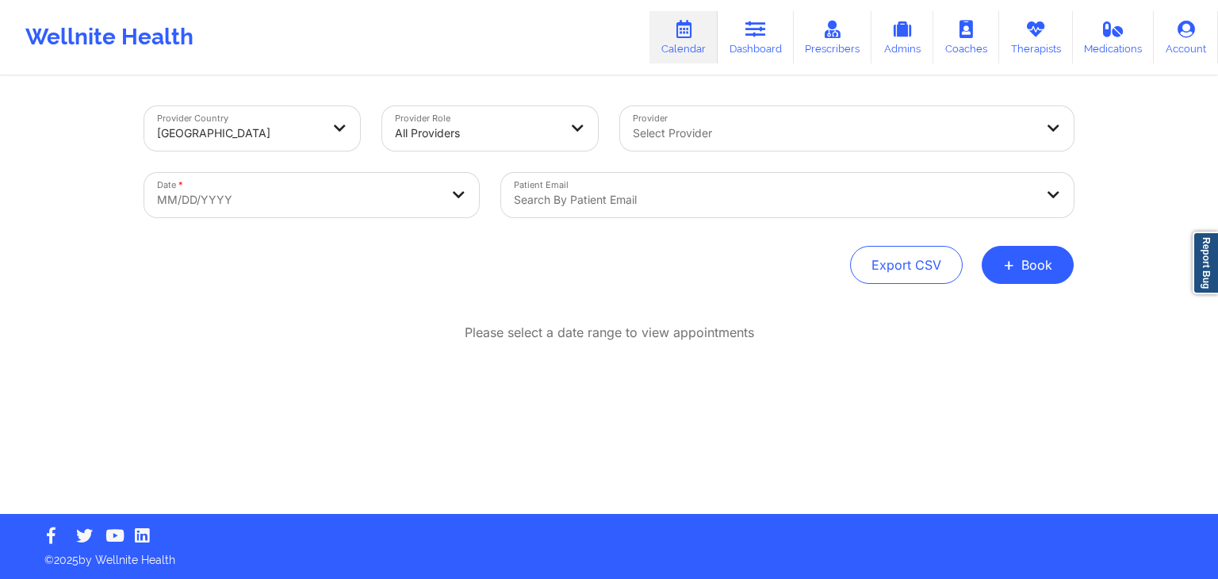
click at [530, 48] on div "Wellnite Health Calendar Dashboard Prescribers Admins Coaches Therapists Medica…" at bounding box center [609, 37] width 1218 height 63
click at [453, 229] on div "Provider Country [GEOGRAPHIC_DATA] Provider Role All Providers Provider Select …" at bounding box center [608, 195] width 929 height 178
click at [542, 40] on div "Wellnite Health Calendar Dashboard Prescribers Admins Coaches Therapists Medica…" at bounding box center [609, 37] width 1218 height 63
click at [524, 255] on div "Export CSV + Book" at bounding box center [608, 265] width 929 height 38
